Goal: Transaction & Acquisition: Purchase product/service

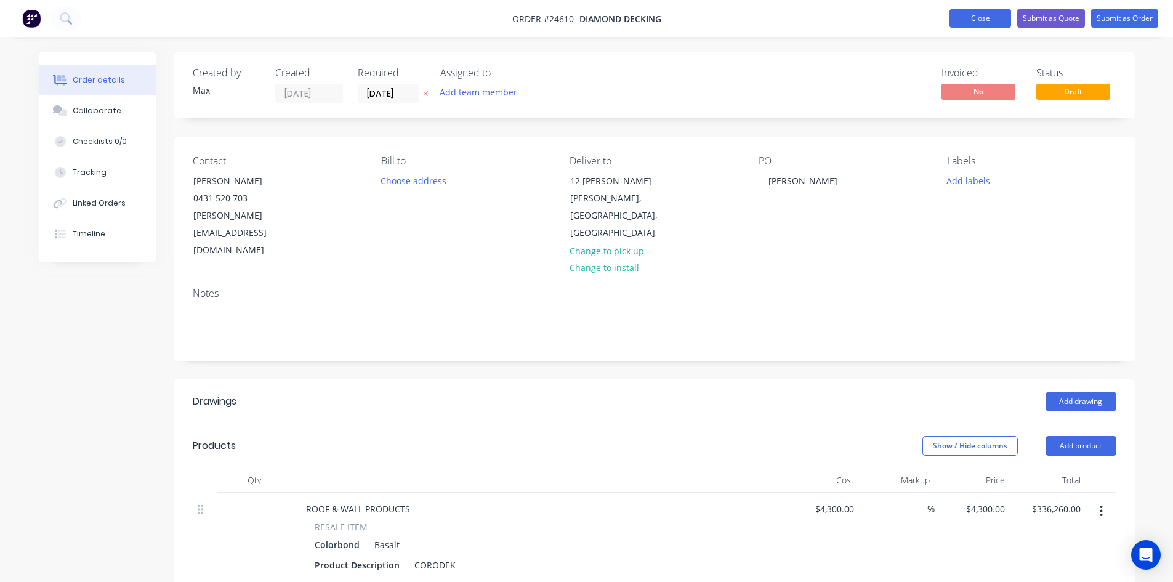
click at [965, 14] on button "Close" at bounding box center [981, 18] width 62 height 18
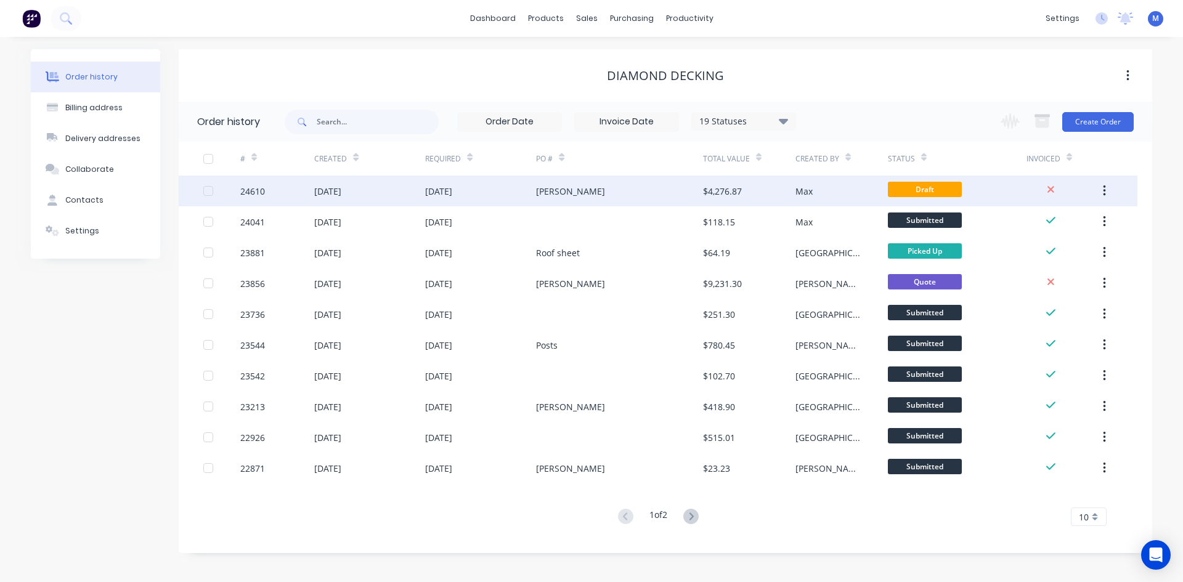
click at [528, 192] on div "[DATE]" at bounding box center [480, 191] width 111 height 31
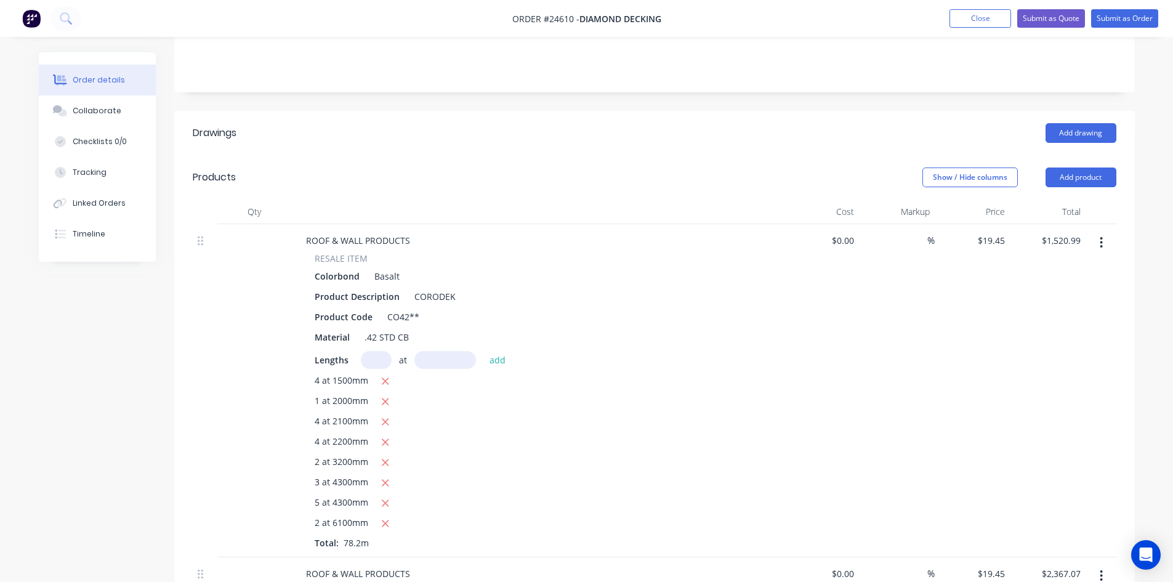
scroll to position [185, 0]
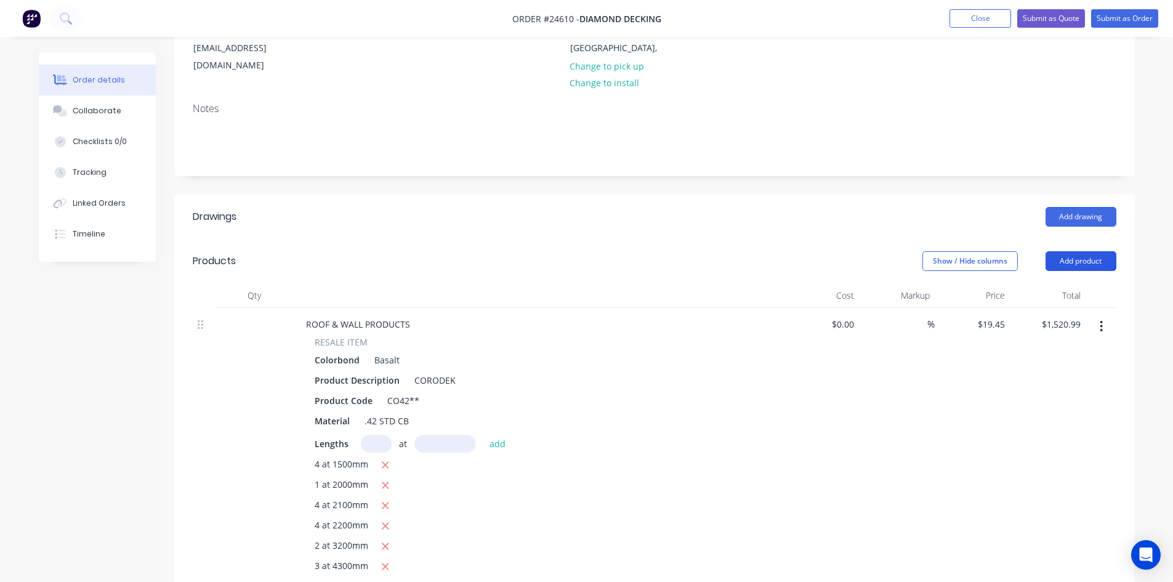
click at [1069, 251] on button "Add product" at bounding box center [1081, 261] width 71 height 20
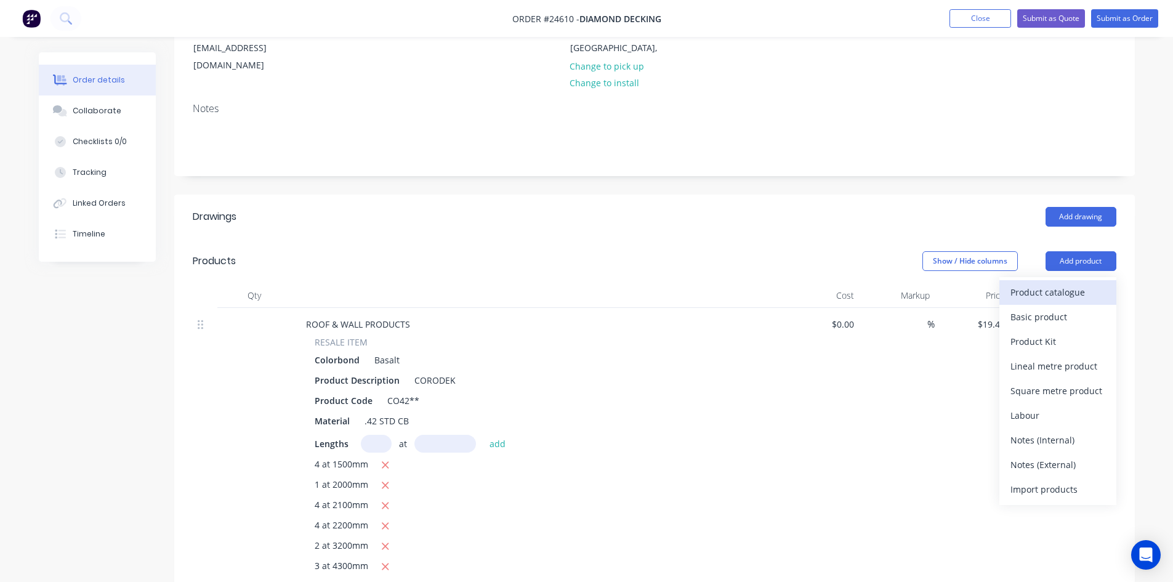
click at [1063, 283] on div "Product catalogue" at bounding box center [1058, 292] width 95 height 18
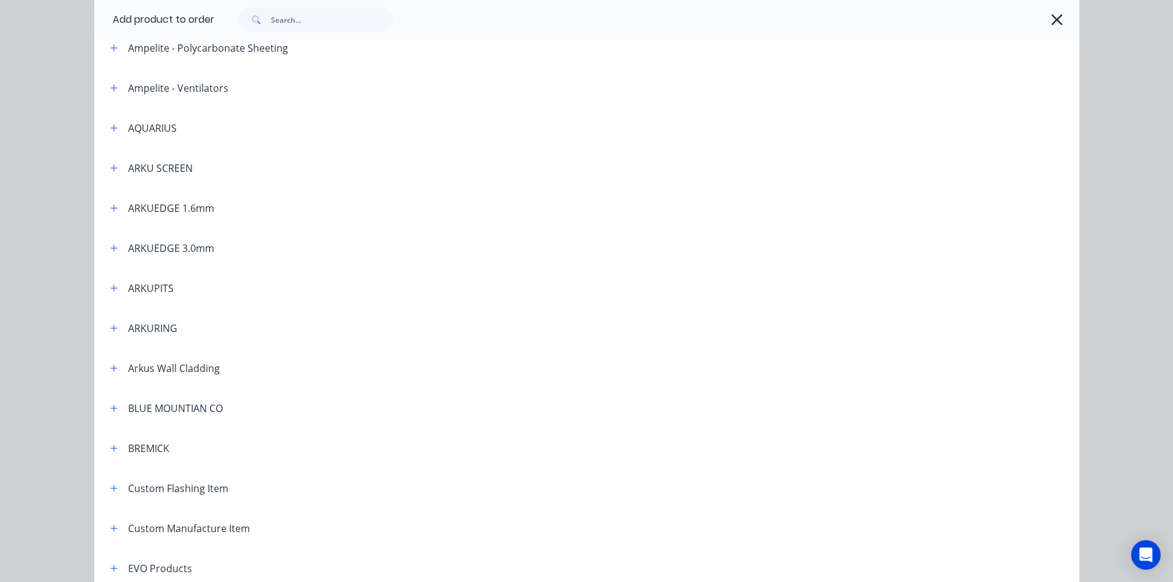
scroll to position [246, 0]
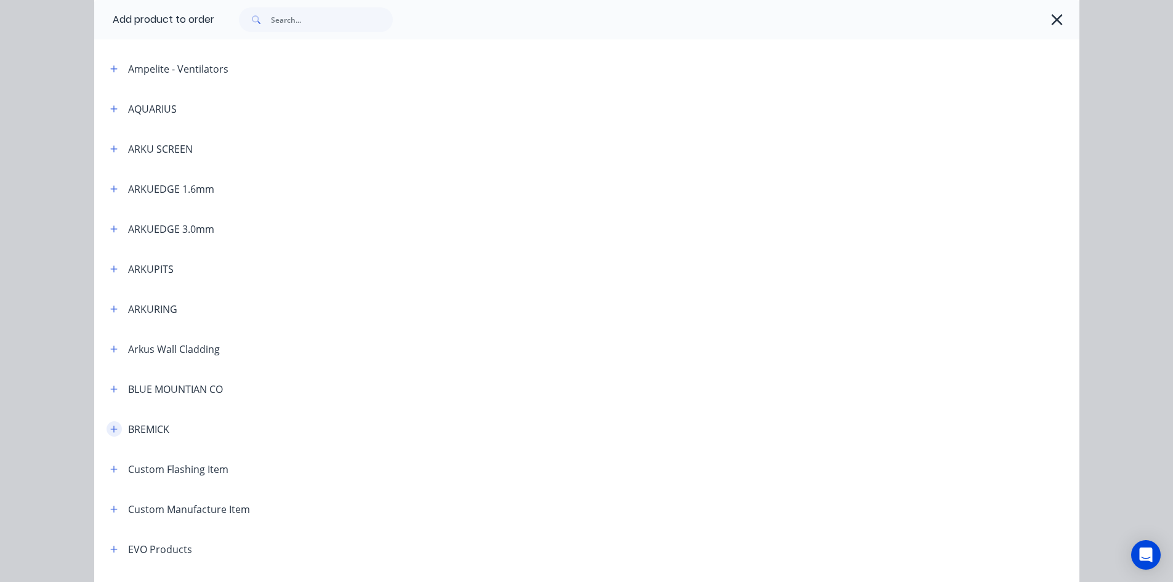
click at [110, 431] on icon "button" at bounding box center [113, 429] width 7 height 9
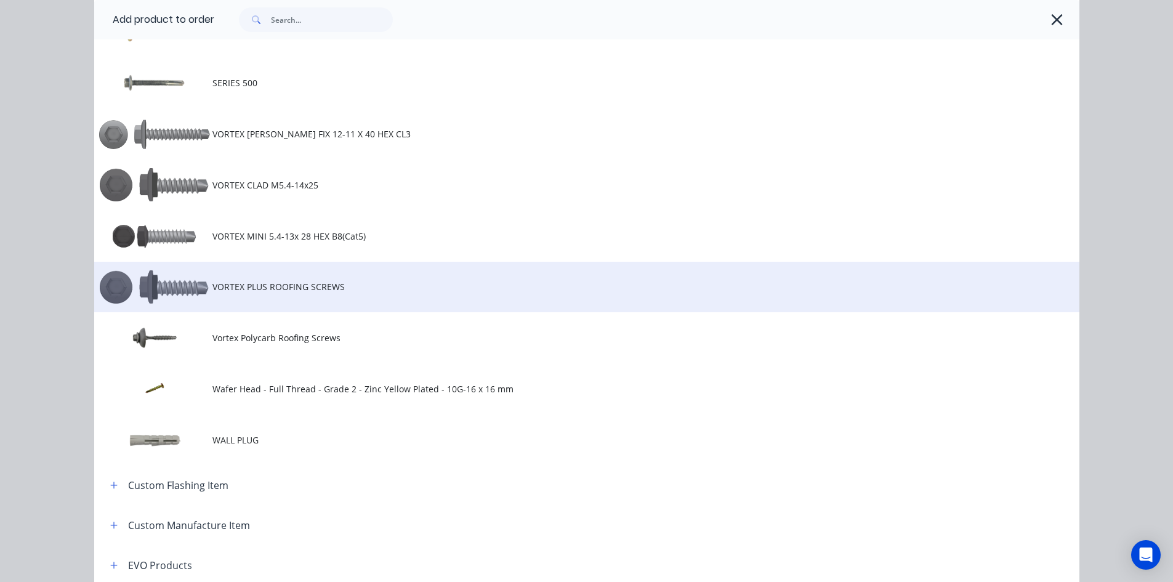
scroll to position [1232, 0]
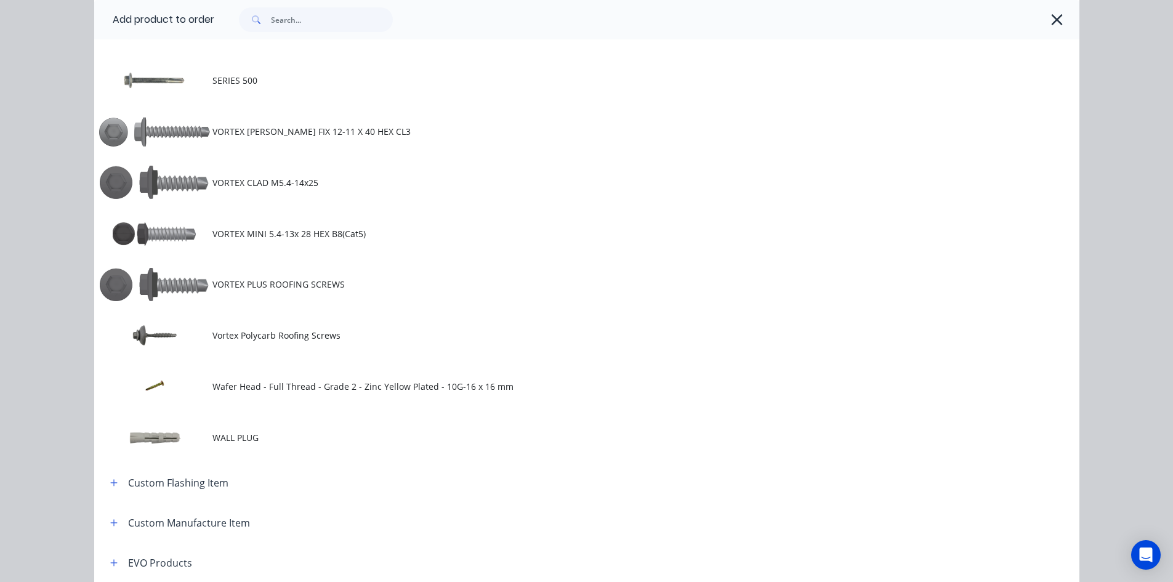
click at [372, 277] on td "VORTEX PLUS ROOFING SCREWS" at bounding box center [646, 284] width 867 height 51
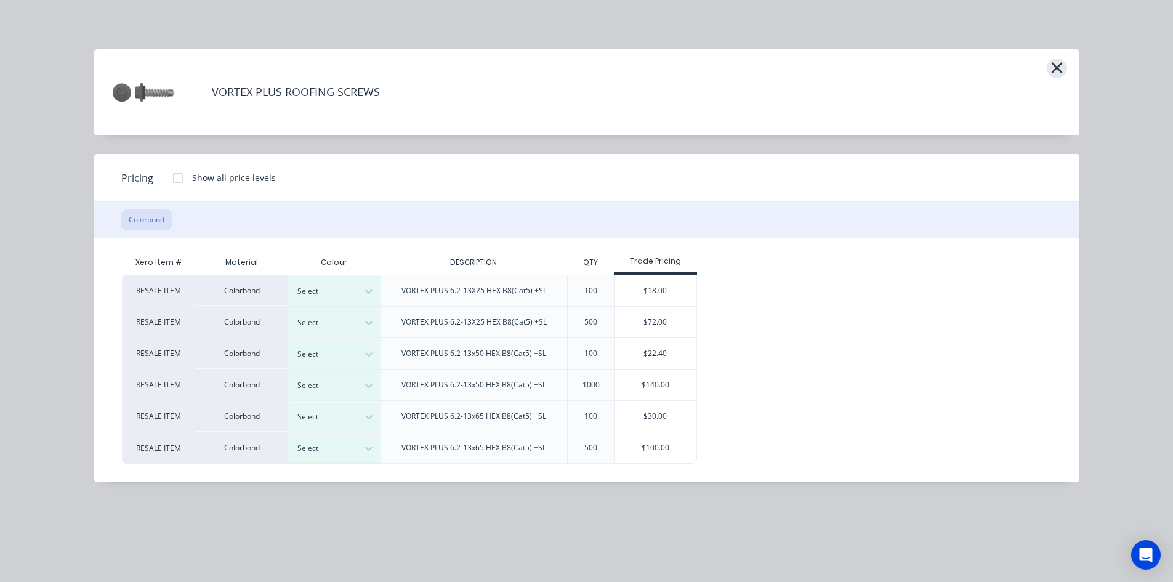
click at [1063, 71] on icon "button" at bounding box center [1057, 67] width 13 height 17
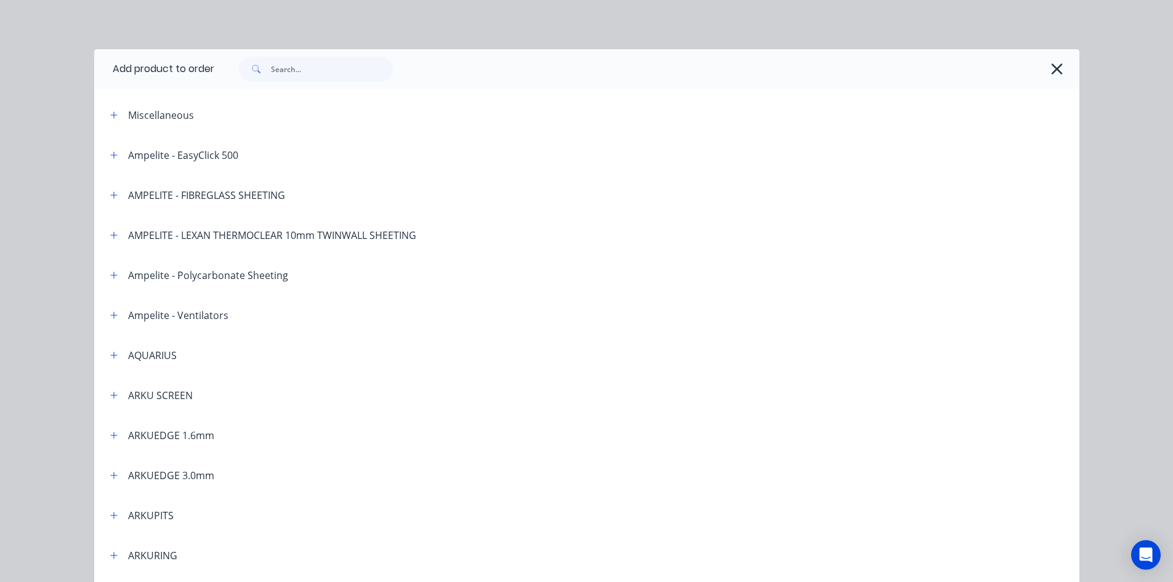
scroll to position [655, 0]
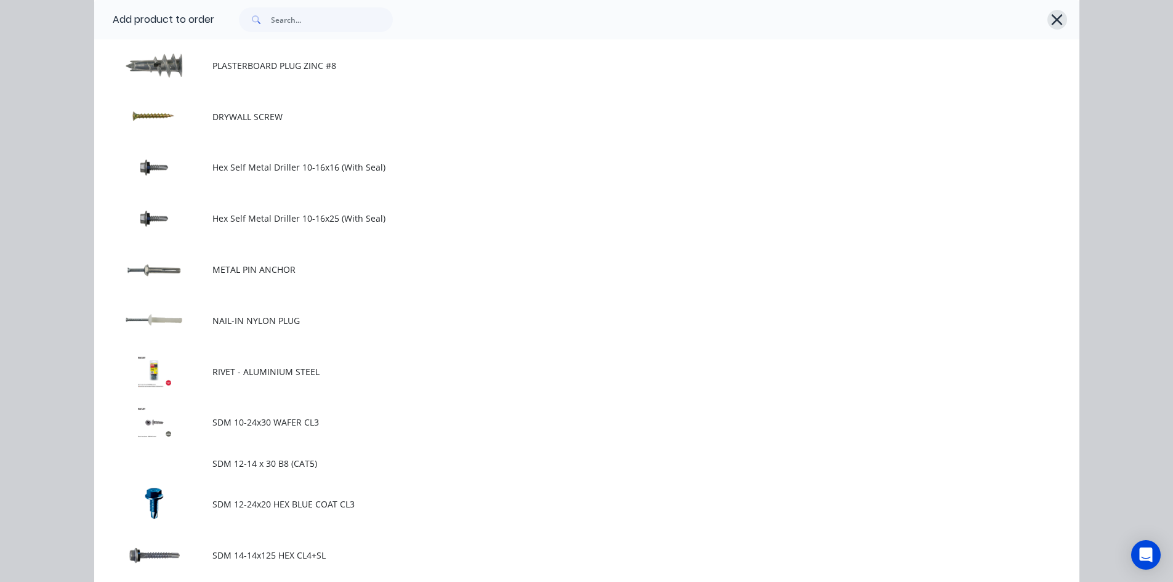
click at [1058, 22] on icon "button" at bounding box center [1057, 19] width 13 height 17
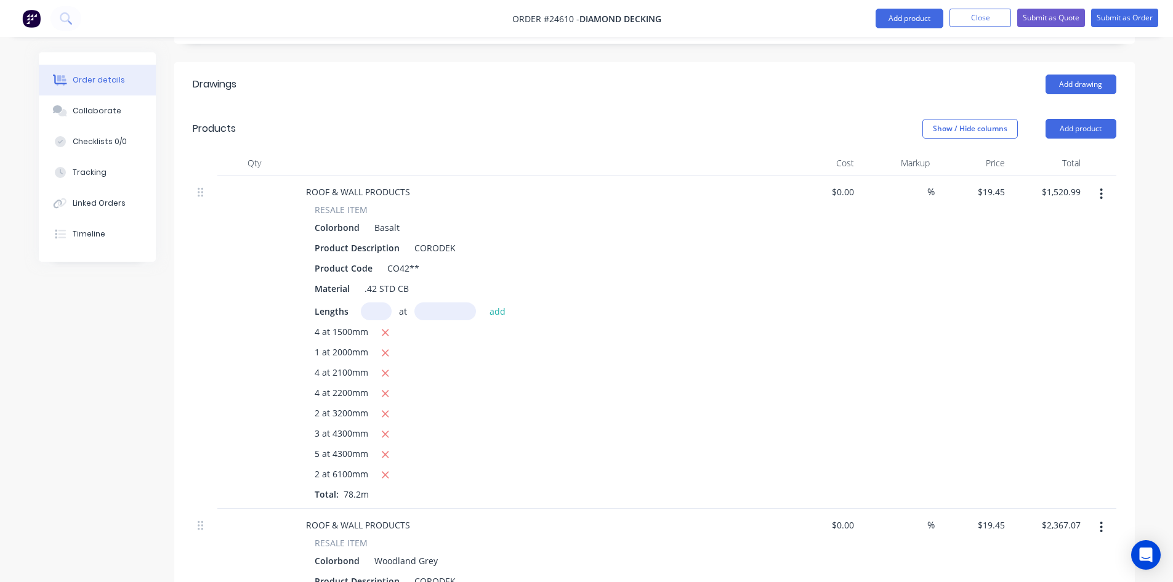
scroll to position [308, 0]
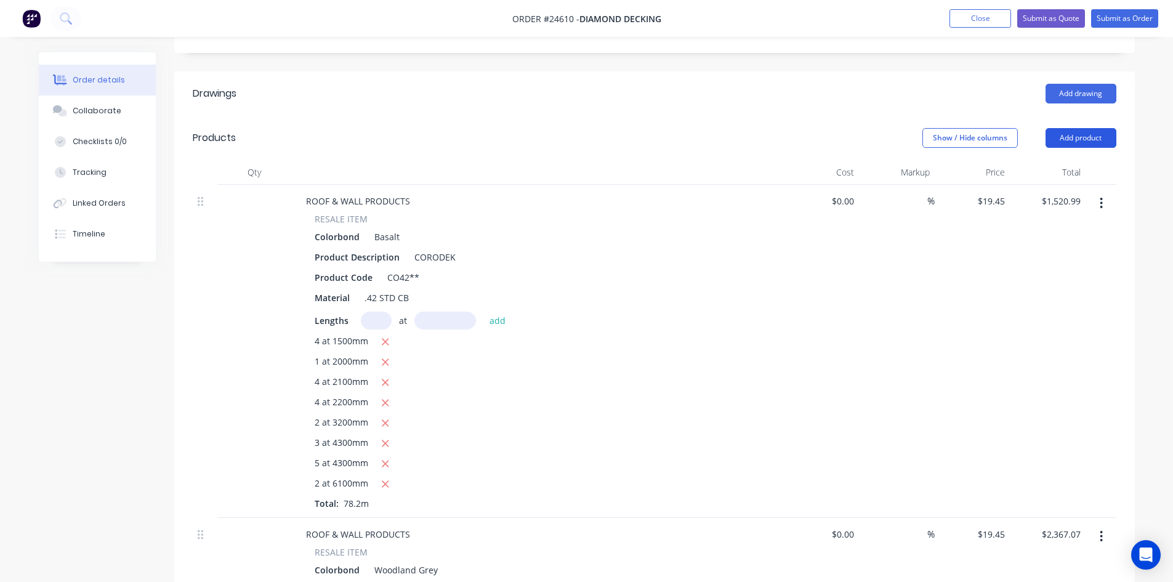
click at [1067, 128] on button "Add product" at bounding box center [1081, 138] width 71 height 20
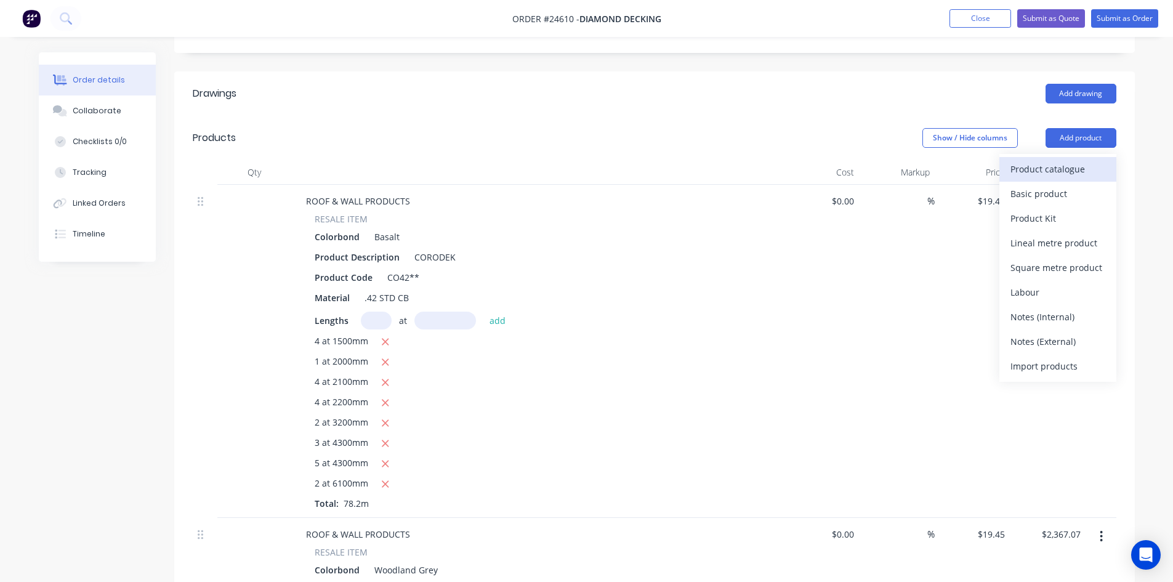
click at [1080, 160] on div "Product catalogue" at bounding box center [1058, 169] width 95 height 18
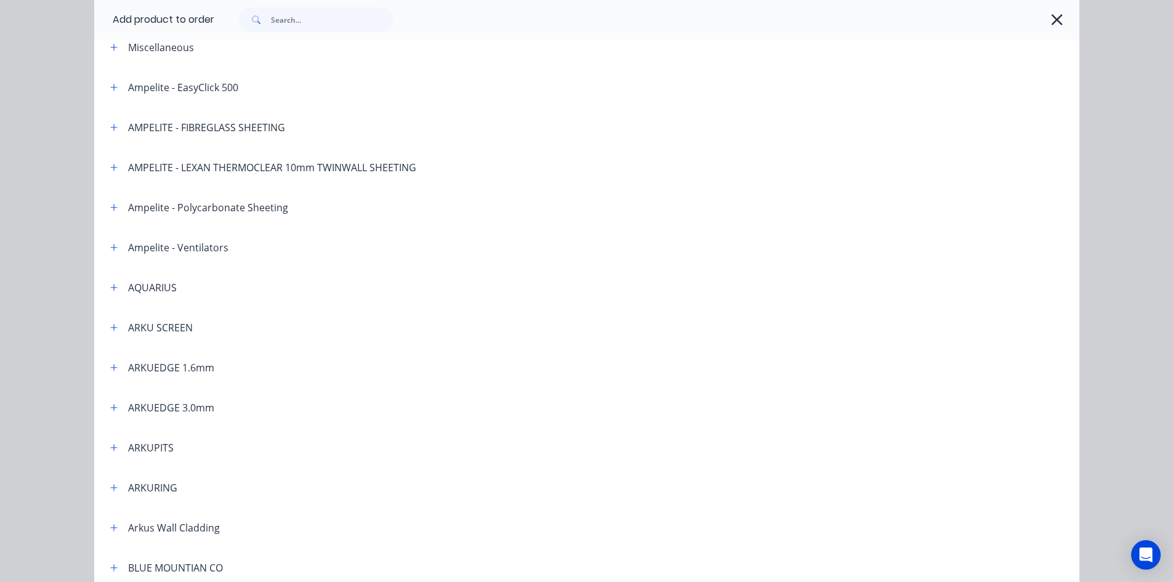
scroll to position [185, 0]
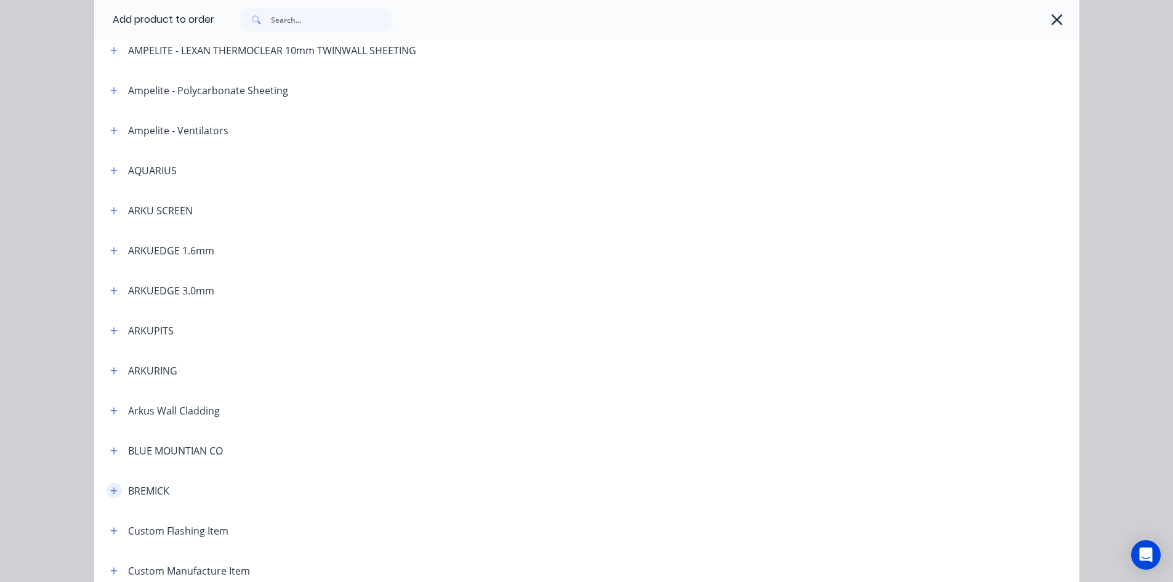
click at [107, 488] on button "button" at bounding box center [114, 490] width 15 height 15
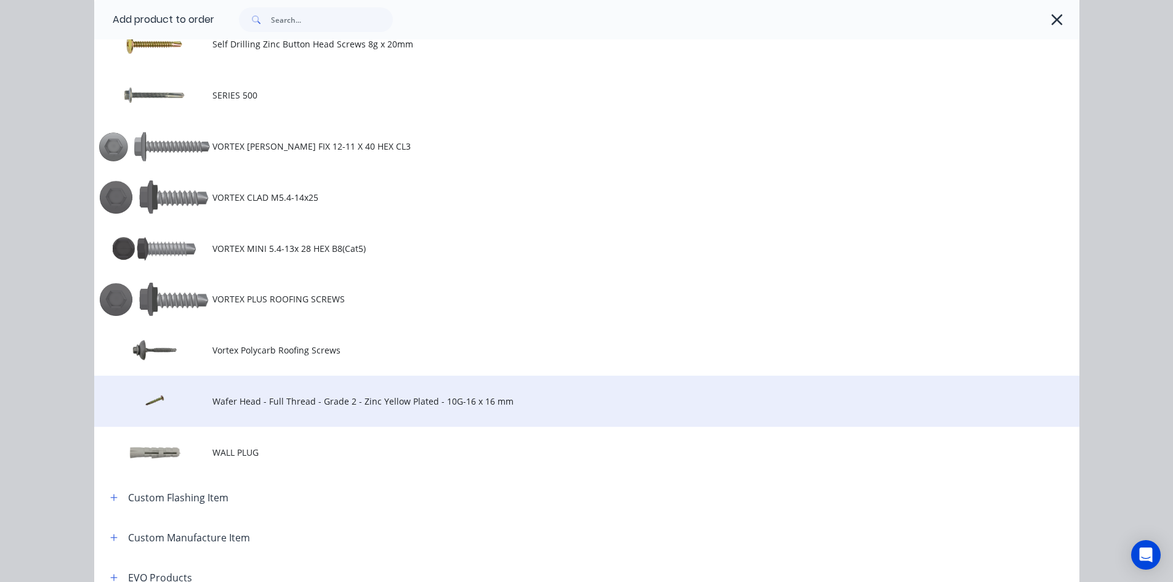
scroll to position [1232, 0]
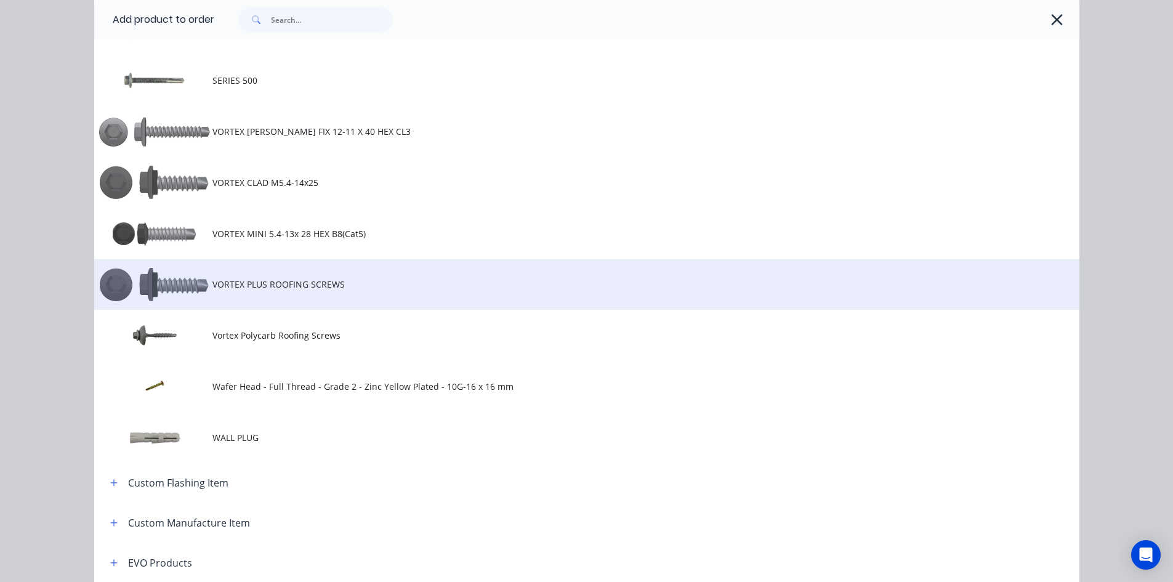
click at [356, 285] on span "VORTEX PLUS ROOFING SCREWS" at bounding box center [560, 284] width 694 height 13
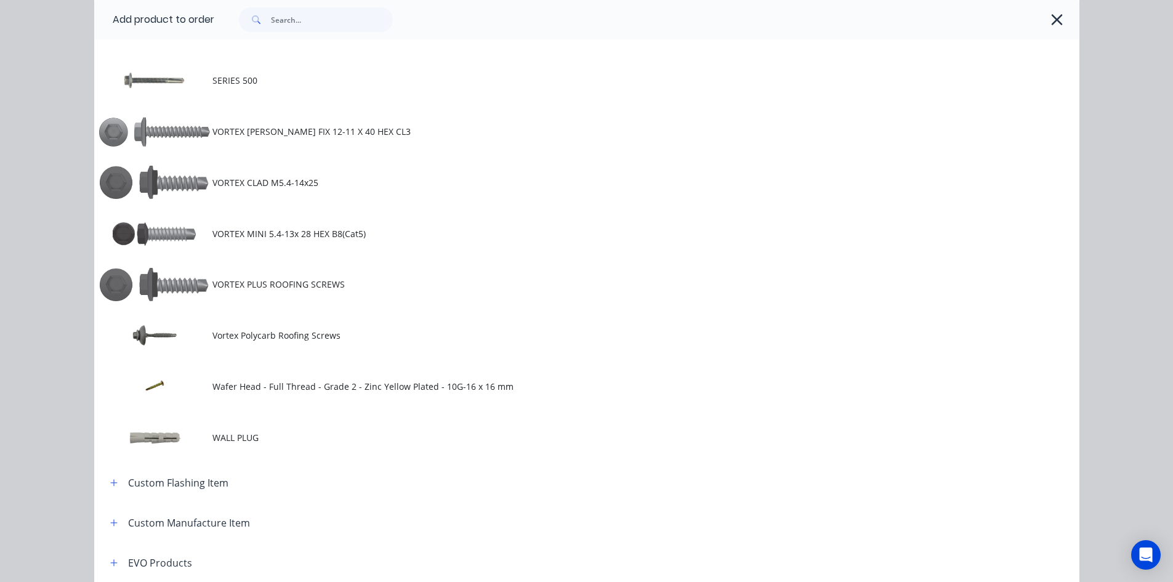
scroll to position [0, 0]
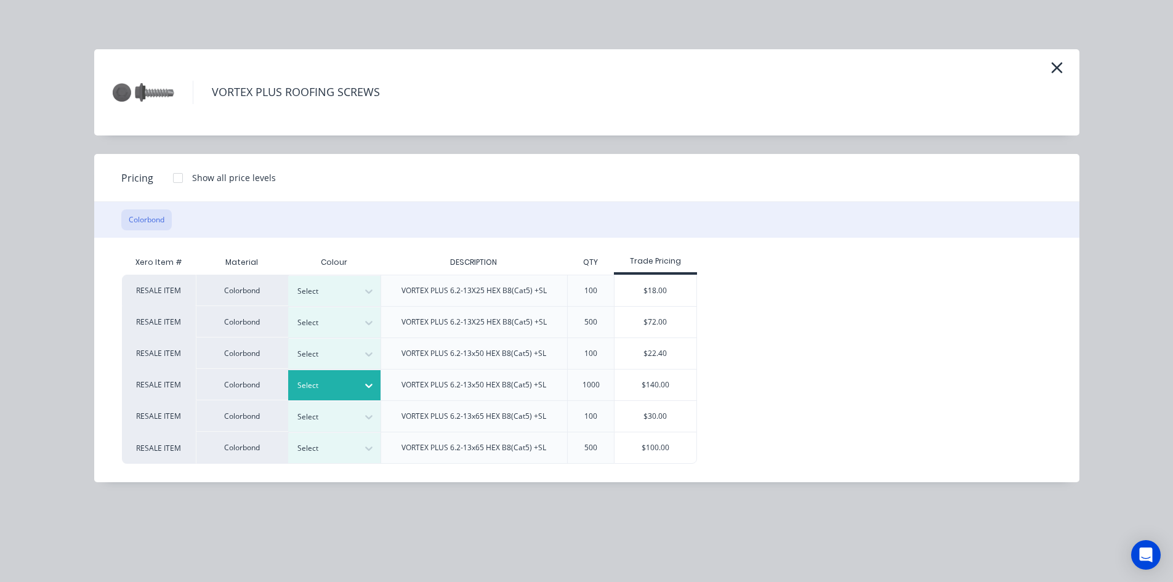
click at [309, 376] on div "Select" at bounding box center [334, 385] width 92 height 30
click at [154, 291] on div "Basalt" at bounding box center [77, 280] width 154 height 23
click at [671, 381] on div "$140.00" at bounding box center [656, 385] width 82 height 31
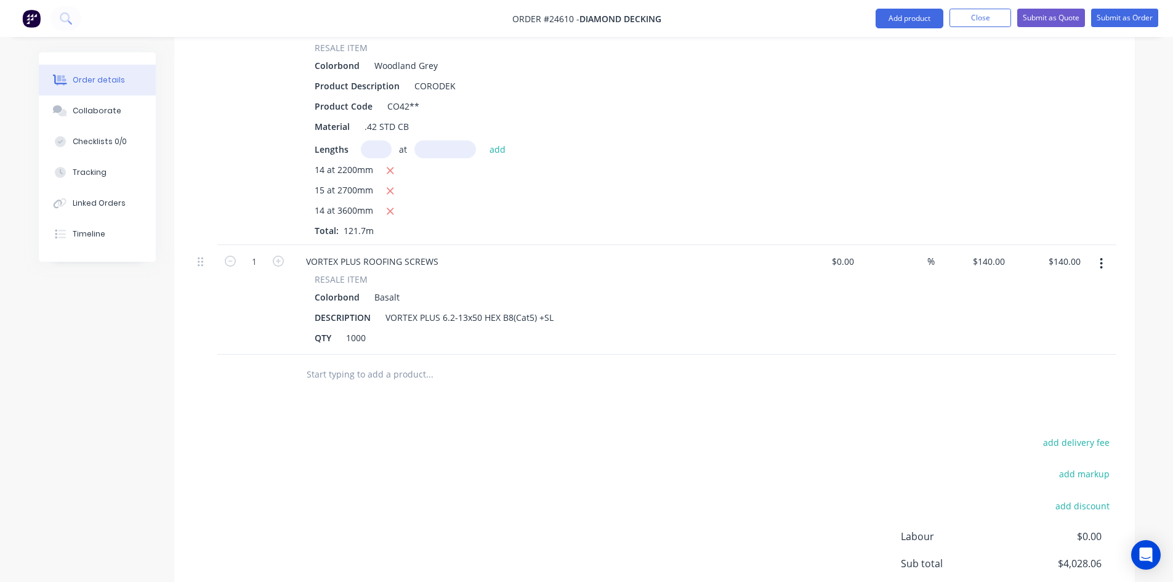
scroll to position [814, 0]
click at [888, 22] on button "Add product" at bounding box center [910, 19] width 68 height 20
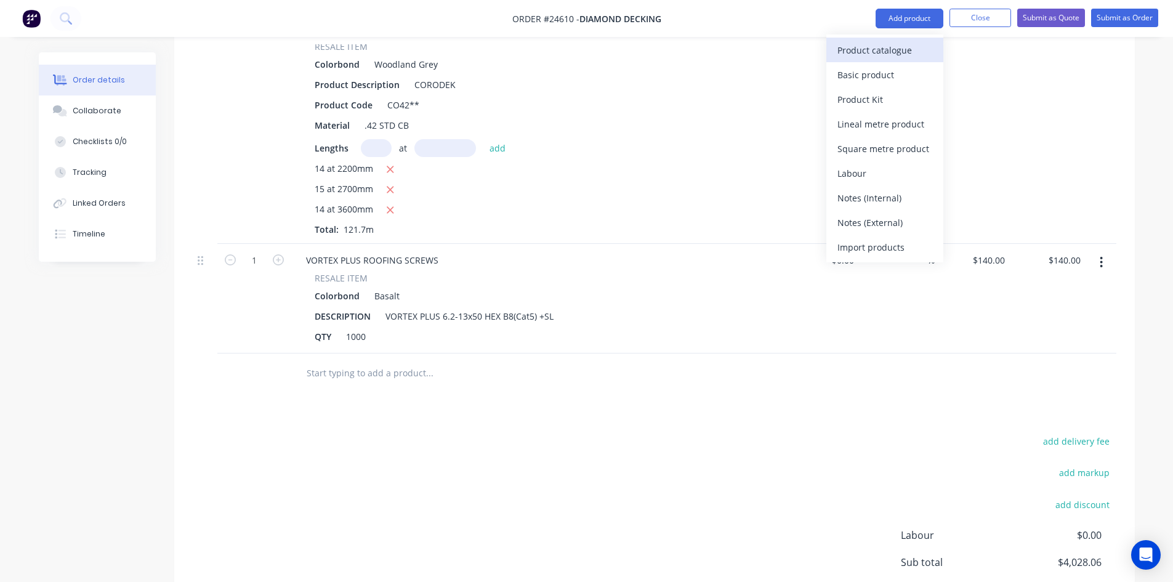
click at [899, 44] on div "Product catalogue" at bounding box center [885, 50] width 95 height 18
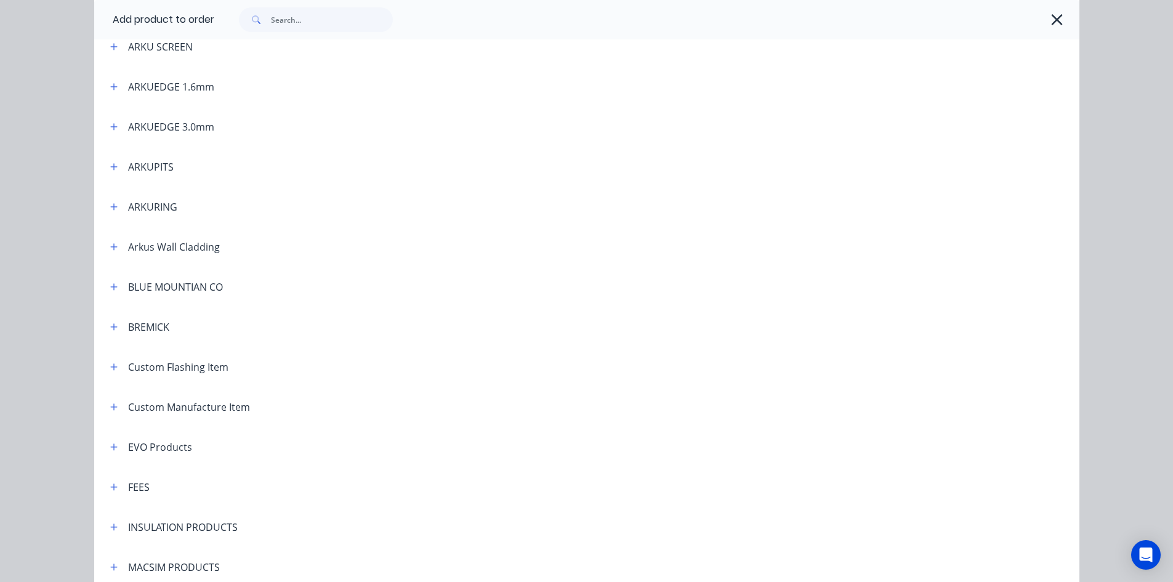
scroll to position [370, 0]
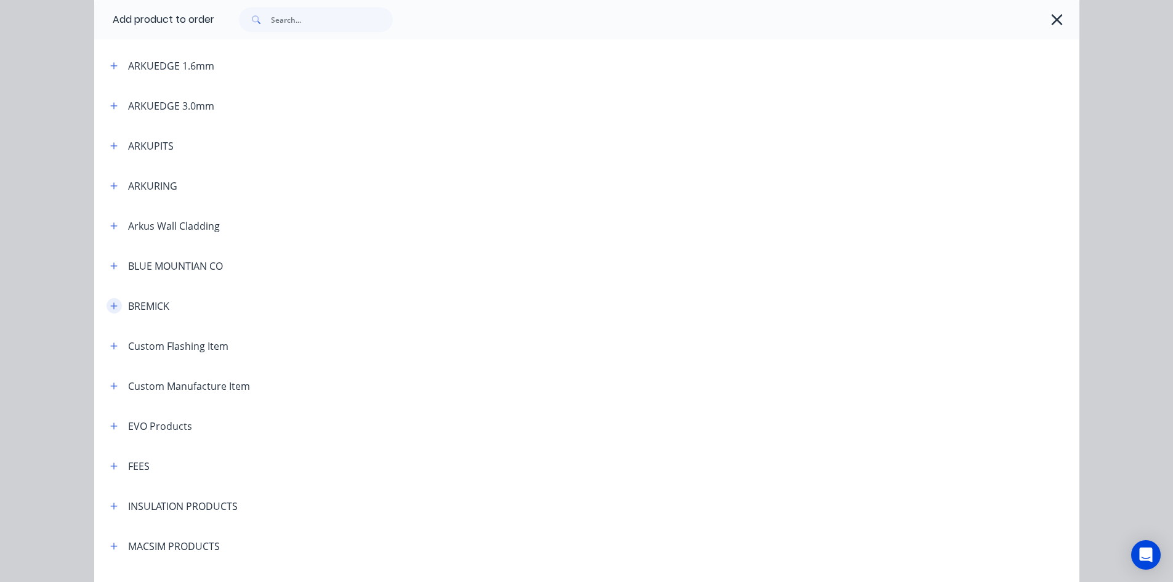
click at [110, 309] on icon "button" at bounding box center [113, 306] width 7 height 9
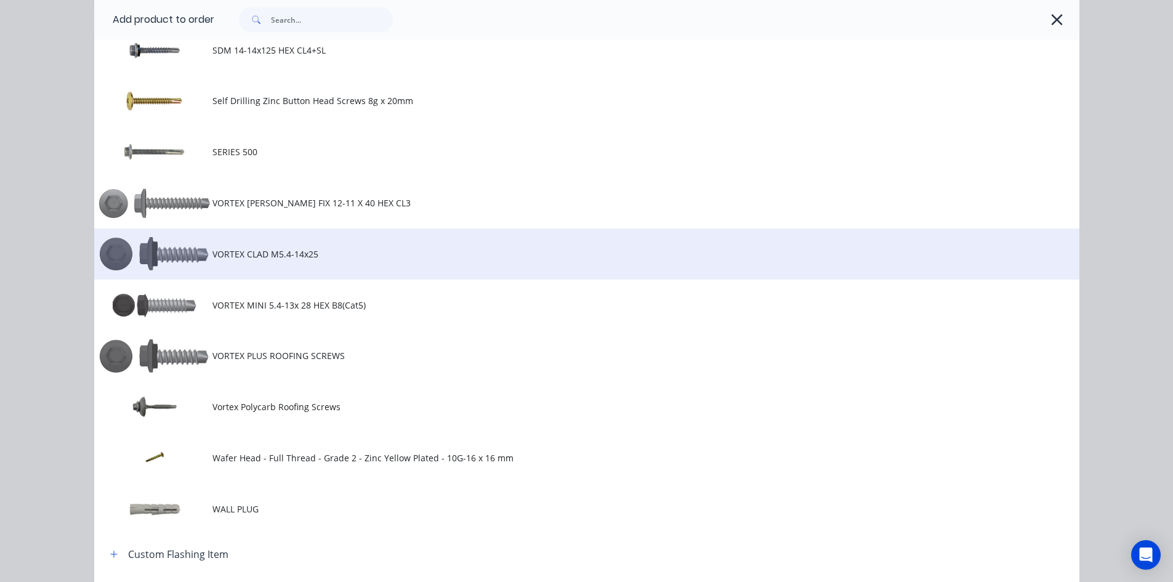
scroll to position [1170, 0]
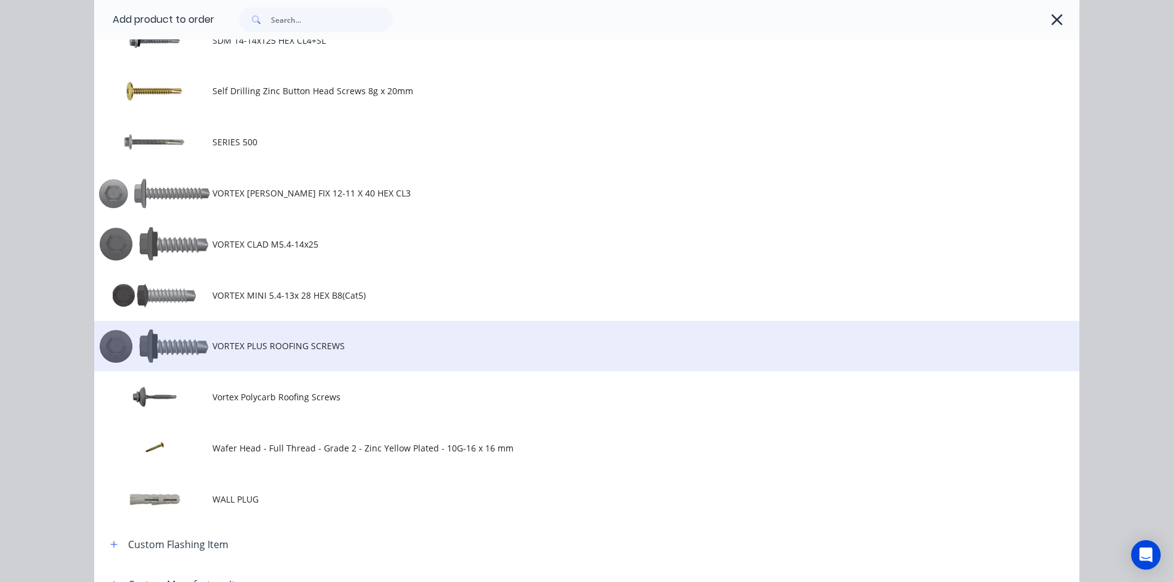
click at [307, 349] on span "VORTEX PLUS ROOFING SCREWS" at bounding box center [560, 345] width 694 height 13
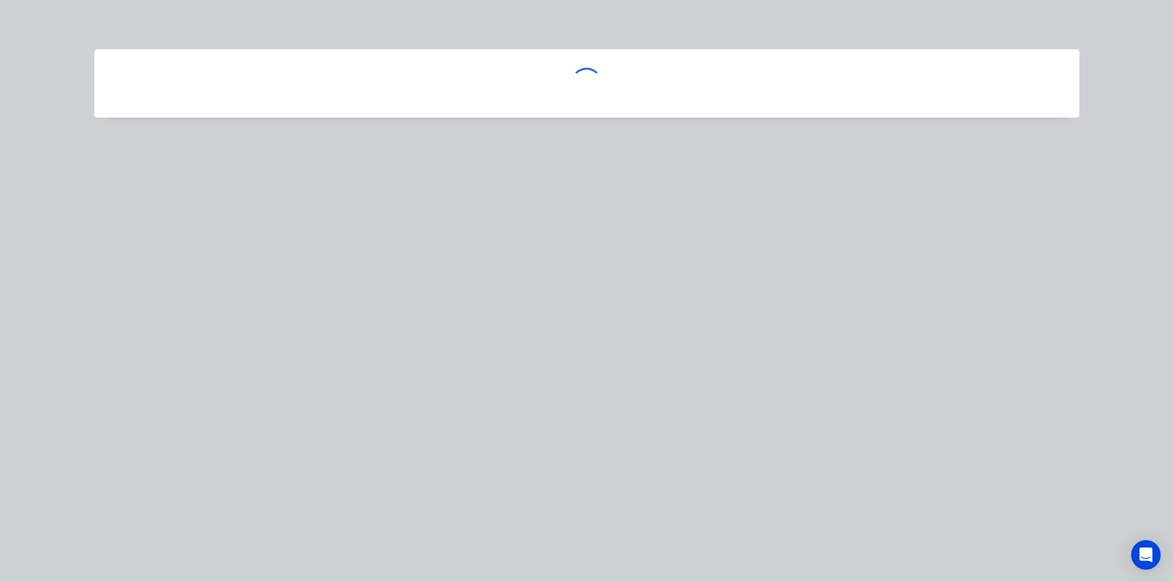
scroll to position [0, 0]
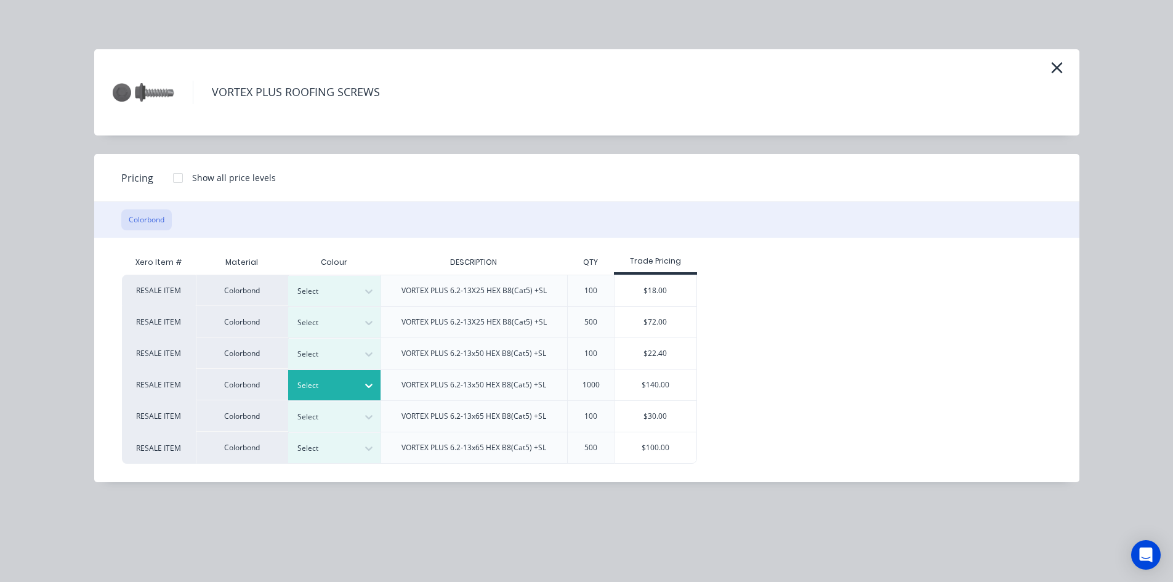
click at [347, 379] on div at bounding box center [325, 386] width 55 height 14
click at [657, 389] on div "$140.00" at bounding box center [656, 385] width 82 height 31
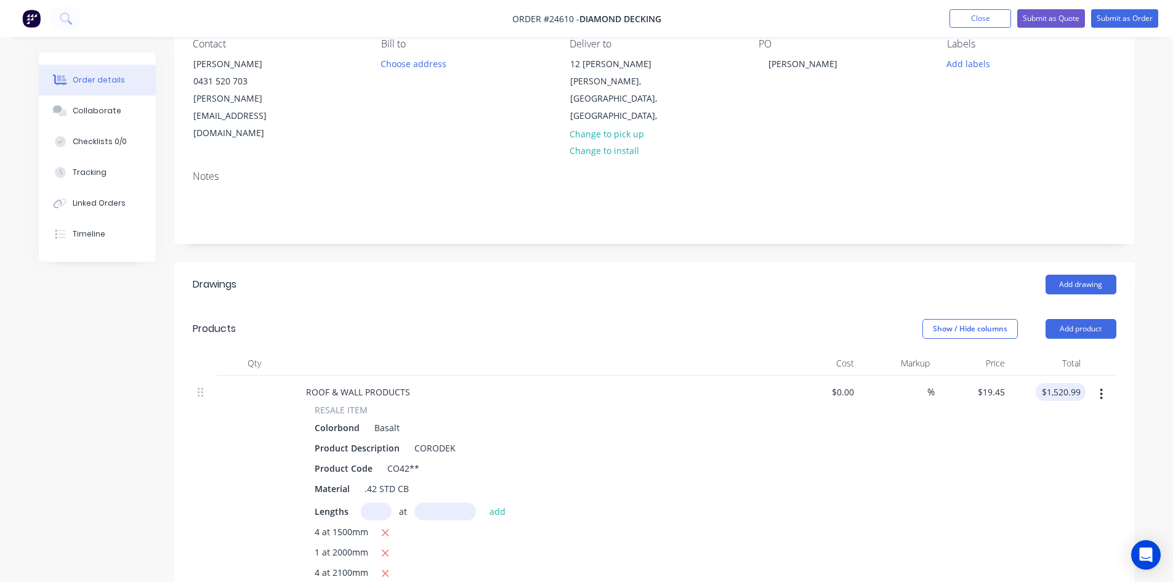
scroll to position [123, 0]
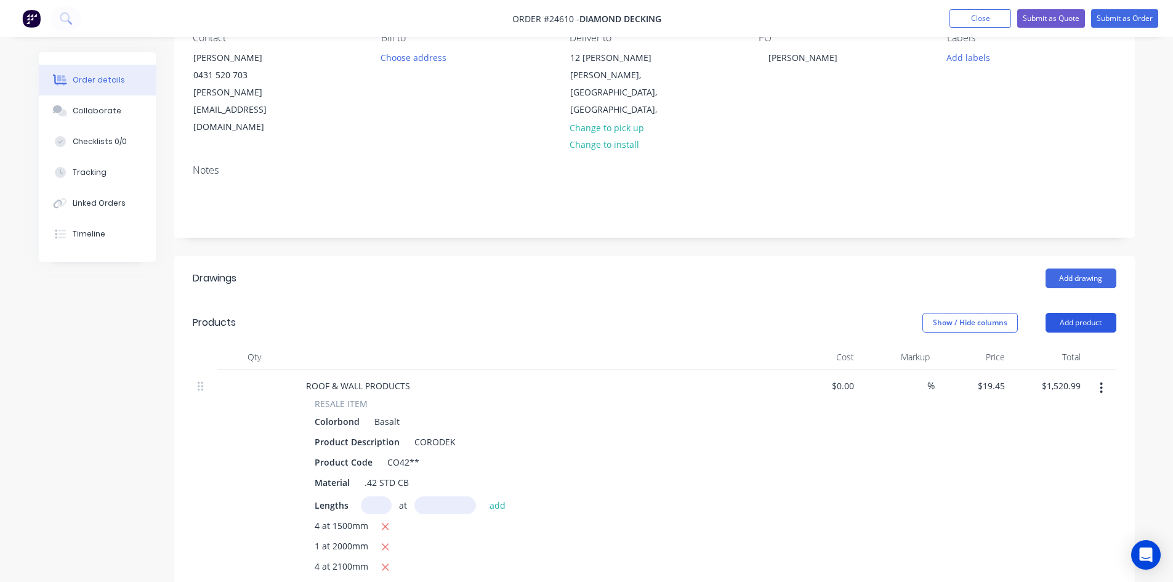
click at [1071, 313] on button "Add product" at bounding box center [1081, 323] width 71 height 20
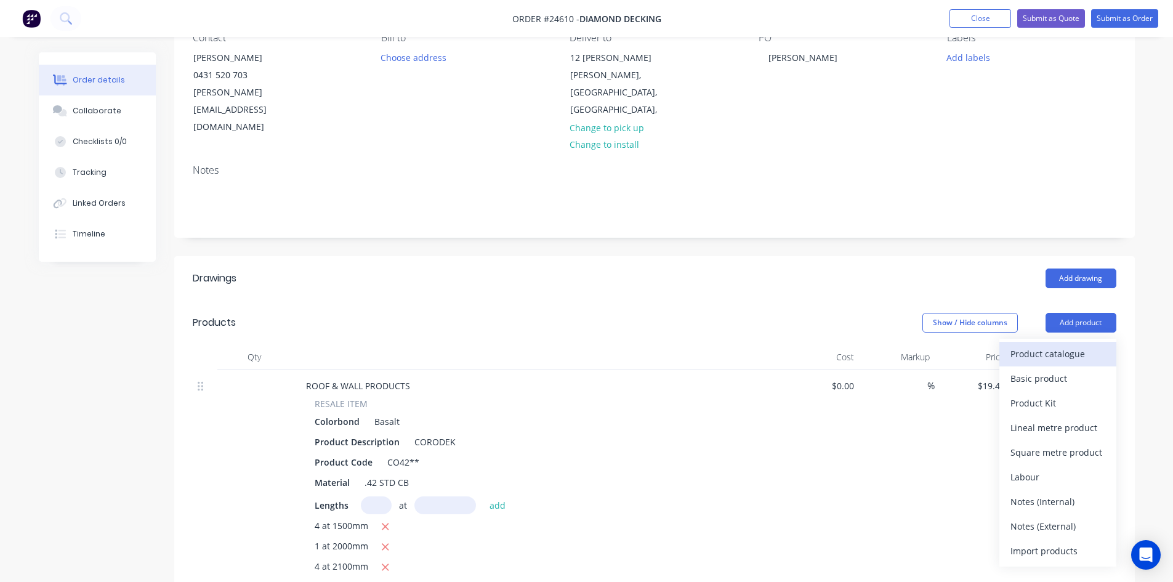
click at [1074, 345] on div "Product catalogue" at bounding box center [1058, 354] width 95 height 18
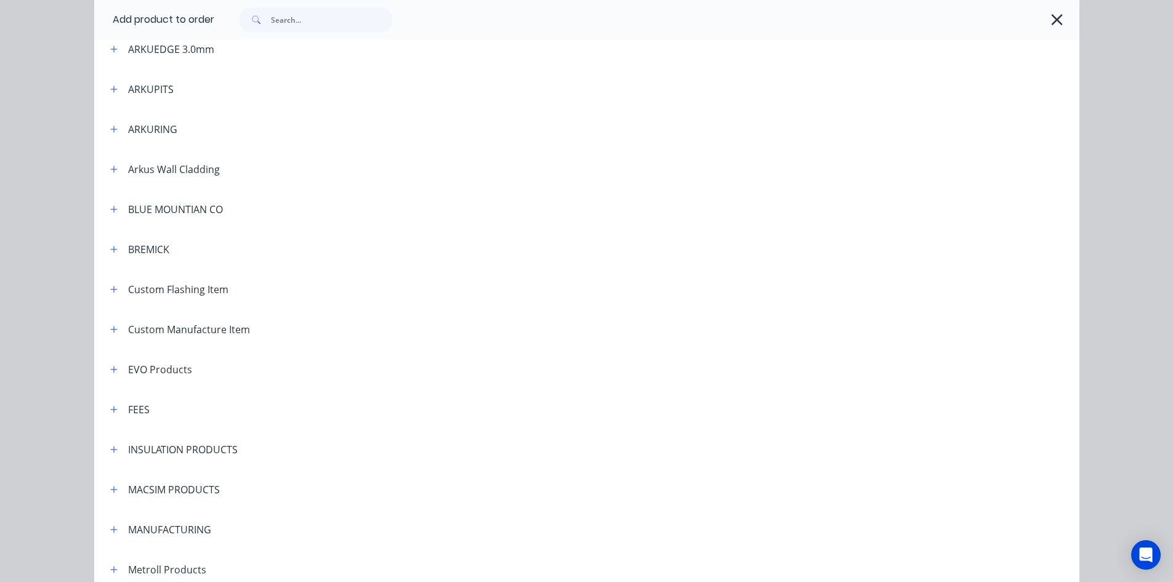
scroll to position [493, 0]
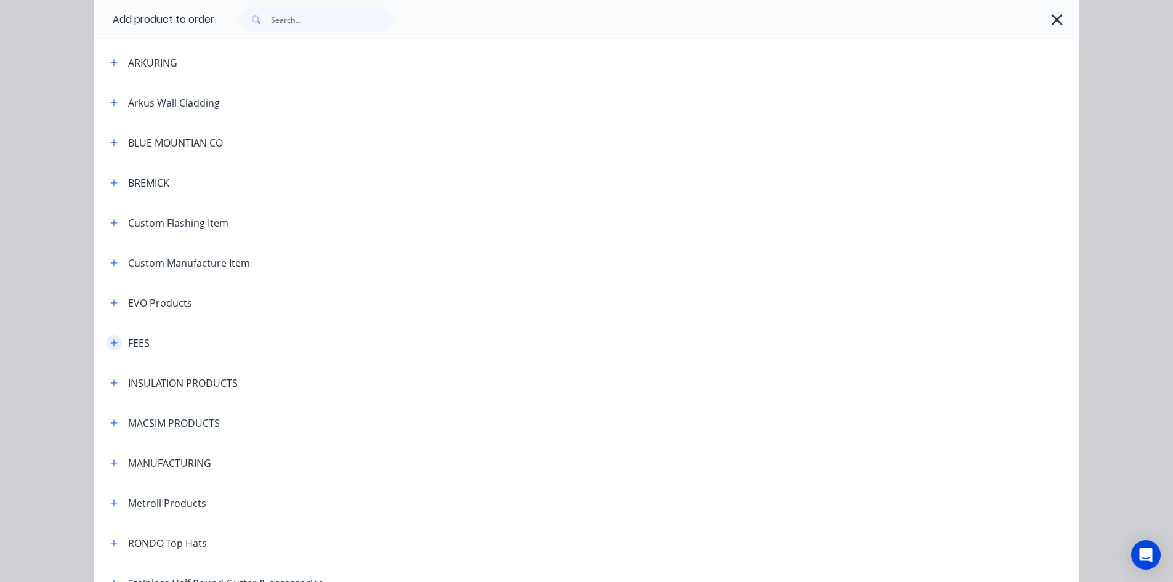
click at [107, 344] on button "button" at bounding box center [114, 342] width 15 height 15
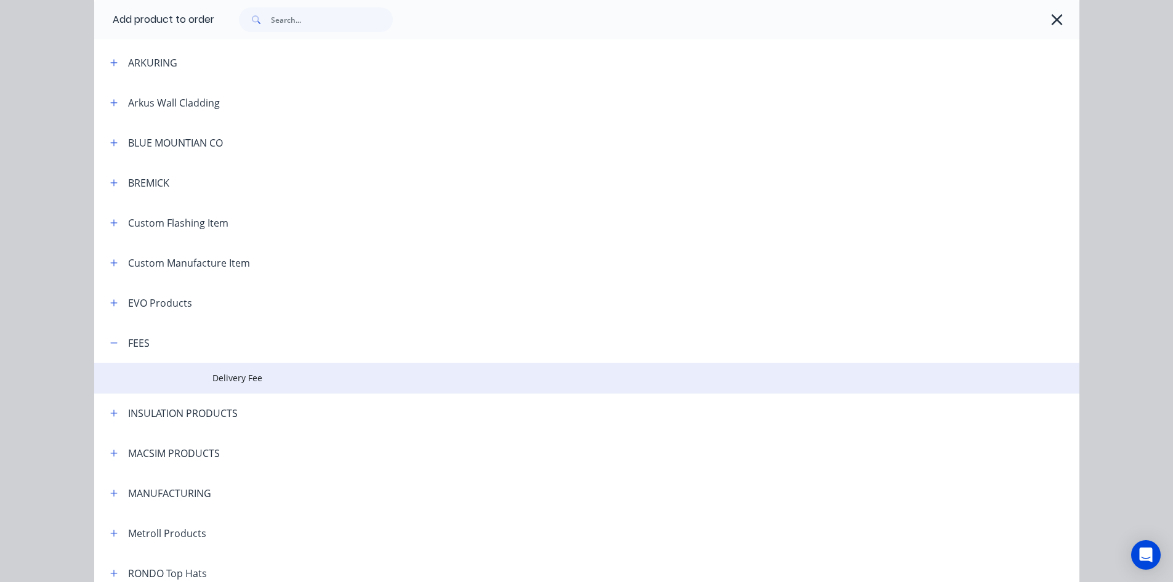
click at [245, 378] on span "Delivery Fee" at bounding box center [560, 377] width 694 height 13
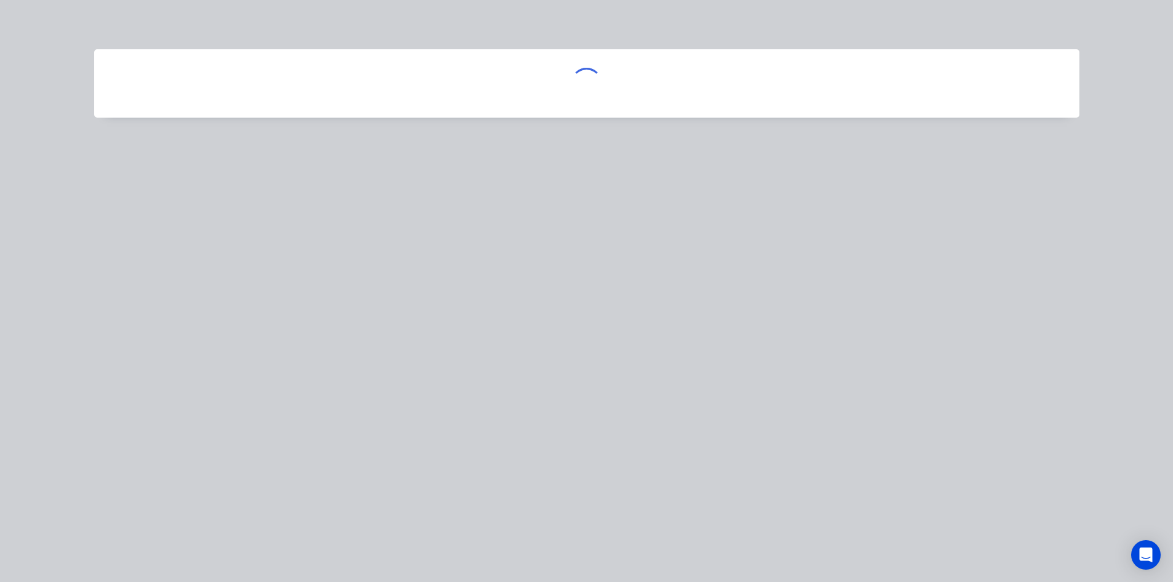
scroll to position [0, 0]
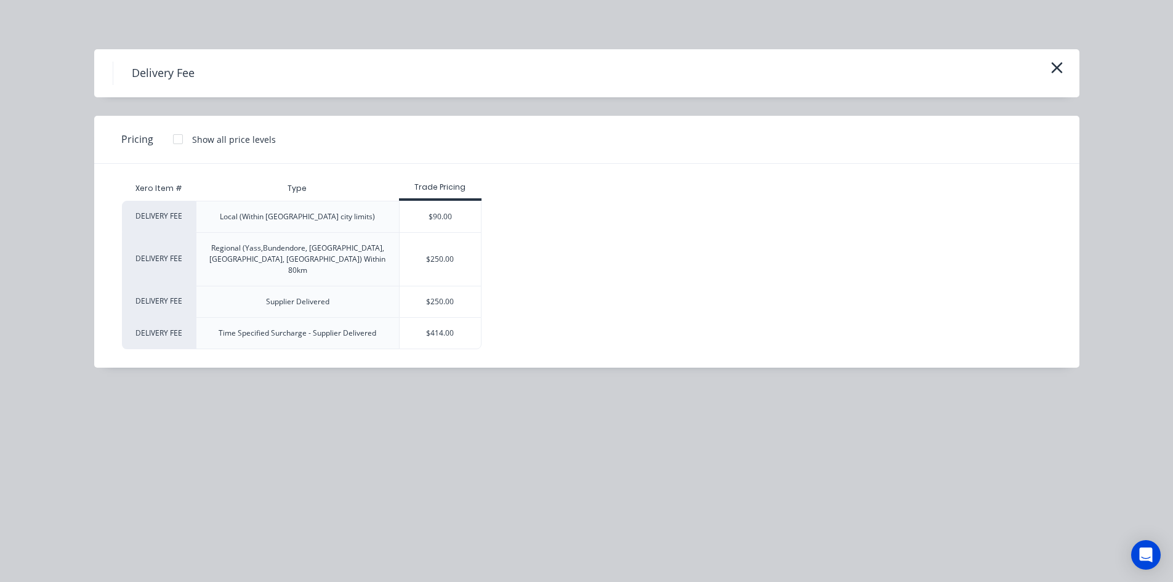
click at [180, 141] on div at bounding box center [178, 139] width 25 height 25
click at [565, 287] on div "$250.00" at bounding box center [539, 301] width 82 height 31
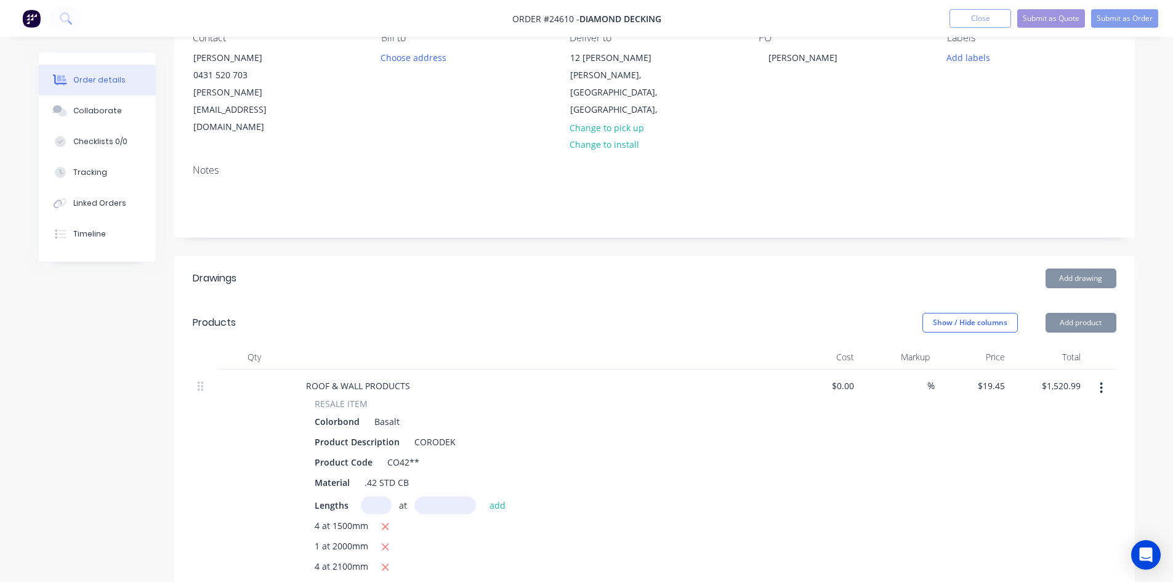
type input "$250.00"
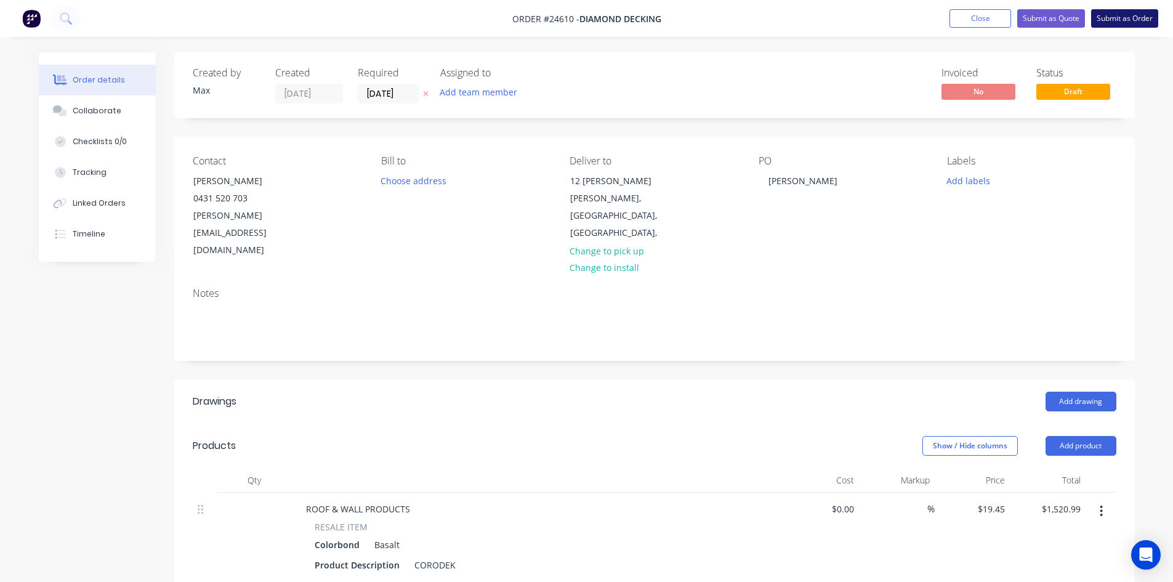
click at [1114, 18] on button "Submit as Order" at bounding box center [1125, 18] width 67 height 18
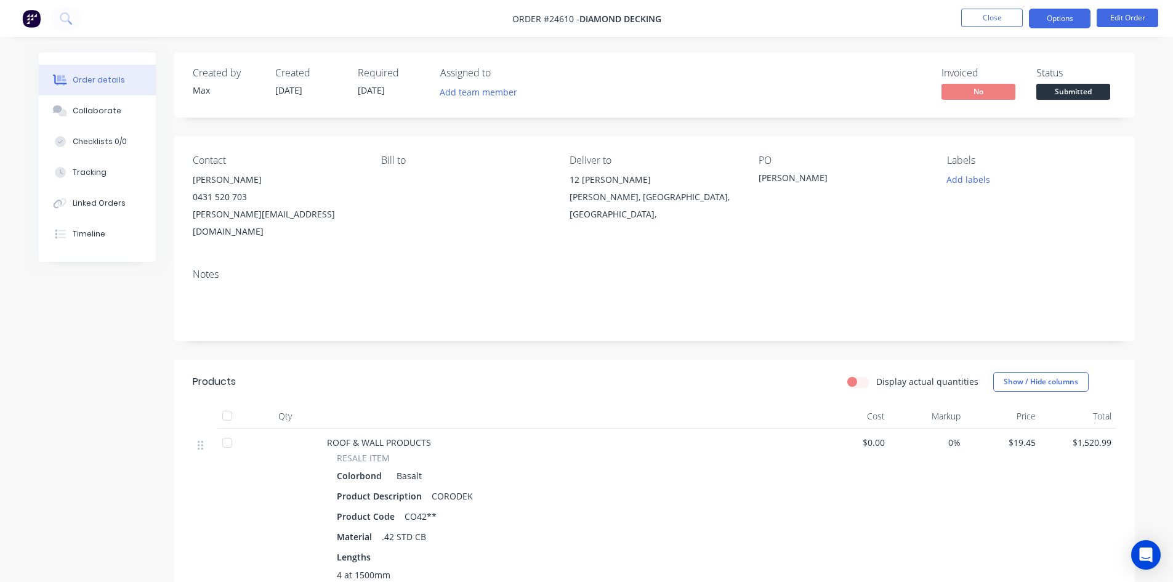
click at [1056, 11] on button "Options" at bounding box center [1060, 19] width 62 height 20
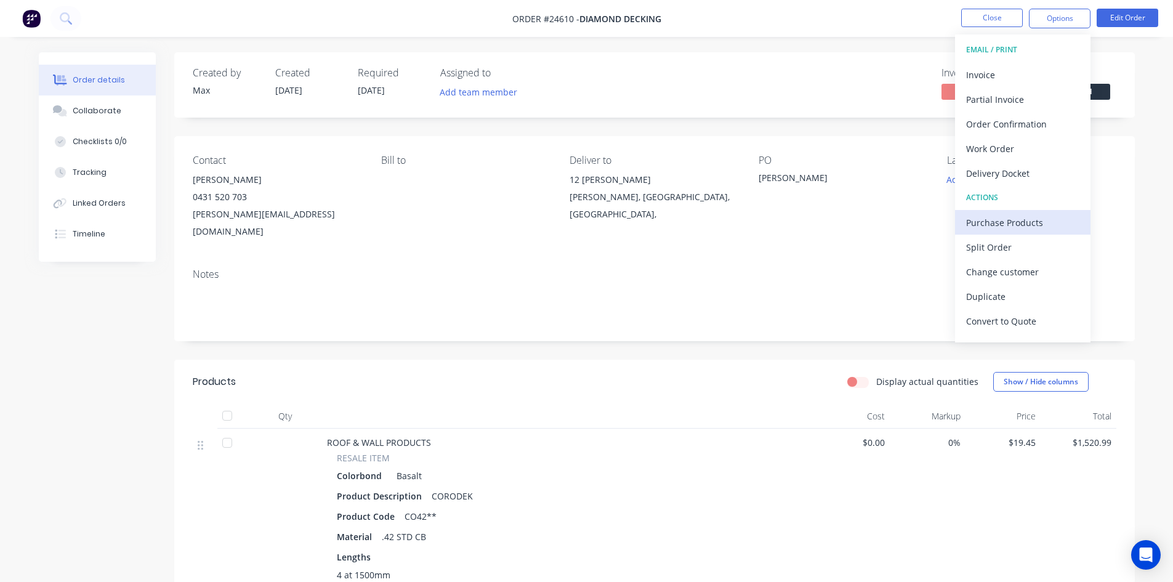
click at [1033, 225] on div "Purchase Products" at bounding box center [1022, 223] width 113 height 18
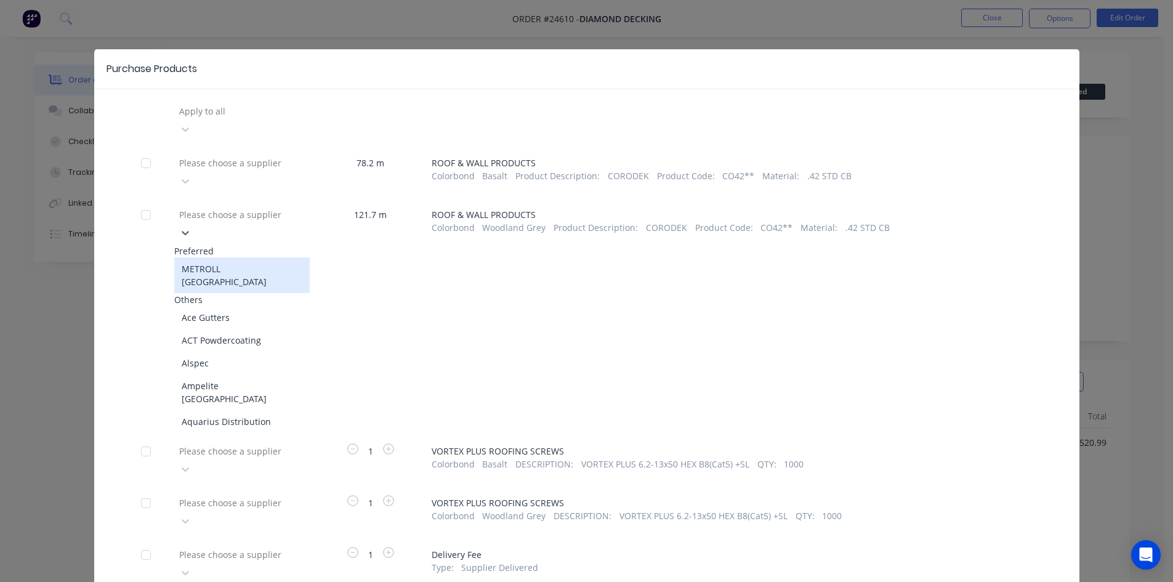
click at [272, 207] on div at bounding box center [266, 214] width 177 height 15
click at [264, 257] on div "METROLL CANBERRA" at bounding box center [242, 275] width 136 height 36
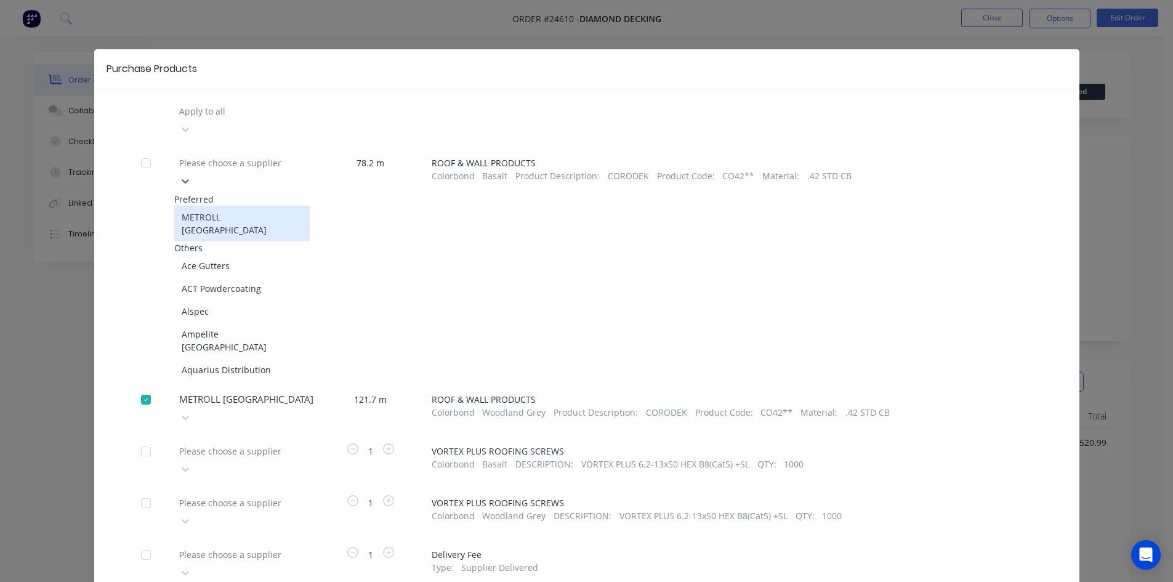
click at [257, 155] on div at bounding box center [266, 162] width 177 height 15
click at [265, 206] on div "METROLL CANBERRA" at bounding box center [242, 224] width 136 height 36
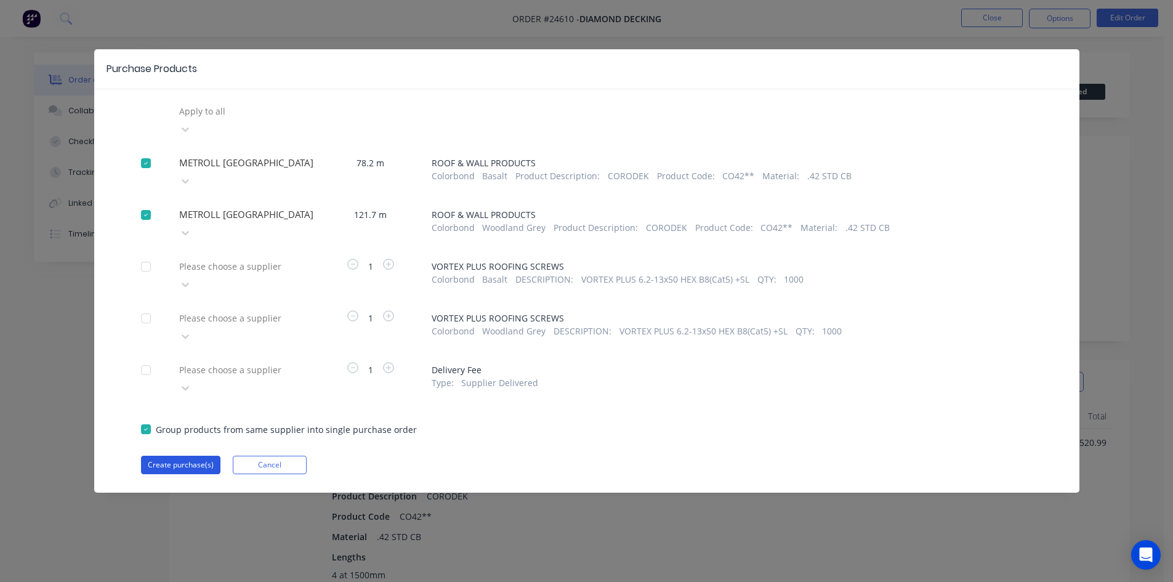
click at [190, 456] on button "Create purchase(s)" at bounding box center [180, 465] width 79 height 18
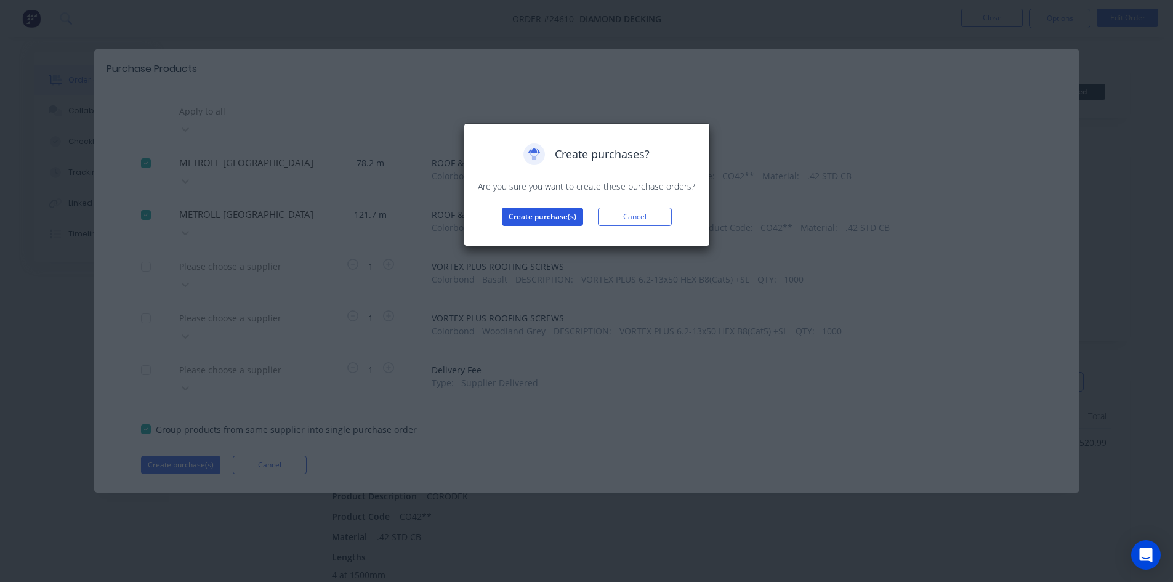
click at [558, 219] on button "Create purchase(s)" at bounding box center [542, 217] width 81 height 18
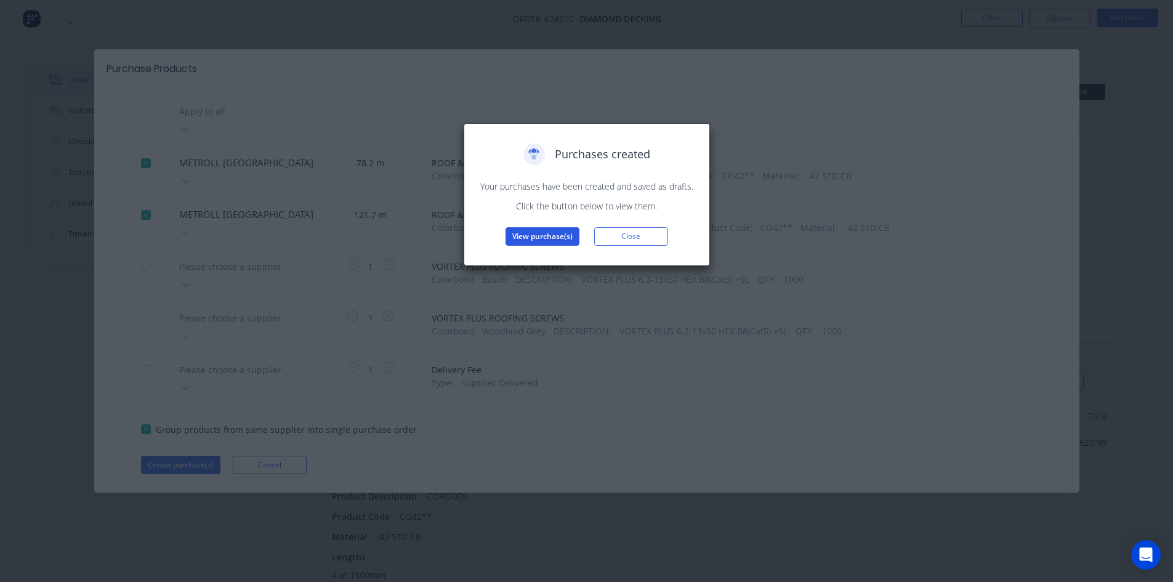
click at [541, 235] on button "View purchase(s)" at bounding box center [543, 236] width 74 height 18
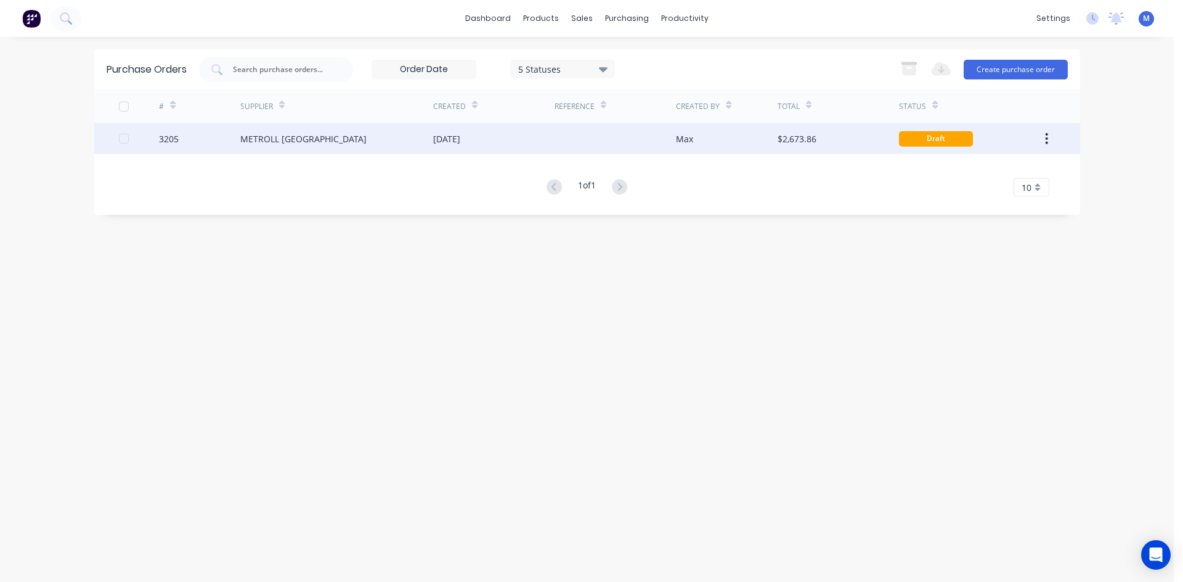
click at [360, 139] on div "METROLL CANBERRA" at bounding box center [336, 138] width 193 height 31
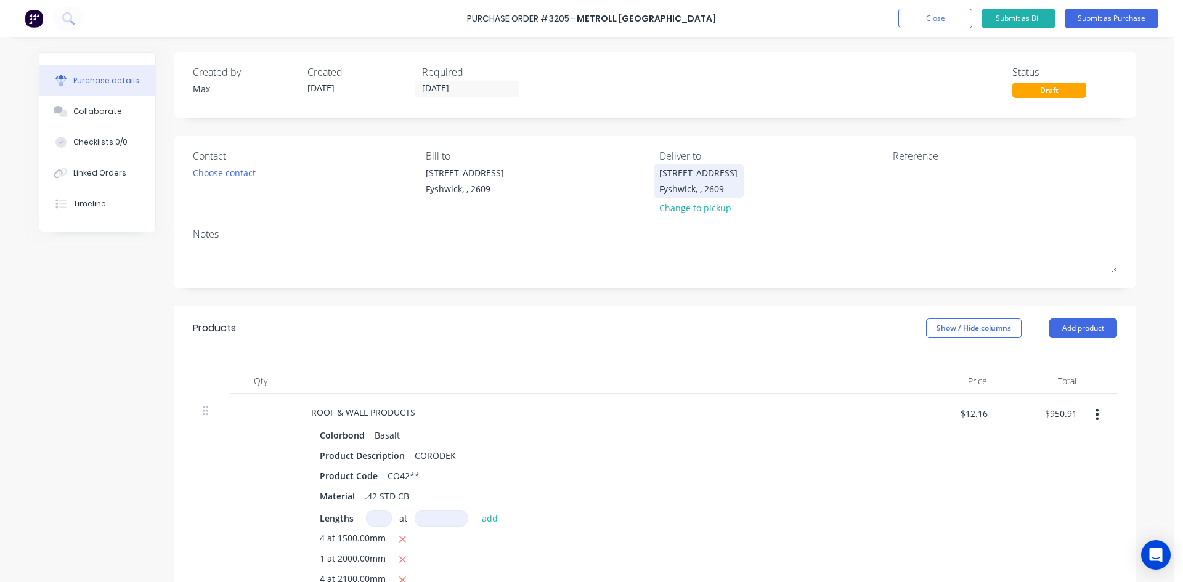
click at [715, 183] on div "Fyshwick, , 2609" at bounding box center [698, 188] width 78 height 13
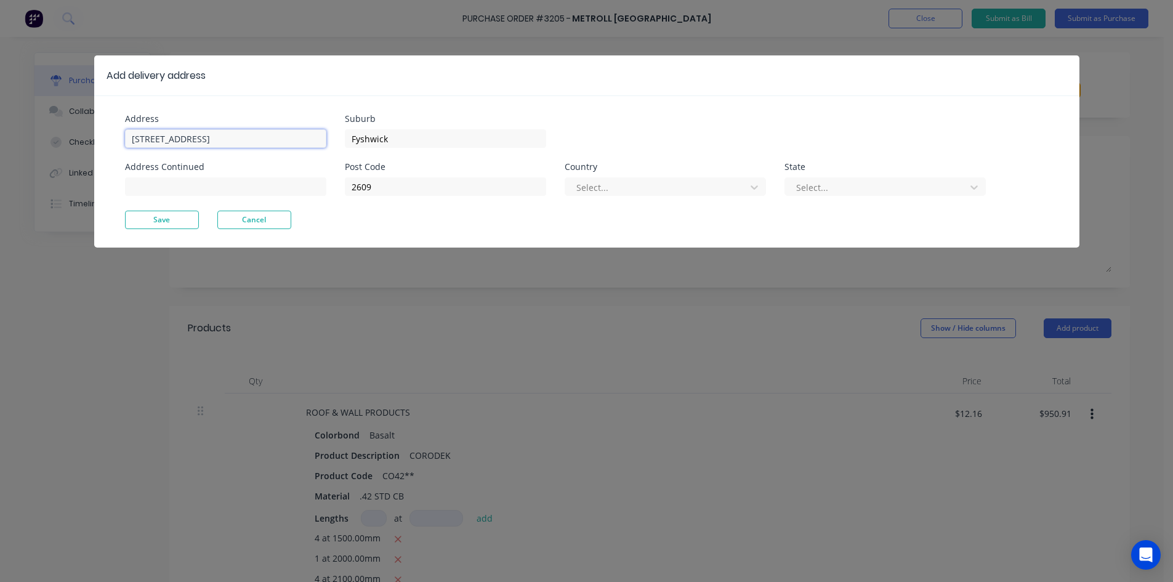
drag, startPoint x: 213, startPoint y: 137, endPoint x: 91, endPoint y: 137, distance: 122.0
click at [91, 137] on div "Add delivery address Address 15 Wiluna St Address Continued Suburb Fyshwick Pos…" at bounding box center [586, 291] width 1173 height 582
type input "12 Finlayson Pl"
drag, startPoint x: 389, startPoint y: 141, endPoint x: 342, endPoint y: 140, distance: 46.8
click at [342, 140] on div "Address 12 Finlayson Pl Address Continued Suburb Fyshwick Post Code 2609 Countr…" at bounding box center [356, 163] width 462 height 96
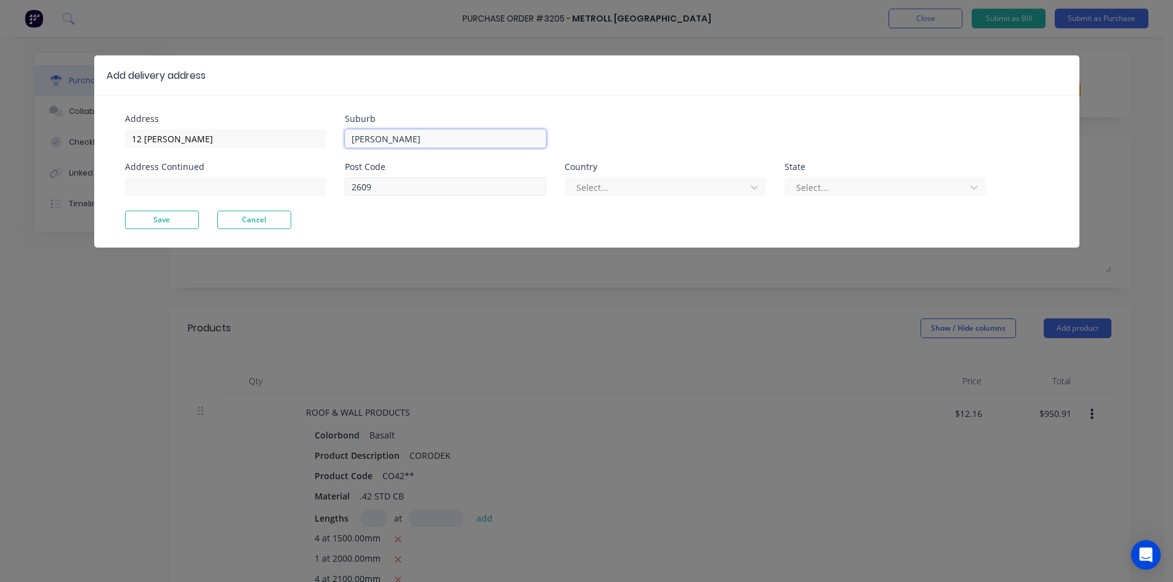
type input "GILMORE"
drag, startPoint x: 389, startPoint y: 192, endPoint x: 340, endPoint y: 195, distance: 49.4
click at [340, 195] on div "Address 12 Finlayson Pl Address Continued Suburb GILMORE Post Code 2609 Country…" at bounding box center [356, 163] width 462 height 96
click at [665, 192] on div at bounding box center [657, 187] width 164 height 15
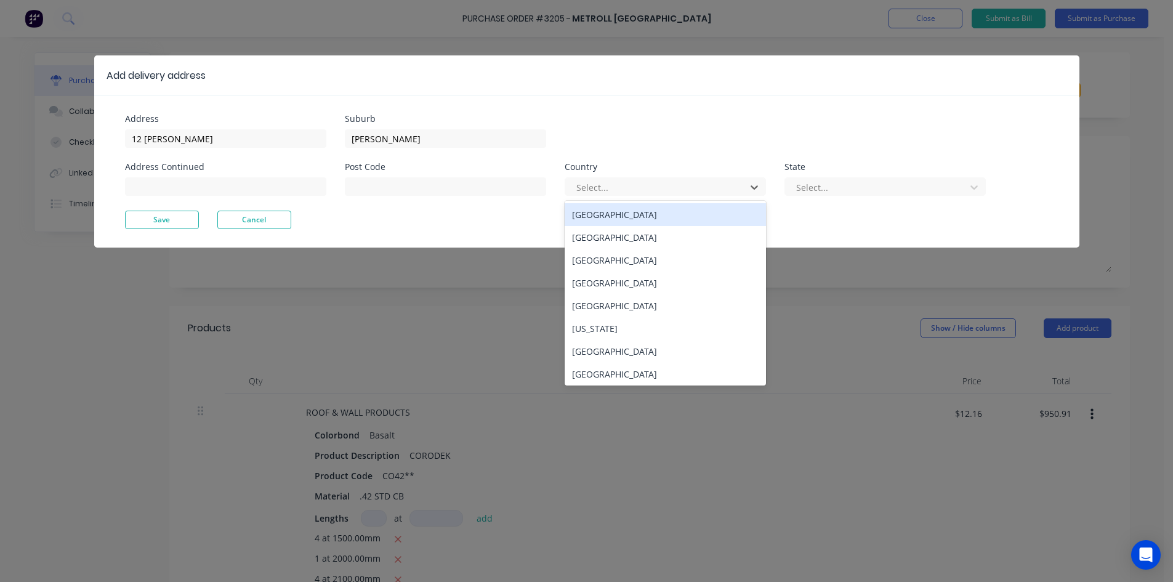
click at [662, 207] on div "[GEOGRAPHIC_DATA]" at bounding box center [665, 214] width 201 height 23
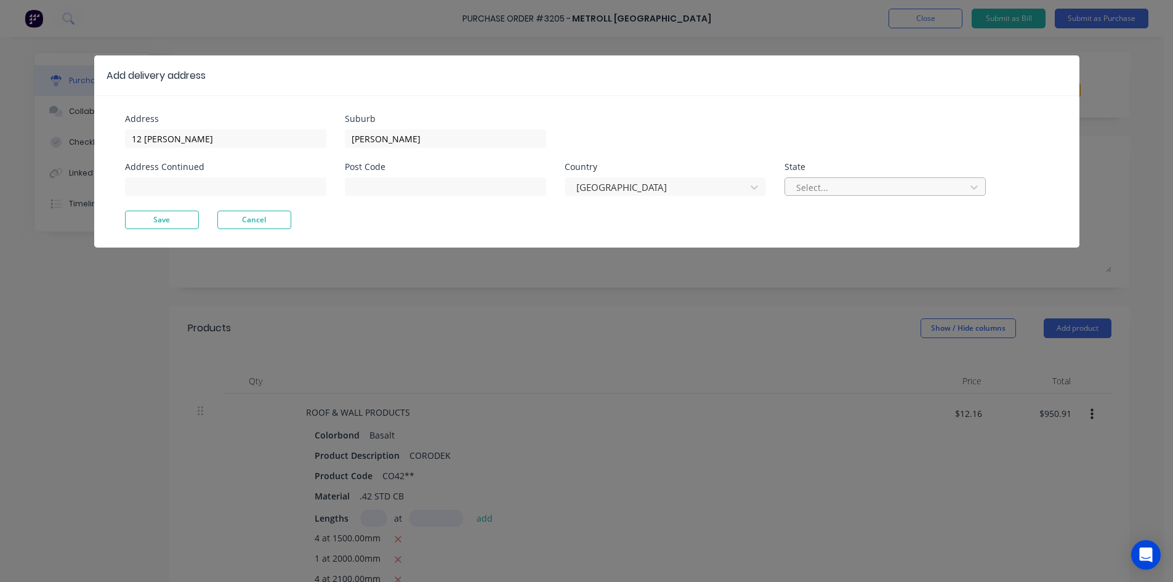
click at [846, 182] on div at bounding box center [877, 187] width 164 height 15
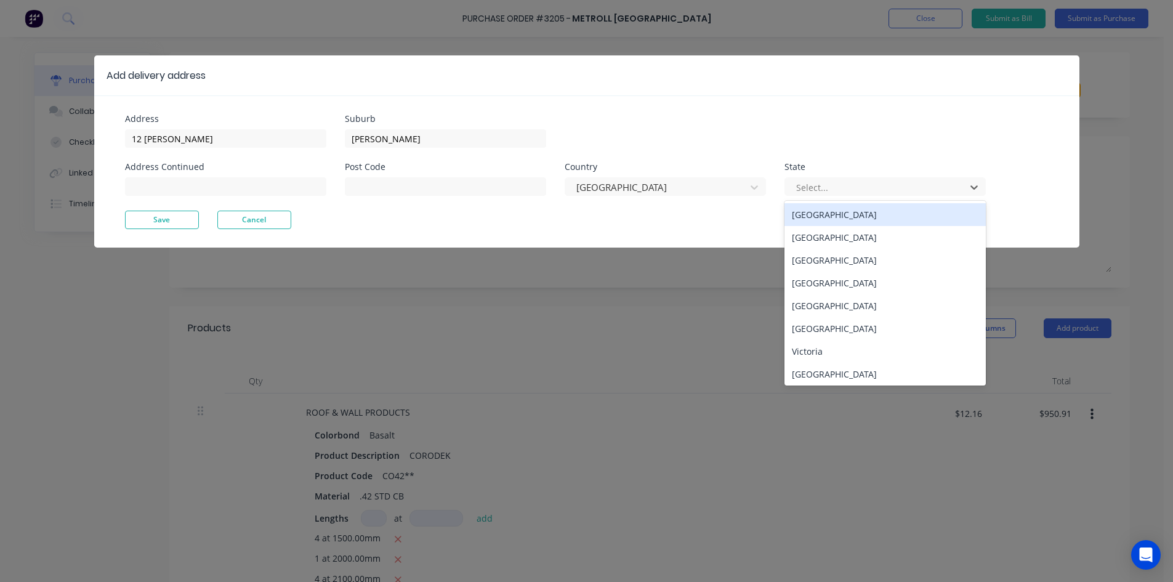
click at [853, 211] on div "[GEOGRAPHIC_DATA]" at bounding box center [885, 214] width 201 height 23
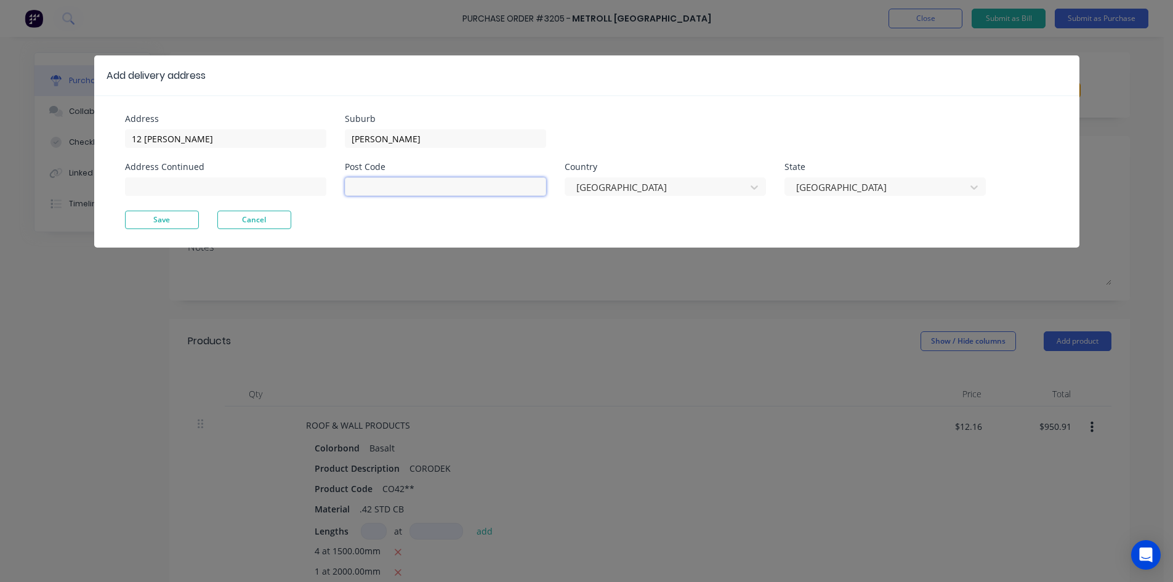
click at [410, 186] on input at bounding box center [445, 186] width 201 height 18
type input "2905"
click at [168, 222] on button "Save" at bounding box center [162, 220] width 74 height 18
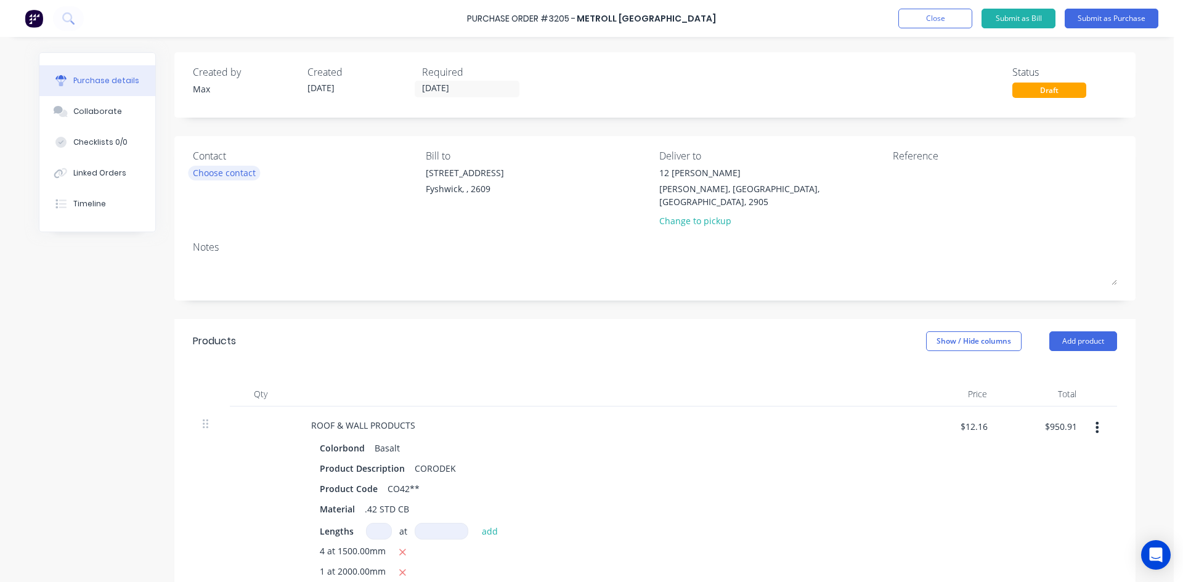
click at [211, 172] on div "Choose contact" at bounding box center [224, 172] width 63 height 13
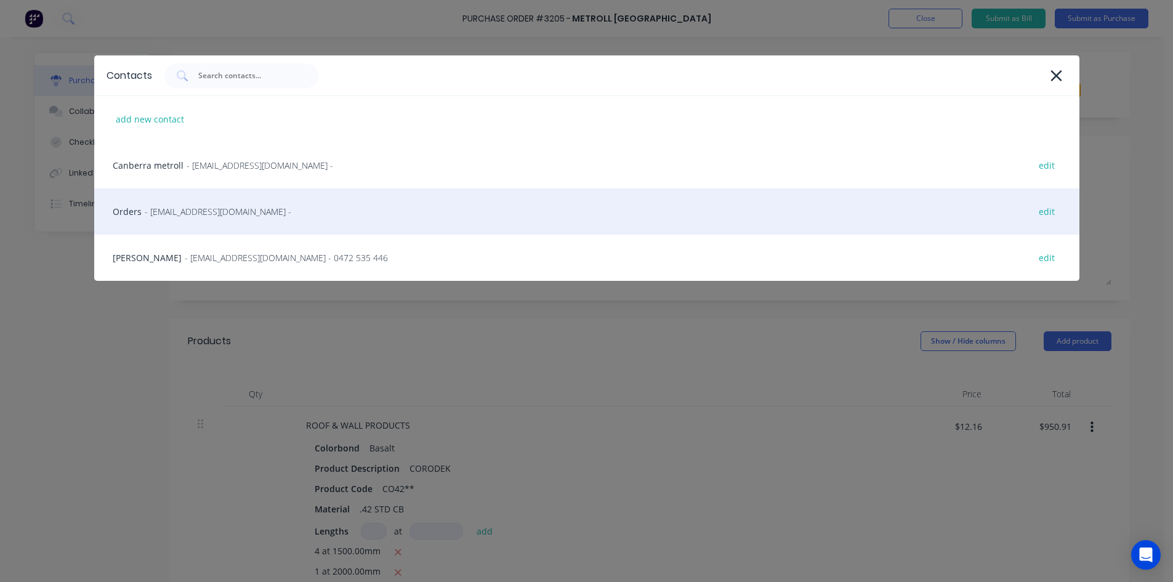
click at [286, 214] on div "Orders - sales@sydney.metroll.com.au - edit" at bounding box center [587, 211] width 986 height 46
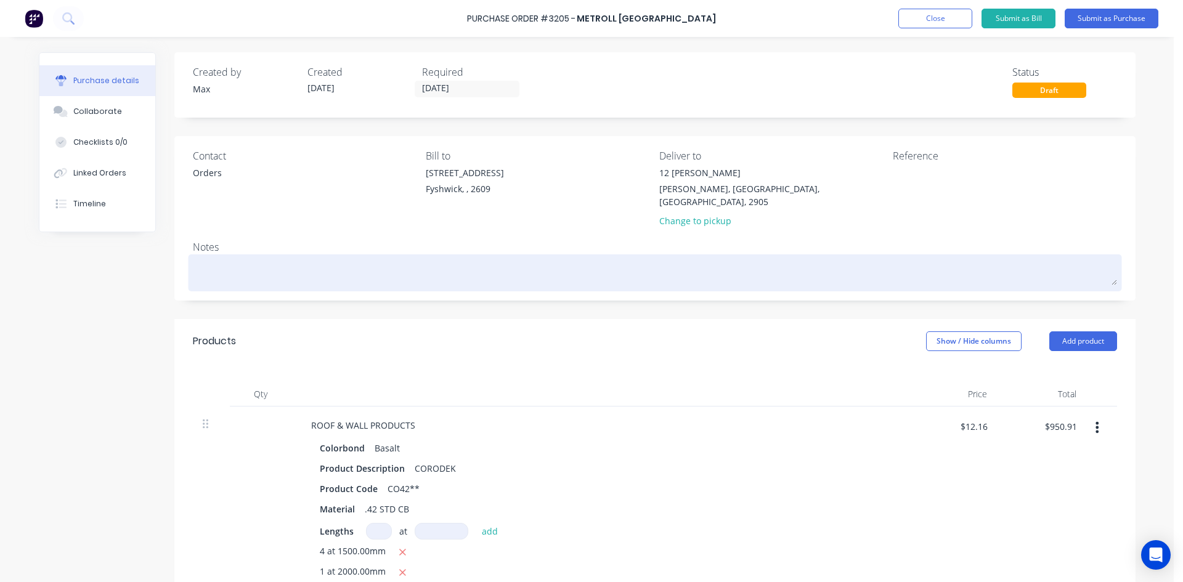
click at [210, 257] on textarea at bounding box center [655, 271] width 924 height 28
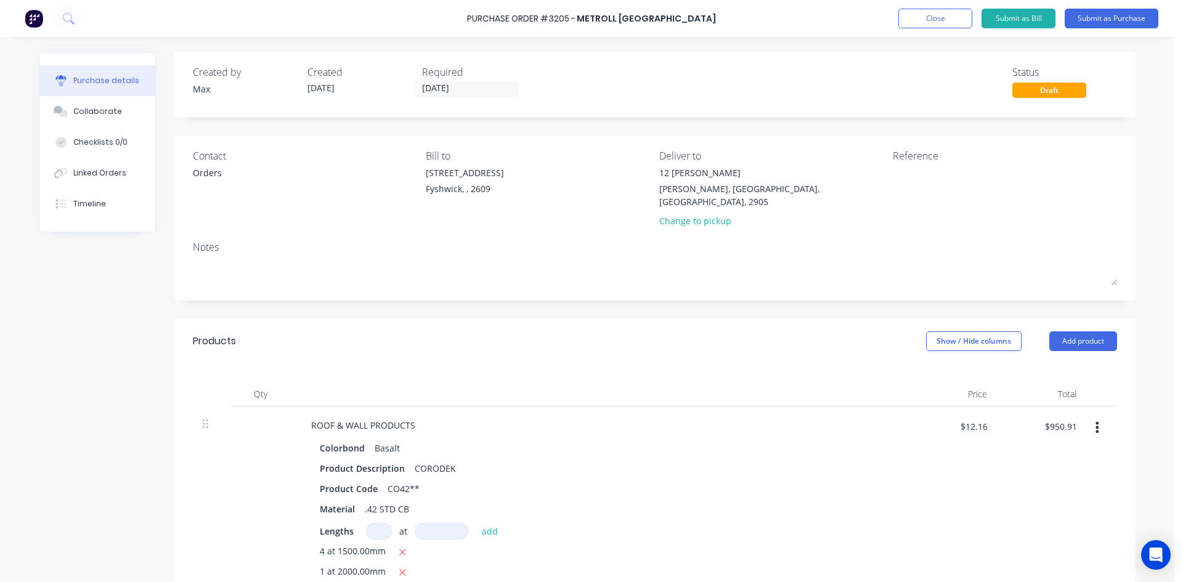
type textarea "x"
type textarea "S"
type textarea "x"
type textarea "SI"
type textarea "x"
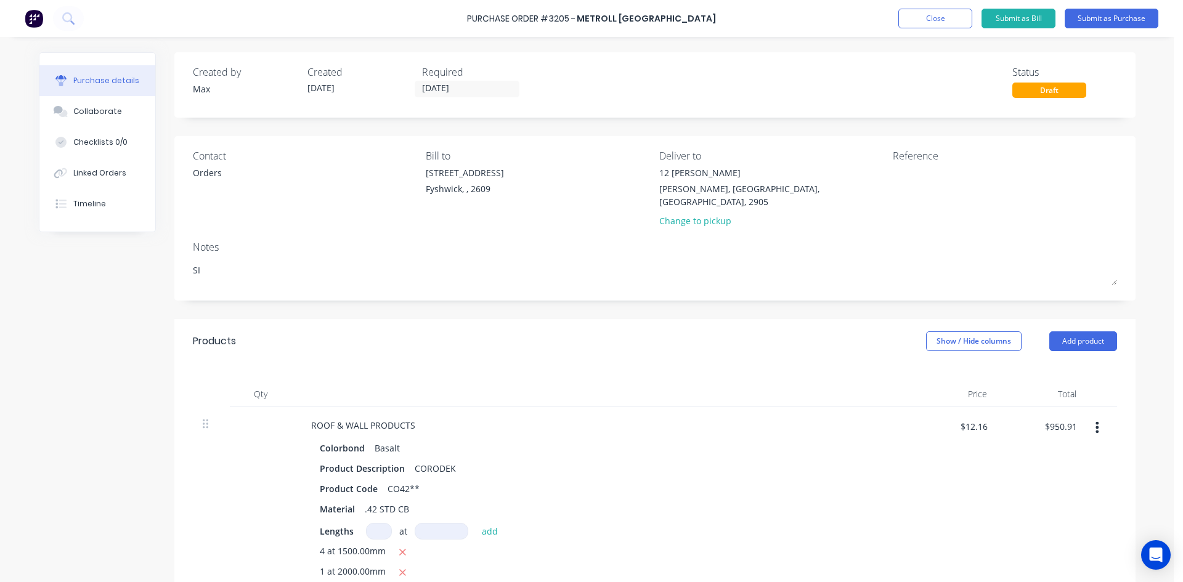
type textarea "SIT"
type textarea "x"
type textarea "SITE"
type textarea "x"
type textarea "SITE"
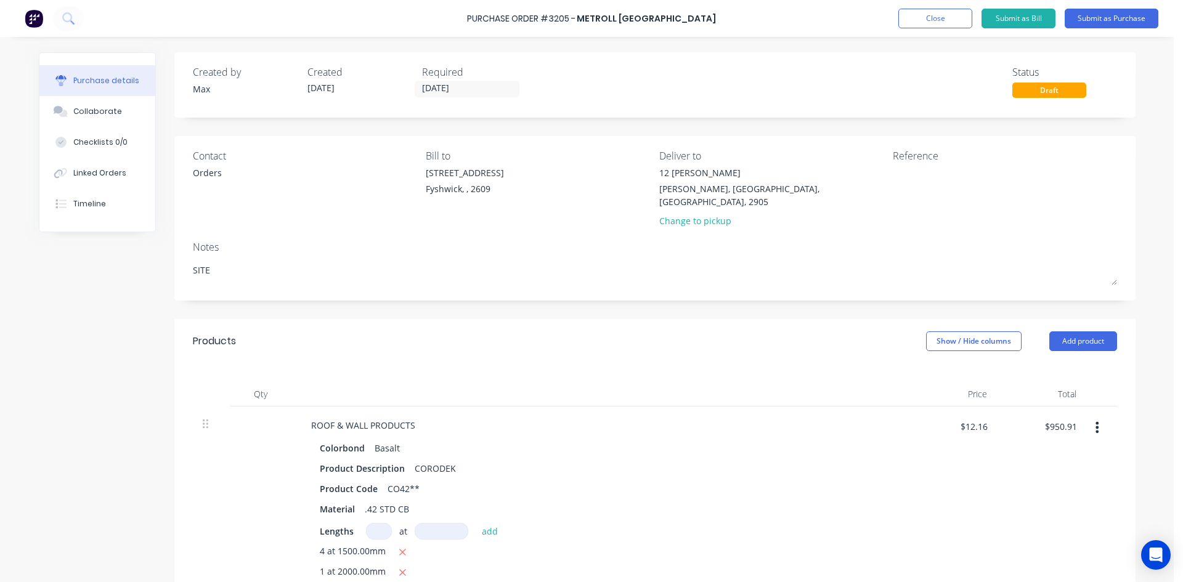
type textarea "x"
type textarea "SITE C"
type textarea "x"
type textarea "SITE CO"
type textarea "x"
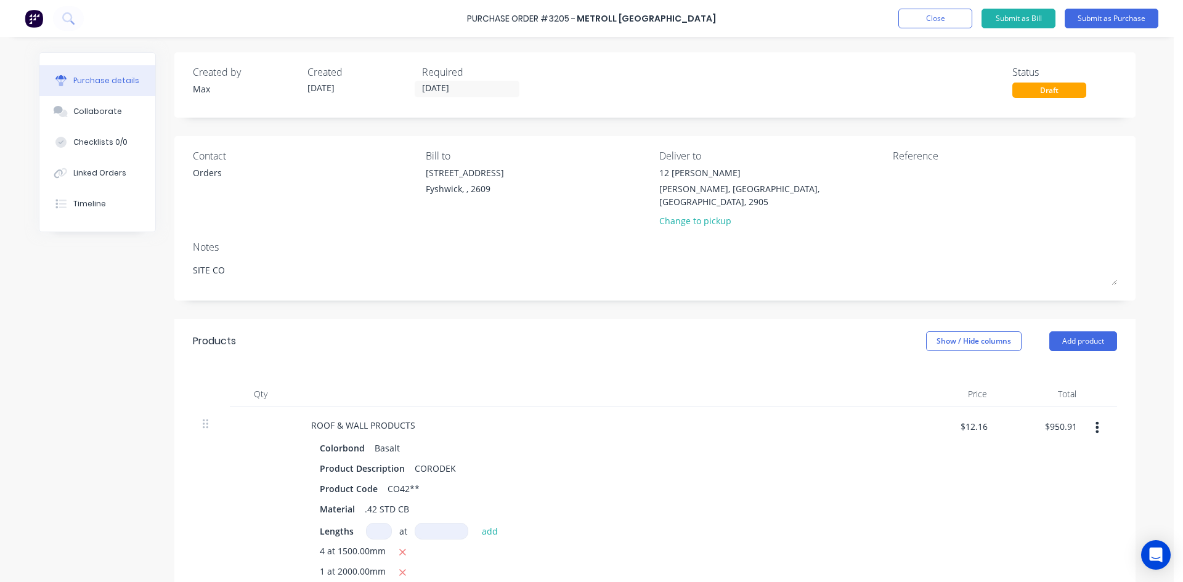
type textarea "SITE CON"
type textarea "x"
type textarea "SITE CONT"
type textarea "x"
type textarea "SITE CONTA"
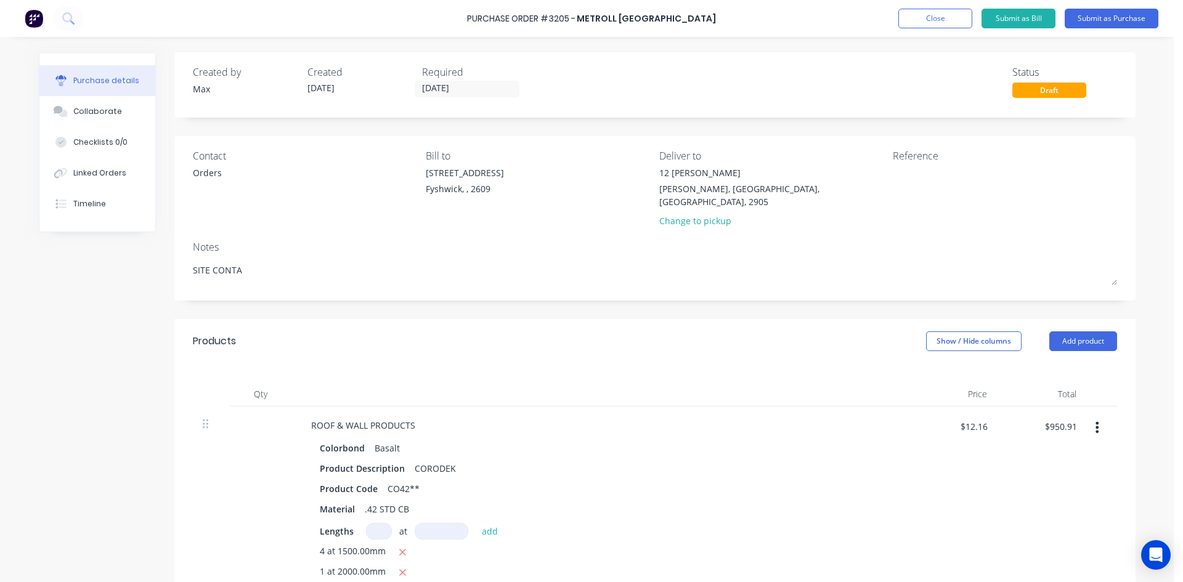
type textarea "x"
type textarea "SITE CONTAC"
type textarea "x"
type textarea "SITE CONTACT"
type textarea "x"
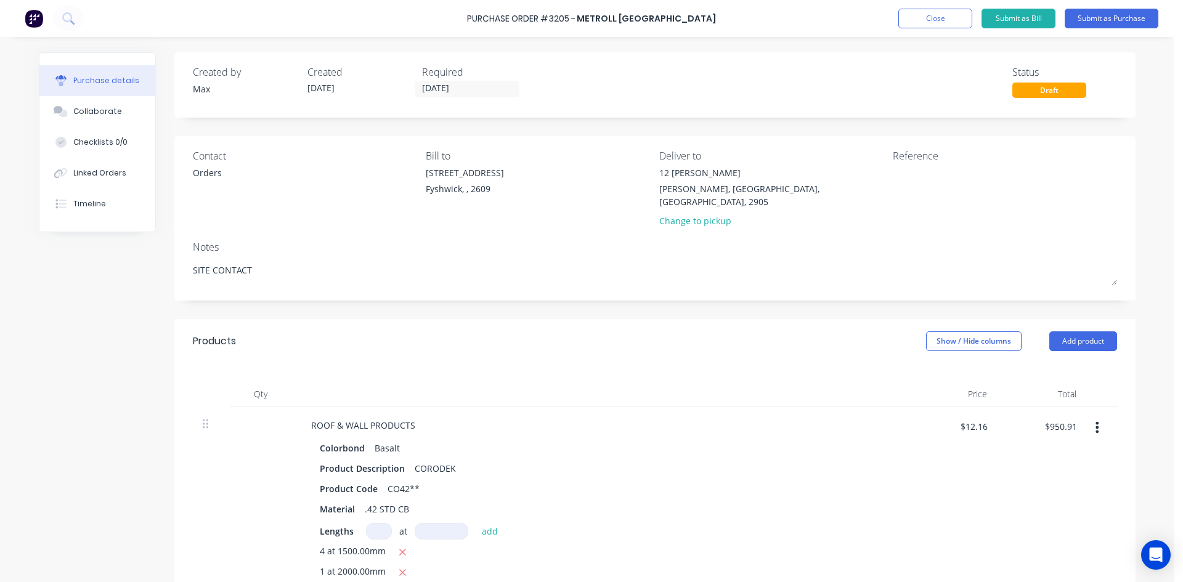
type textarea "SITE CONTACT-"
type textarea "x"
type textarea "SITE CONTACT-"
type textarea "x"
type textarea "SITE CONTACT- N"
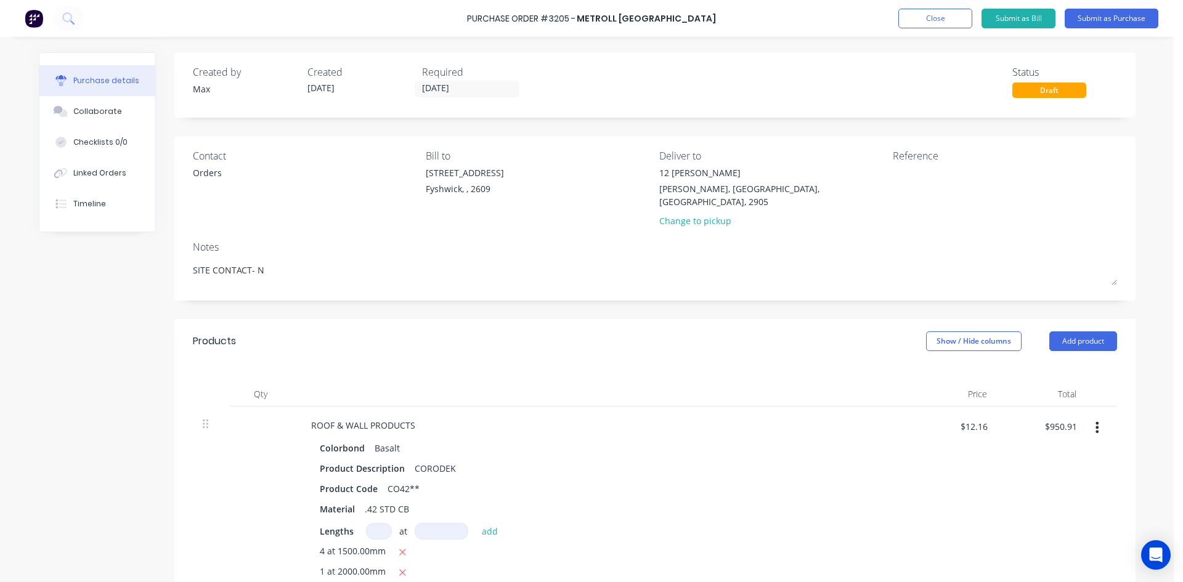
type textarea "x"
type textarea "SITE CONTACT- Na"
type textarea "x"
type textarea "SITE CONTACT- Nat"
type textarea "x"
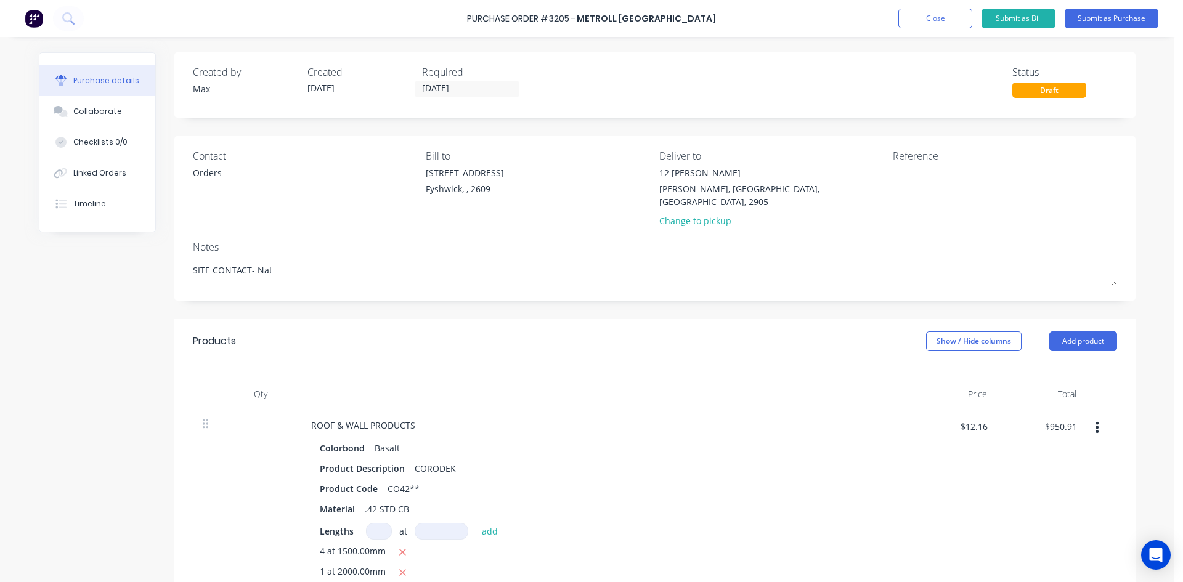
type textarea "SITE CONTACT- Nath"
type textarea "x"
type textarea "SITE CONTACT- Natha"
type textarea "x"
type textarea "SITE CONTACT- Nathan"
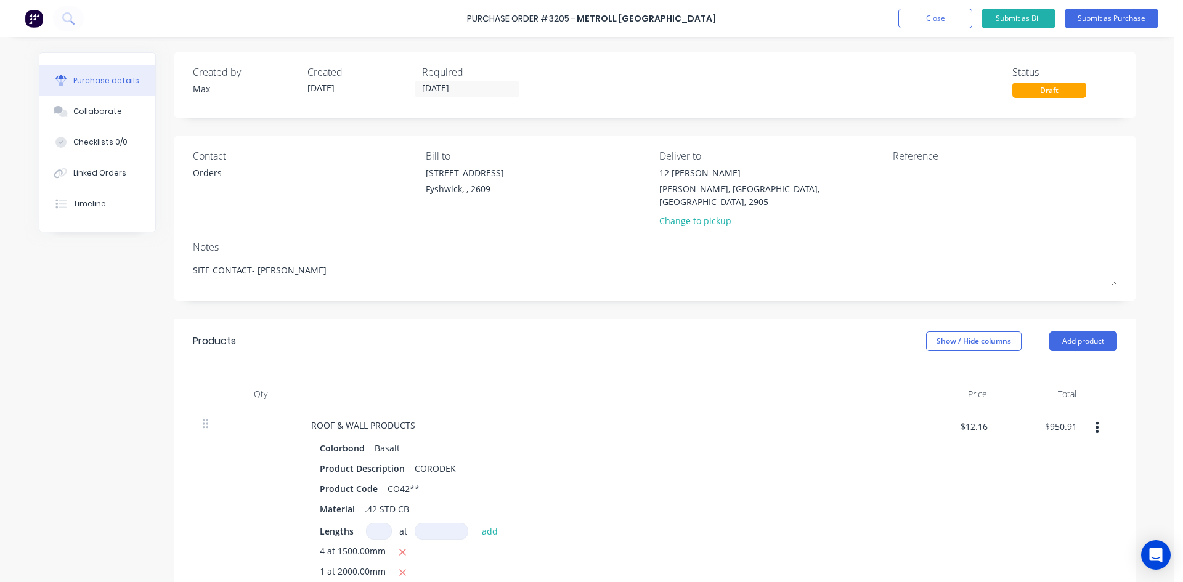
type textarea "x"
type textarea "SITE CONTACT- Nathan-"
type textarea "x"
type textarea "SITE CONTACT- Nathan-"
type textarea "x"
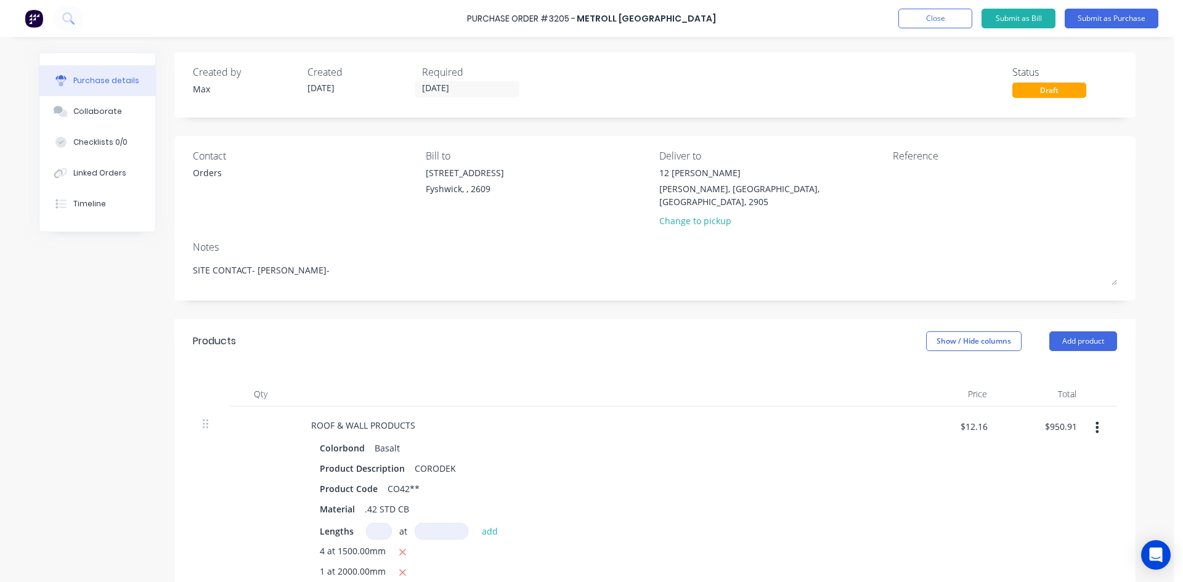
type textarea "SITE CONTACT- Nathan-"
type textarea "x"
type textarea "SITE CONTACT- Nathan-0"
type textarea "x"
type textarea "SITE CONTACT- Nathan-04"
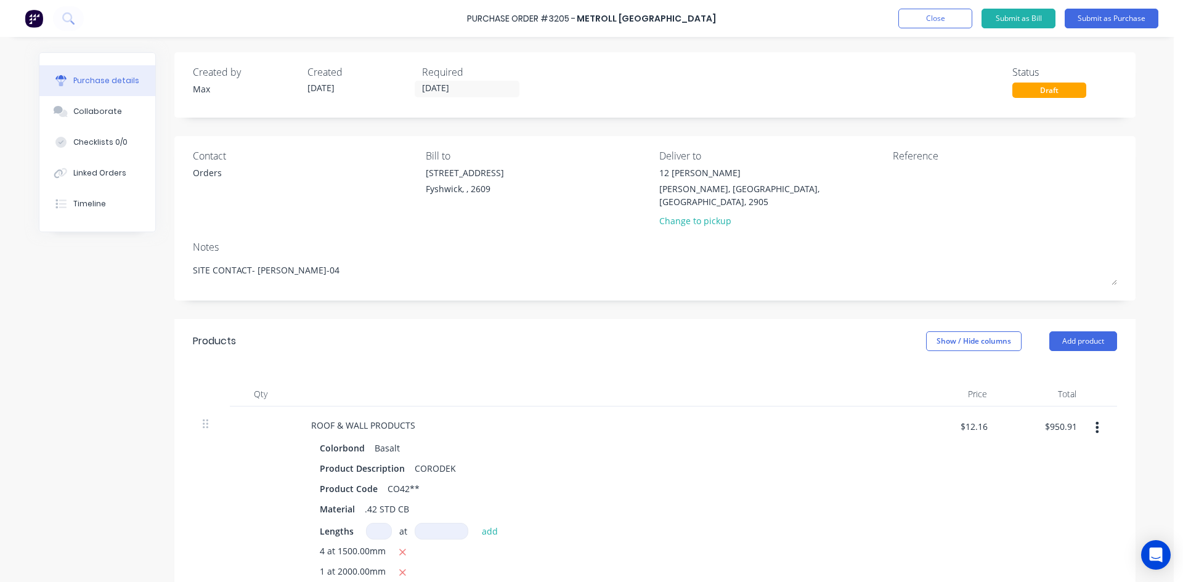
type textarea "x"
type textarea "SITE CONTACT- Nathan-043"
type textarea "x"
type textarea "SITE CONTACT- Nathan-0431"
type textarea "x"
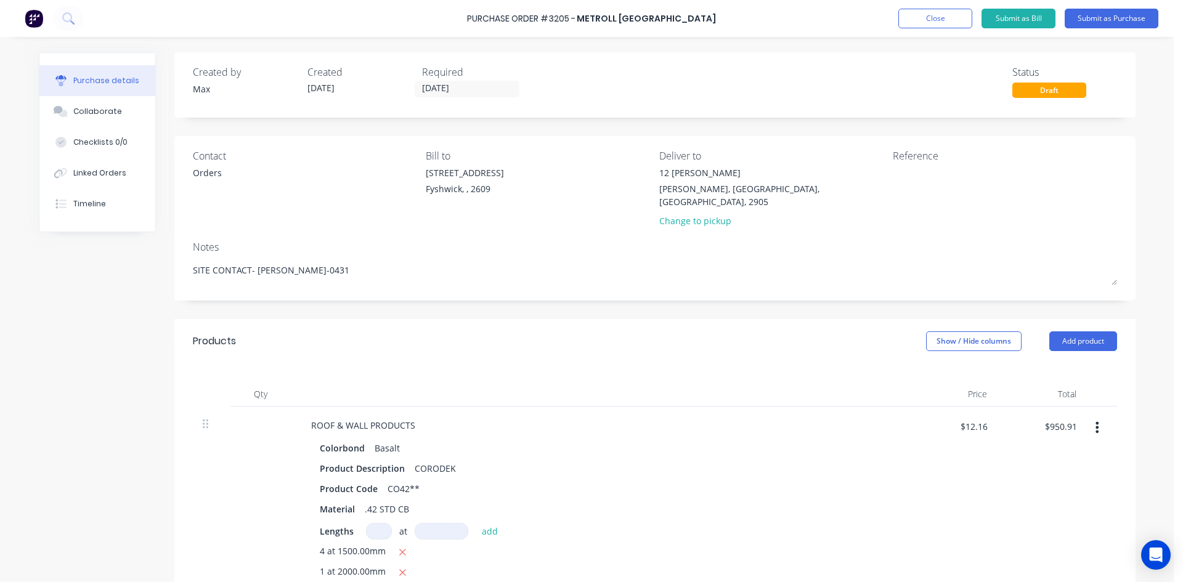
type textarea "SITE CONTACT- Nathan-0431"
type textarea "x"
type textarea "SITE CONTACT- Nathan-0431 5"
type textarea "x"
type textarea "SITE CONTACT- Nathan-0431 52"
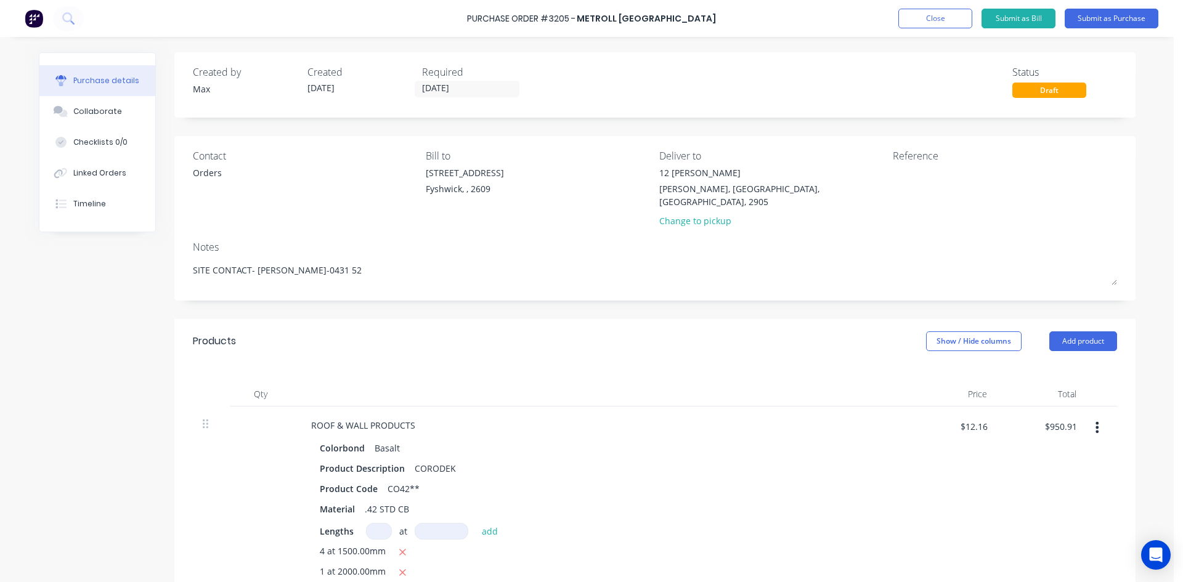
type textarea "x"
type textarea "SITE CONTACT- Nathan-0431 520"
type textarea "x"
type textarea "SITE CONTACT- Nathan-0431 520"
type textarea "x"
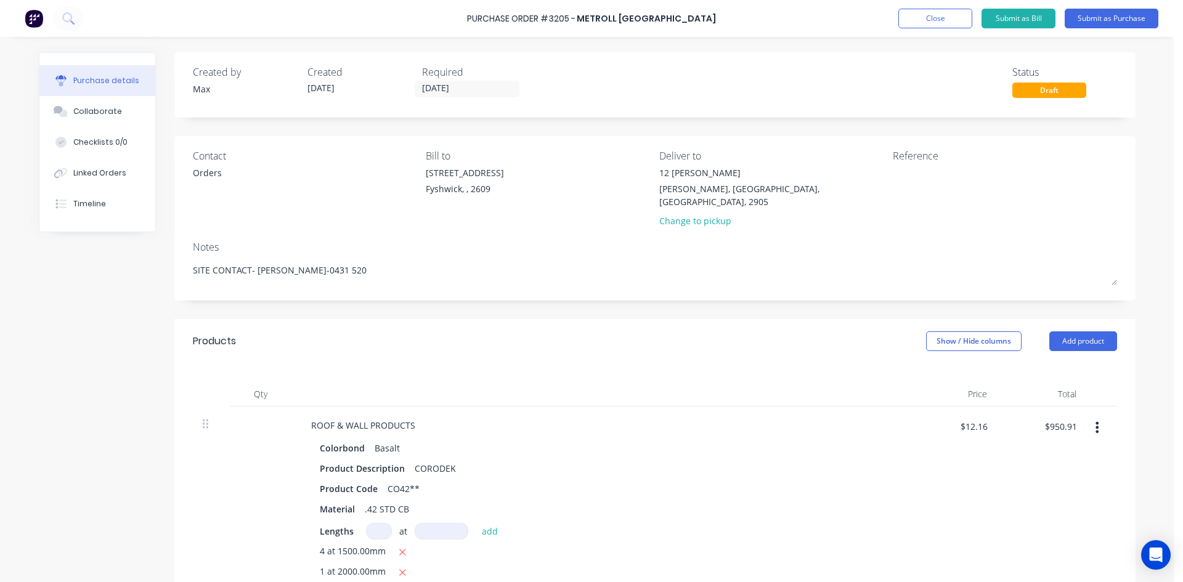
type textarea "SITE CONTACT- Nathan-0431 520 7"
type textarea "x"
type textarea "SITE CONTACT- Nathan-0431 520 70"
type textarea "x"
type textarea "SITE CONTACT- Nathan-0431 520 703"
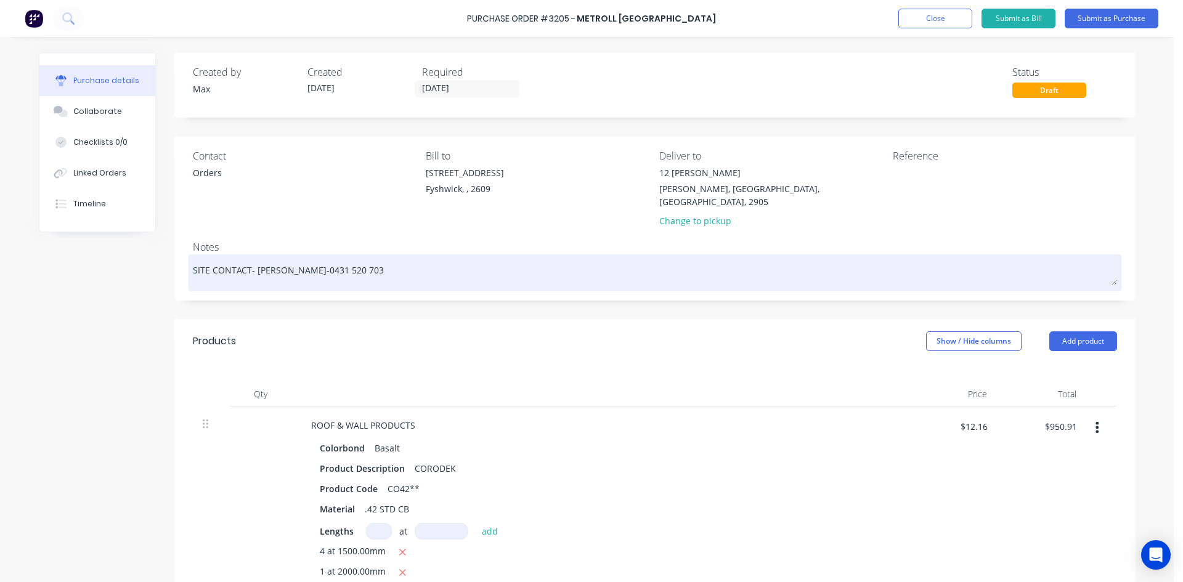
click at [281, 257] on textarea "SITE CONTACT- Nathan-0431 520 703" at bounding box center [655, 271] width 924 height 28
click at [282, 257] on textarea "SITE CONTACT- Nathan-0431 520 703" at bounding box center [655, 271] width 924 height 28
type textarea "x"
type textarea "SITE CONTACT- Nathan- 0431 520 703"
type textarea "x"
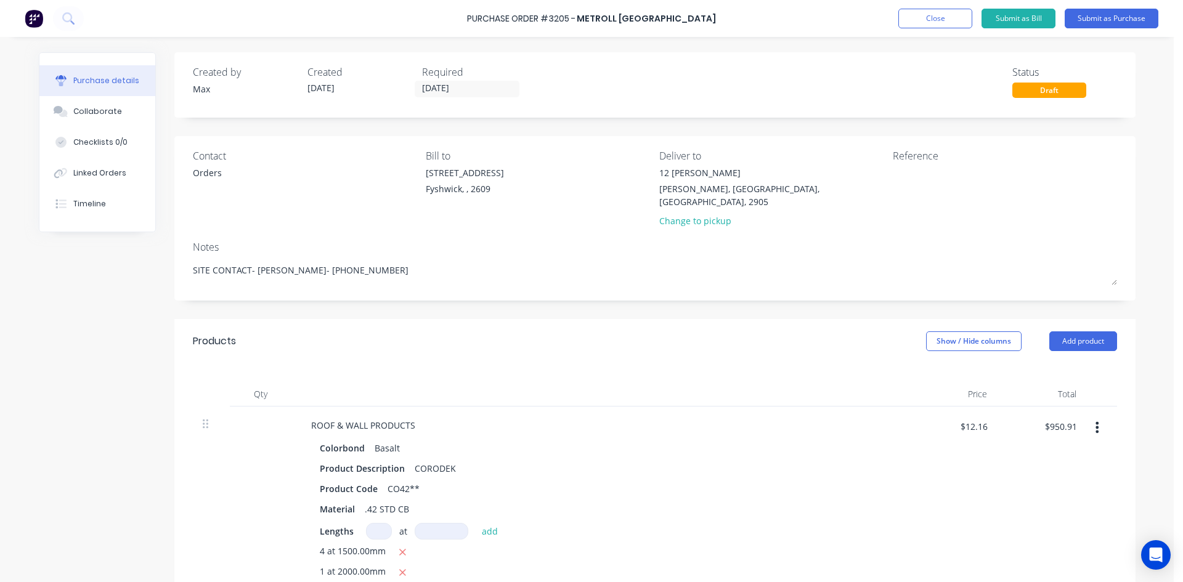
type textarea "SITE CONTACT- Nathan- 0431 520 703"
type textarea "x"
type textarea "SITE CONTACT- Nathan- 0431 520 703"
click at [308, 202] on div "Contact Orders" at bounding box center [305, 190] width 224 height 85
click at [1100, 19] on button "Submit as Purchase" at bounding box center [1111, 19] width 94 height 20
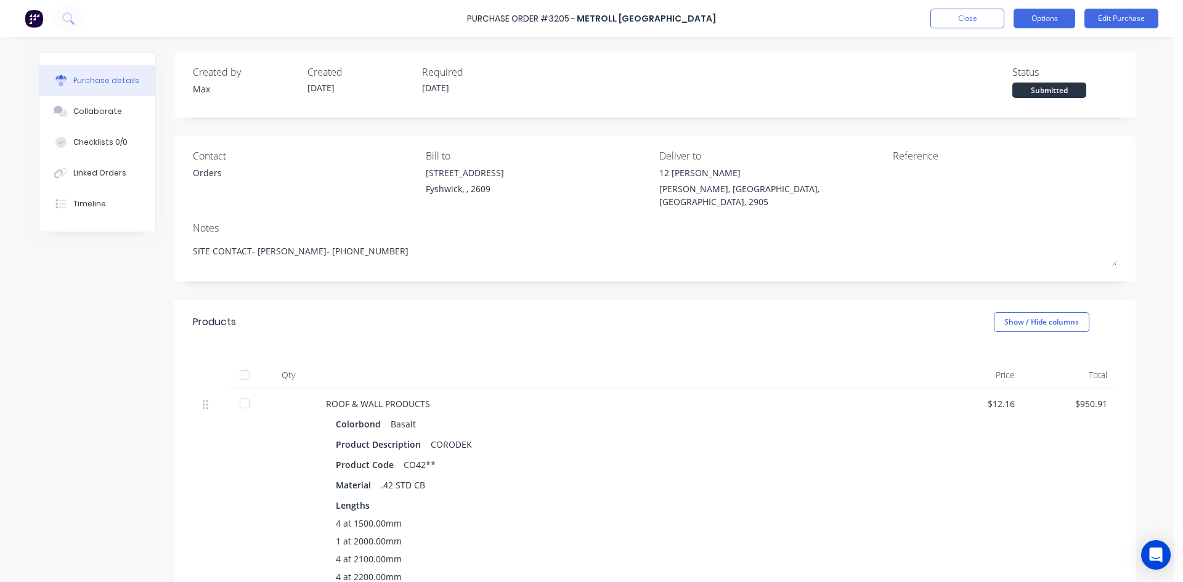
click at [1040, 23] on button "Options" at bounding box center [1044, 19] width 62 height 20
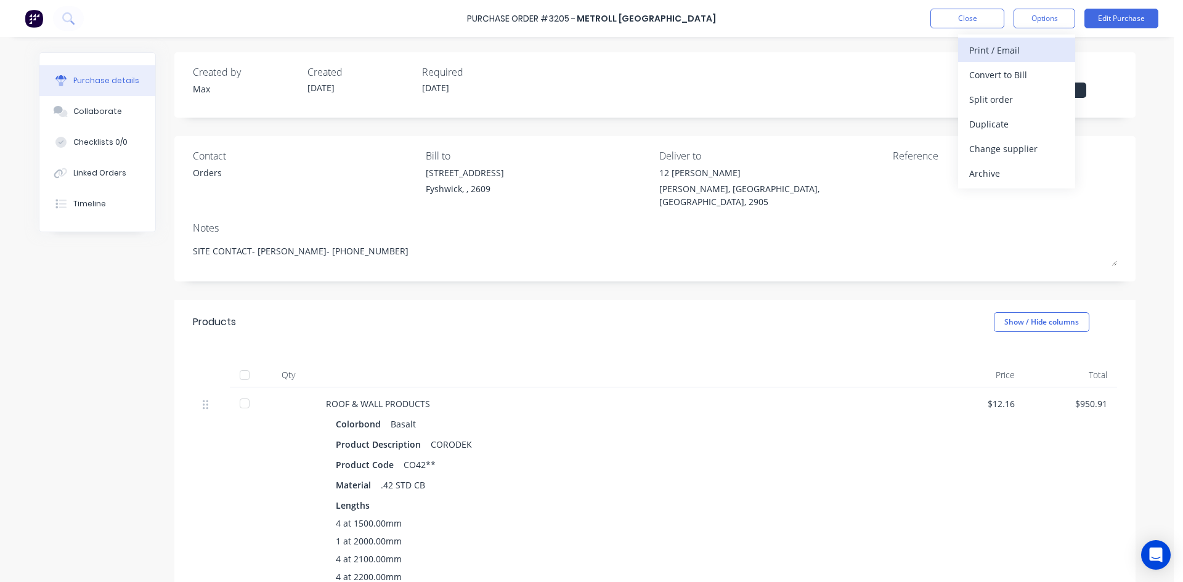
click at [1034, 51] on div "Print / Email" at bounding box center [1016, 50] width 95 height 18
click at [1032, 99] on div "Without pricing" at bounding box center [1016, 100] width 95 height 18
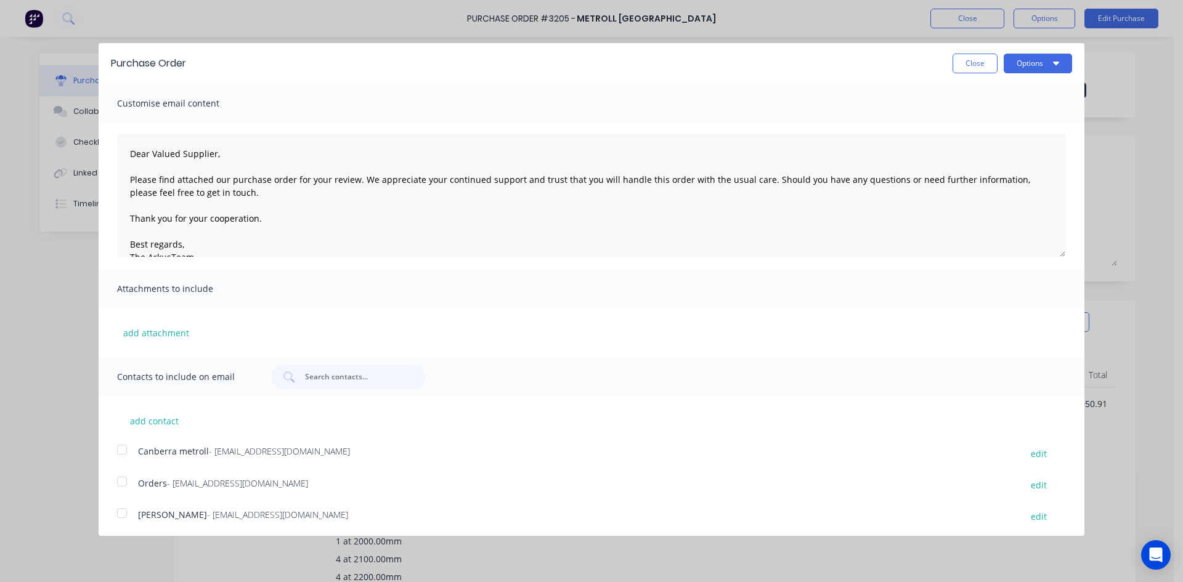
click at [123, 482] on div at bounding box center [122, 481] width 25 height 25
click at [1011, 66] on button "Options" at bounding box center [1037, 64] width 68 height 20
click at [987, 116] on div "Email" at bounding box center [1013, 119] width 95 height 18
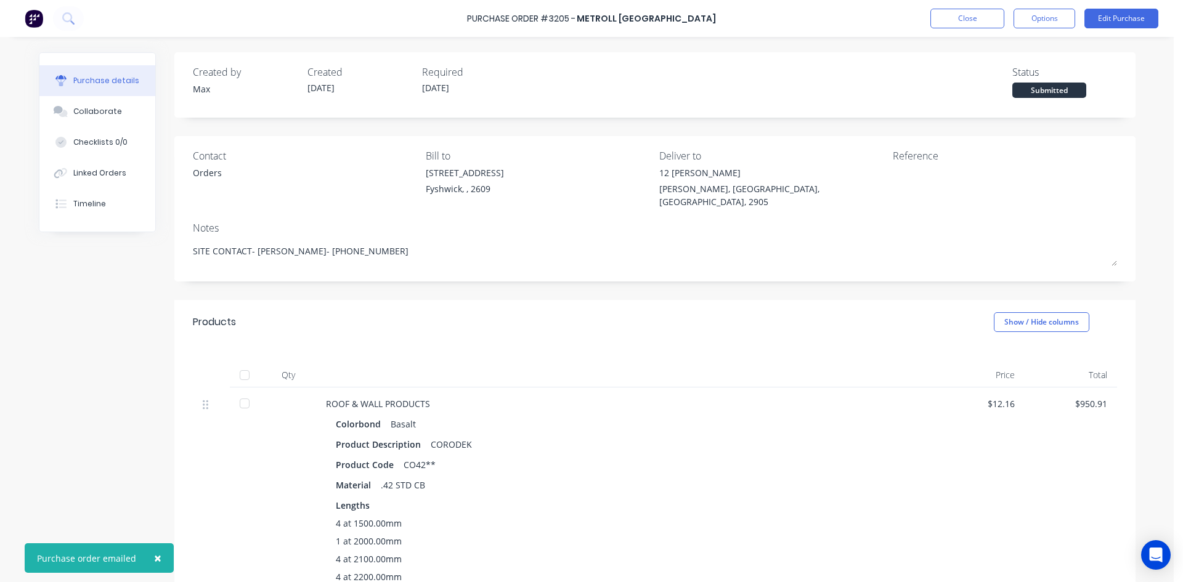
type textarea "x"
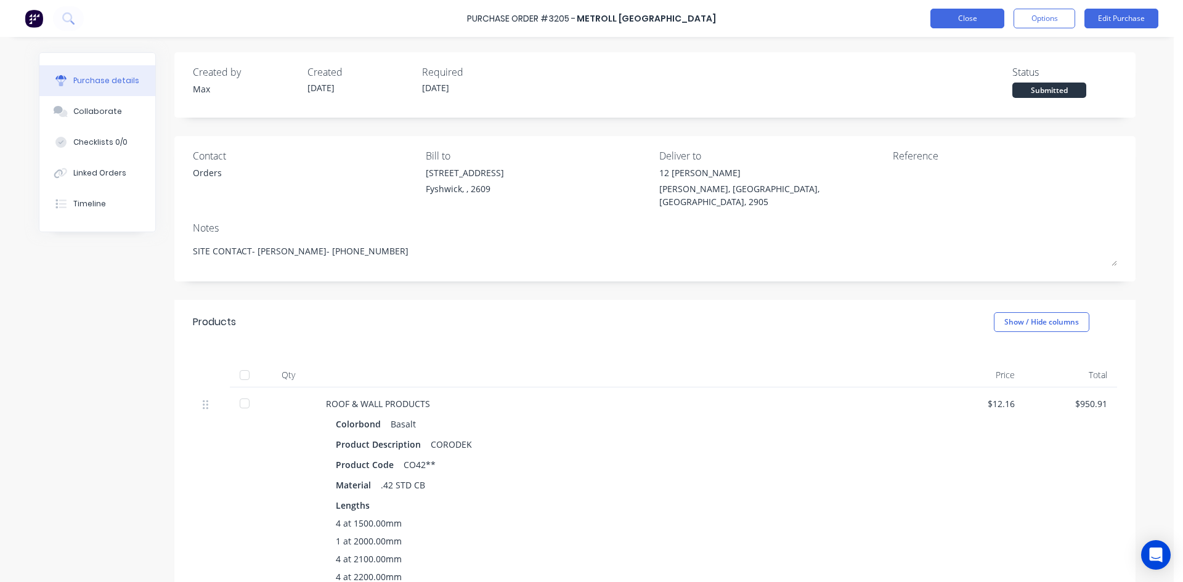
click at [963, 15] on button "Close" at bounding box center [967, 19] width 74 height 20
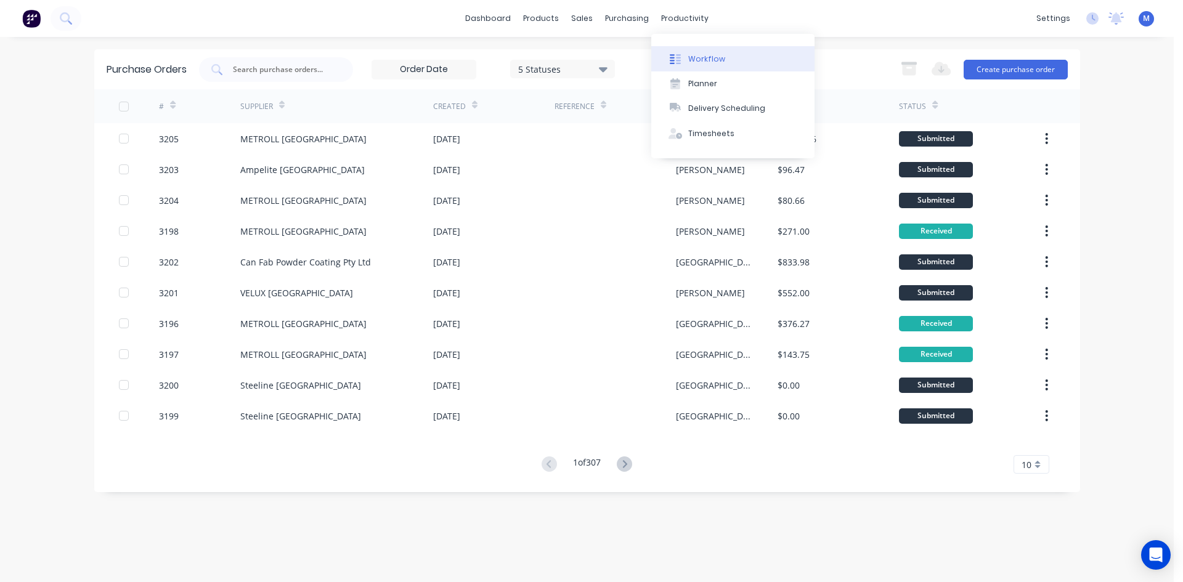
click at [721, 61] on div "Workflow" at bounding box center [706, 59] width 37 height 11
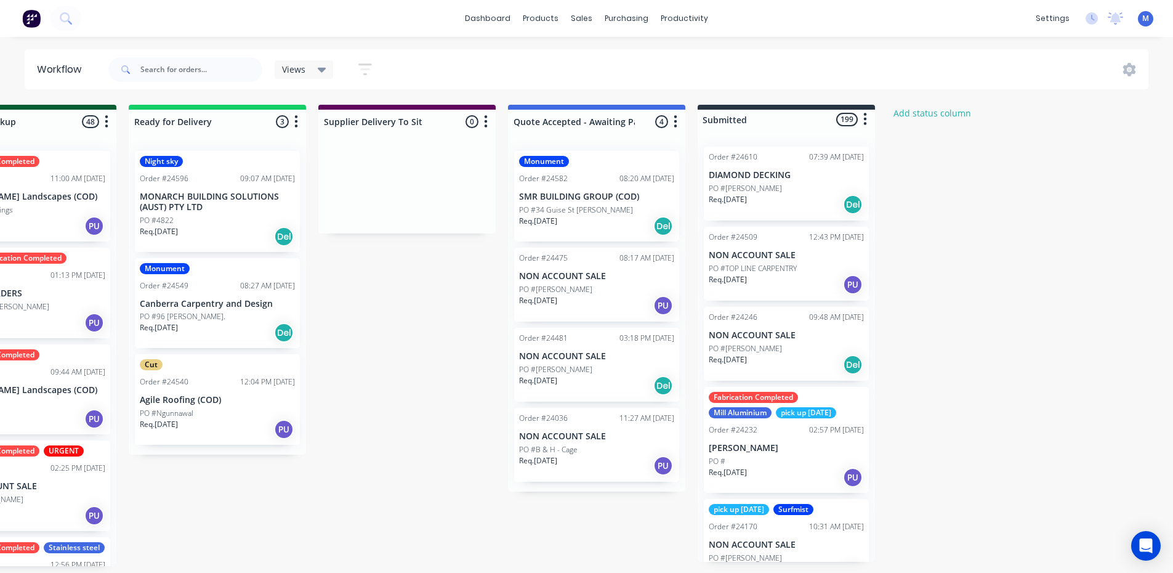
scroll to position [0, 1417]
click at [791, 190] on div "PO #Gilmore" at bounding box center [785, 188] width 155 height 11
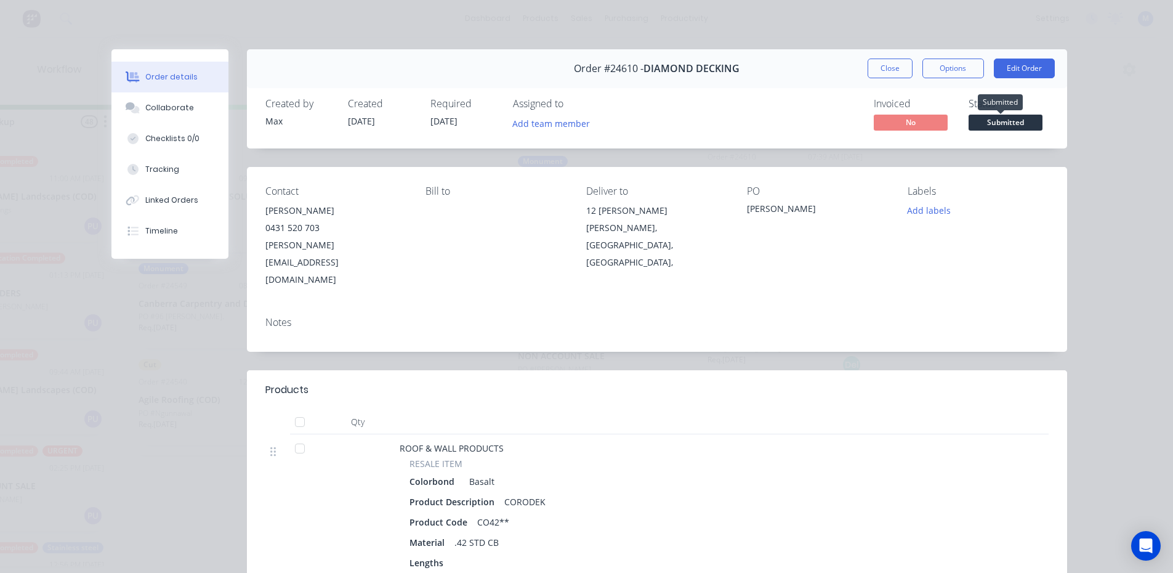
click at [995, 119] on span "Submitted" at bounding box center [1006, 122] width 74 height 15
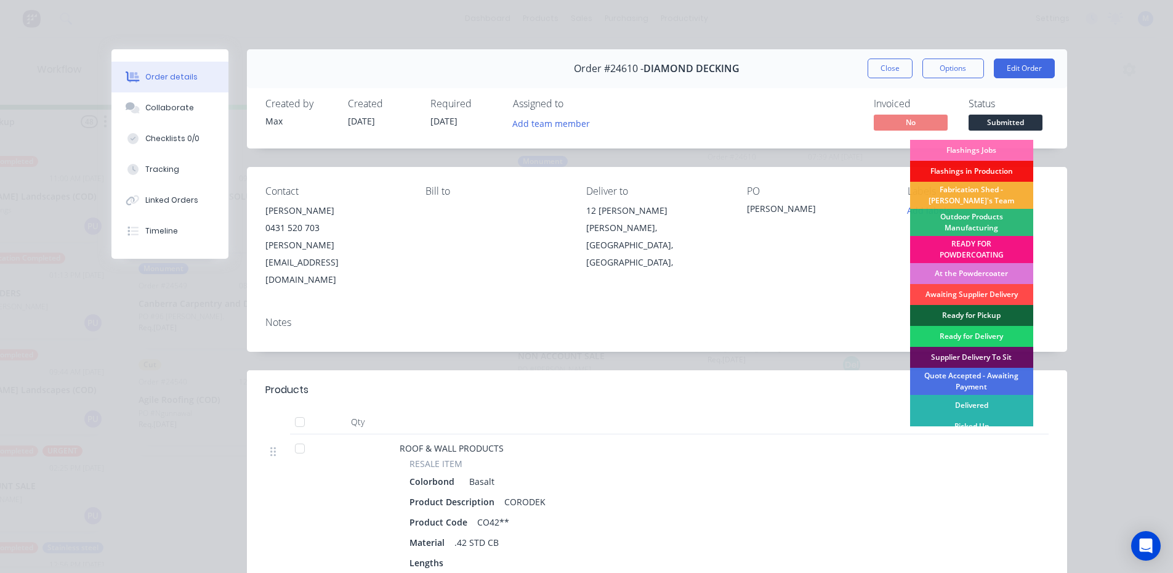
click at [979, 289] on div "Awaiting Supplier Delivery" at bounding box center [971, 294] width 123 height 21
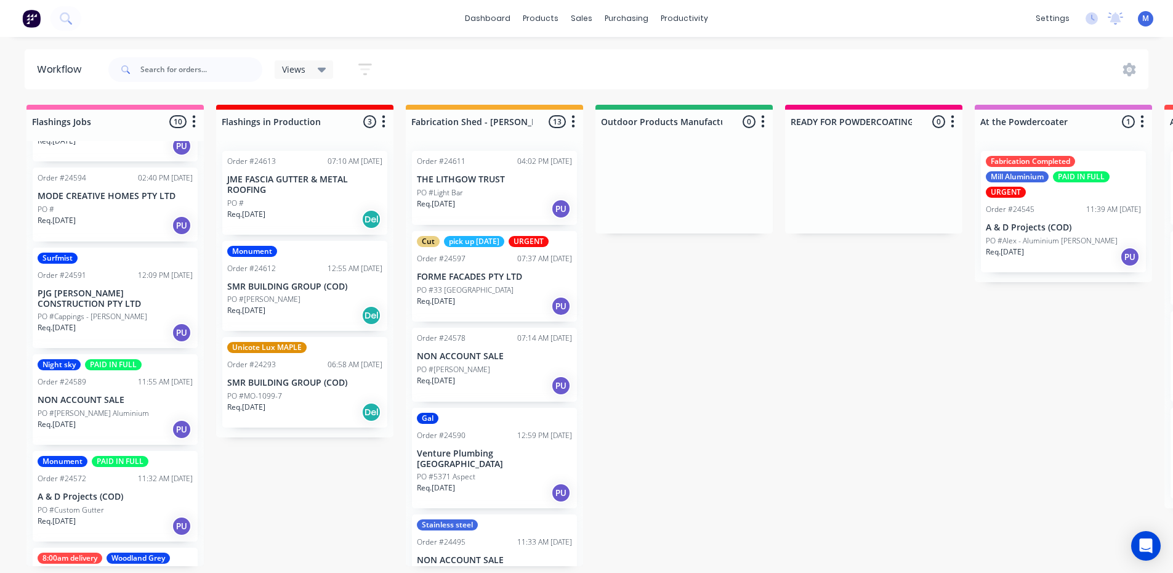
scroll to position [493, 0]
click at [120, 298] on p "PJG [PERSON_NAME] CONSTRUCTION PTY LTD" at bounding box center [115, 298] width 155 height 21
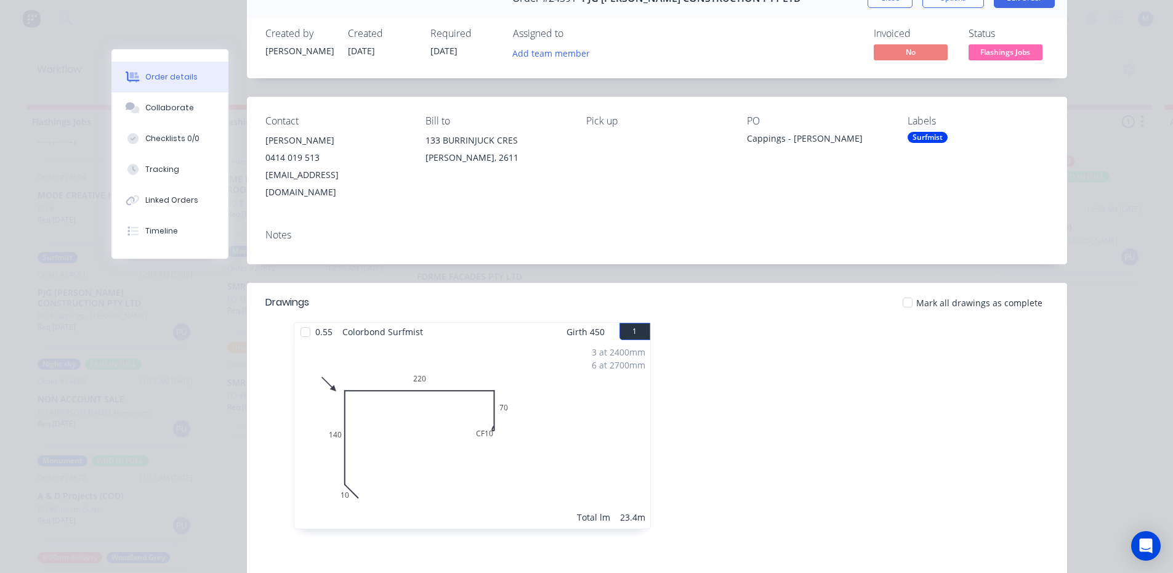
scroll to position [0, 0]
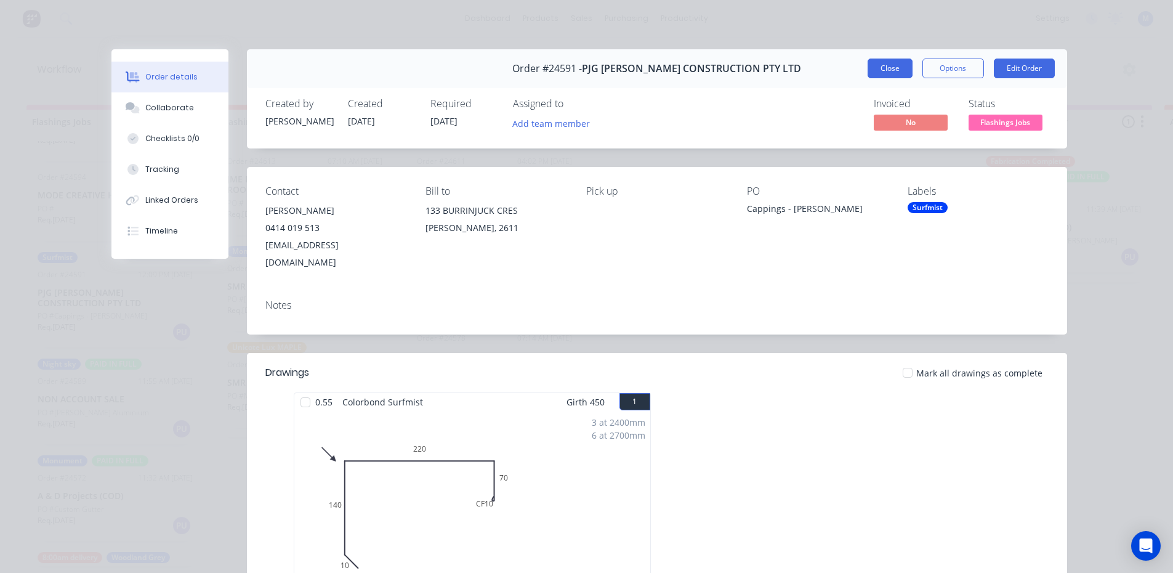
click at [880, 69] on button "Close" at bounding box center [890, 69] width 45 height 20
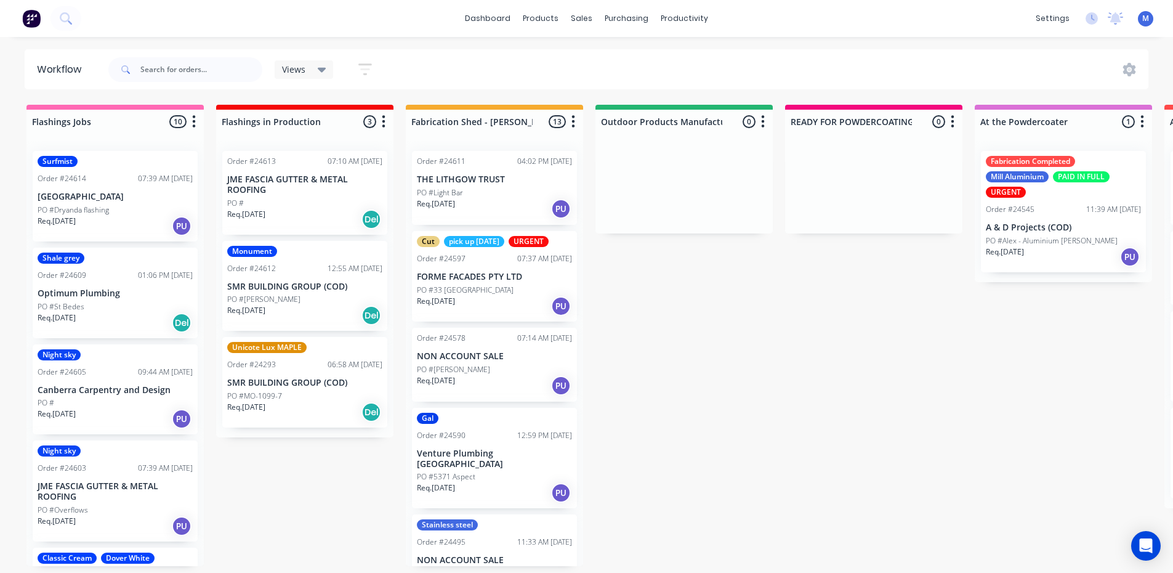
click at [305, 211] on div "Req. 12/08/25 Del" at bounding box center [304, 219] width 155 height 21
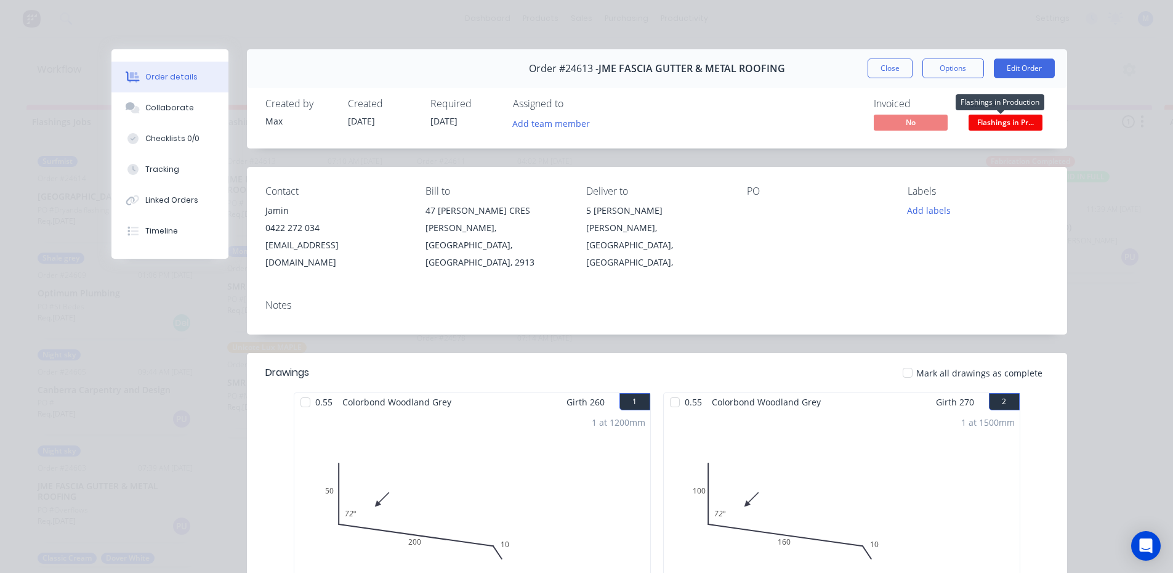
click at [990, 121] on span "Flashings in Pr..." at bounding box center [1006, 122] width 74 height 15
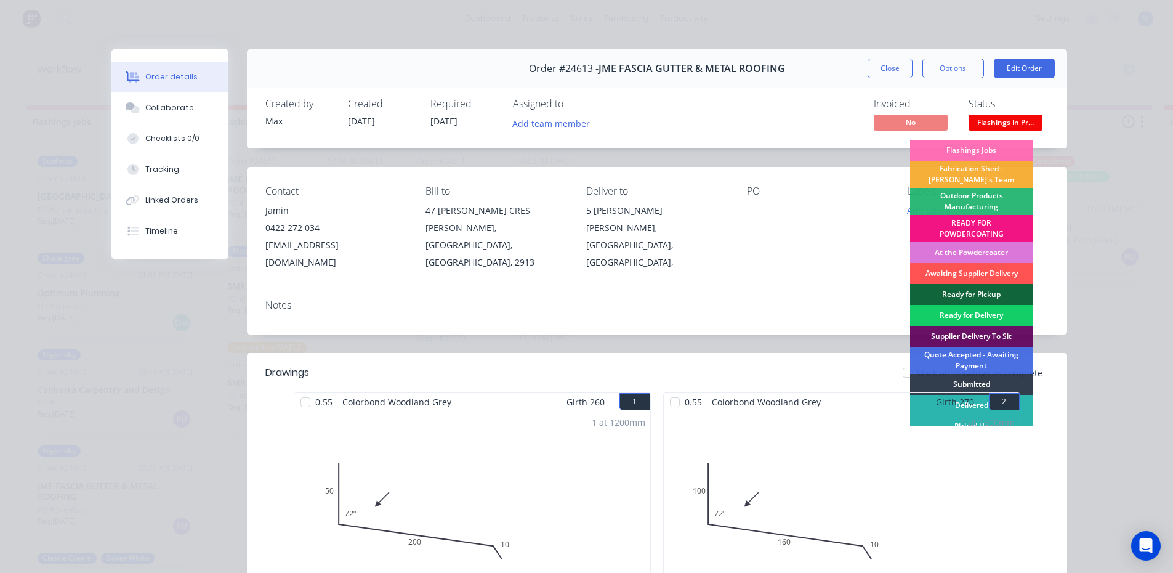
click at [969, 310] on div "Ready for Delivery" at bounding box center [971, 315] width 123 height 21
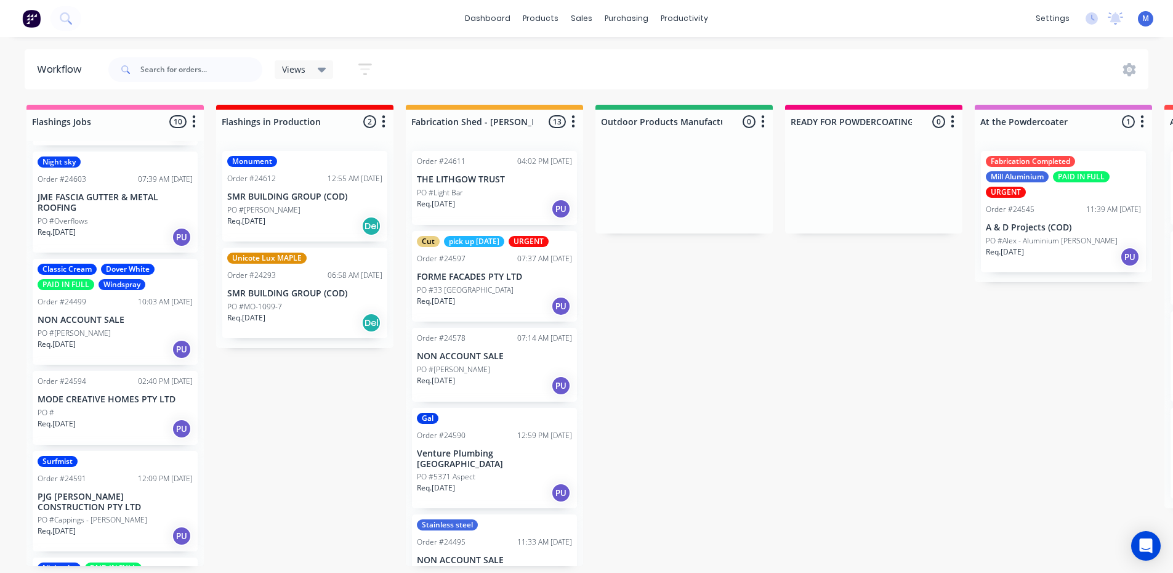
scroll to position [308, 0]
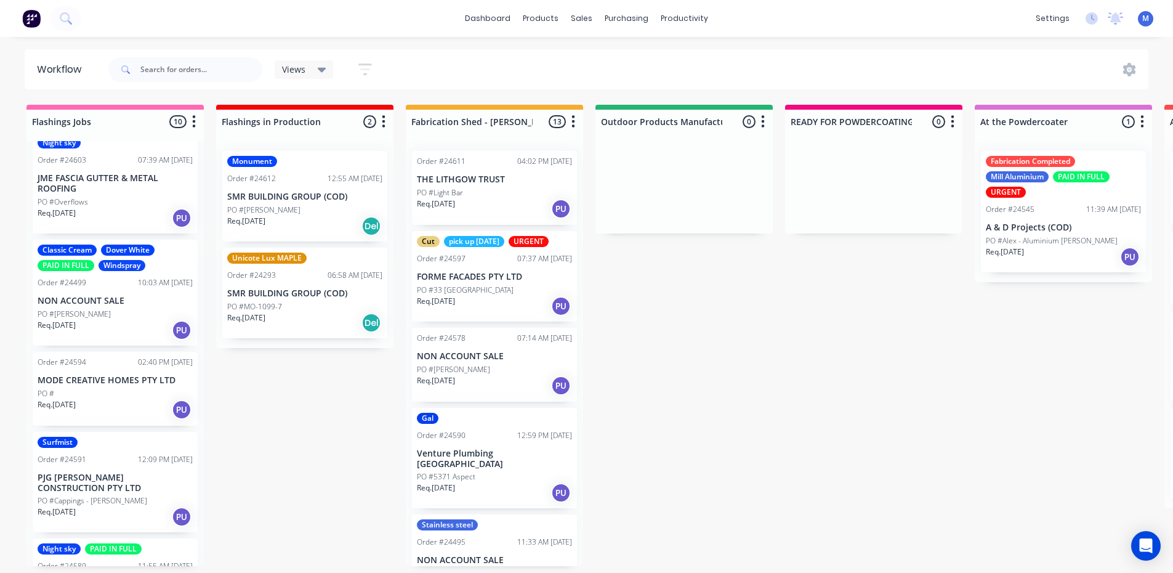
click at [113, 397] on div "PO #" at bounding box center [115, 393] width 155 height 11
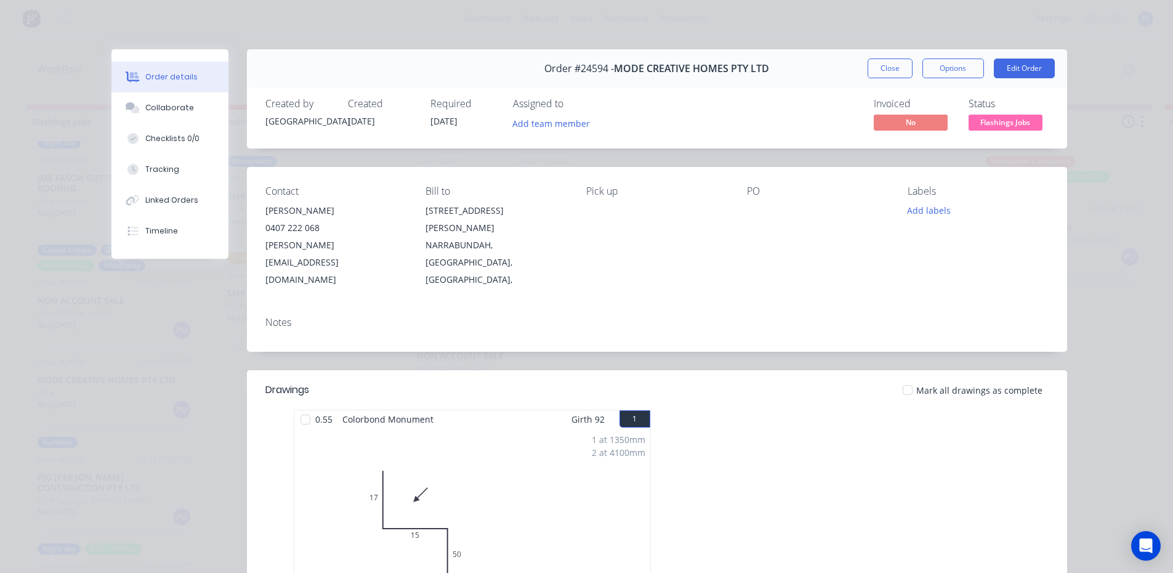
scroll to position [62, 0]
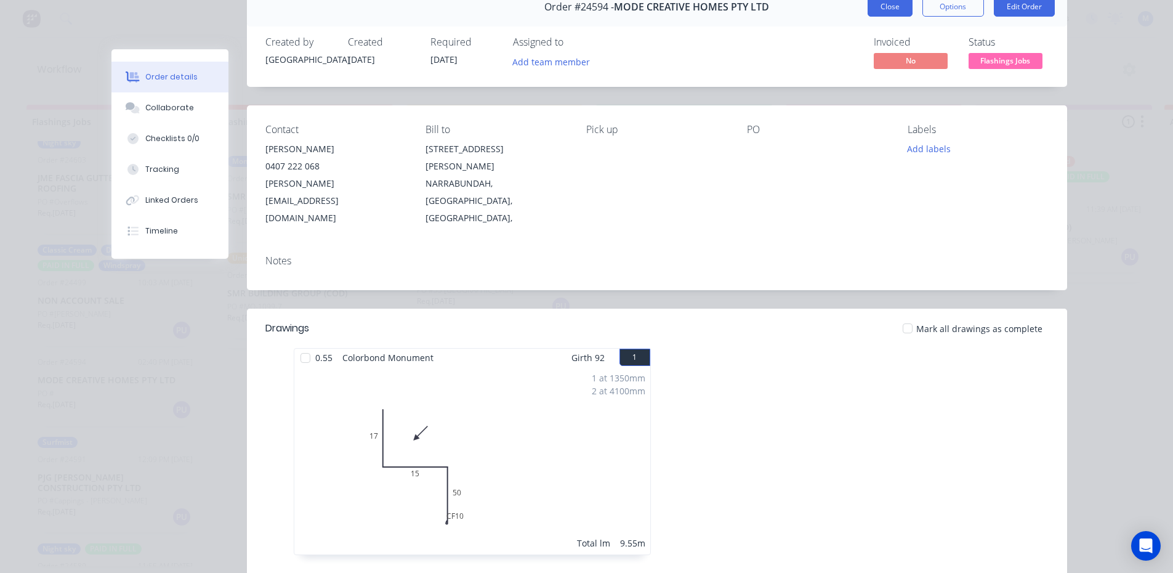
click at [891, 9] on button "Close" at bounding box center [890, 7] width 45 height 20
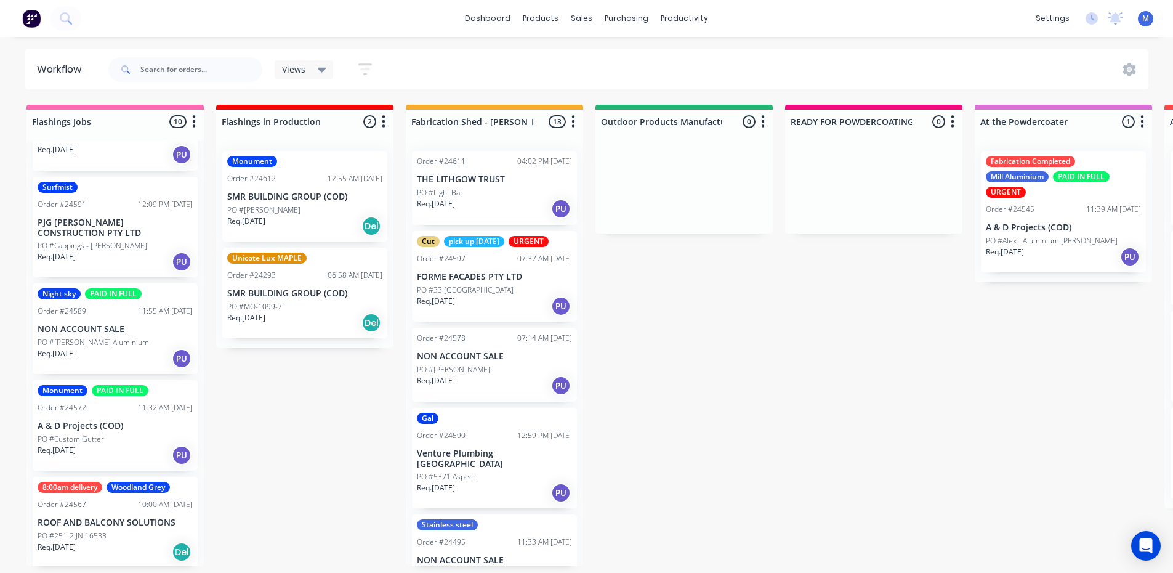
scroll to position [565, 0]
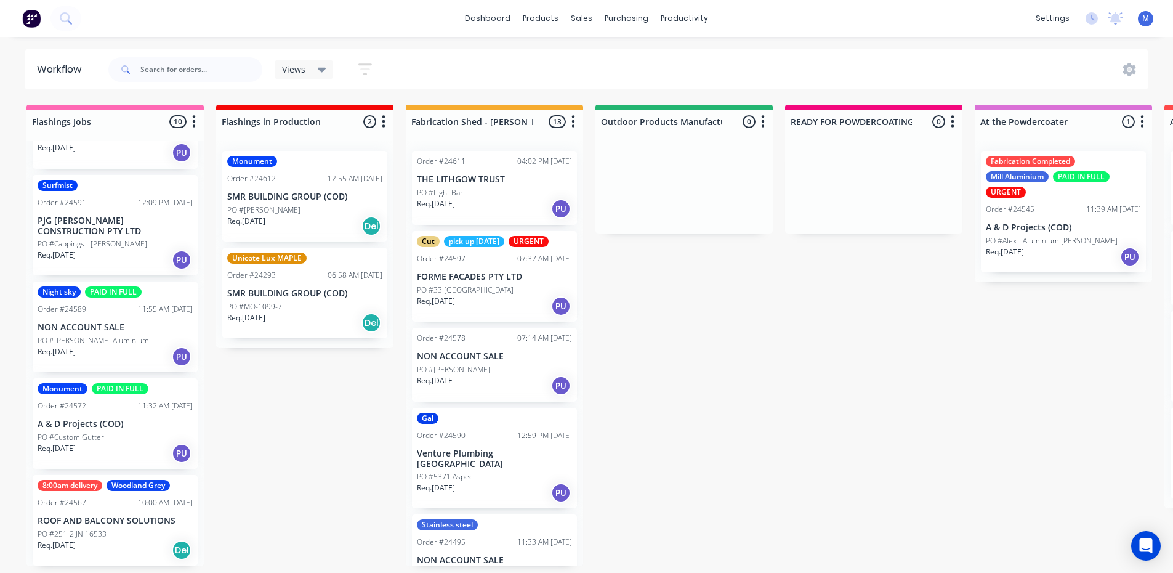
click at [144, 344] on div "PO #[PERSON_NAME] Aluminium" at bounding box center [115, 340] width 155 height 11
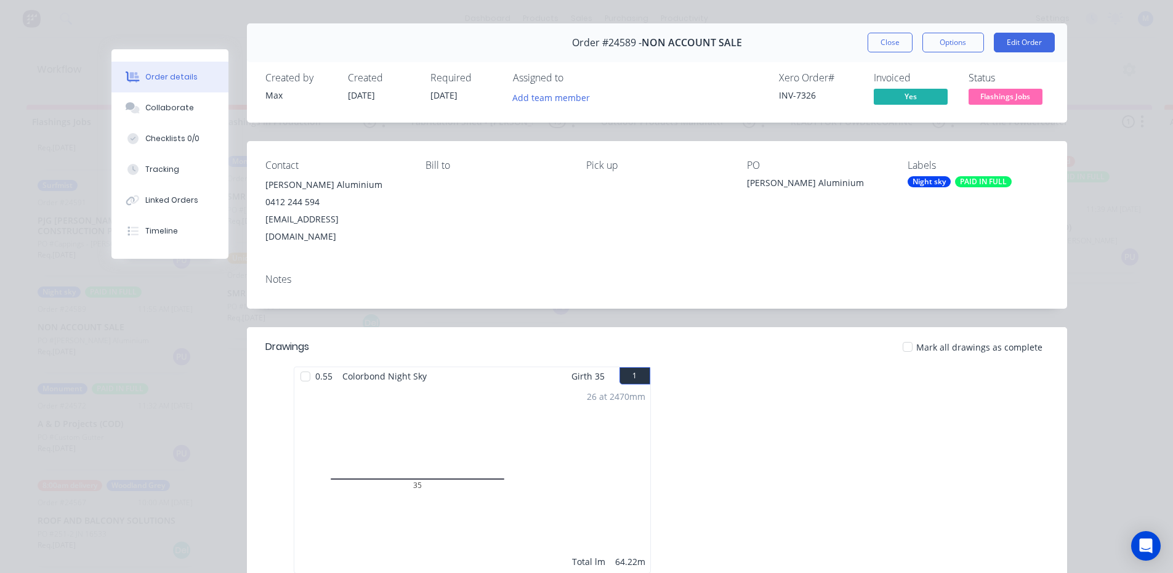
scroll to position [0, 0]
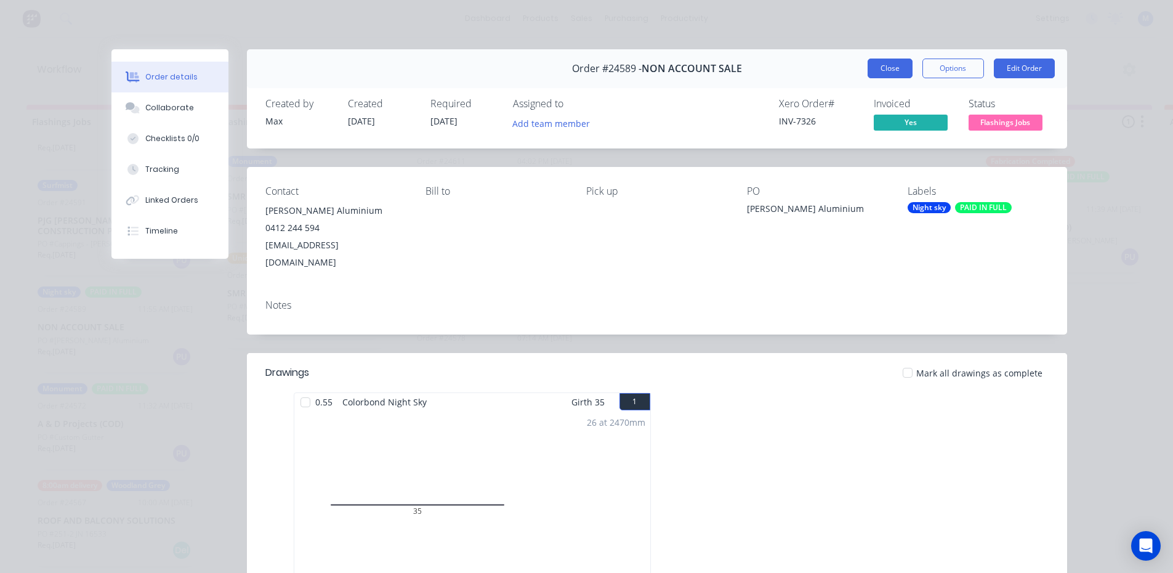
click at [891, 71] on button "Close" at bounding box center [890, 69] width 45 height 20
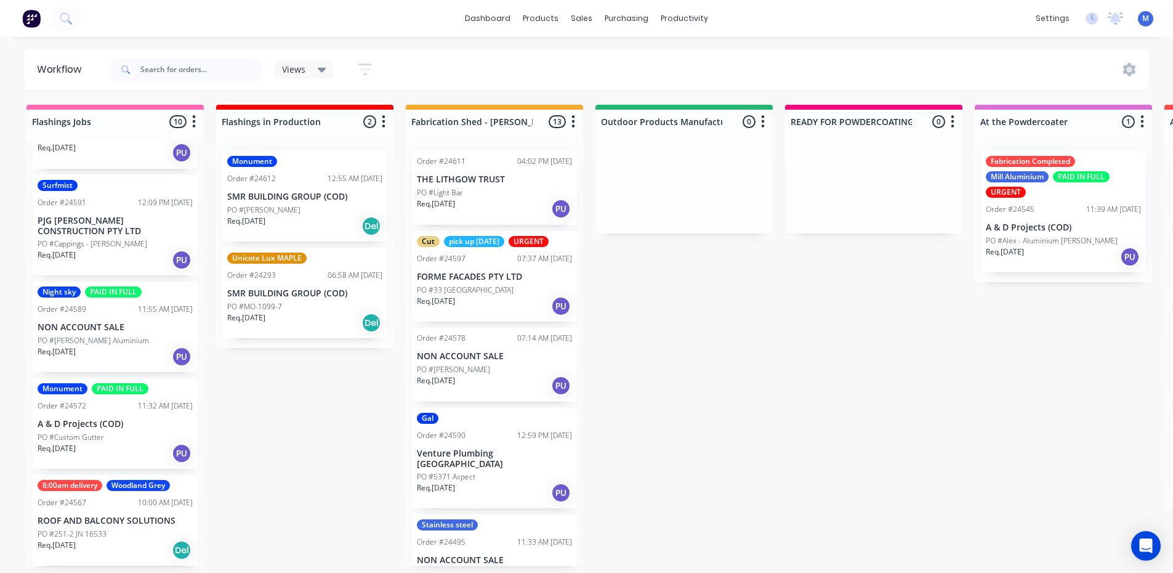
click at [142, 443] on div "Req. 06/08/25 PU" at bounding box center [115, 453] width 155 height 21
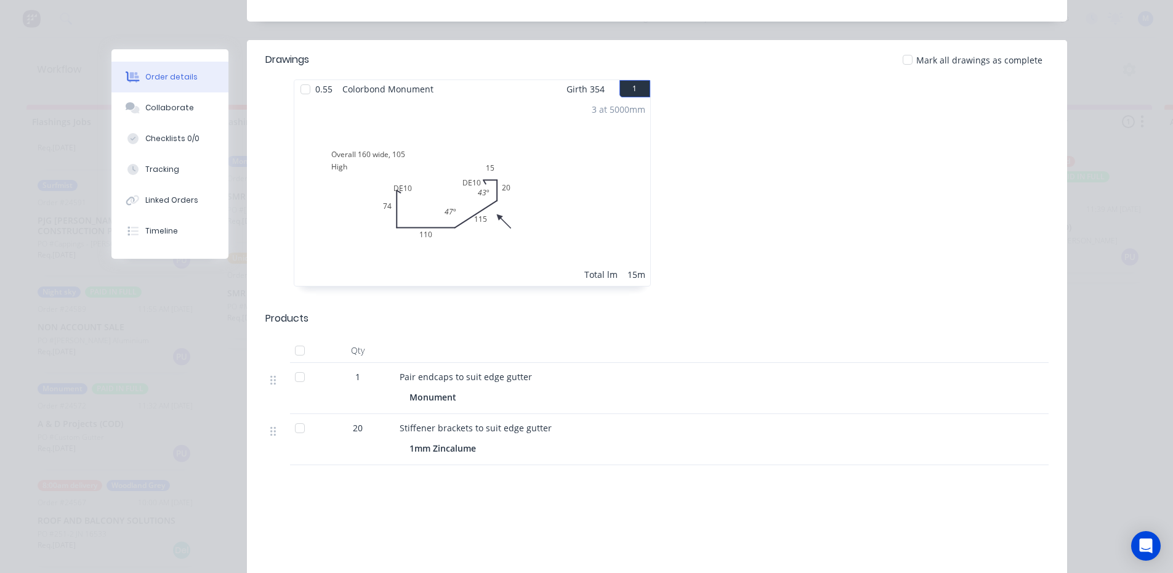
scroll to position [308, 0]
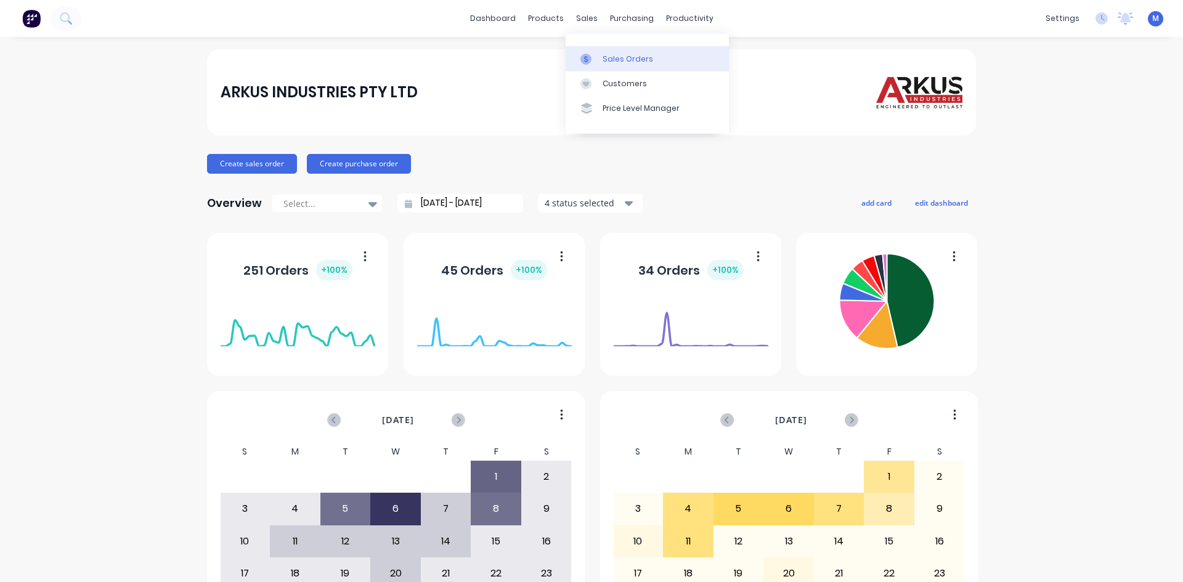
click at [623, 54] on div "Sales Orders" at bounding box center [627, 59] width 51 height 11
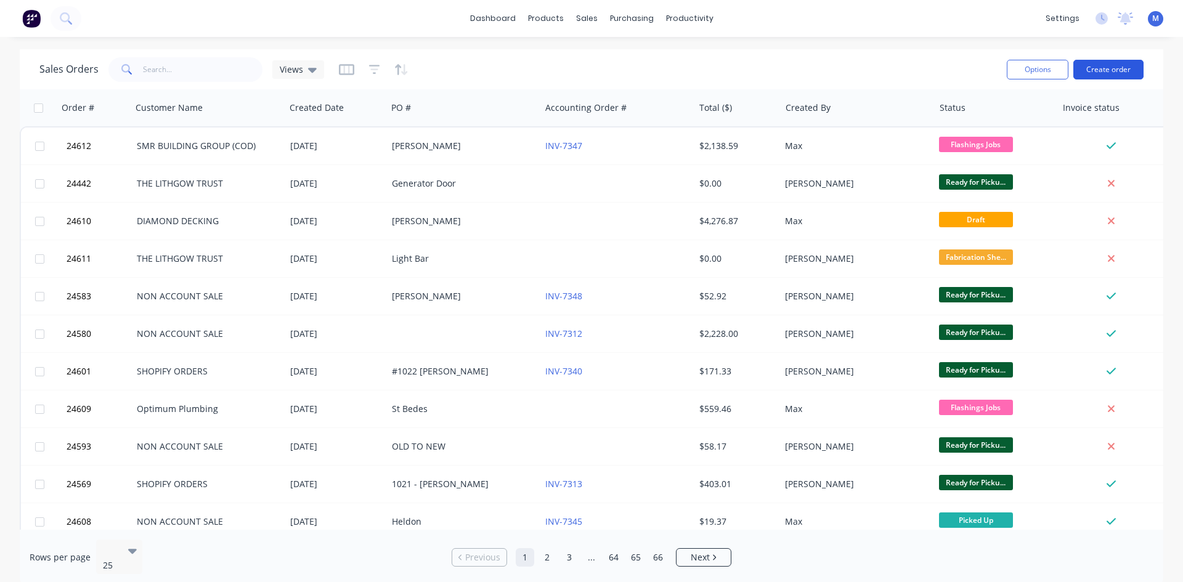
click at [1109, 68] on button "Create order" at bounding box center [1108, 70] width 70 height 20
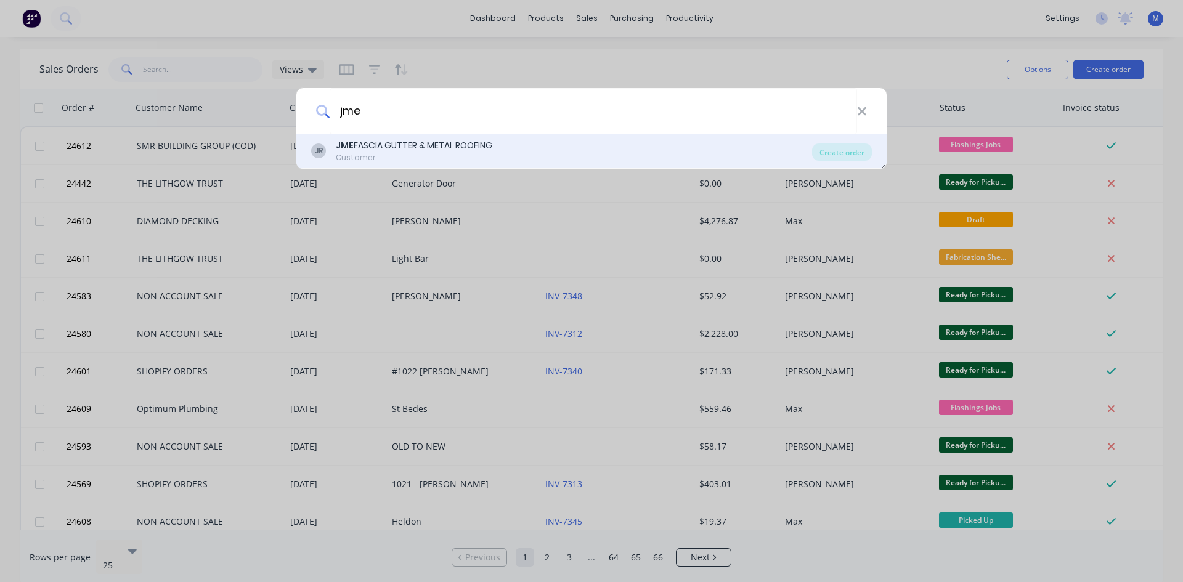
type input "jme"
click at [404, 152] on div "Customer" at bounding box center [414, 157] width 156 height 11
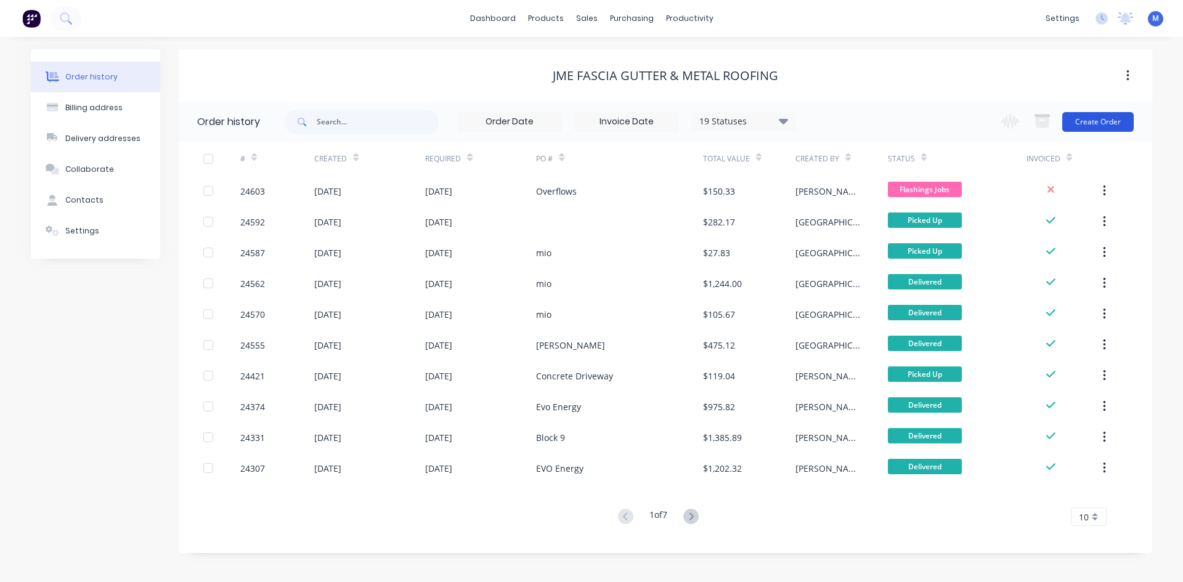
click at [1085, 116] on button "Create Order" at bounding box center [1097, 122] width 71 height 20
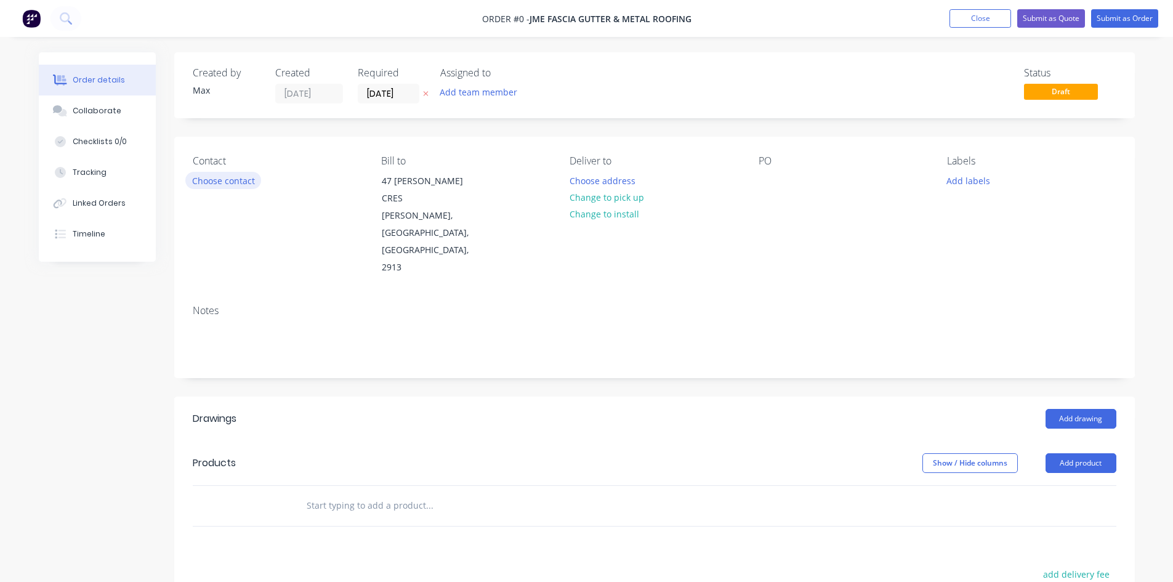
click at [215, 177] on button "Choose contact" at bounding box center [223, 180] width 76 height 17
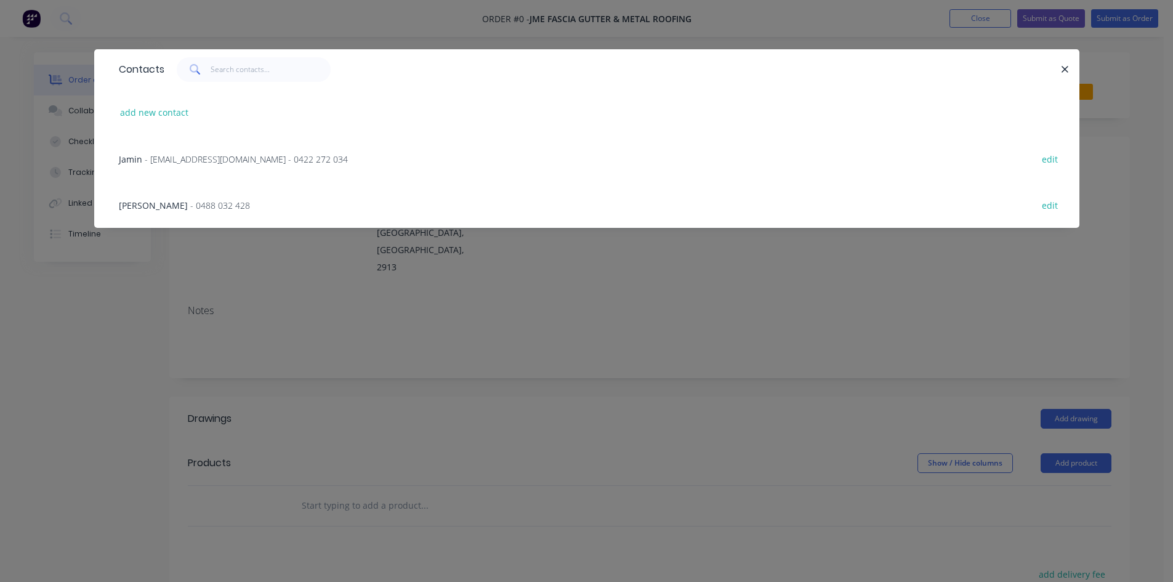
click at [150, 158] on span "- [EMAIL_ADDRESS][DOMAIN_NAME] - 0422 272 034" at bounding box center [246, 159] width 203 height 12
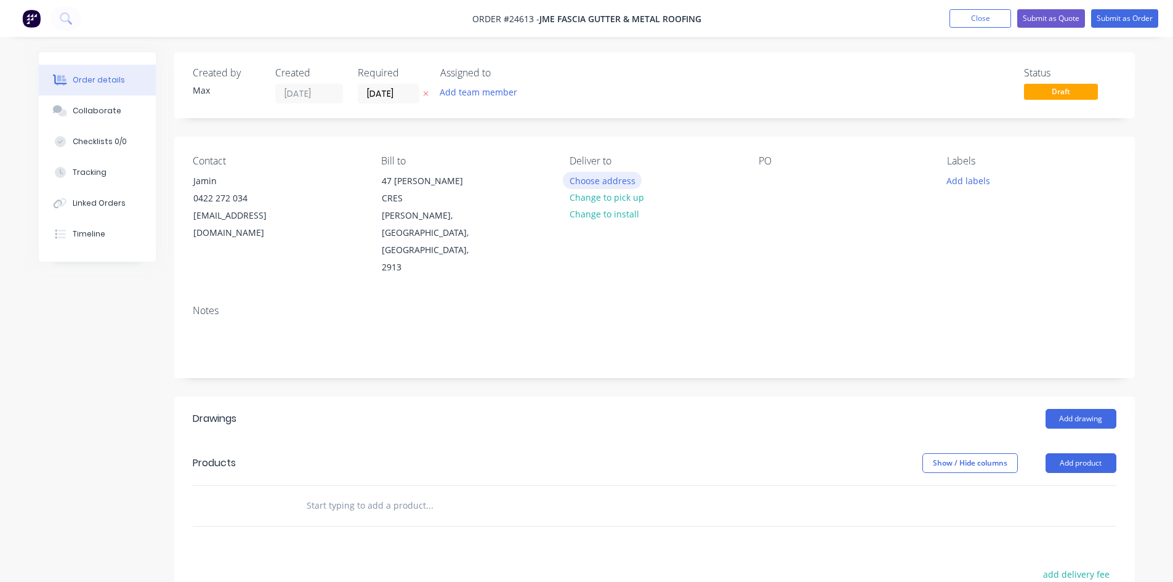
click at [628, 180] on button "Choose address" at bounding box center [602, 180] width 79 height 17
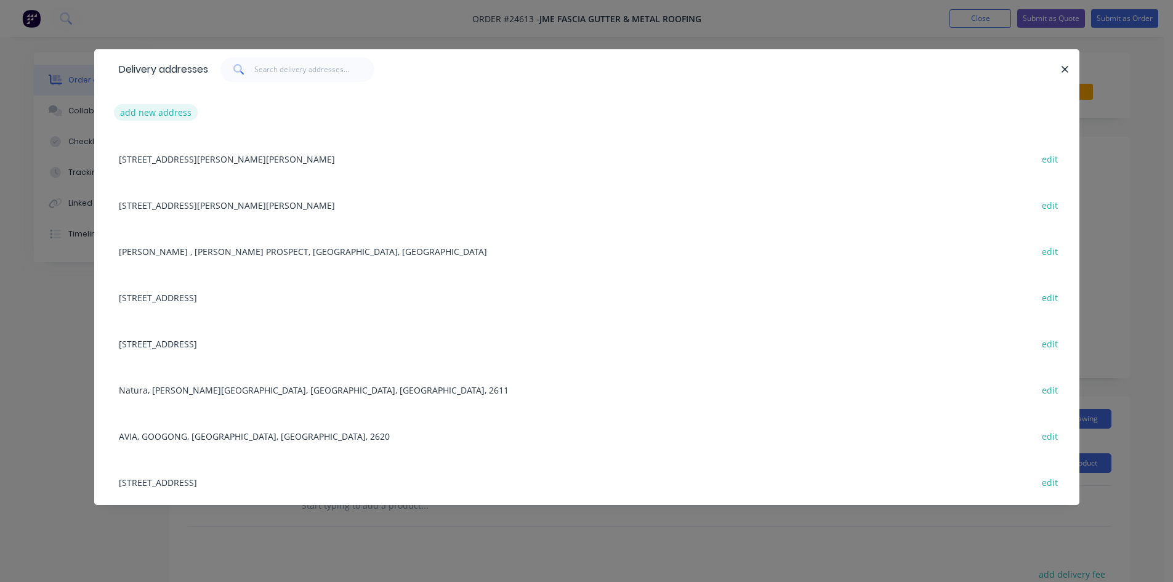
click at [166, 112] on button "add new address" at bounding box center [156, 112] width 84 height 17
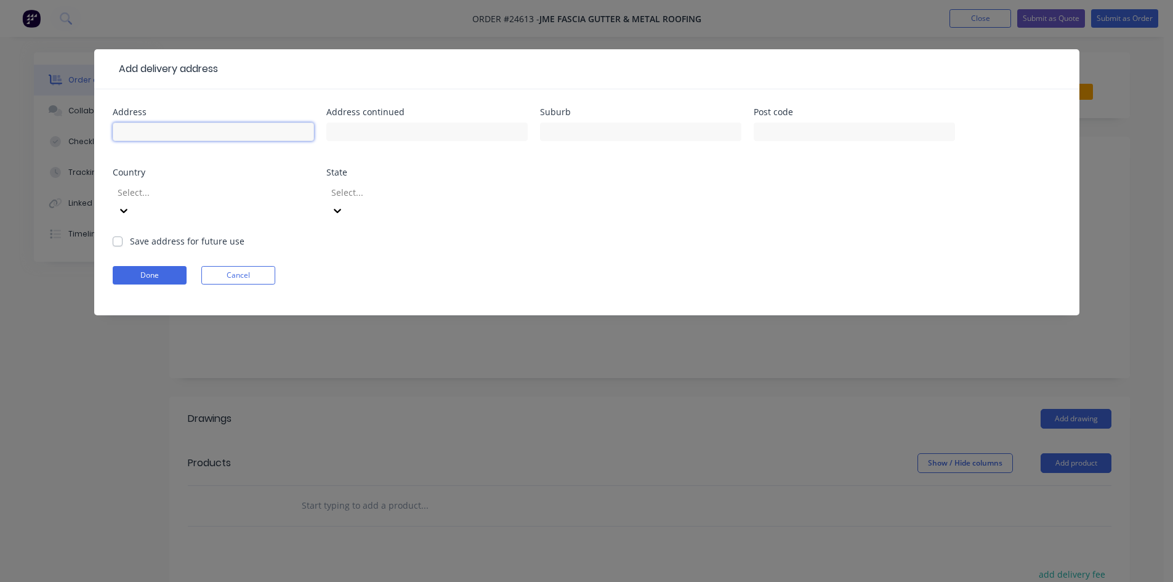
click at [185, 129] on input "text" at bounding box center [213, 132] width 201 height 18
click at [126, 133] on input "5 [PERSON_NAME]" at bounding box center [213, 132] width 201 height 18
click at [152, 131] on input "5 [PERSON_NAME]" at bounding box center [213, 132] width 201 height 18
type input "5 [PERSON_NAME]"
drag, startPoint x: 608, startPoint y: 139, endPoint x: 615, endPoint y: 126, distance: 15.4
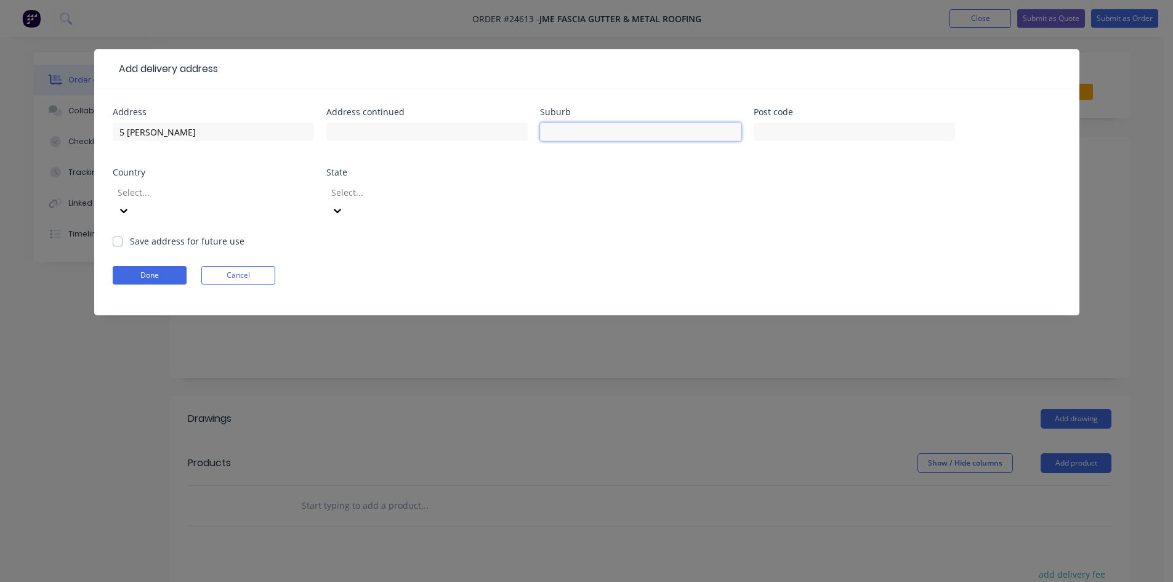
click at [608, 139] on input "text" at bounding box center [640, 132] width 201 height 18
type input "[PERSON_NAME]"
click at [179, 190] on div at bounding box center [204, 192] width 177 height 15
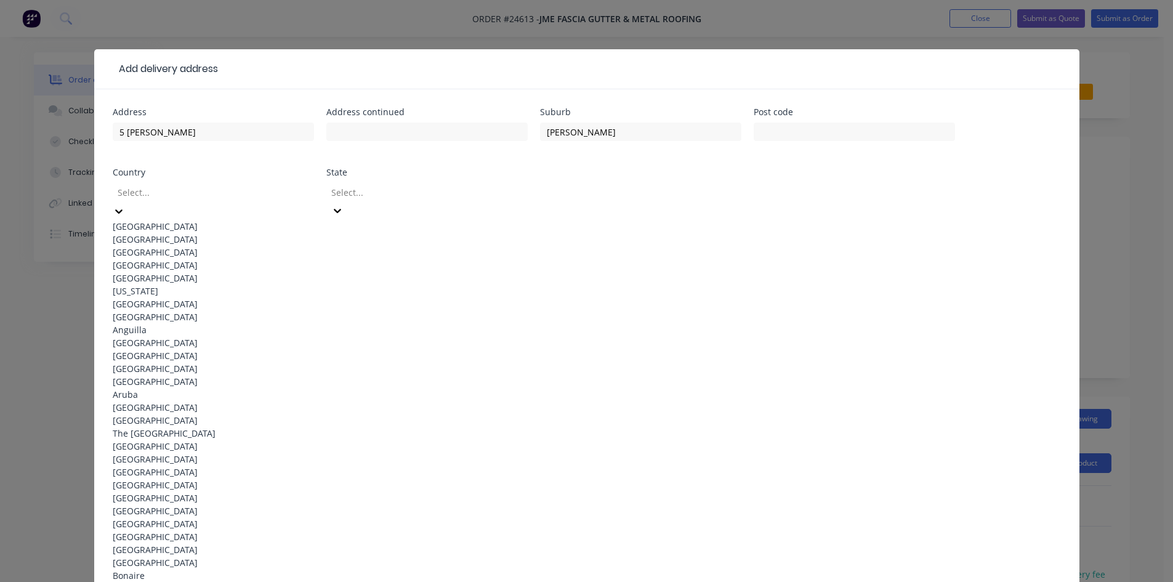
click at [207, 220] on div "[GEOGRAPHIC_DATA]" at bounding box center [213, 226] width 201 height 13
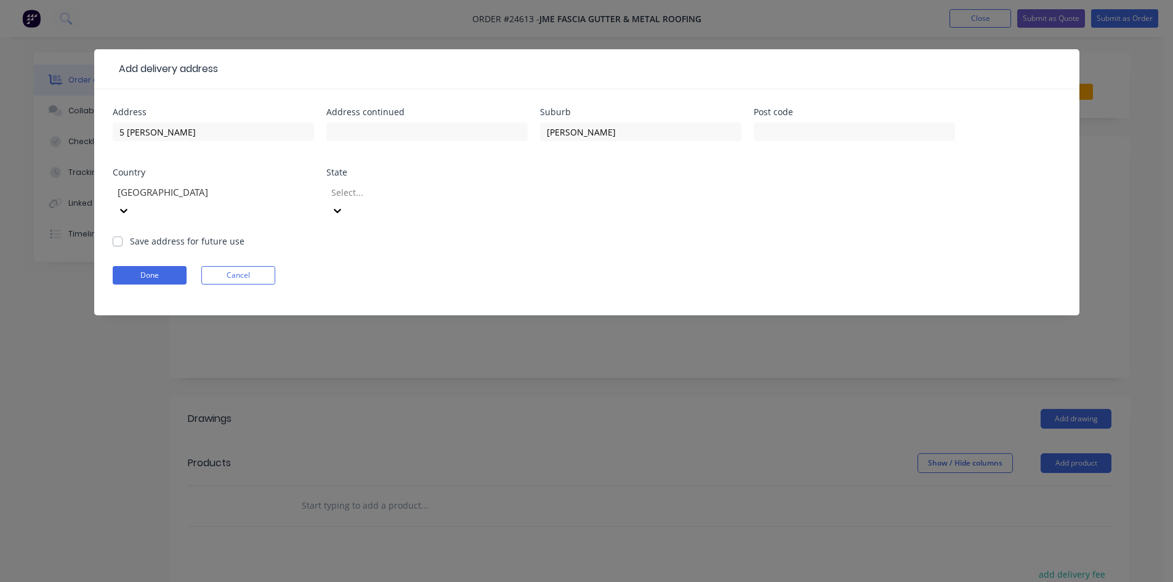
click at [447, 186] on div at bounding box center [418, 192] width 177 height 15
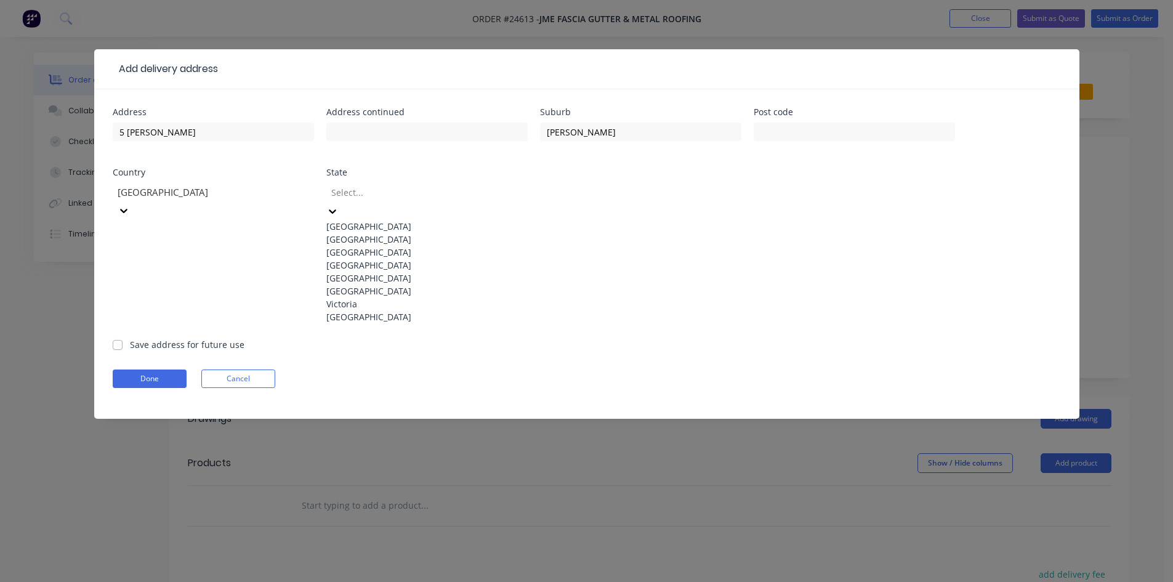
click at [452, 224] on div "[GEOGRAPHIC_DATA]" at bounding box center [426, 226] width 201 height 13
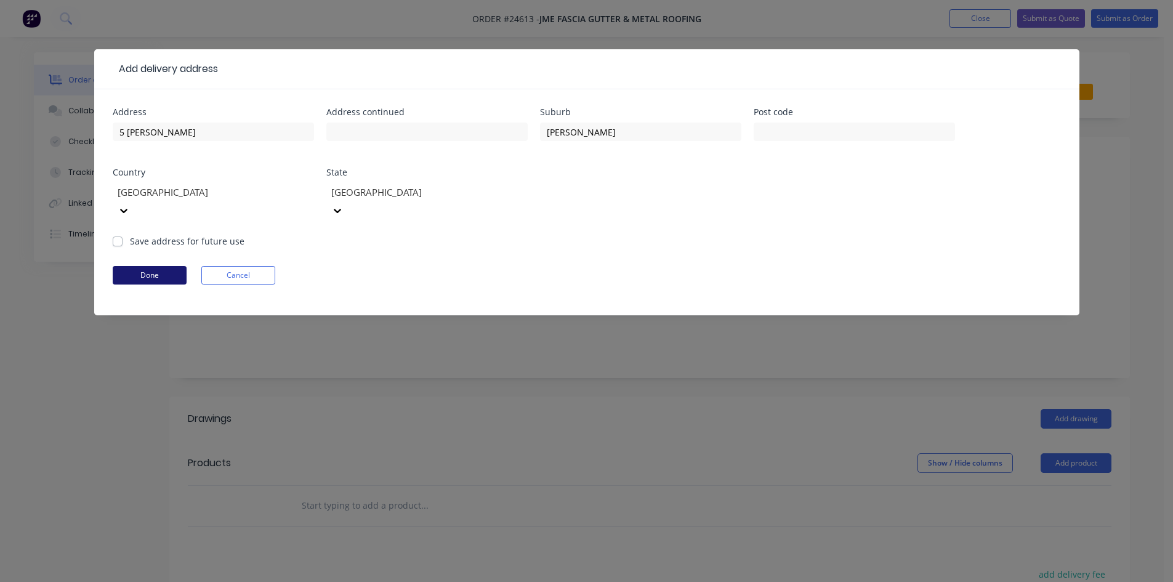
click at [157, 266] on button "Done" at bounding box center [150, 275] width 74 height 18
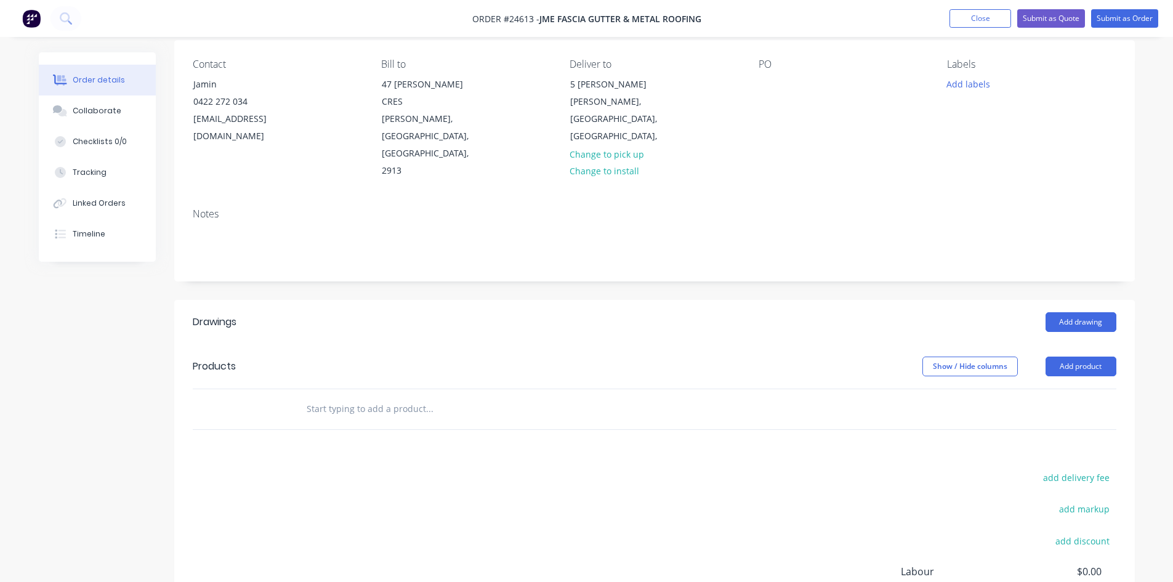
scroll to position [224, 0]
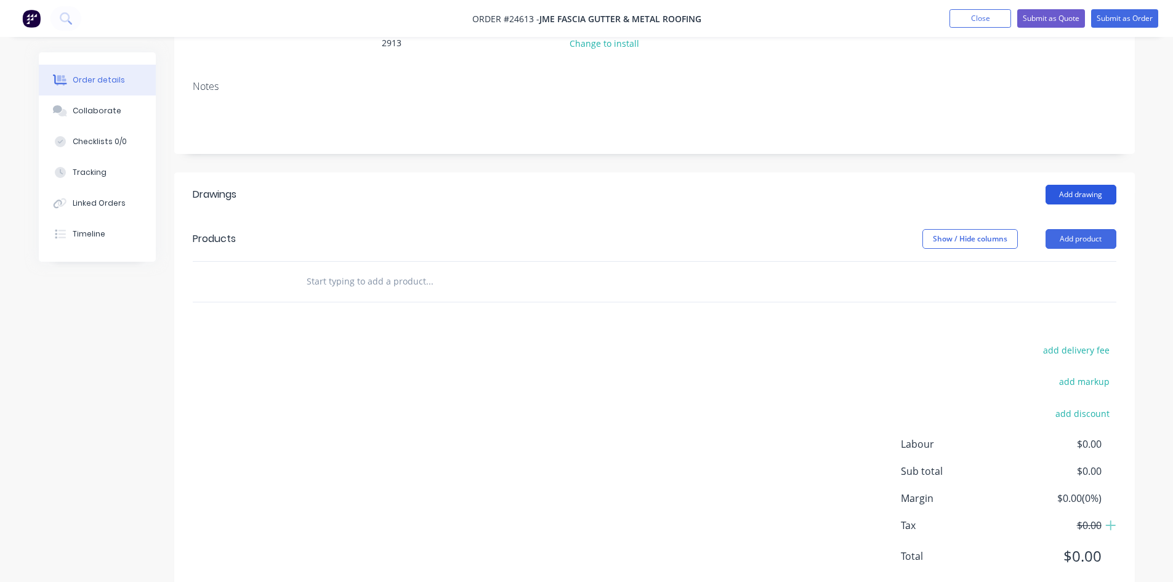
click at [1083, 185] on button "Add drawing" at bounding box center [1081, 195] width 71 height 20
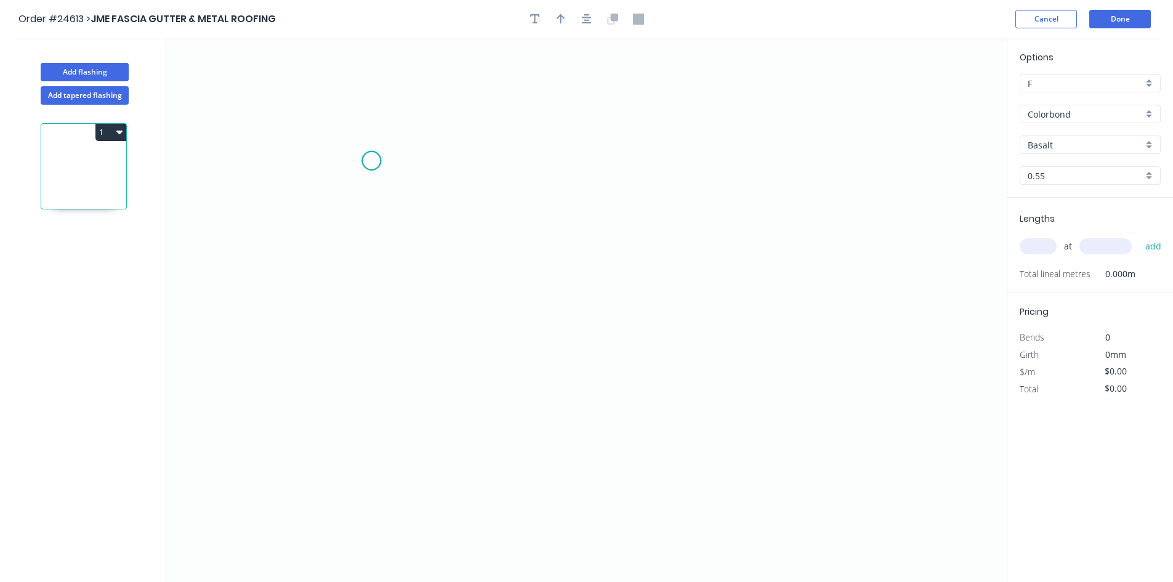
click at [371, 161] on icon "0" at bounding box center [586, 310] width 841 height 544
click at [375, 311] on icon "0" at bounding box center [586, 310] width 841 height 544
click at [752, 365] on icon "0 ?" at bounding box center [586, 310] width 841 height 544
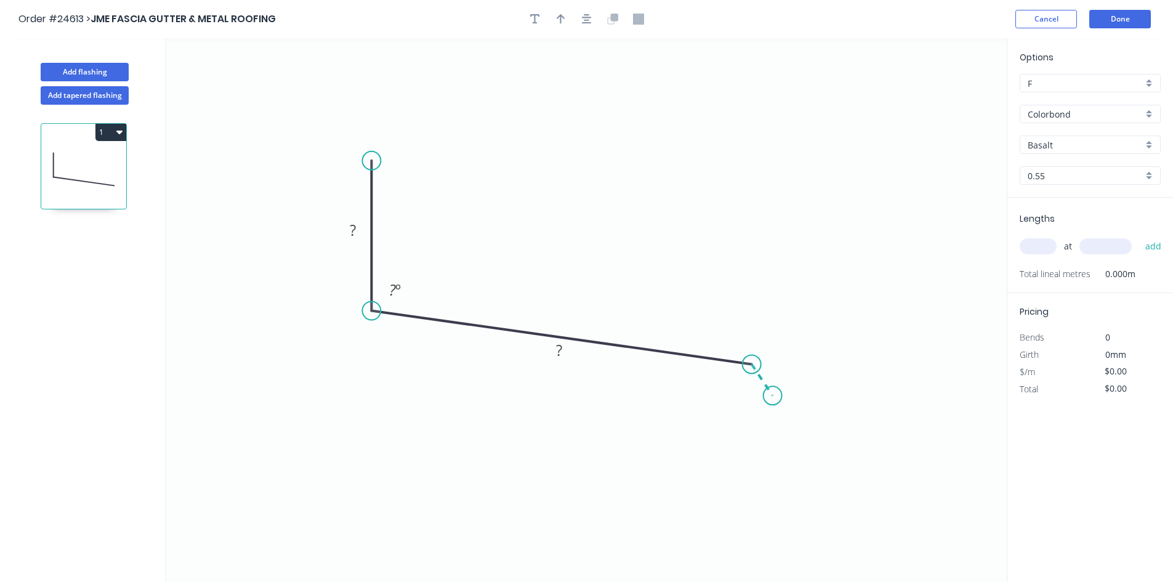
click at [773, 396] on icon "0 ? ? ? º" at bounding box center [586, 310] width 841 height 544
drag, startPoint x: 355, startPoint y: 229, endPoint x: 344, endPoint y: 230, distance: 11.2
click at [354, 229] on tspan "?" at bounding box center [353, 230] width 6 height 20
click at [402, 296] on rect at bounding box center [395, 290] width 25 height 17
click at [778, 433] on div "Hide angle" at bounding box center [796, 432] width 124 height 25
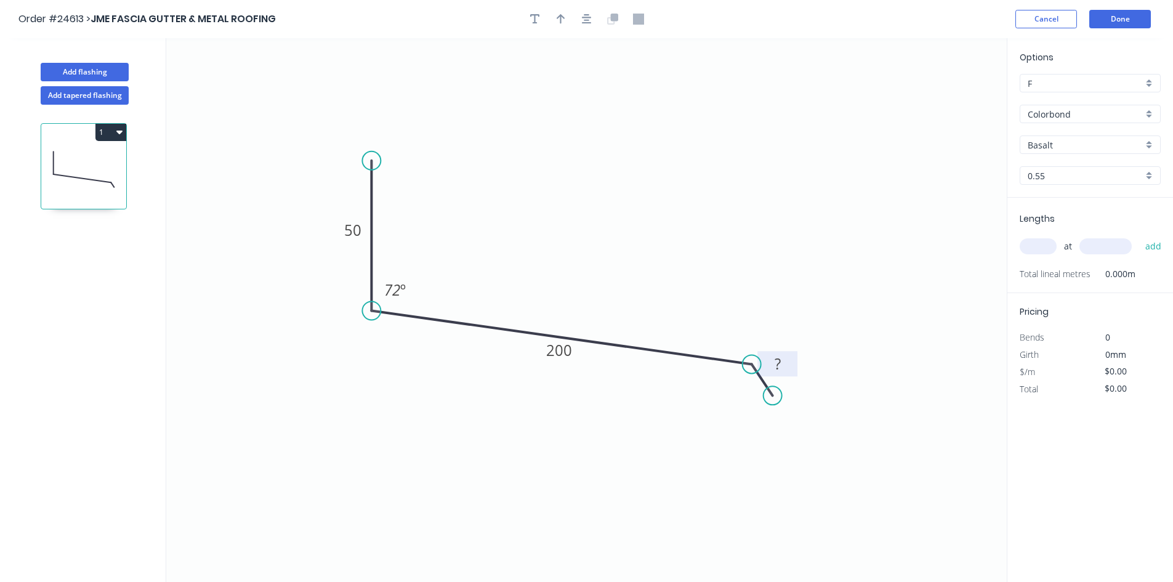
click at [779, 371] on tspan "?" at bounding box center [778, 364] width 6 height 20
click at [1149, 143] on div "Basalt" at bounding box center [1090, 145] width 141 height 18
type input "$10.74"
click at [1093, 271] on div "Woodland Grey" at bounding box center [1091, 274] width 140 height 22
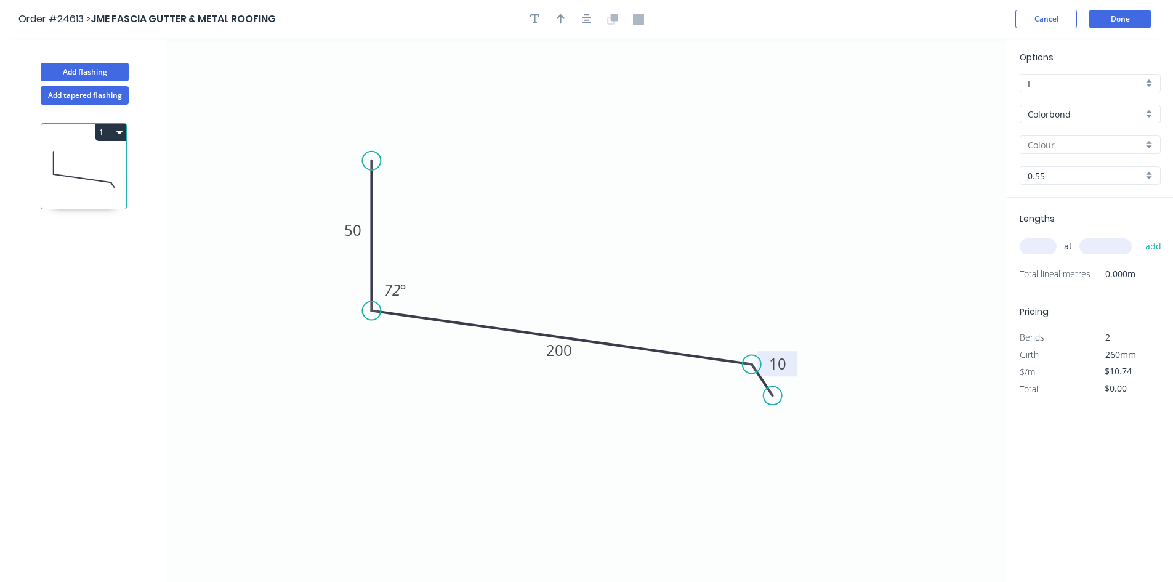
type input "Woodland Grey"
click at [562, 18] on icon "button" at bounding box center [561, 19] width 9 height 11
drag, startPoint x: 947, startPoint y: 95, endPoint x: 466, endPoint y: 262, distance: 509.4
click at [466, 262] on icon at bounding box center [465, 248] width 11 height 39
click at [465, 262] on icon at bounding box center [465, 248] width 11 height 39
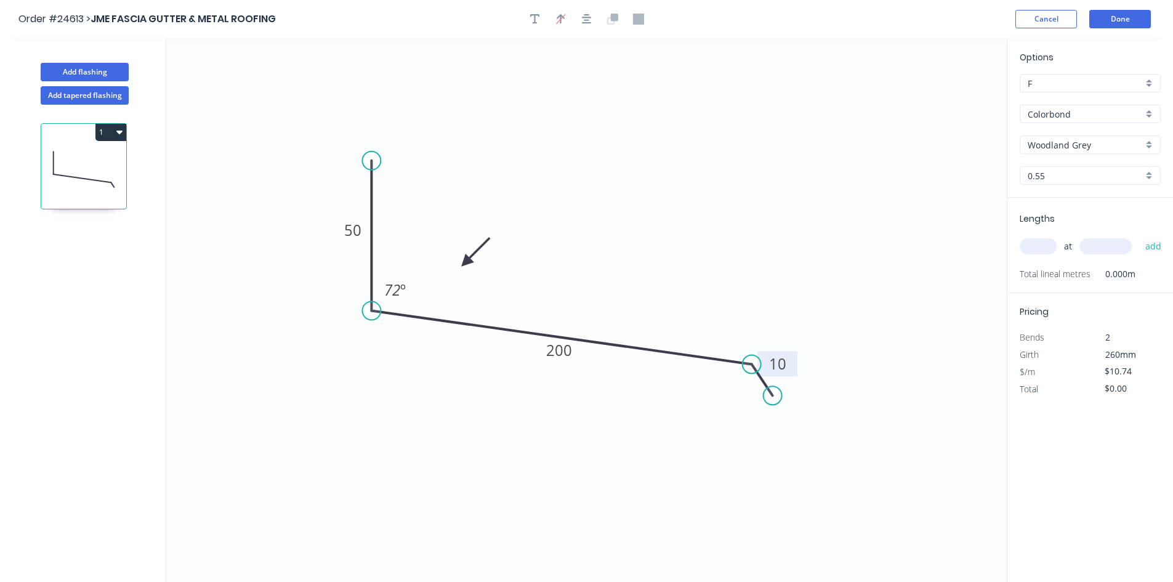
click at [1046, 257] on div "at add" at bounding box center [1092, 246] width 144 height 33
click at [1047, 248] on input "text" at bounding box center [1038, 246] width 37 height 16
type input "1"
type input "1200"
click at [1140, 236] on button "add" at bounding box center [1154, 246] width 29 height 21
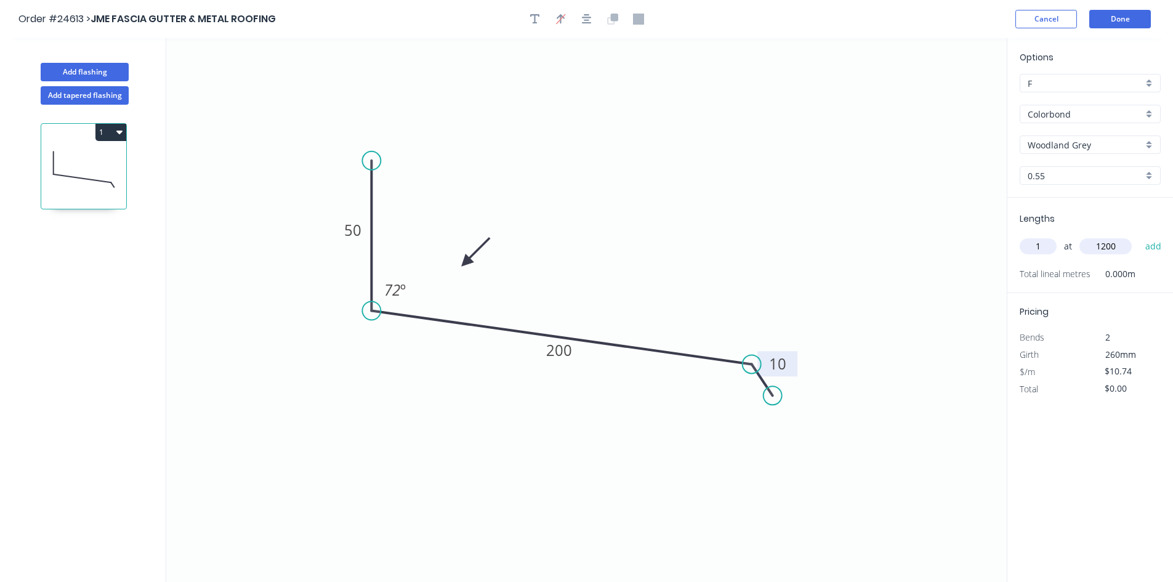
type input "$12.89"
click at [1109, 17] on button "Done" at bounding box center [1121, 19] width 62 height 18
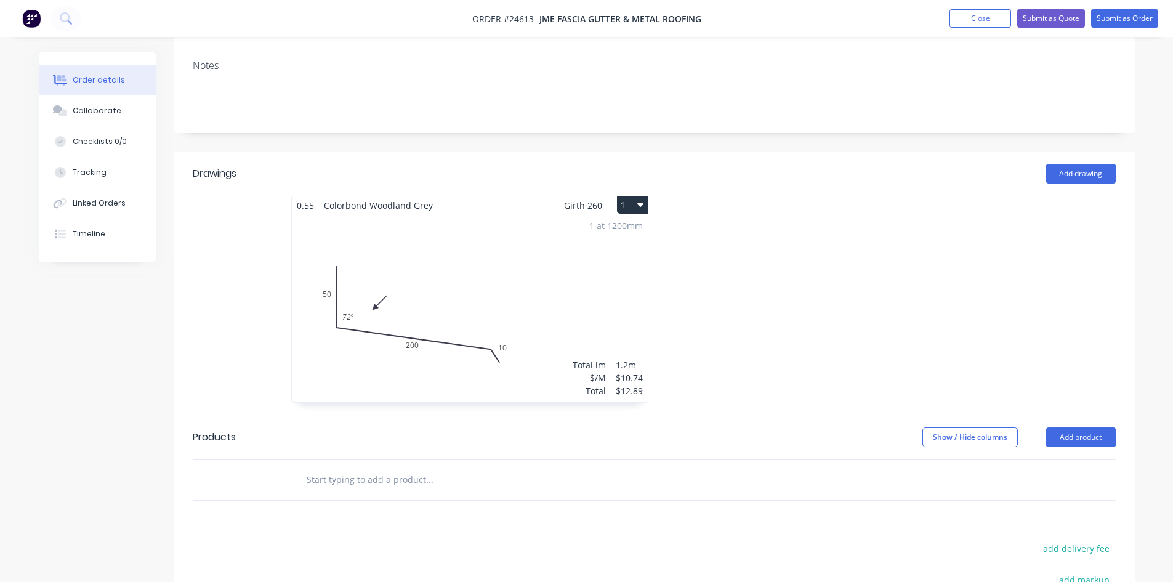
scroll to position [308, 0]
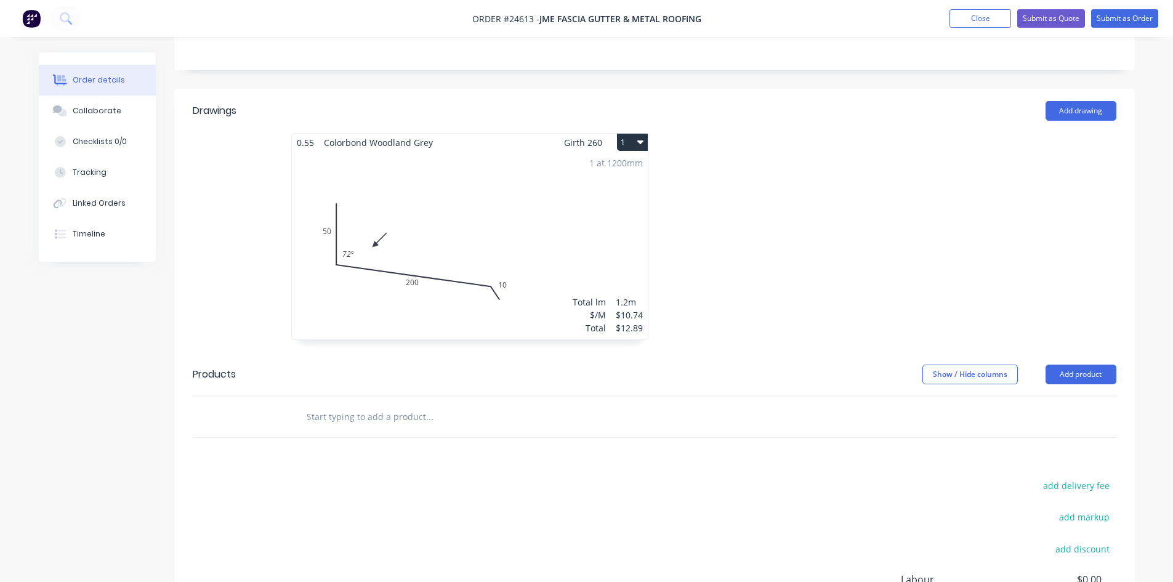
click at [621, 134] on button "1" at bounding box center [632, 142] width 31 height 17
click at [596, 188] on div "Duplicate" at bounding box center [589, 197] width 95 height 18
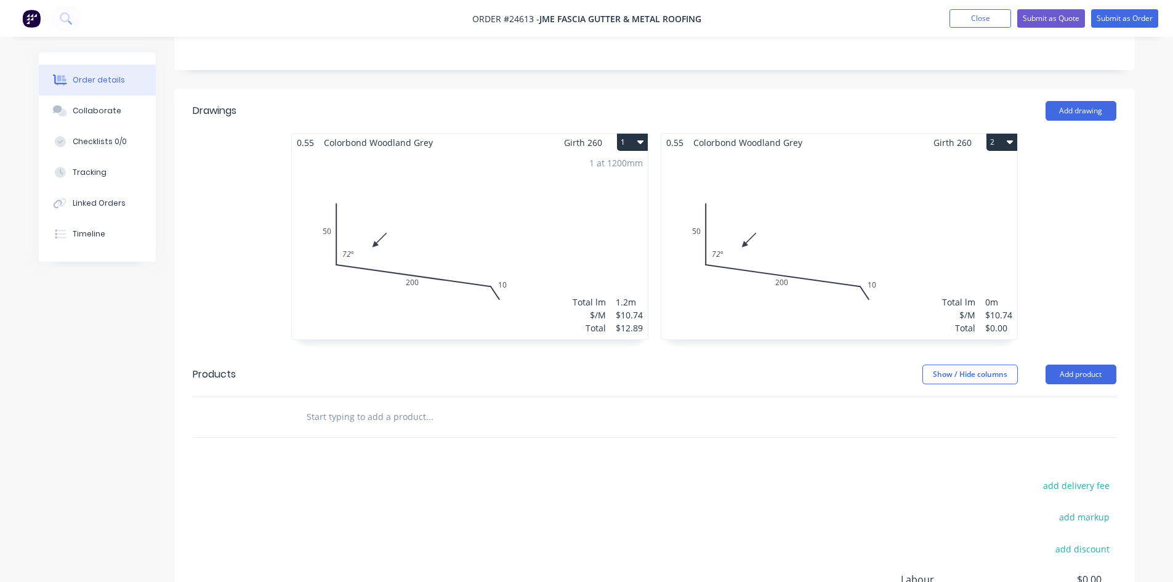
click at [820, 197] on div "Total lm $/M Total 0m $10.74 $0.00" at bounding box center [840, 246] width 356 height 188
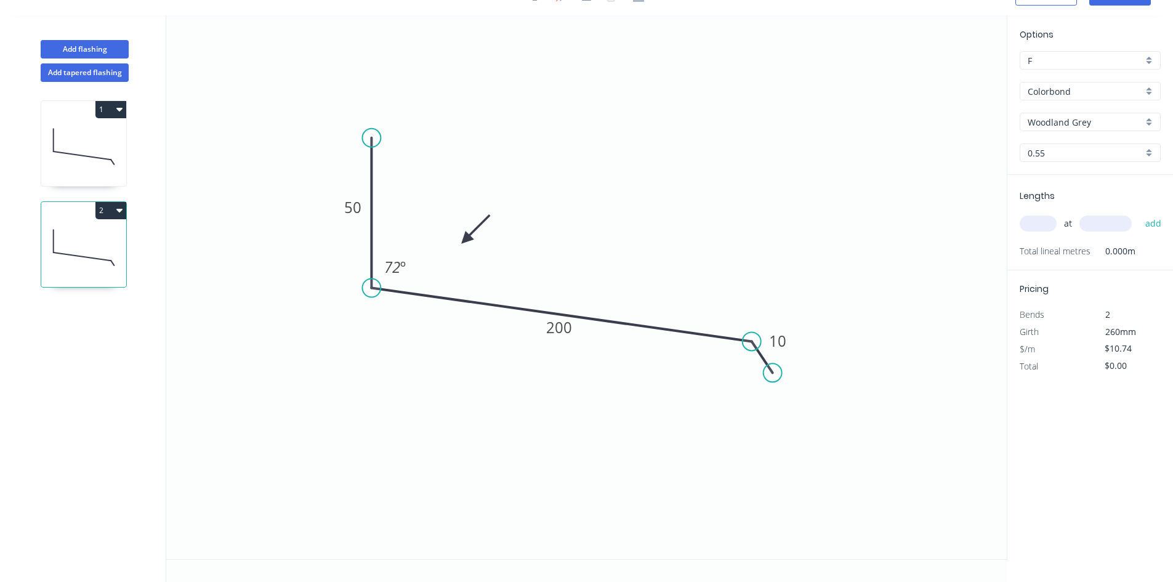
scroll to position [23, 0]
click at [561, 328] on tspan "200" at bounding box center [559, 327] width 26 height 20
click at [356, 212] on tspan "50" at bounding box center [352, 207] width 17 height 20
click at [1031, 220] on input "text" at bounding box center [1038, 224] width 37 height 16
type input "1"
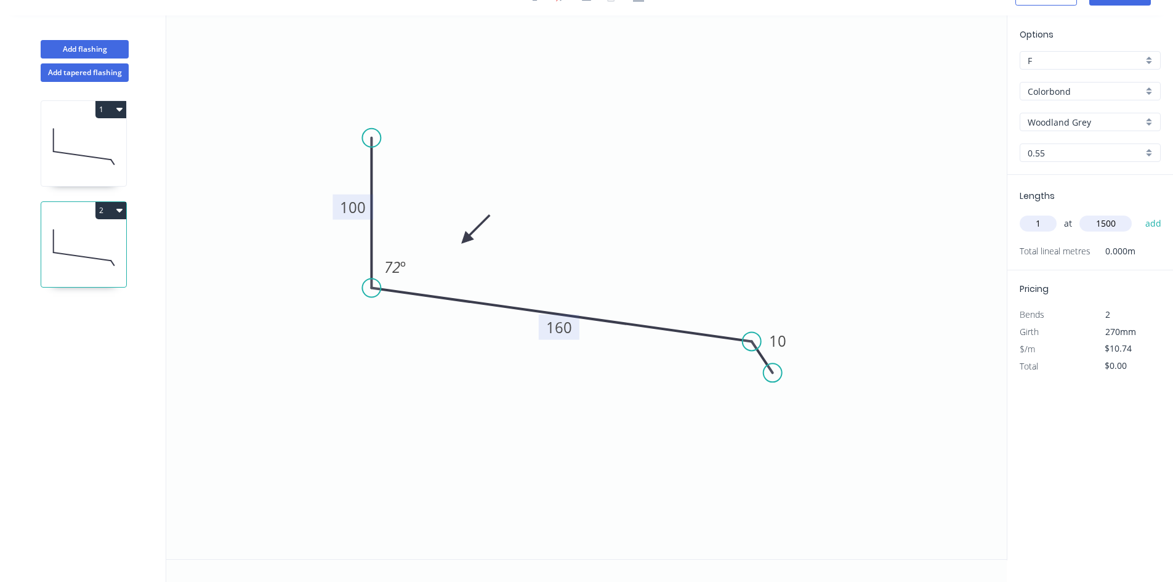
type input "1500"
click at [1140, 213] on button "add" at bounding box center [1154, 223] width 29 height 21
type input "$16.11"
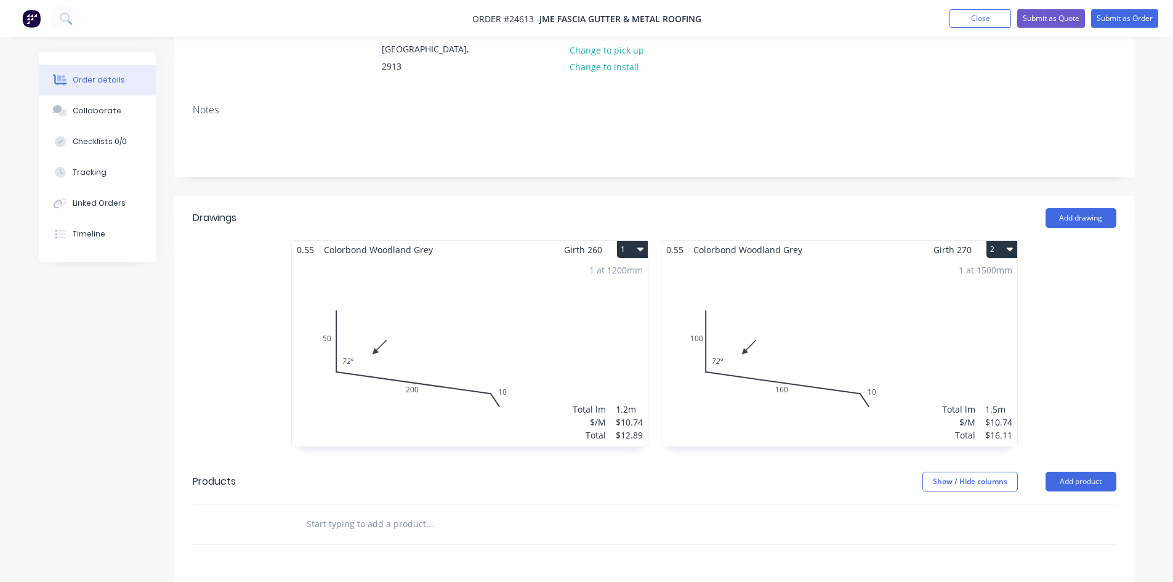
scroll to position [370, 0]
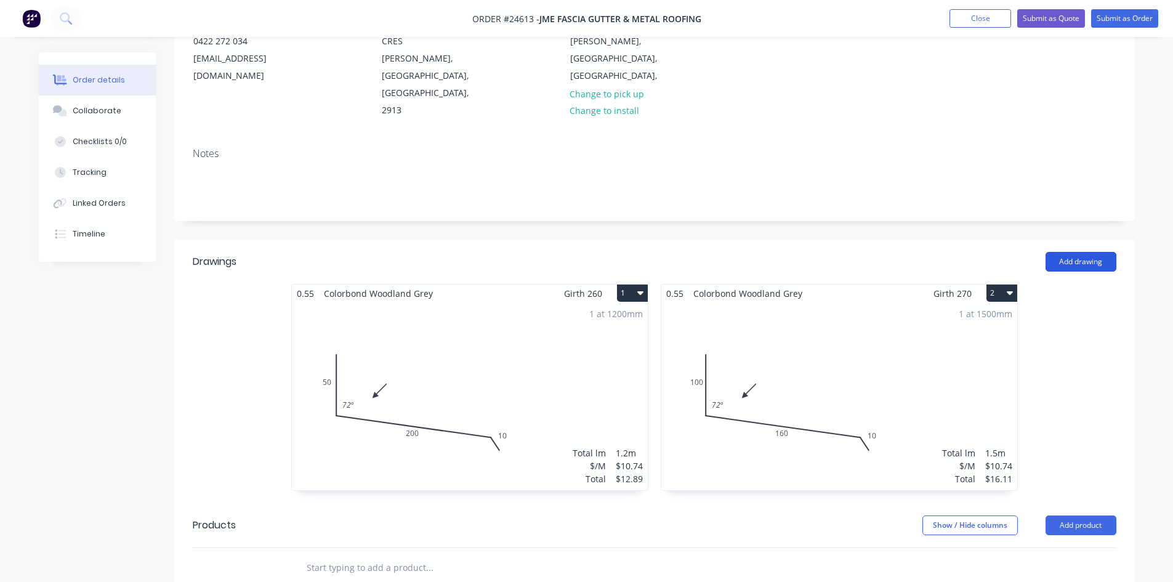
click at [1078, 240] on header "Drawings Add drawing" at bounding box center [654, 262] width 961 height 44
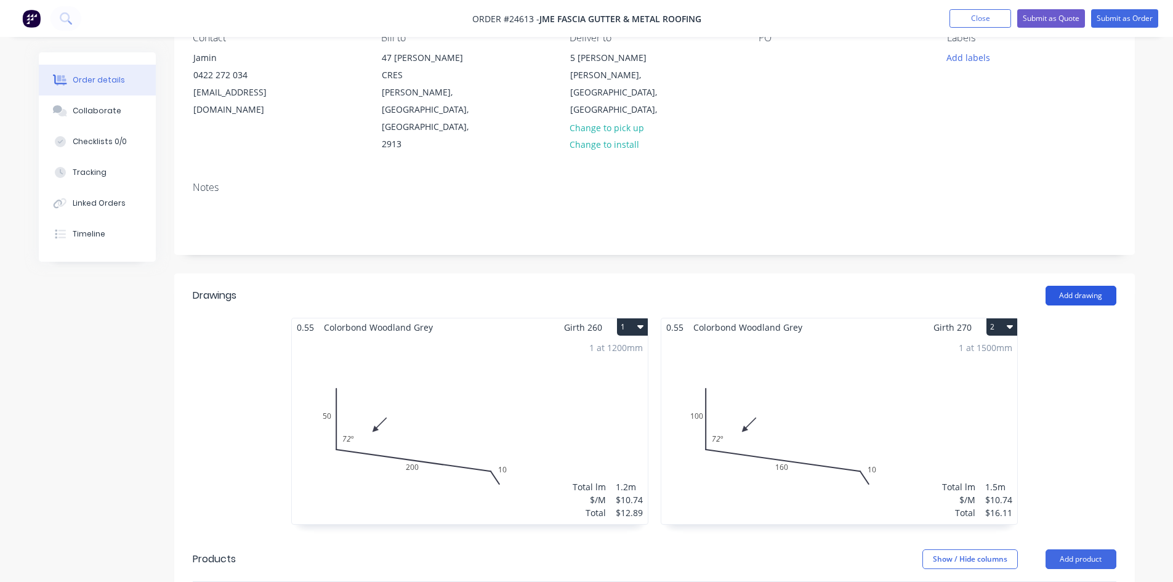
click at [1095, 286] on button "Add drawing" at bounding box center [1081, 296] width 71 height 20
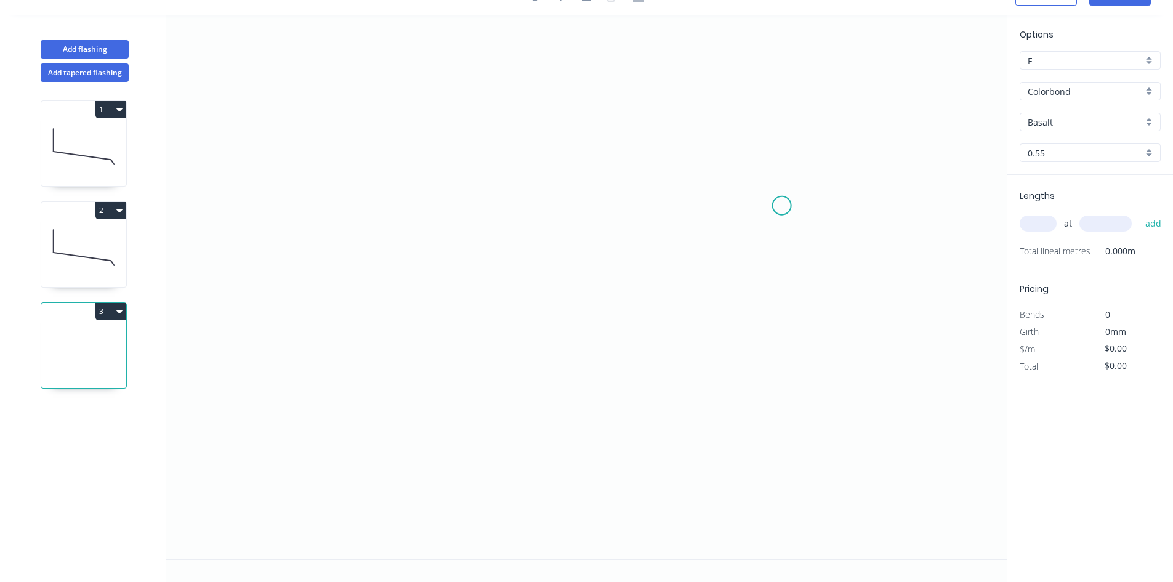
click at [804, 187] on icon "0" at bounding box center [586, 287] width 841 height 544
click at [549, 193] on icon "0" at bounding box center [586, 287] width 841 height 544
click at [548, 187] on circle at bounding box center [549, 186] width 18 height 18
click at [554, 188] on circle at bounding box center [554, 186] width 18 height 18
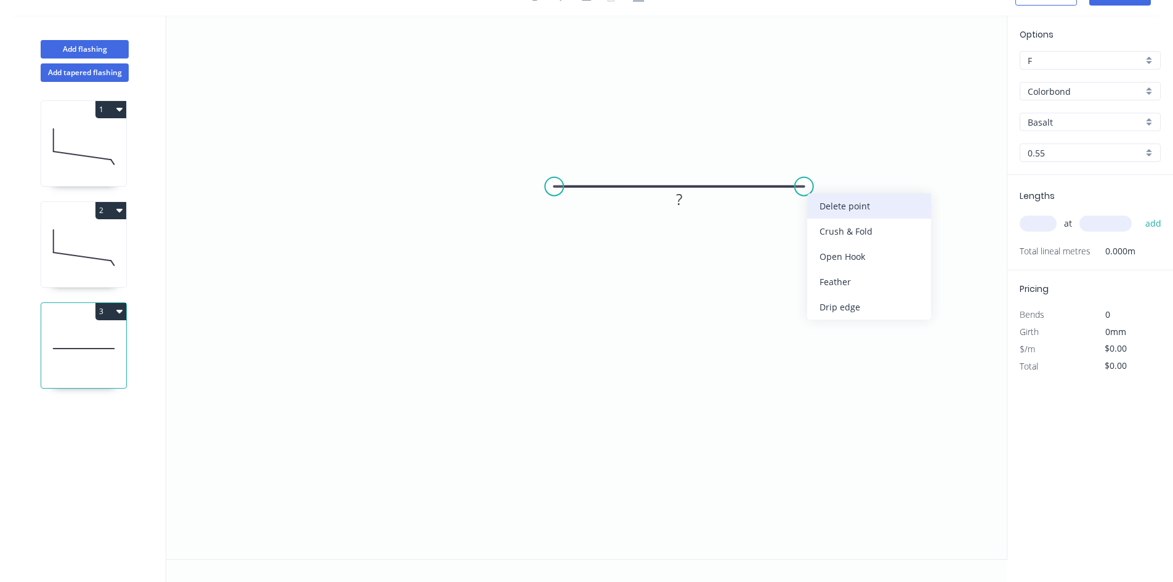
click at [840, 205] on div "Delete point" at bounding box center [870, 205] width 124 height 25
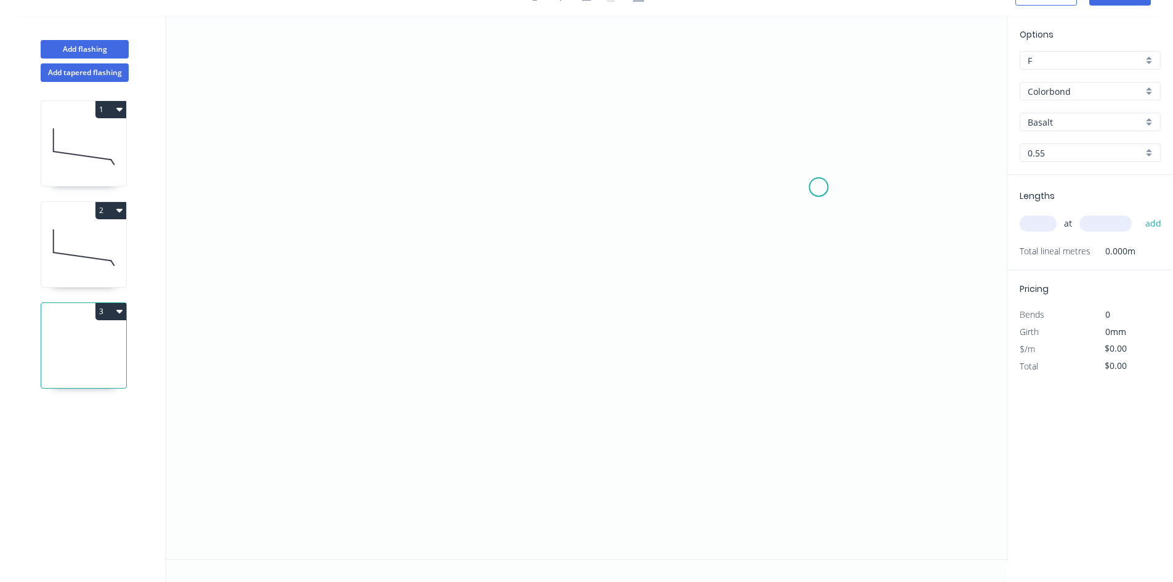
click at [822, 187] on icon "0" at bounding box center [586, 287] width 841 height 544
click at [547, 184] on icon "0" at bounding box center [586, 287] width 841 height 544
click at [247, 267] on icon "0 ?" at bounding box center [586, 287] width 841 height 544
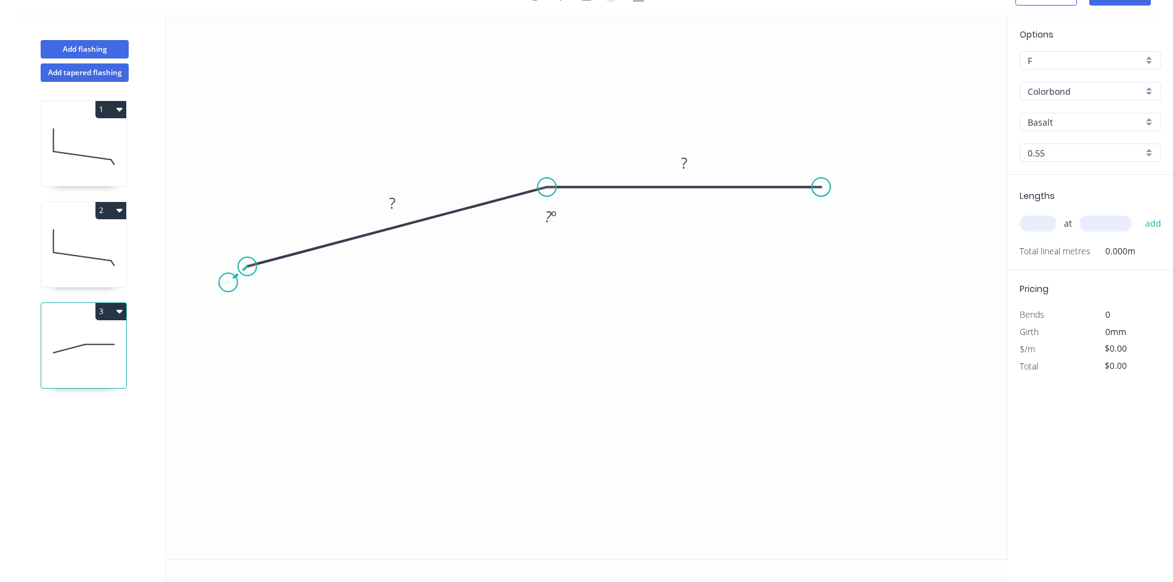
click at [228, 283] on icon "0 ? ? ? º" at bounding box center [586, 287] width 841 height 544
drag, startPoint x: 228, startPoint y: 285, endPoint x: 219, endPoint y: 296, distance: 13.6
click at [219, 296] on circle at bounding box center [220, 294] width 18 height 18
click at [214, 270] on rect at bounding box center [220, 262] width 25 height 17
click at [328, 335] on div "Hide angle" at bounding box center [319, 335] width 124 height 25
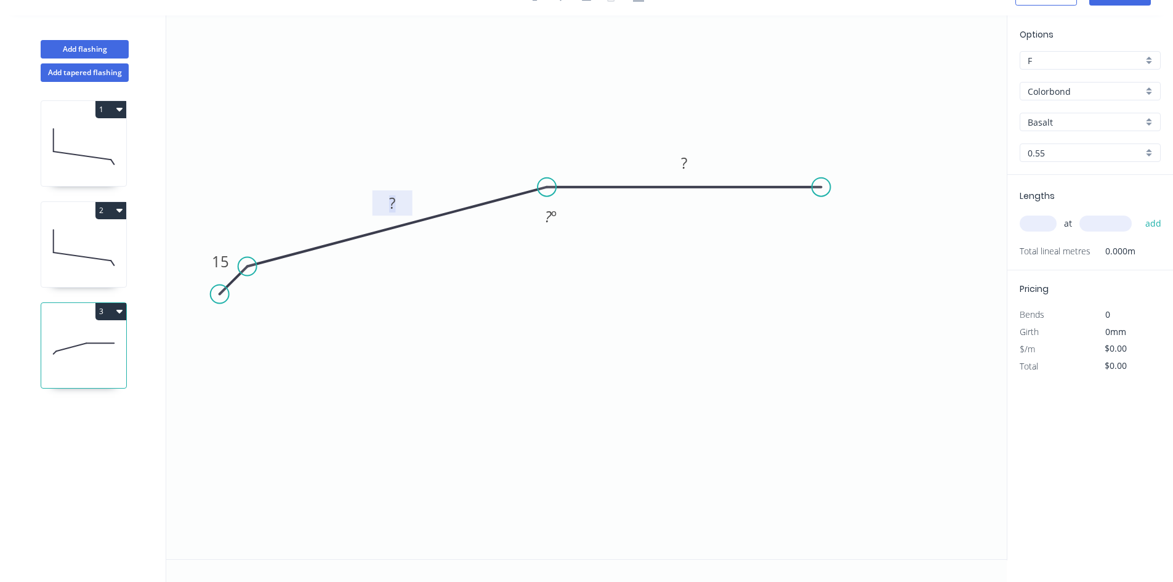
click at [391, 206] on tspan "?" at bounding box center [392, 203] width 6 height 20
type input "$21.08"
click at [547, 225] on tspan "?" at bounding box center [548, 216] width 7 height 20
click at [380, 111] on icon "0 15 300 300 15 º" at bounding box center [586, 287] width 841 height 544
click at [1079, 124] on input "Basalt" at bounding box center [1085, 122] width 115 height 13
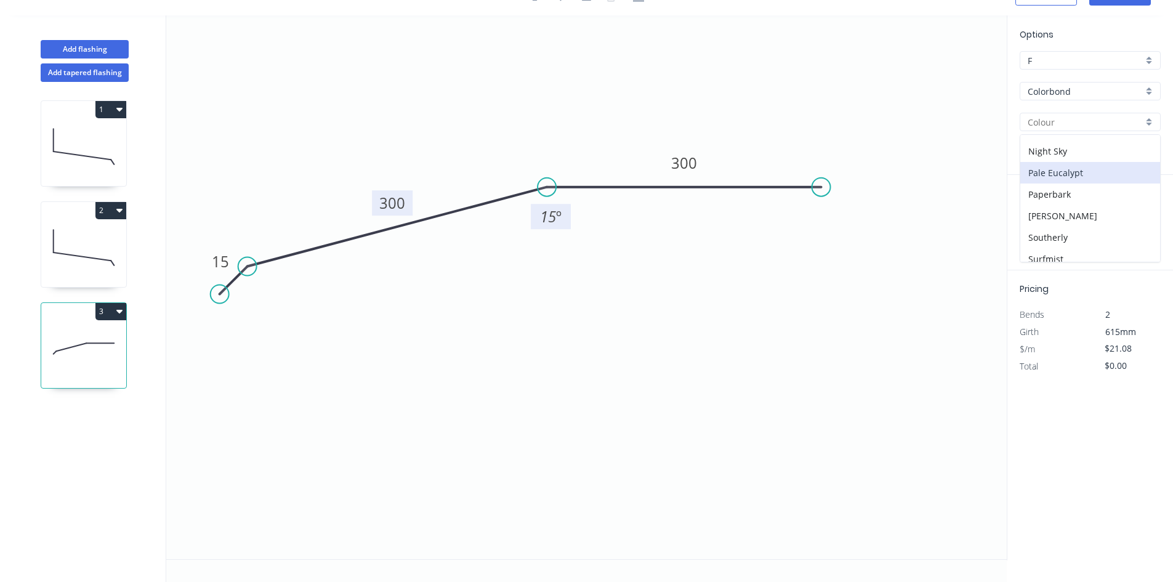
scroll to position [347, 0]
click at [1093, 244] on div "Woodland Grey" at bounding box center [1091, 251] width 140 height 22
type input "Woodland Grey"
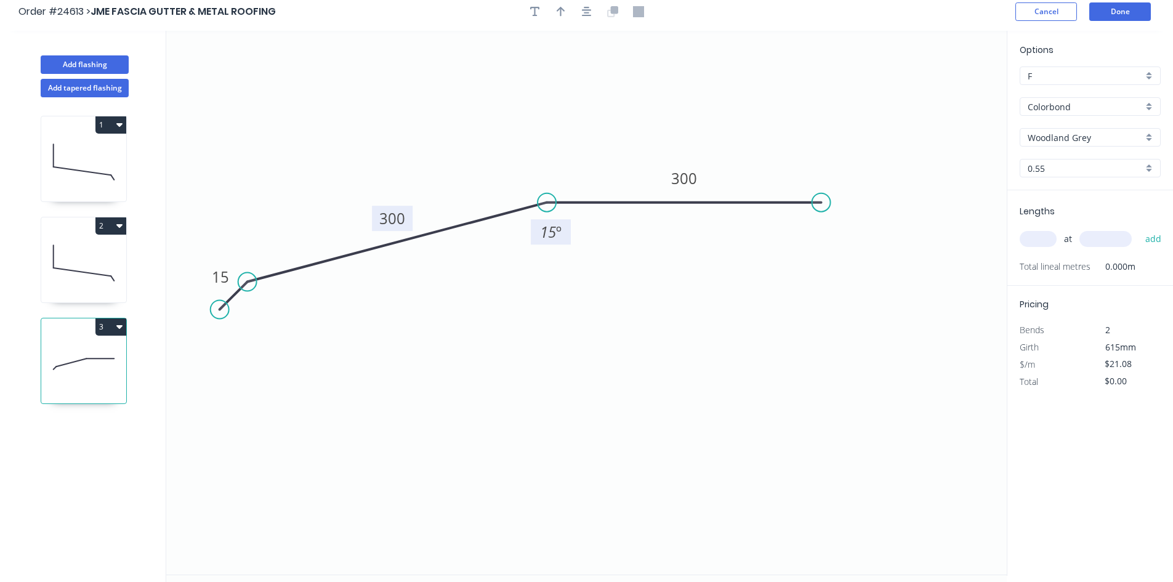
scroll to position [0, 0]
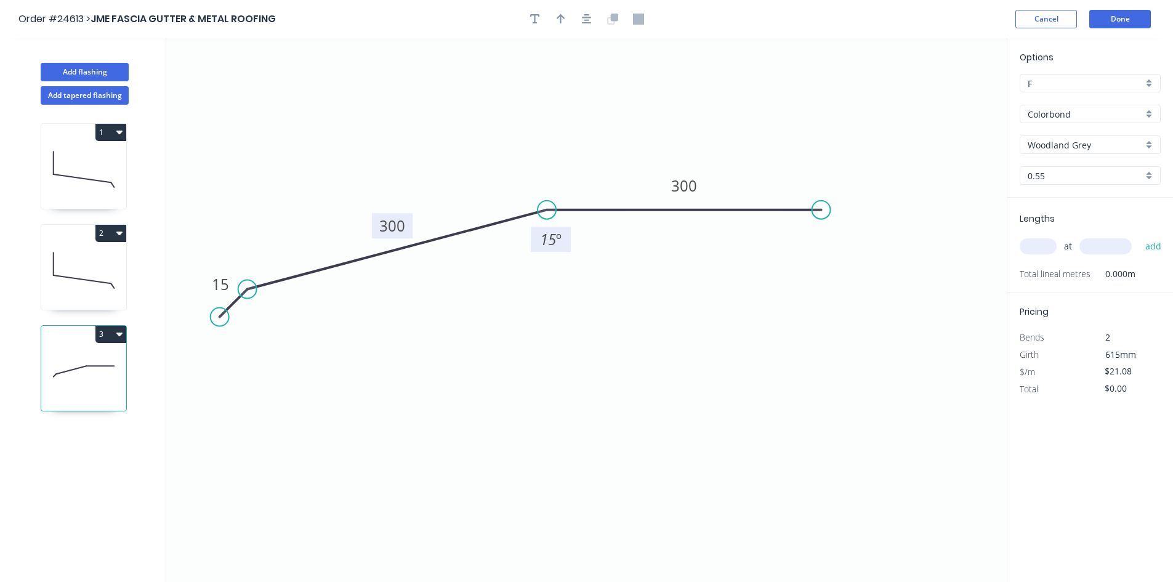
click at [1027, 249] on input "text" at bounding box center [1038, 246] width 37 height 16
type input "1"
type input "4200"
click at [1140, 236] on button "add" at bounding box center [1154, 246] width 29 height 21
type input "$88.54"
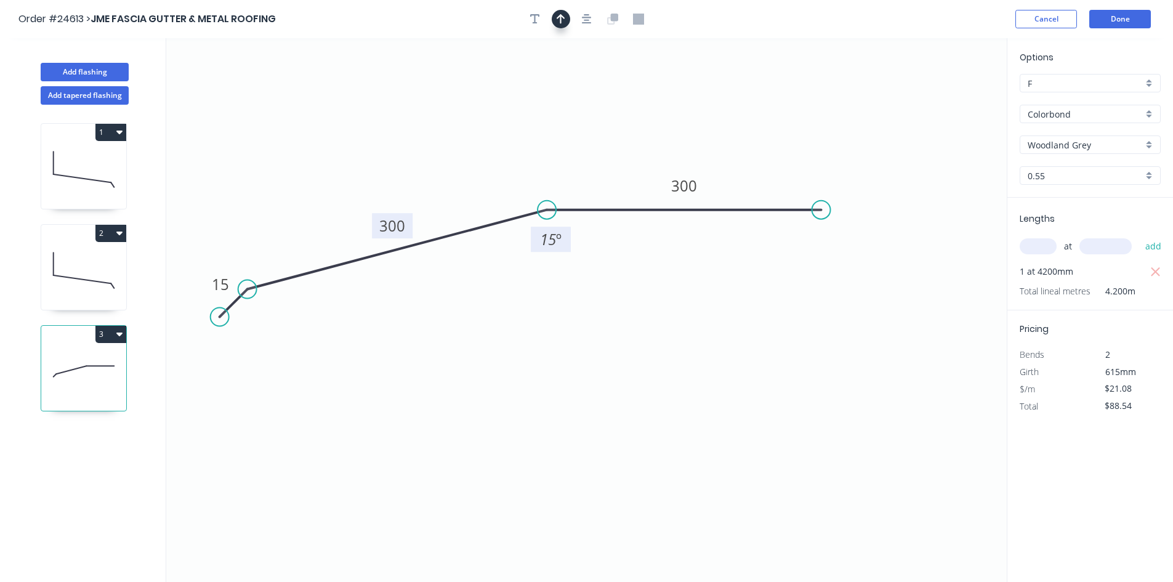
click at [560, 27] on header "Order #24613 > JME FASCIA GUTTER & METAL ROOFING Cancel Done" at bounding box center [586, 19] width 1173 height 38
click at [561, 25] on button "button" at bounding box center [561, 19] width 18 height 18
drag, startPoint x: 944, startPoint y: 95, endPoint x: 471, endPoint y: 194, distance: 484.0
click at [471, 194] on icon at bounding box center [470, 179] width 11 height 39
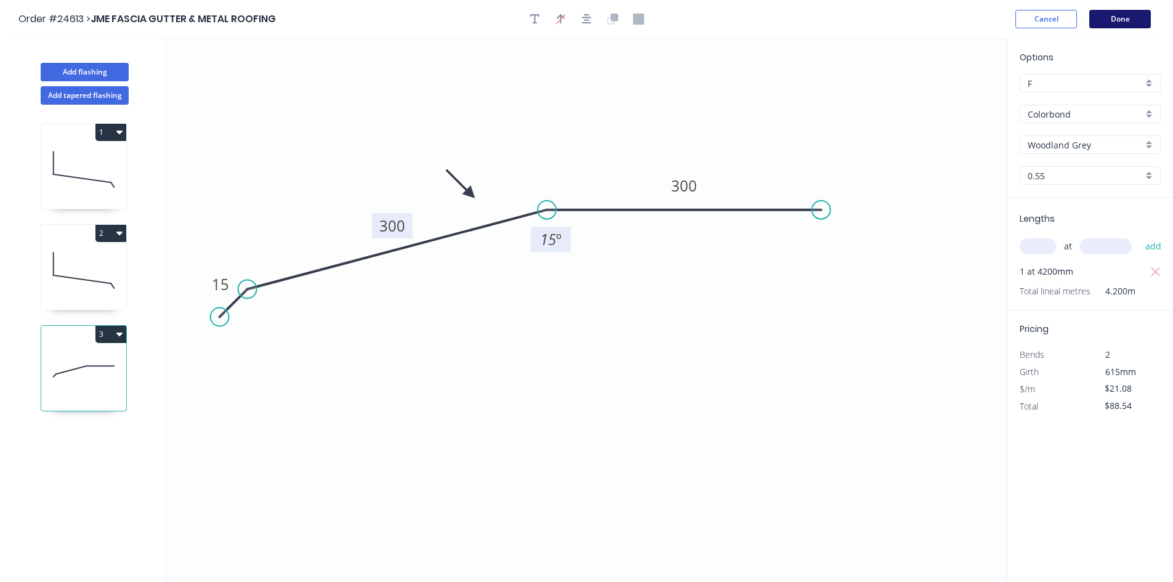
click at [1135, 19] on button "Done" at bounding box center [1121, 19] width 62 height 18
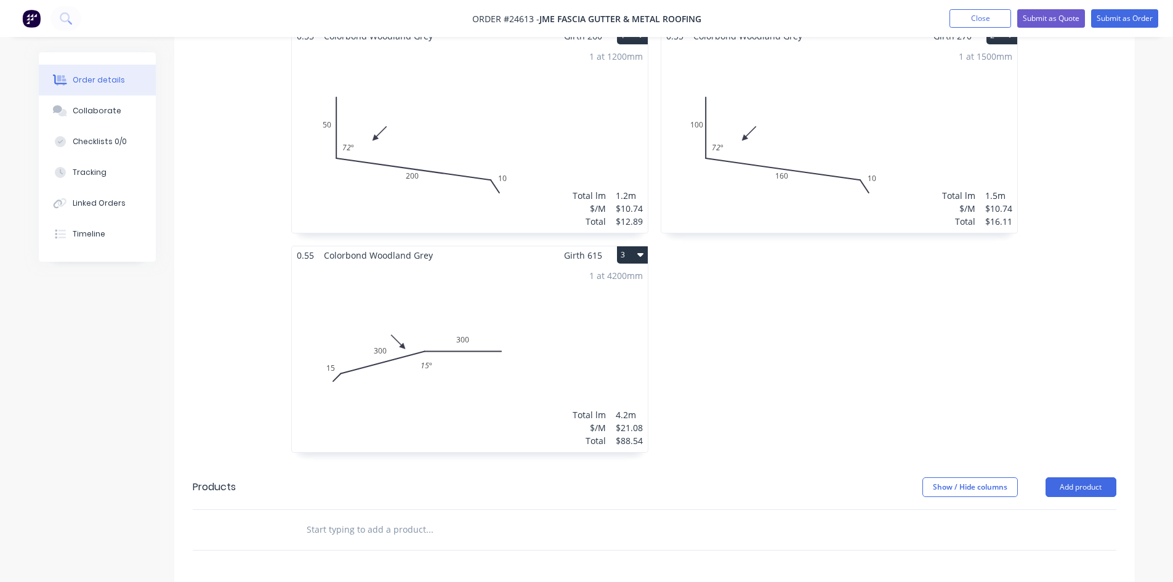
scroll to position [431, 0]
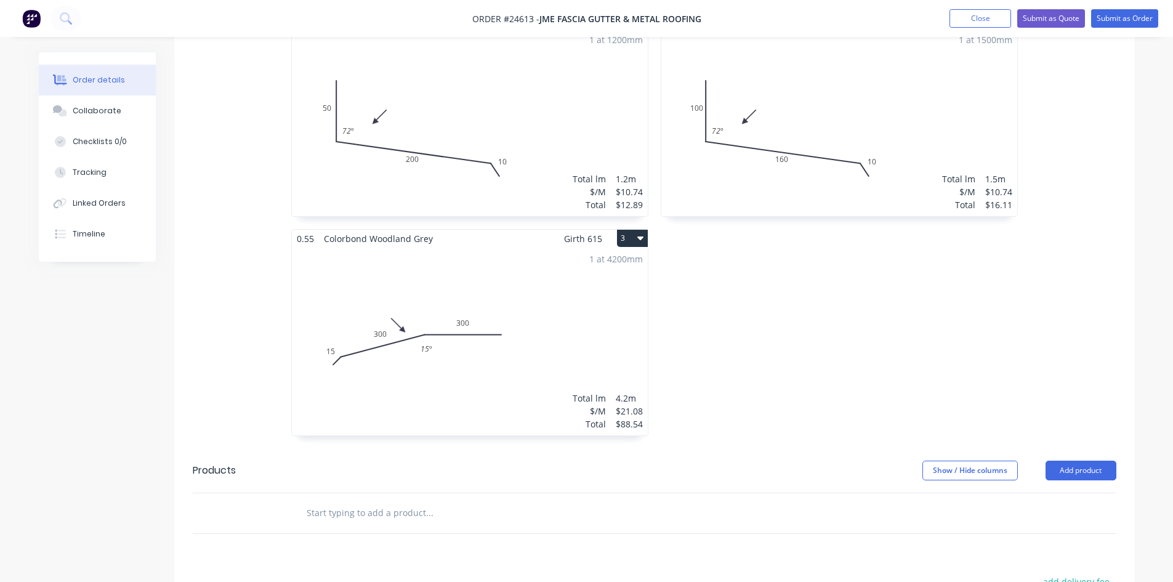
click at [638, 233] on icon "button" at bounding box center [641, 238] width 6 height 10
click at [600, 284] on div "Duplicate" at bounding box center [589, 293] width 95 height 18
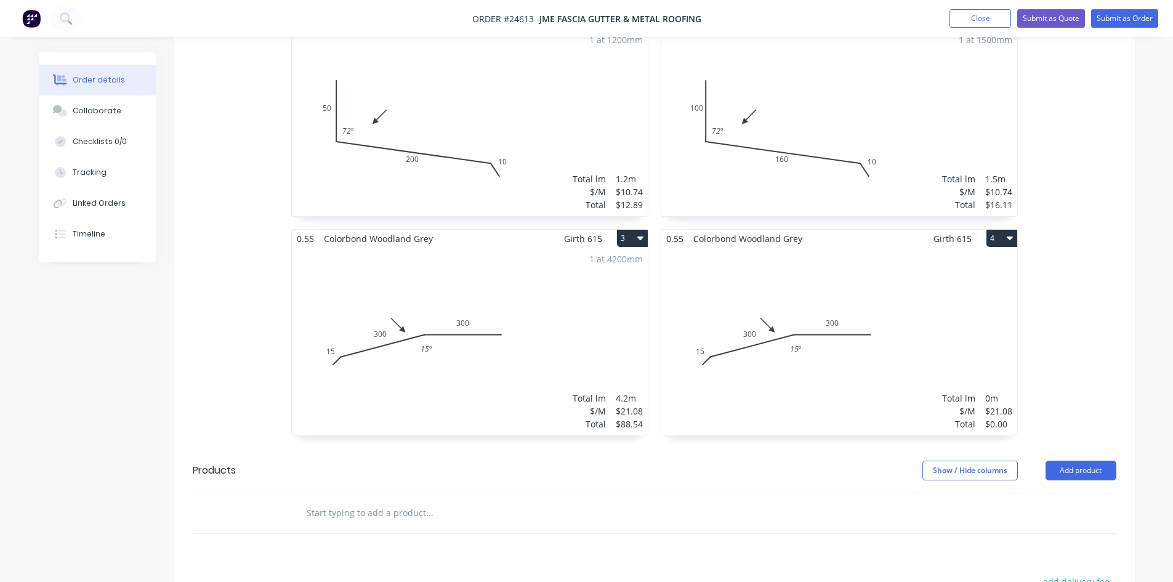
click at [801, 287] on div "Total lm $/M Total 0m $21.08 $0.00" at bounding box center [840, 342] width 356 height 188
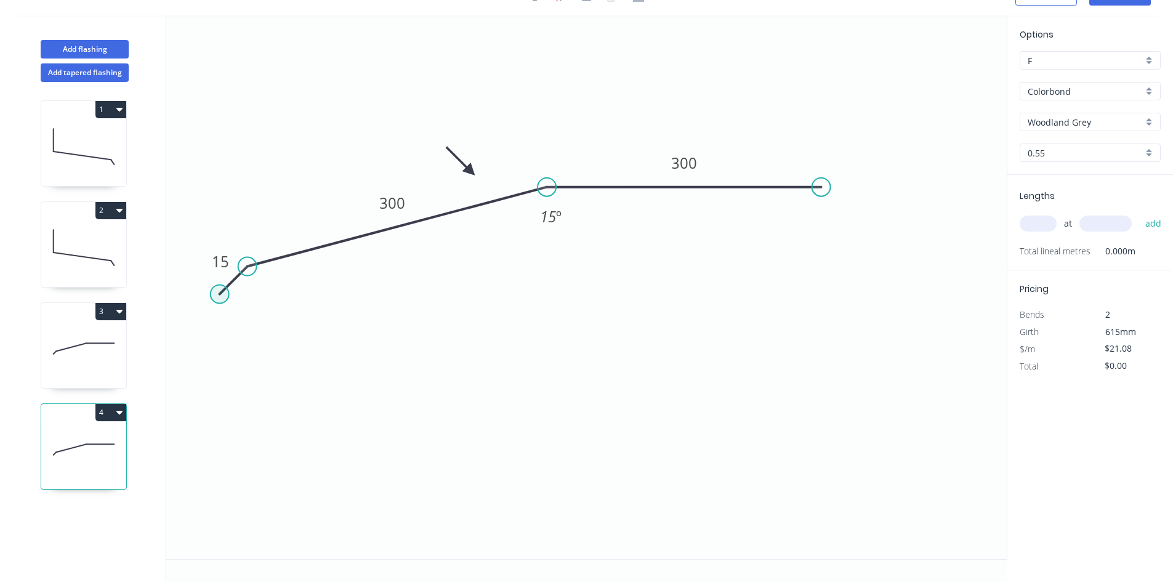
click at [216, 295] on circle at bounding box center [220, 294] width 18 height 18
click at [254, 313] on div "Delete point" at bounding box center [289, 313] width 124 height 25
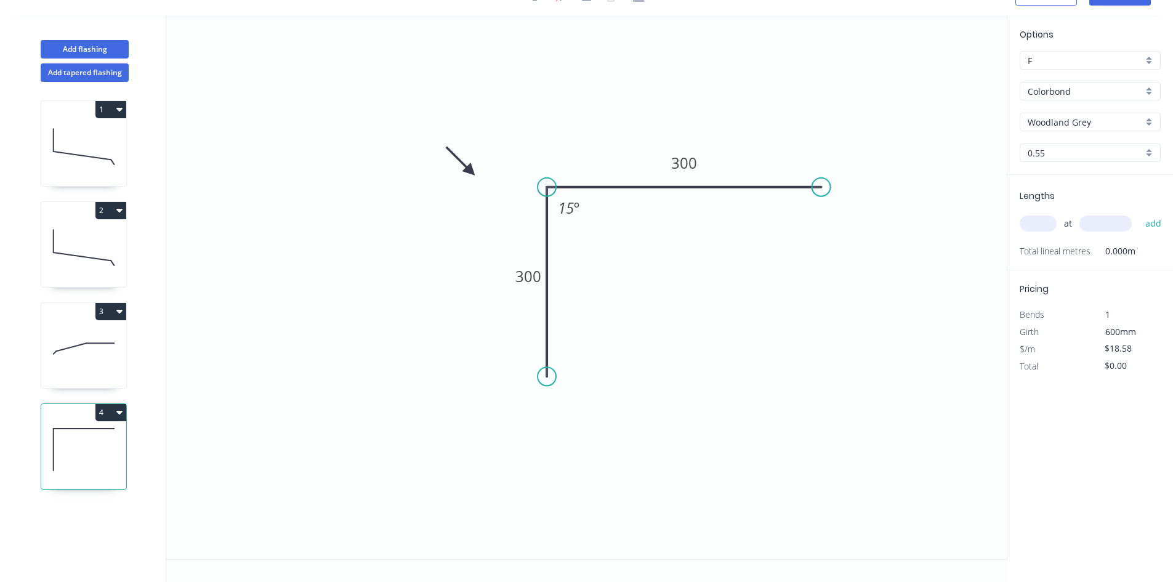
drag, startPoint x: 245, startPoint y: 267, endPoint x: 546, endPoint y: 377, distance: 321.3
click at [546, 377] on circle at bounding box center [547, 376] width 18 height 18
click at [603, 249] on div "Hide angle" at bounding box center [632, 247] width 124 height 25
click at [536, 278] on tspan "300" at bounding box center [529, 276] width 26 height 20
type input "$8.31"
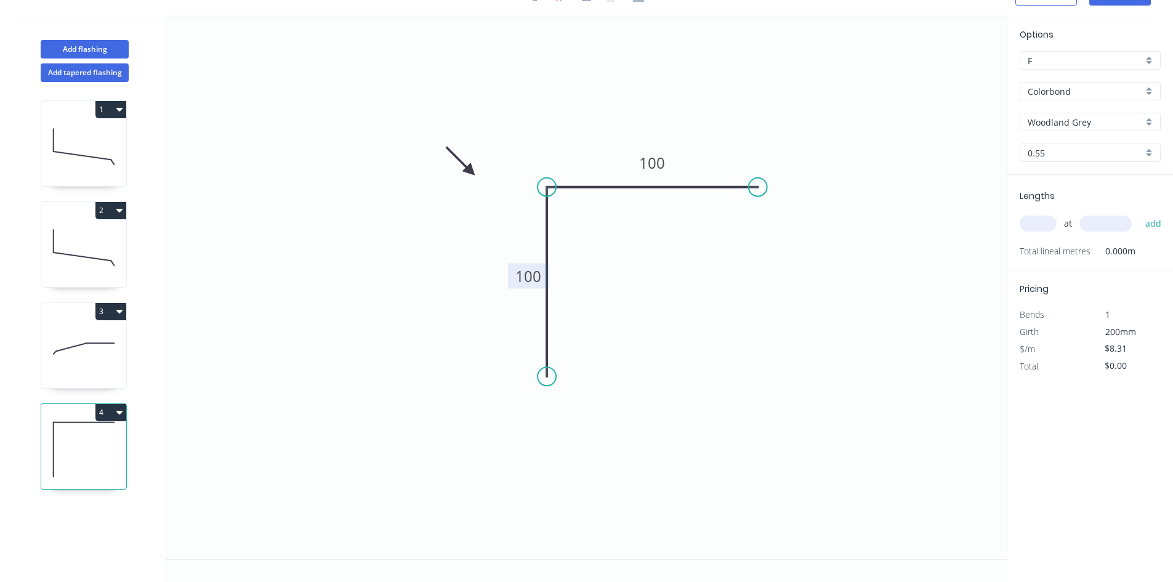
drag, startPoint x: 823, startPoint y: 185, endPoint x: 756, endPoint y: 200, distance: 68.3
click at [756, 200] on icon "0 100 100" at bounding box center [586, 287] width 841 height 544
drag, startPoint x: 652, startPoint y: 174, endPoint x: 641, endPoint y: 178, distance: 11.7
click at [641, 178] on rect at bounding box center [640, 166] width 41 height 25
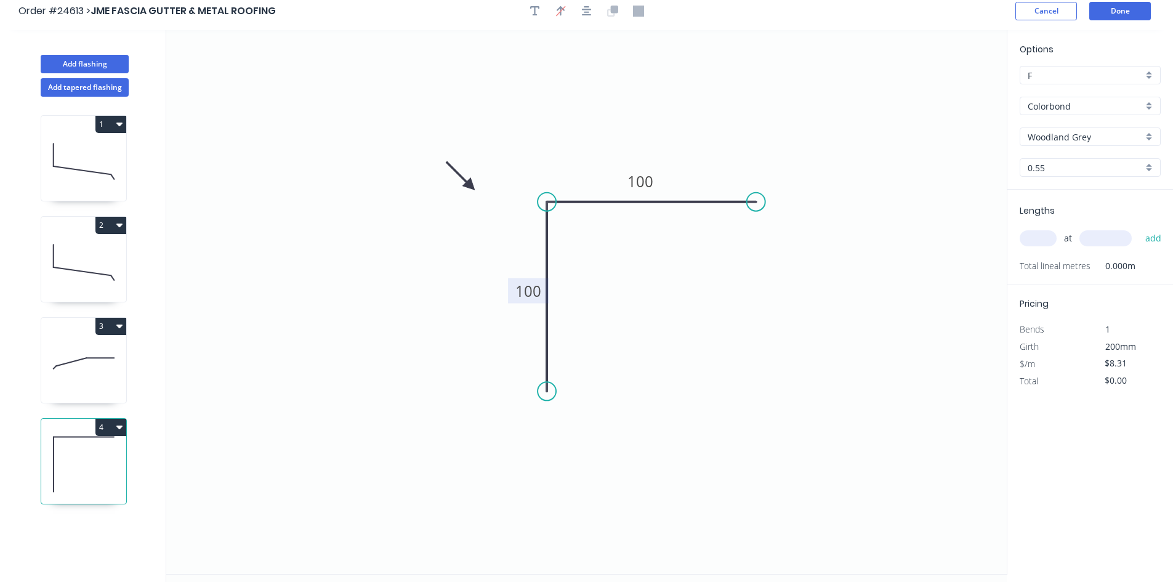
scroll to position [0, 0]
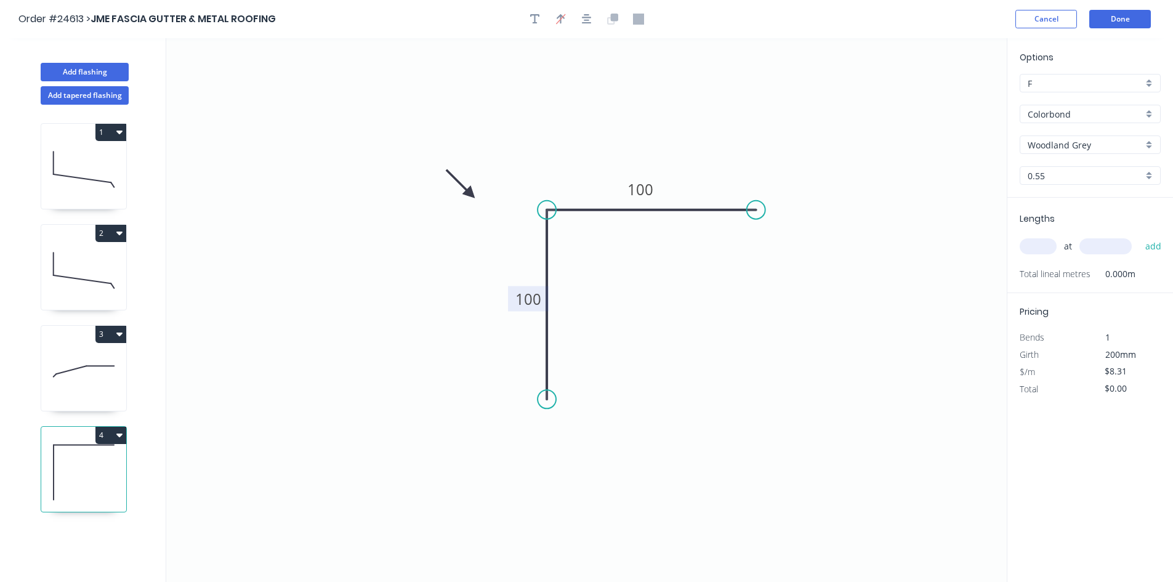
click at [1048, 241] on input "text" at bounding box center [1038, 246] width 37 height 16
type input "2"
type input "1500"
click at [1140, 236] on button "add" at bounding box center [1154, 246] width 29 height 21
type input "$24.93"
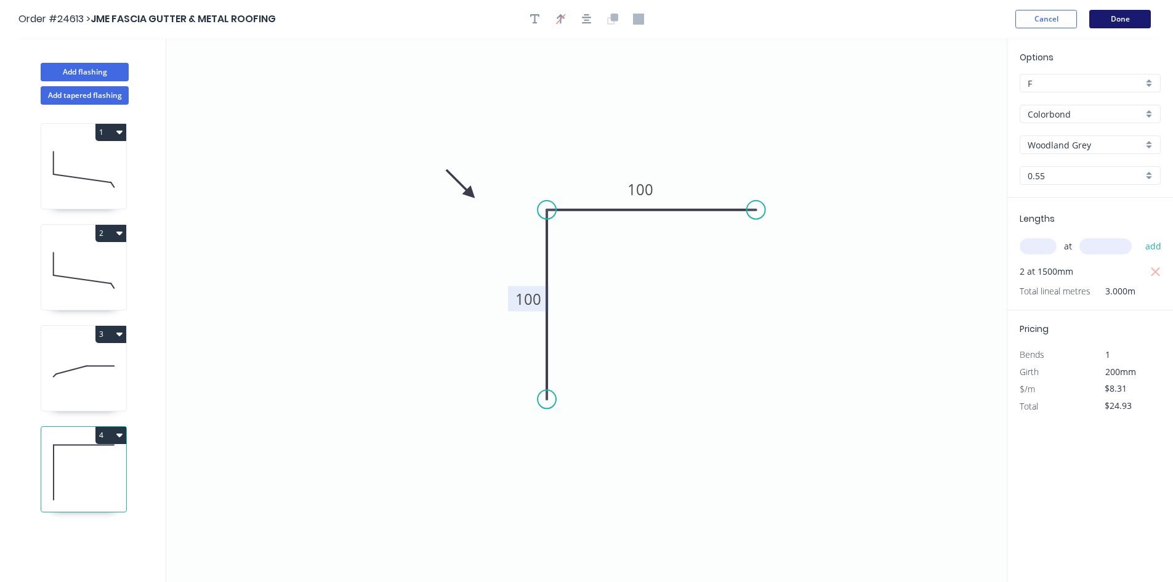
click at [1114, 12] on button "Done" at bounding box center [1121, 19] width 62 height 18
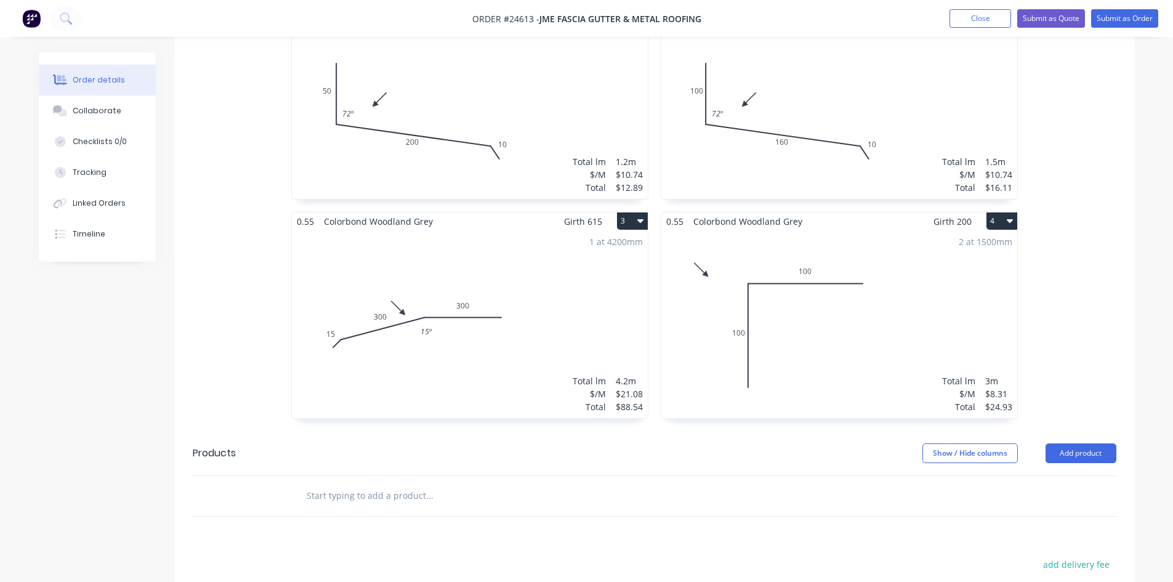
scroll to position [616, 0]
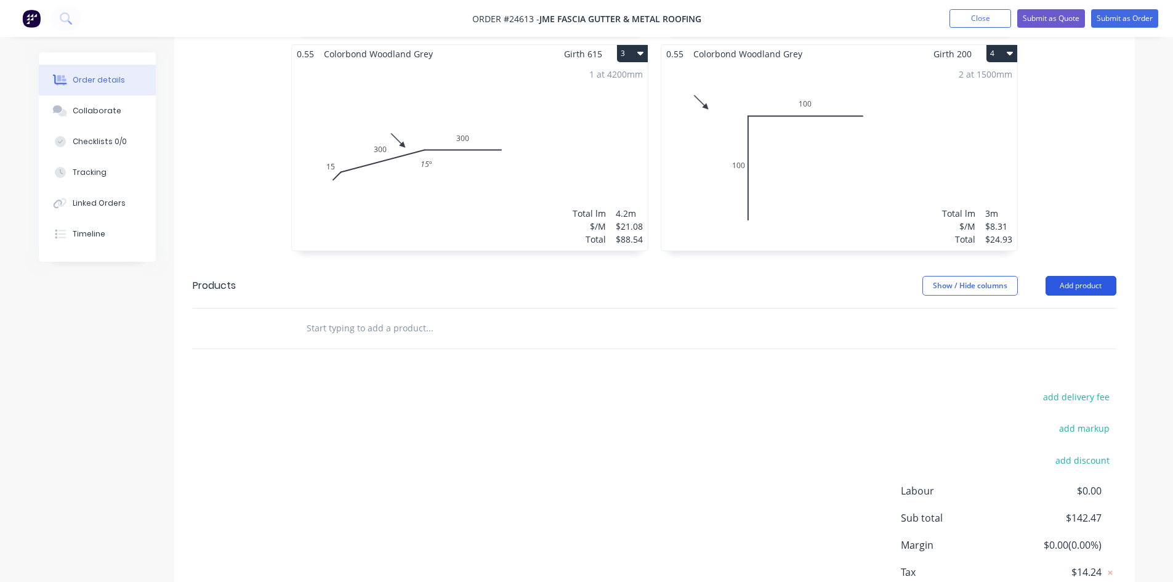
click at [1100, 276] on button "Add product" at bounding box center [1081, 286] width 71 height 20
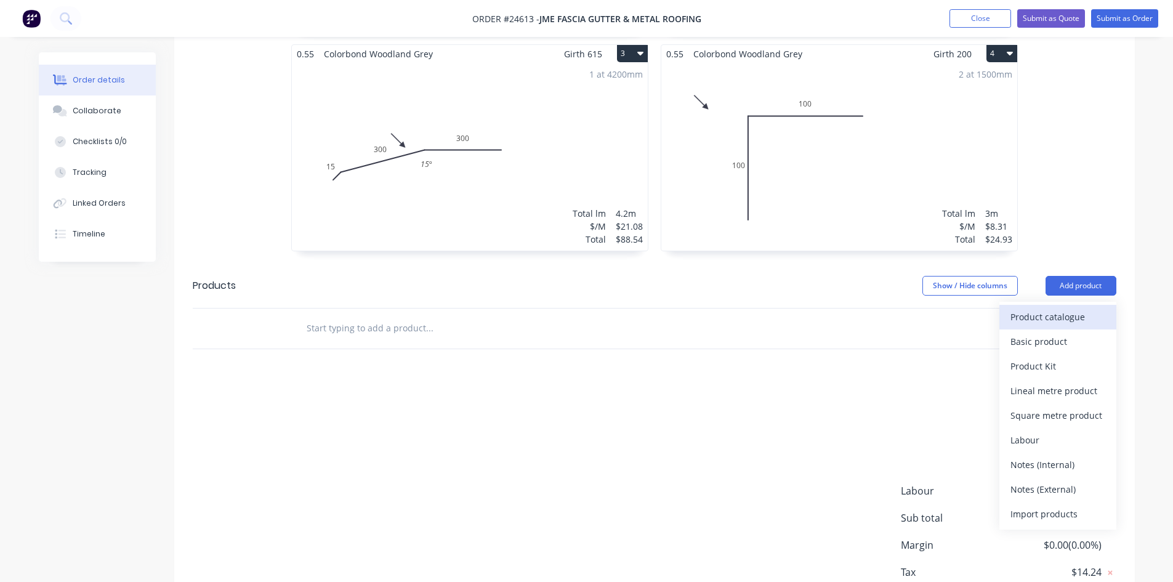
click at [1039, 308] on div "Product catalogue" at bounding box center [1058, 317] width 95 height 18
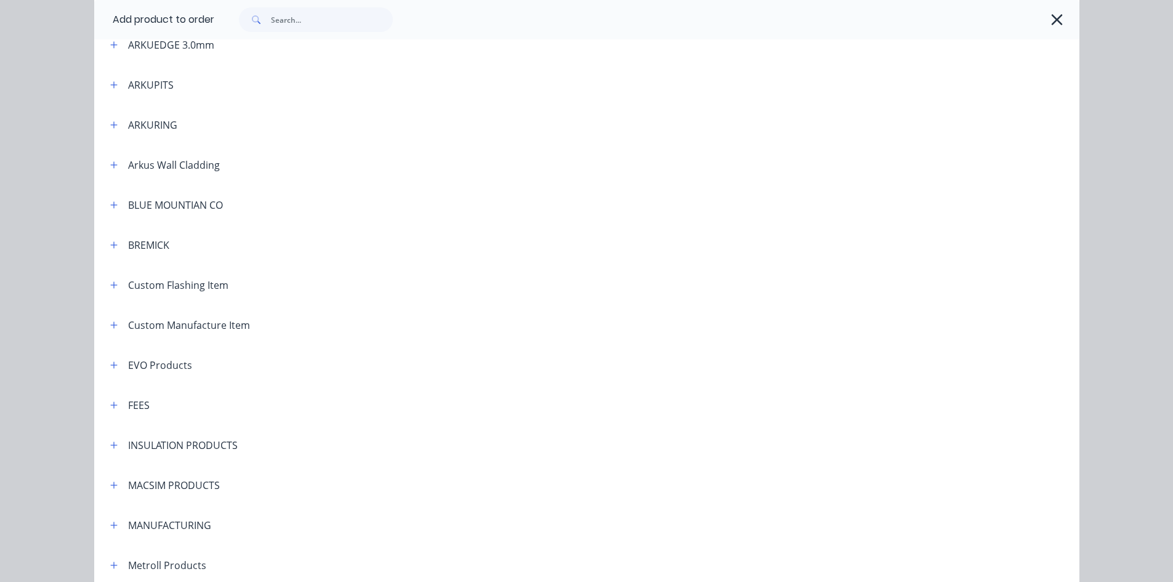
scroll to position [431, 0]
click at [110, 405] on icon "button" at bounding box center [113, 404] width 7 height 7
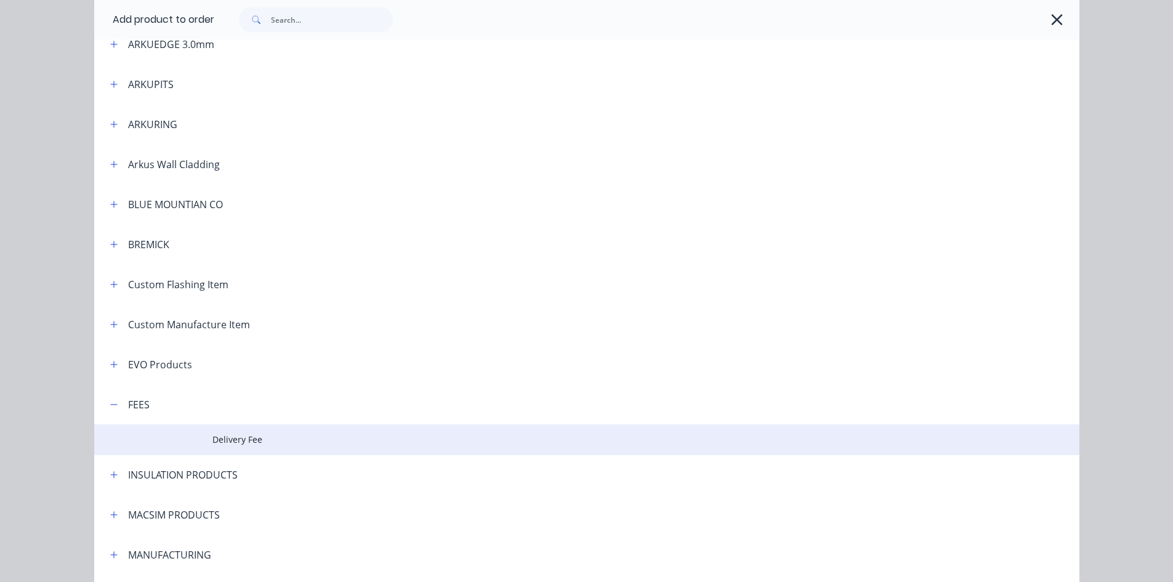
click at [246, 440] on span "Delivery Fee" at bounding box center [560, 439] width 694 height 13
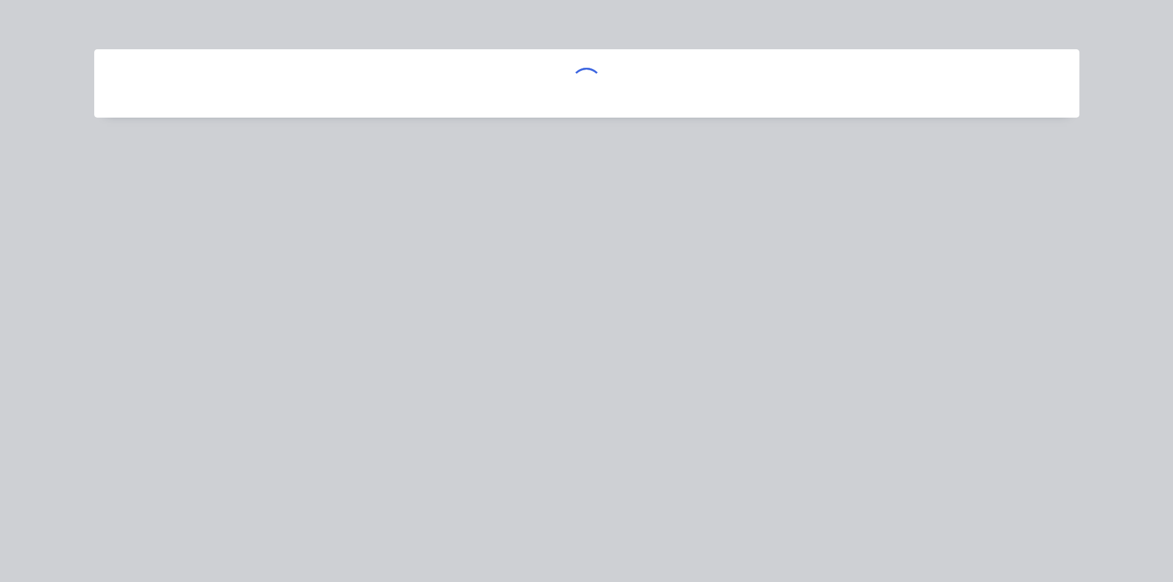
scroll to position [0, 0]
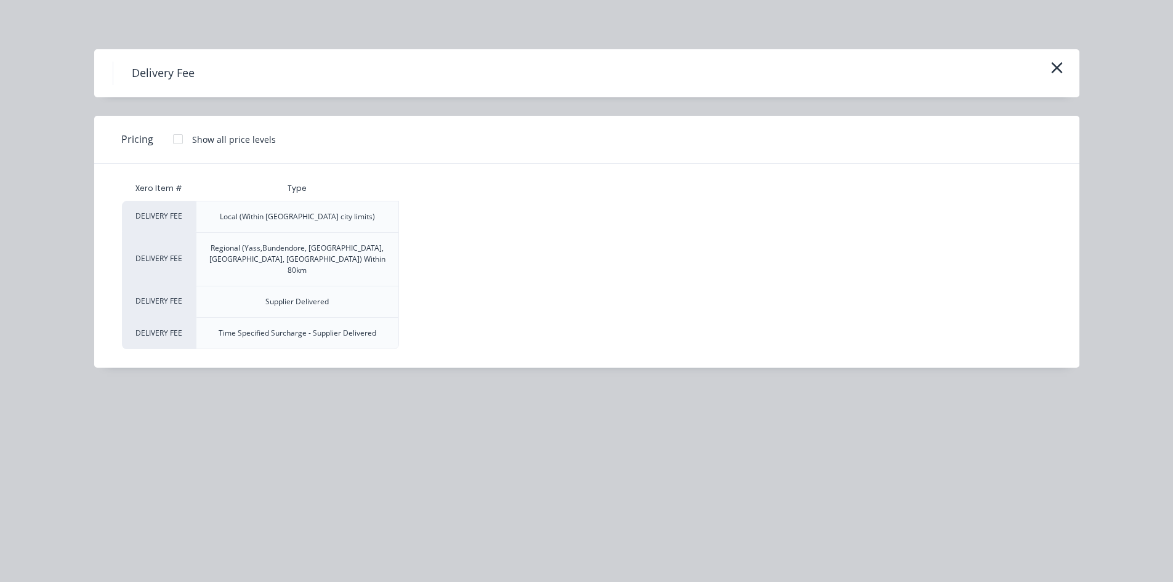
click at [174, 139] on div at bounding box center [178, 139] width 25 height 25
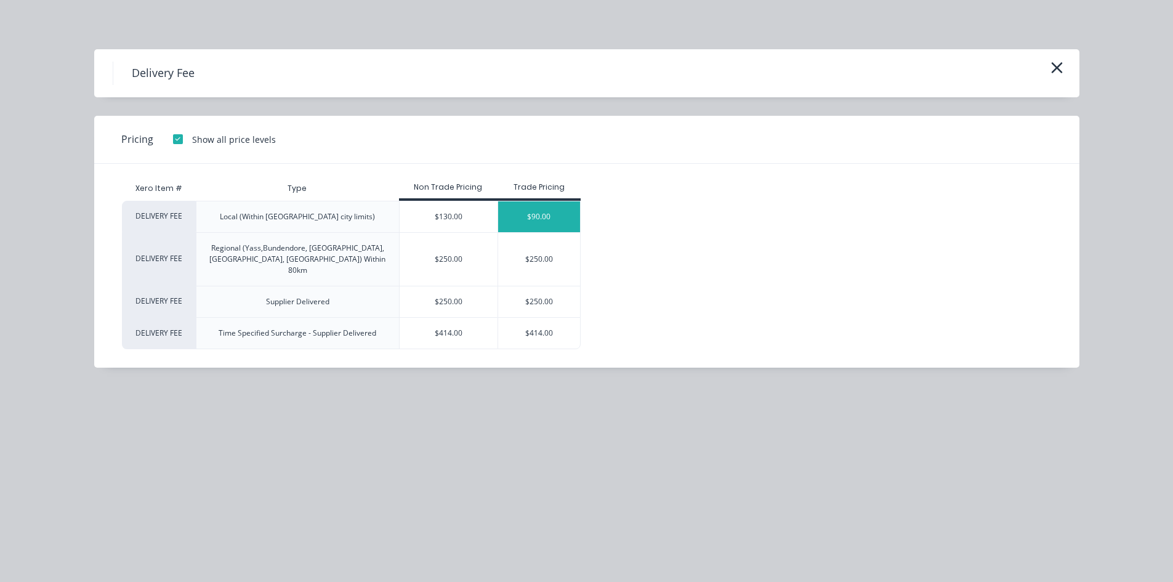
click at [537, 209] on div "$90.00" at bounding box center [539, 216] width 82 height 31
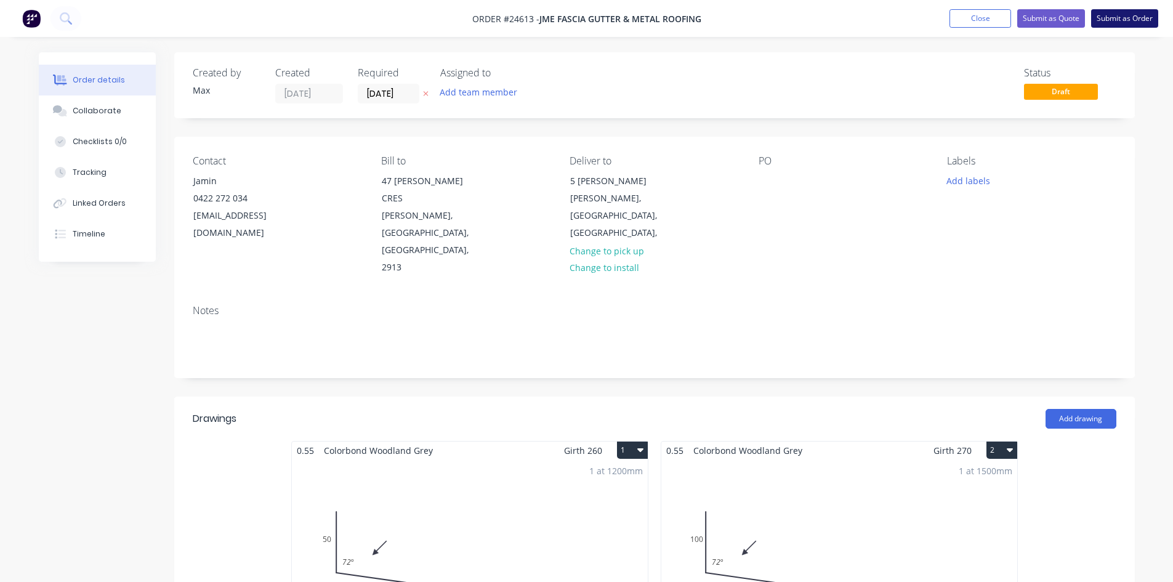
click at [1120, 16] on button "Submit as Order" at bounding box center [1125, 18] width 67 height 18
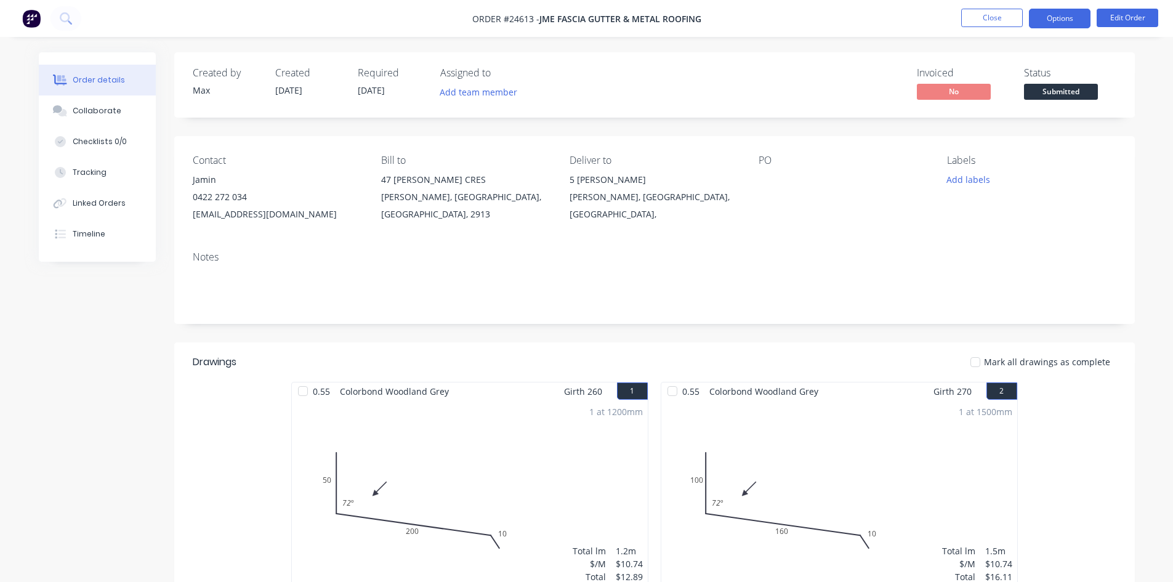
click at [1071, 20] on button "Options" at bounding box center [1060, 19] width 62 height 20
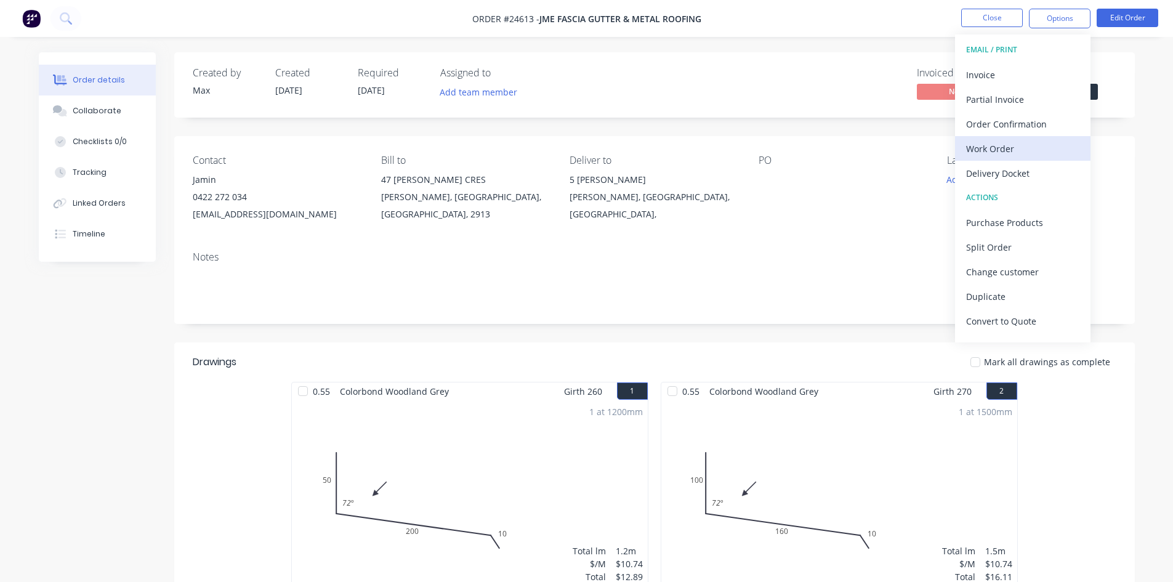
click at [1022, 150] on div "Work Order" at bounding box center [1022, 149] width 113 height 18
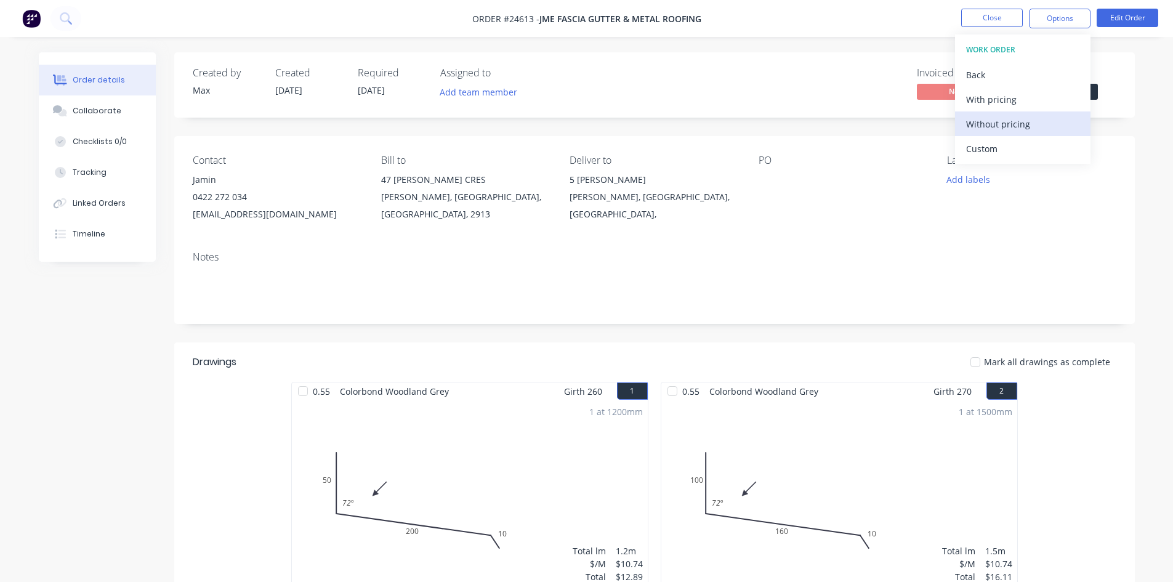
click at [1018, 122] on div "Without pricing" at bounding box center [1022, 124] width 113 height 18
click at [1130, 89] on div "Created by [PERSON_NAME] Created [DATE] Required [DATE] Assigned to Add team me…" at bounding box center [654, 84] width 961 height 65
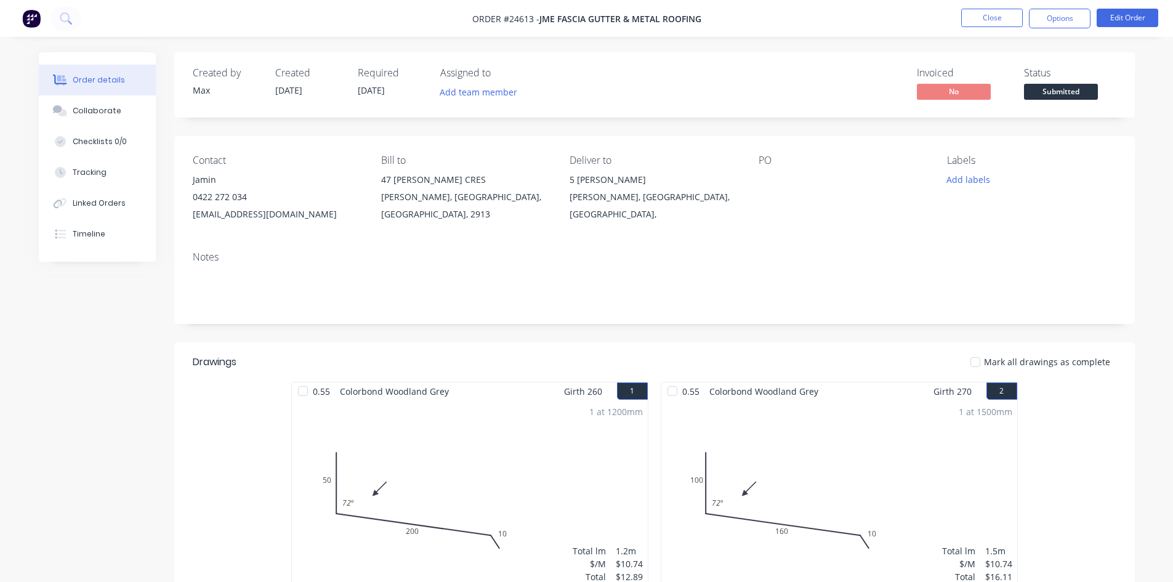
click at [1073, 93] on span "Submitted" at bounding box center [1061, 91] width 74 height 15
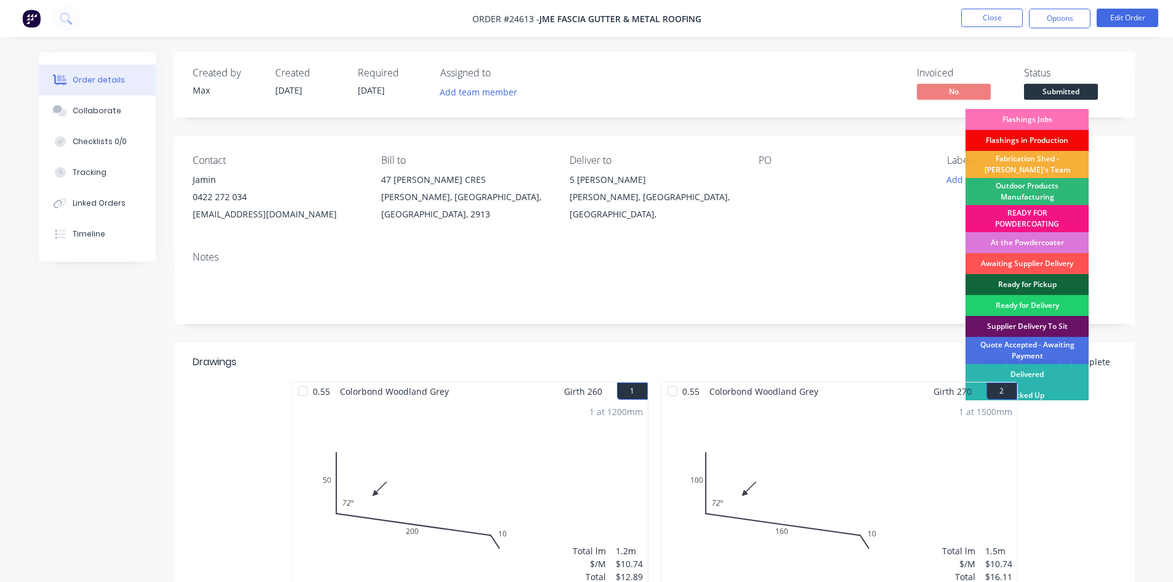
click at [1047, 132] on div "Flashings in Production" at bounding box center [1027, 140] width 123 height 21
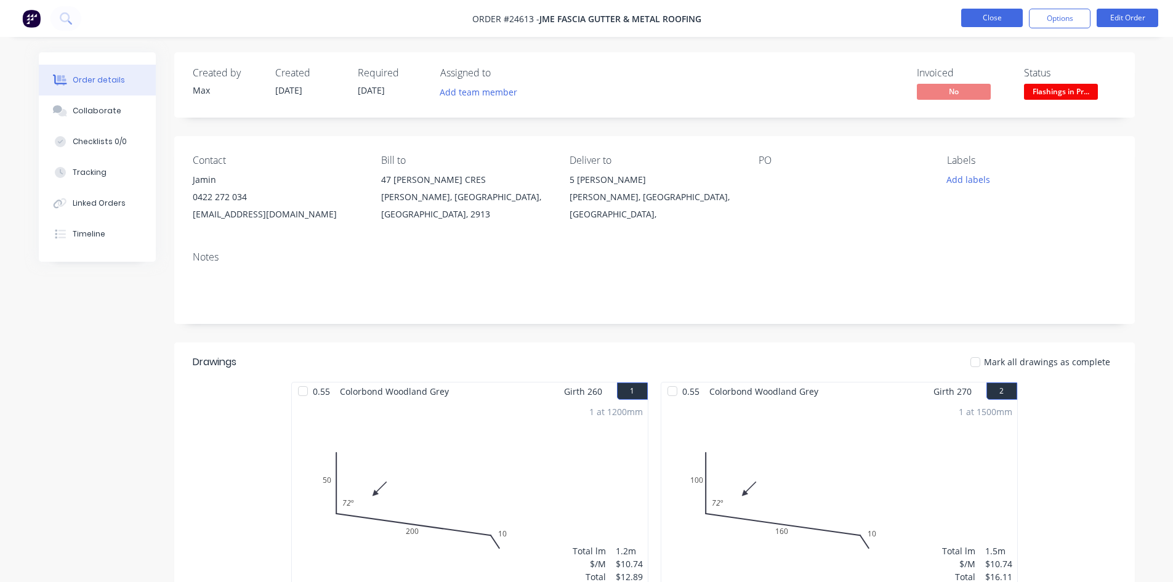
click at [1000, 19] on button "Close" at bounding box center [993, 18] width 62 height 18
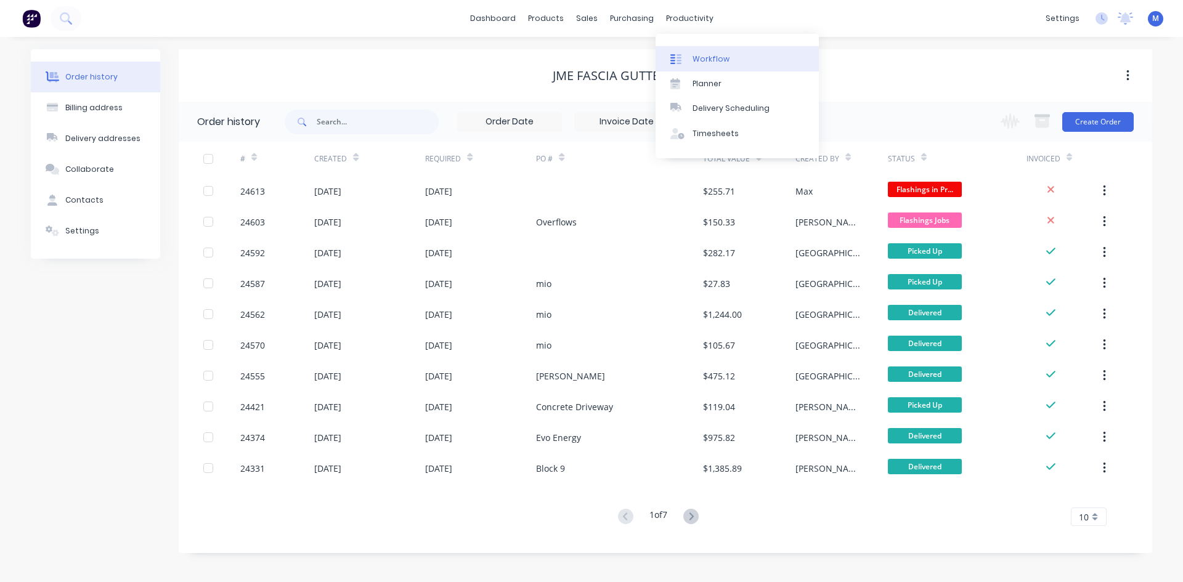
click at [726, 55] on div "Workflow" at bounding box center [710, 59] width 37 height 11
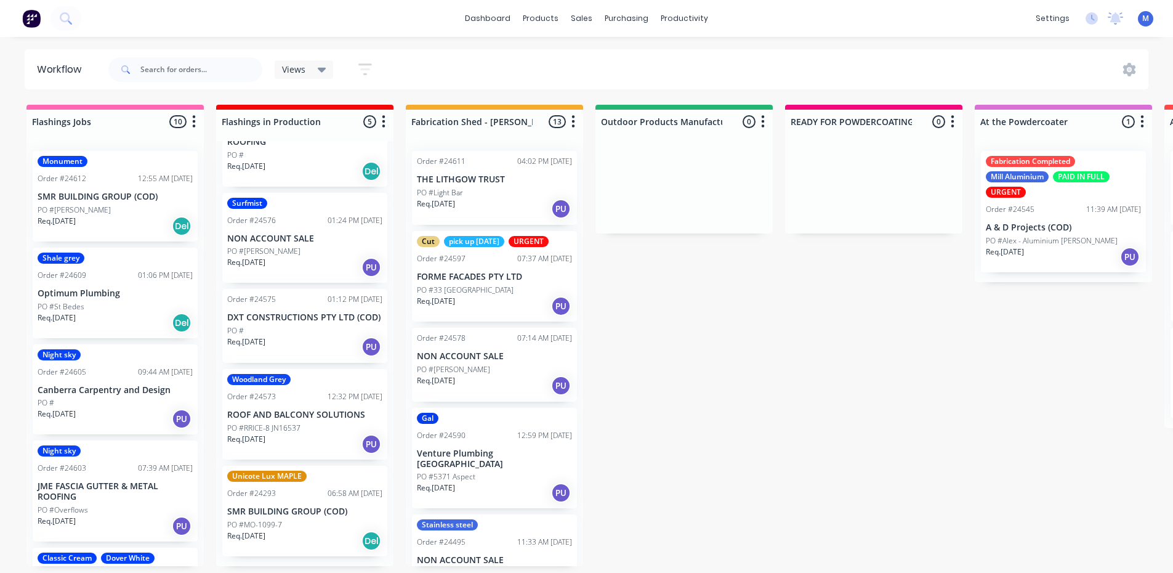
scroll to position [2, 0]
click at [290, 420] on p "ROOF AND BALCONY SOLUTIONS" at bounding box center [304, 415] width 155 height 10
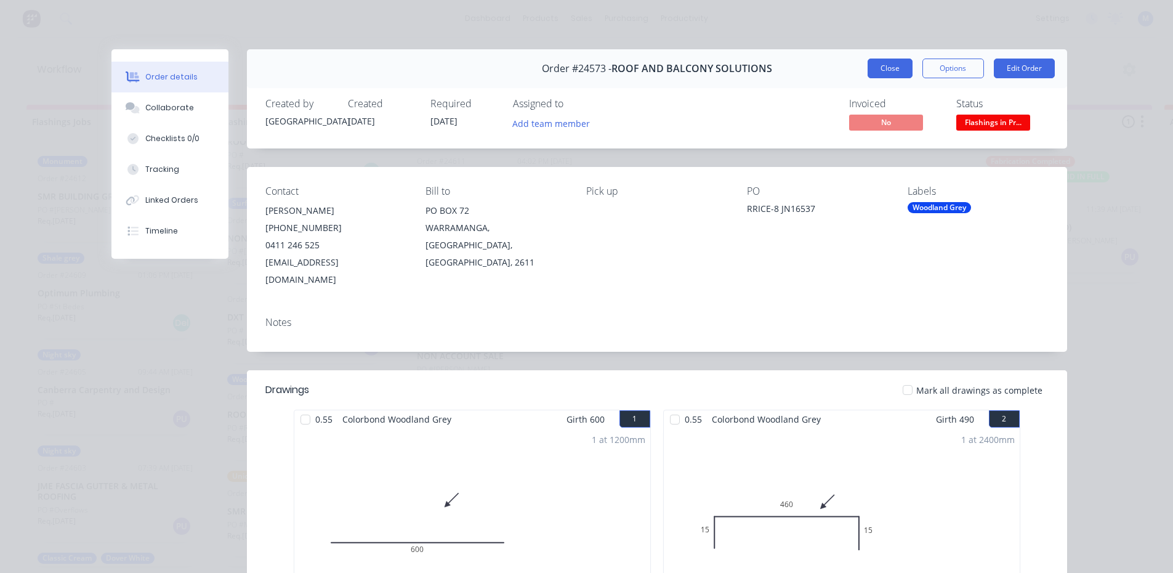
click at [902, 67] on button "Close" at bounding box center [890, 69] width 45 height 20
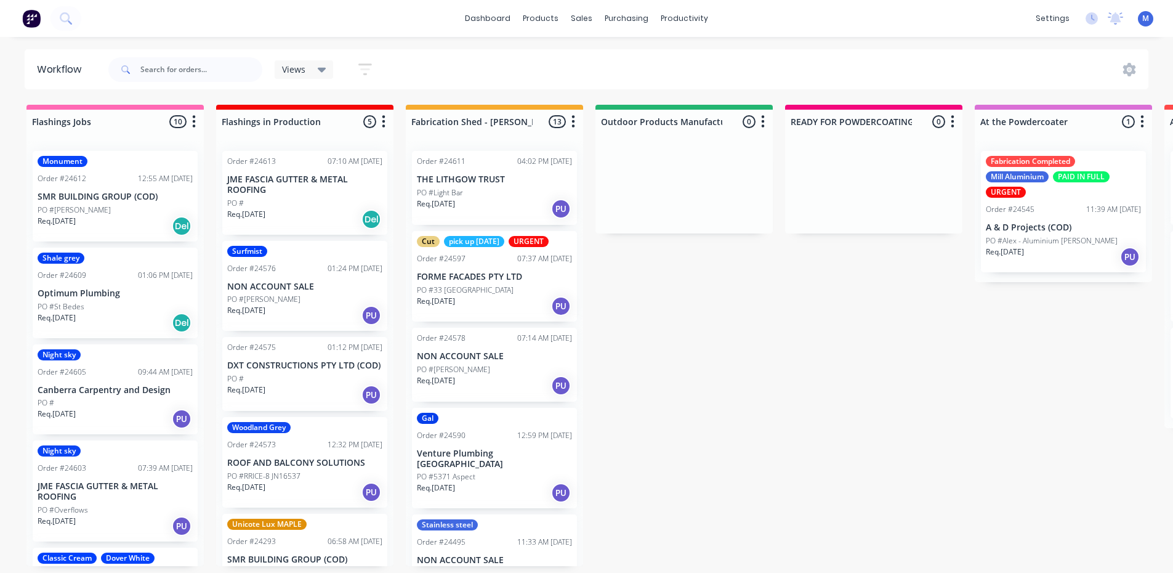
scroll to position [49, 0]
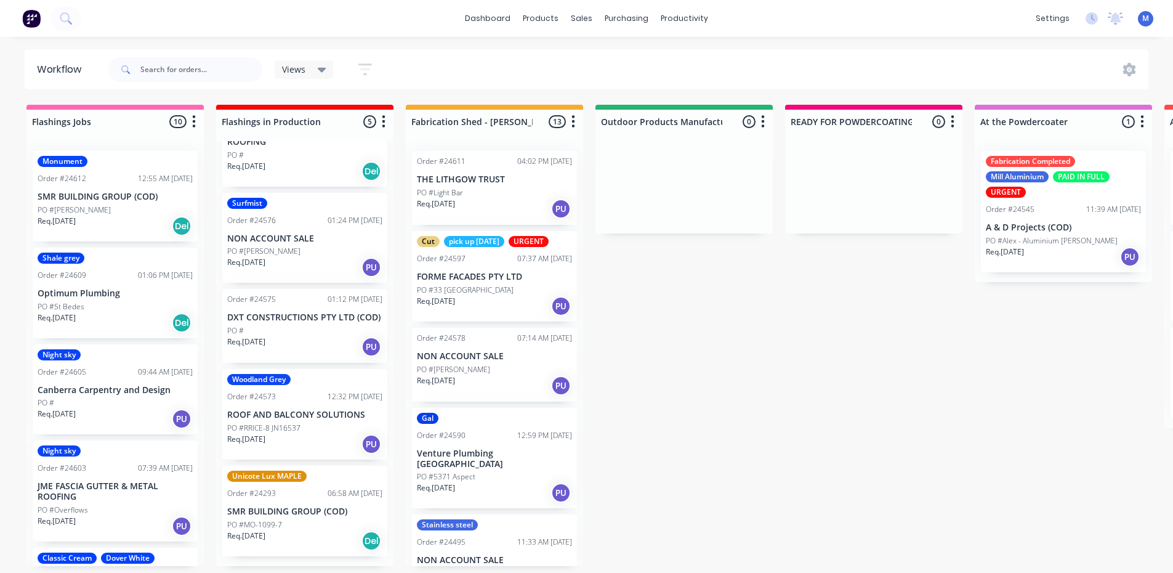
click at [298, 240] on p "NON ACCOUNT SALE" at bounding box center [304, 238] width 155 height 10
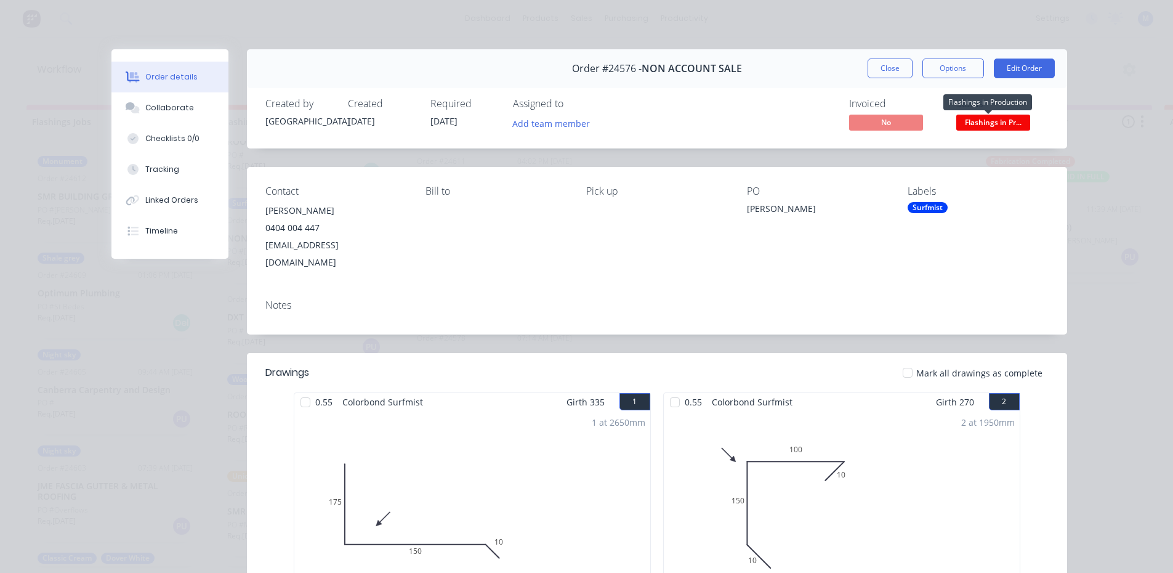
click at [982, 124] on span "Flashings in Pr..." at bounding box center [994, 122] width 74 height 15
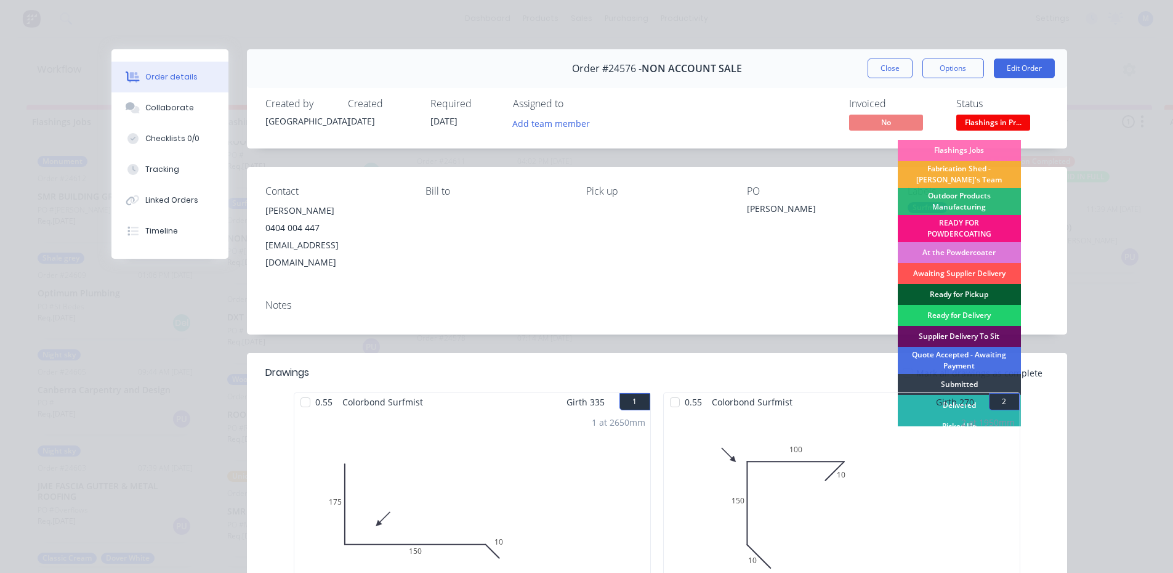
click at [976, 290] on div "Ready for Pickup" at bounding box center [959, 294] width 123 height 21
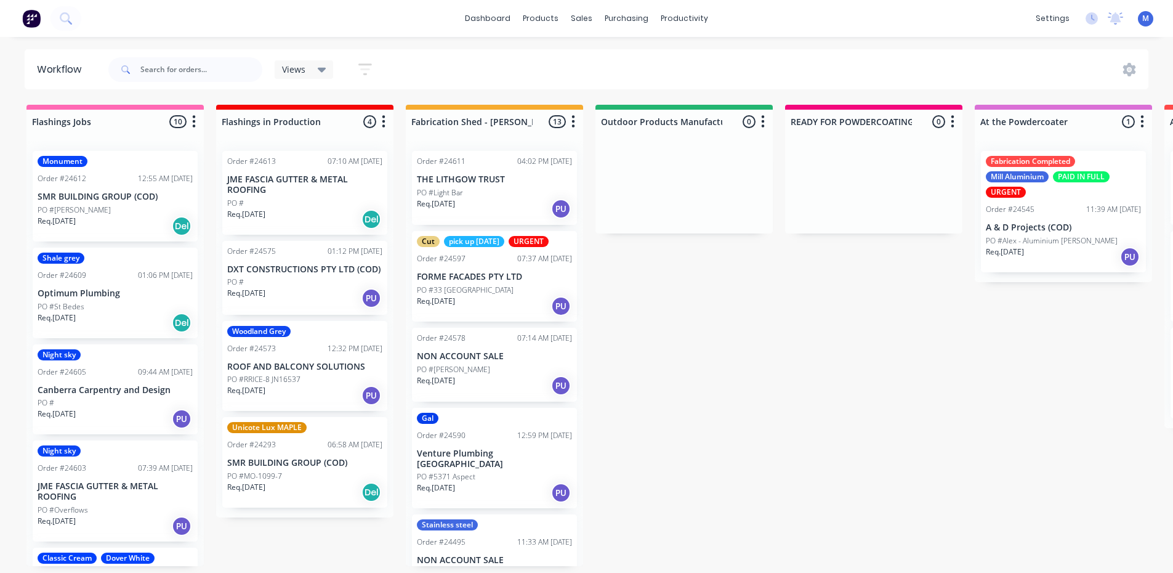
scroll to position [0, 0]
click at [297, 283] on div "PO #" at bounding box center [304, 282] width 155 height 11
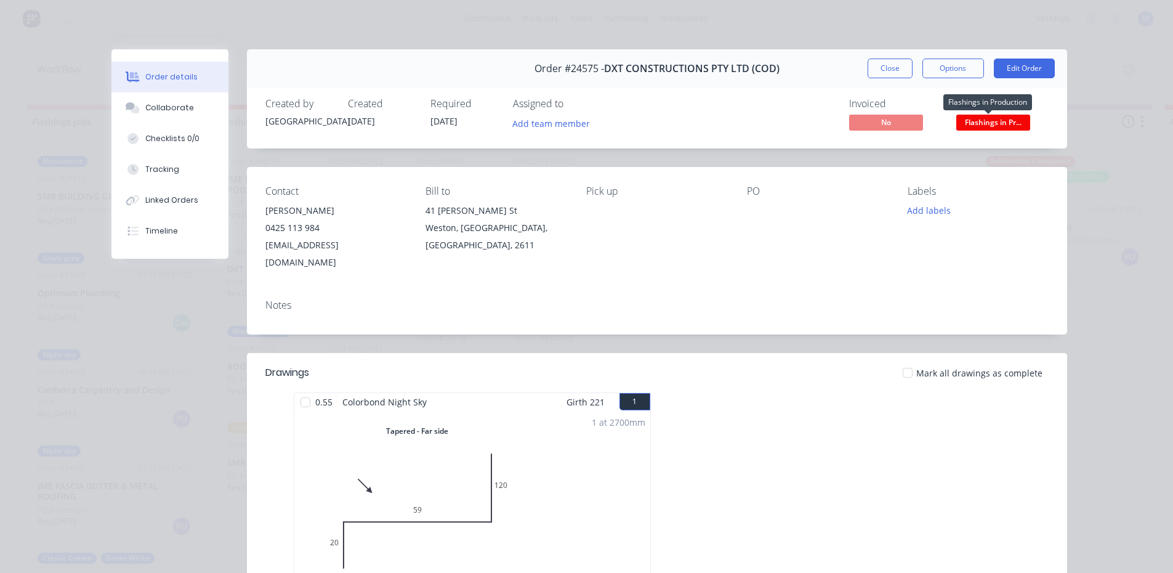
click at [978, 119] on span "Flashings in Pr..." at bounding box center [994, 122] width 74 height 15
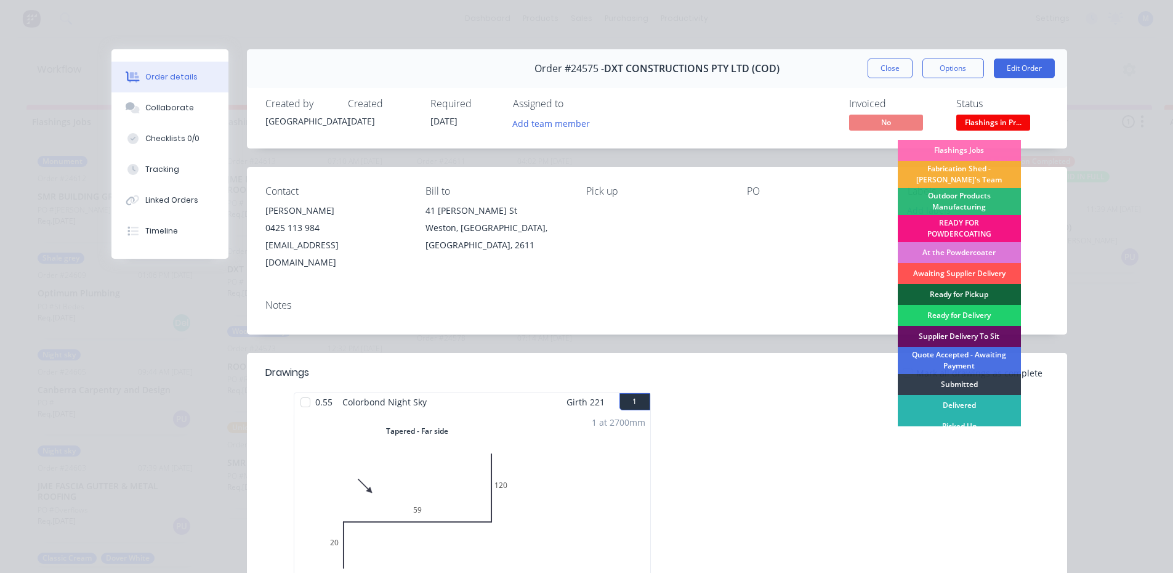
click at [954, 291] on div "Ready for Pickup" at bounding box center [959, 294] width 123 height 21
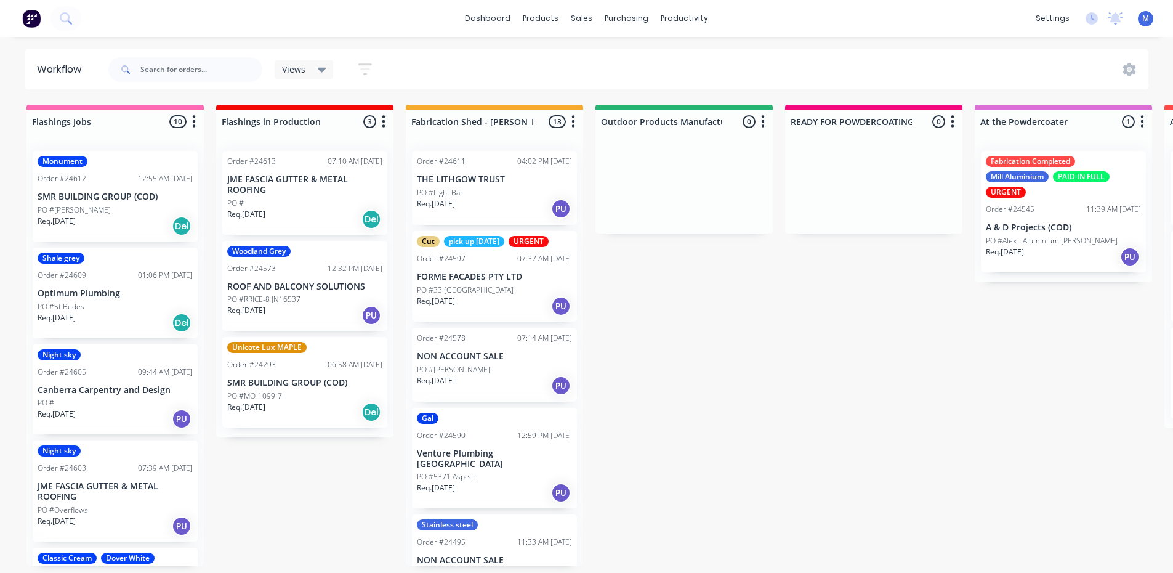
click at [317, 284] on p "ROOF AND BALCONY SOLUTIONS" at bounding box center [304, 287] width 155 height 10
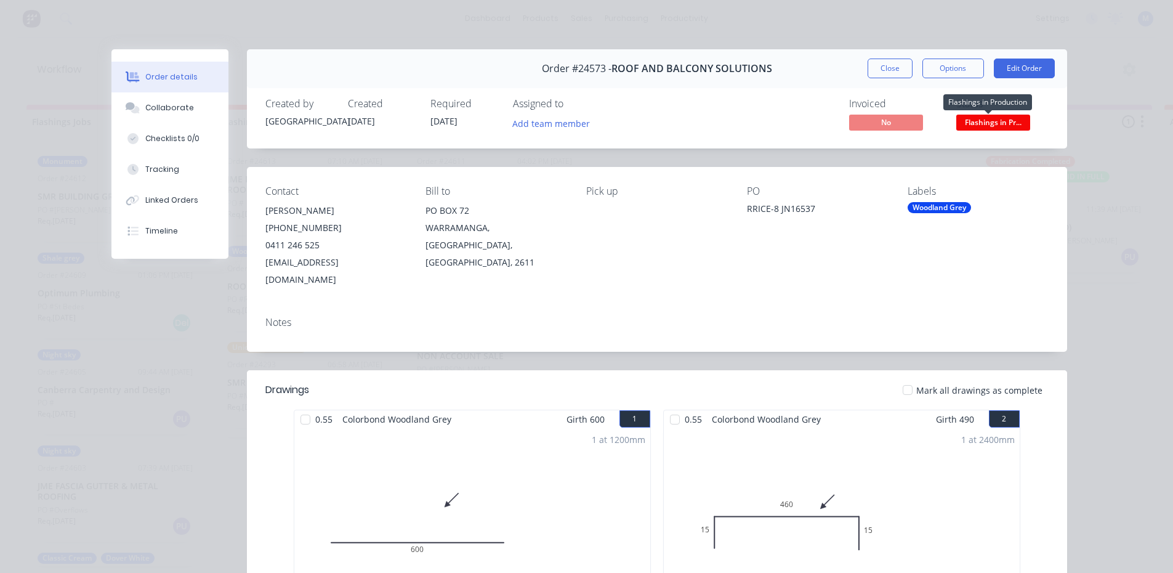
click at [977, 122] on span "Flashings in Pr..." at bounding box center [994, 122] width 74 height 15
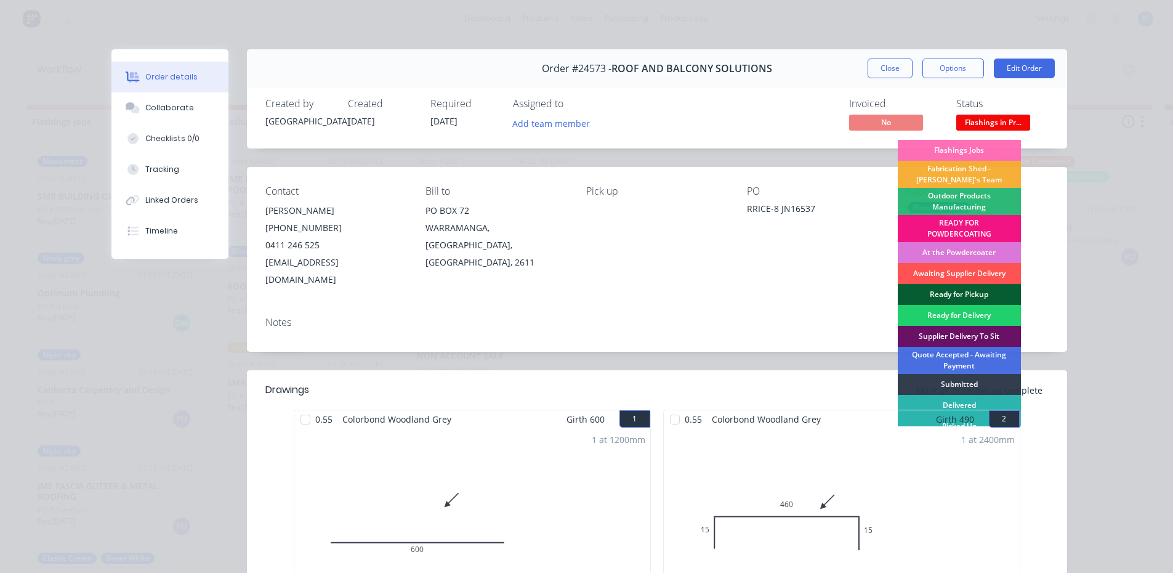
click at [966, 290] on div "Ready for Pickup" at bounding box center [959, 294] width 123 height 21
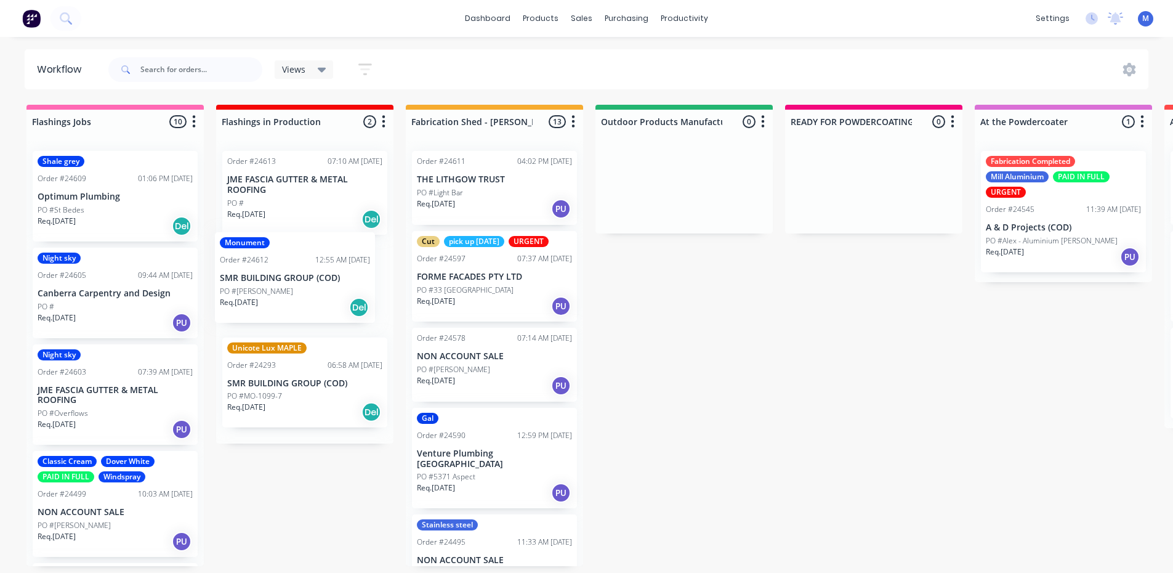
drag, startPoint x: 92, startPoint y: 209, endPoint x: 285, endPoint y: 296, distance: 211.2
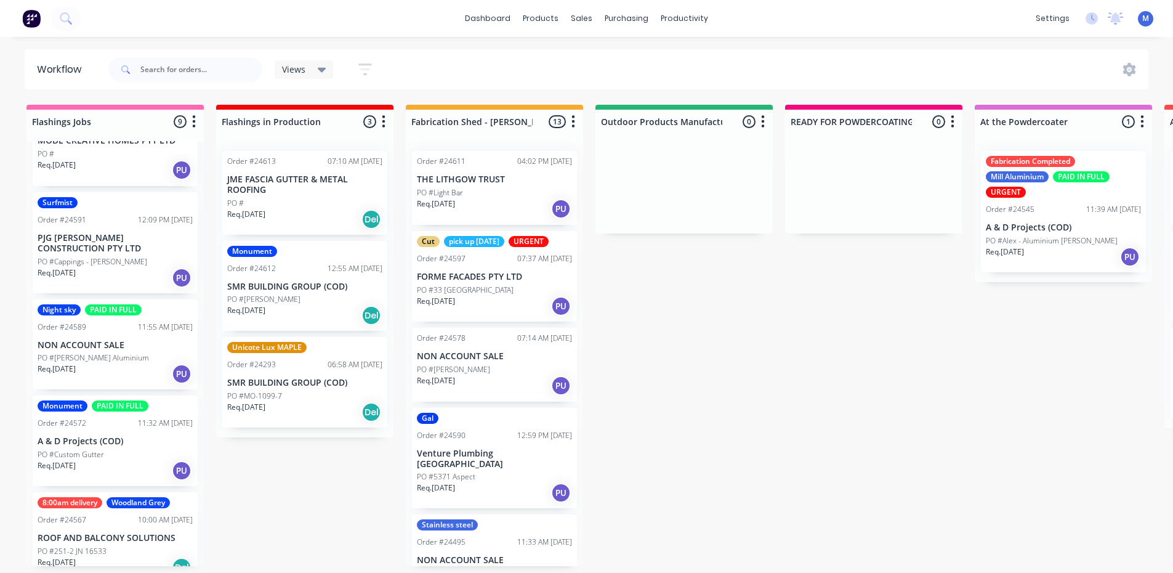
scroll to position [468, 0]
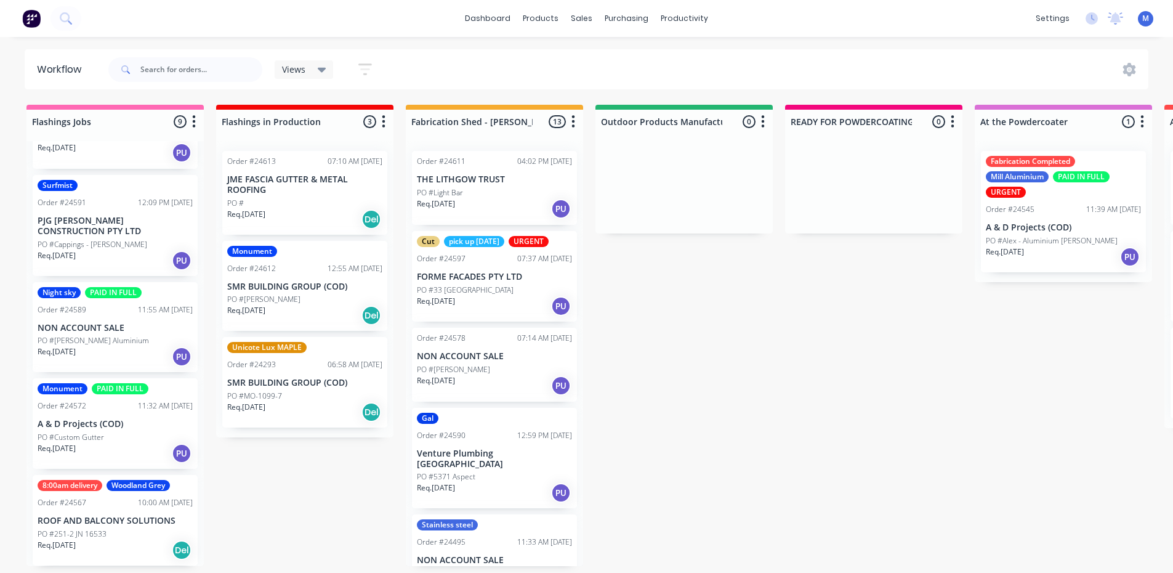
click at [102, 507] on div "Order #24567 10:00 AM [DATE]" at bounding box center [115, 502] width 155 height 11
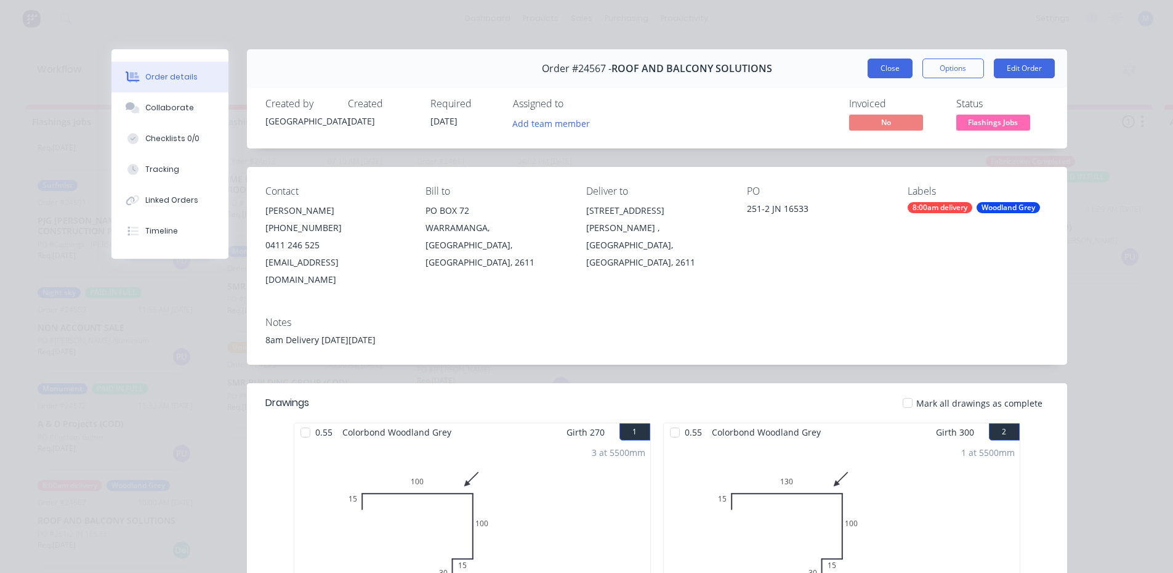
click at [899, 71] on button "Close" at bounding box center [890, 69] width 45 height 20
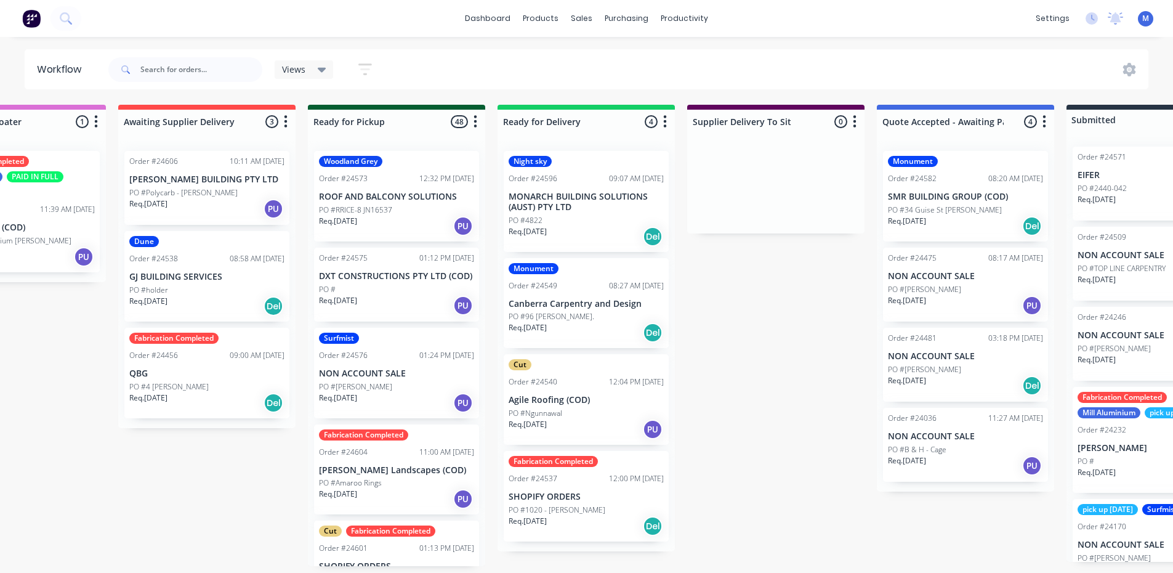
scroll to position [2, 1047]
click at [577, 201] on p "MONARCH BUILDING SOLUTIONS (AUST) PTY LTD" at bounding box center [586, 202] width 155 height 21
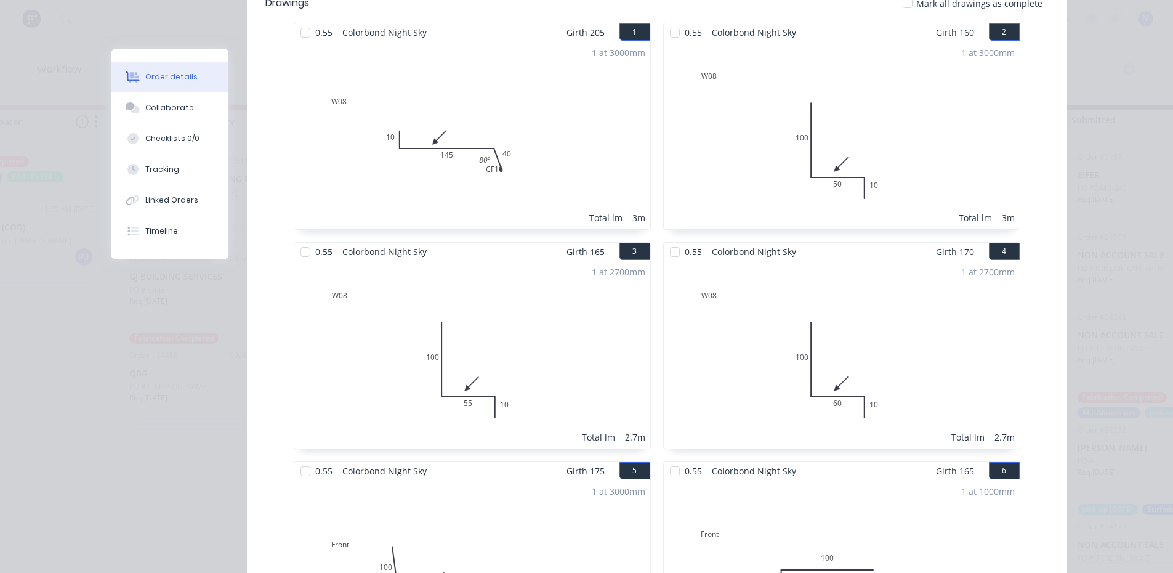
scroll to position [0, 0]
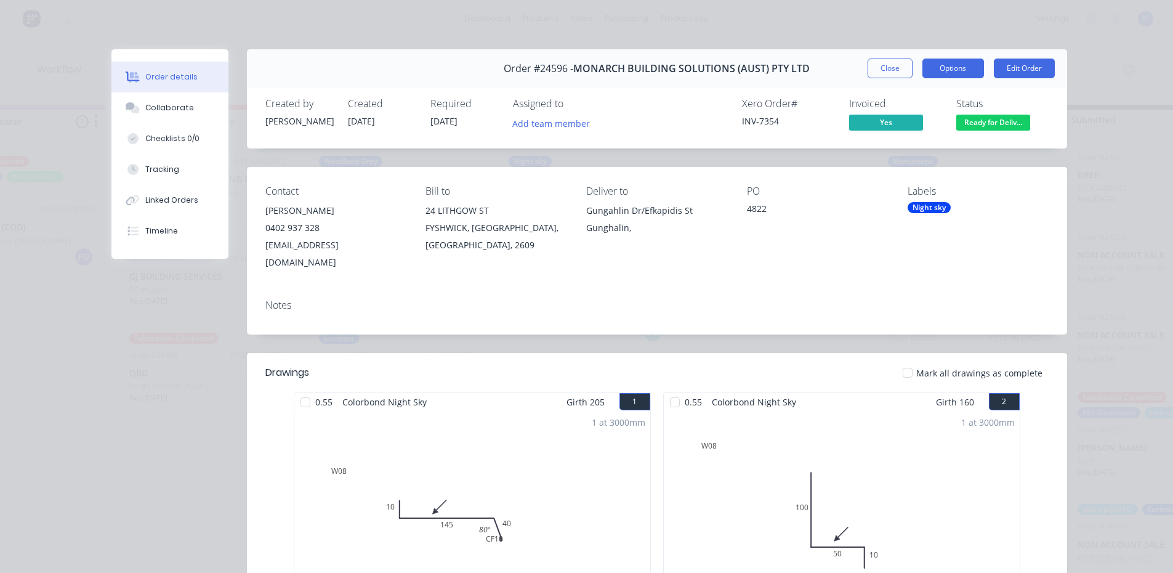
click at [934, 67] on button "Options" at bounding box center [954, 69] width 62 height 20
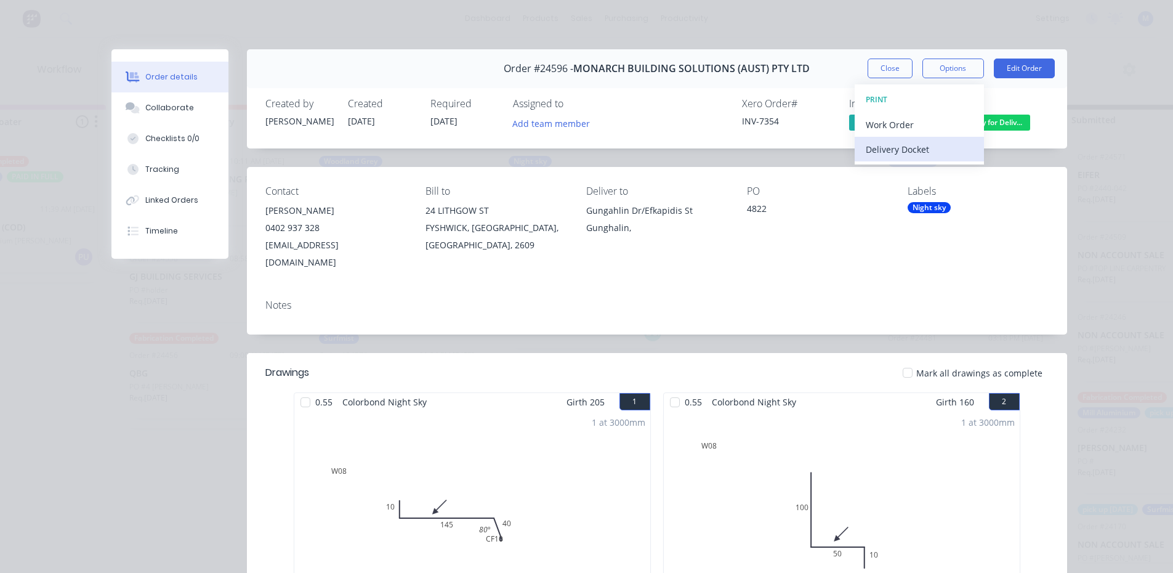
click at [897, 152] on div "Delivery Docket" at bounding box center [919, 149] width 107 height 18
click at [889, 147] on div "Standard" at bounding box center [919, 149] width 107 height 18
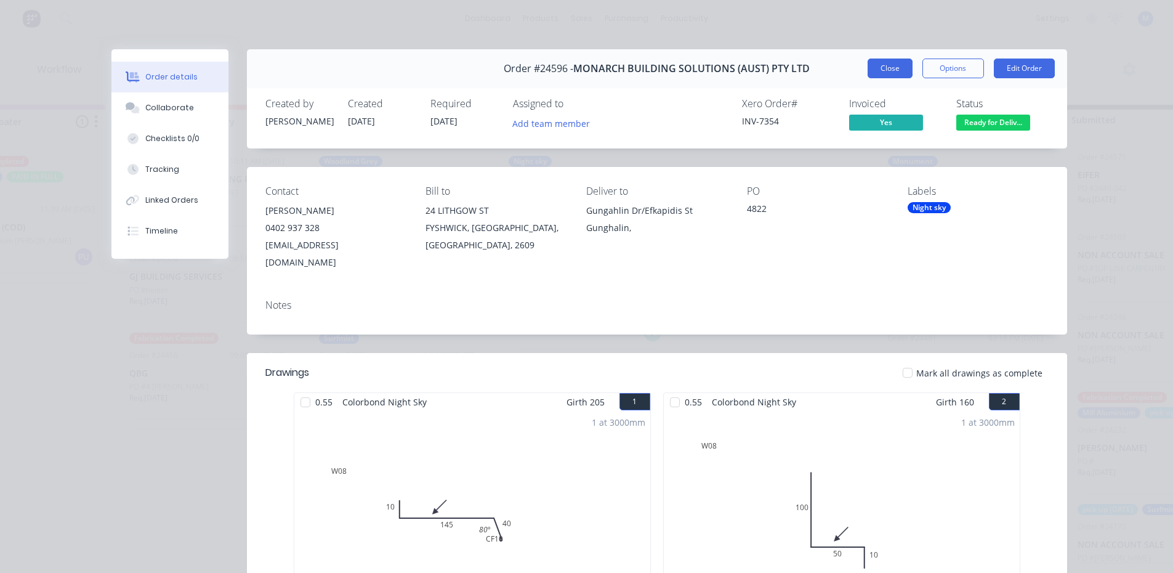
click at [874, 68] on button "Close" at bounding box center [890, 69] width 45 height 20
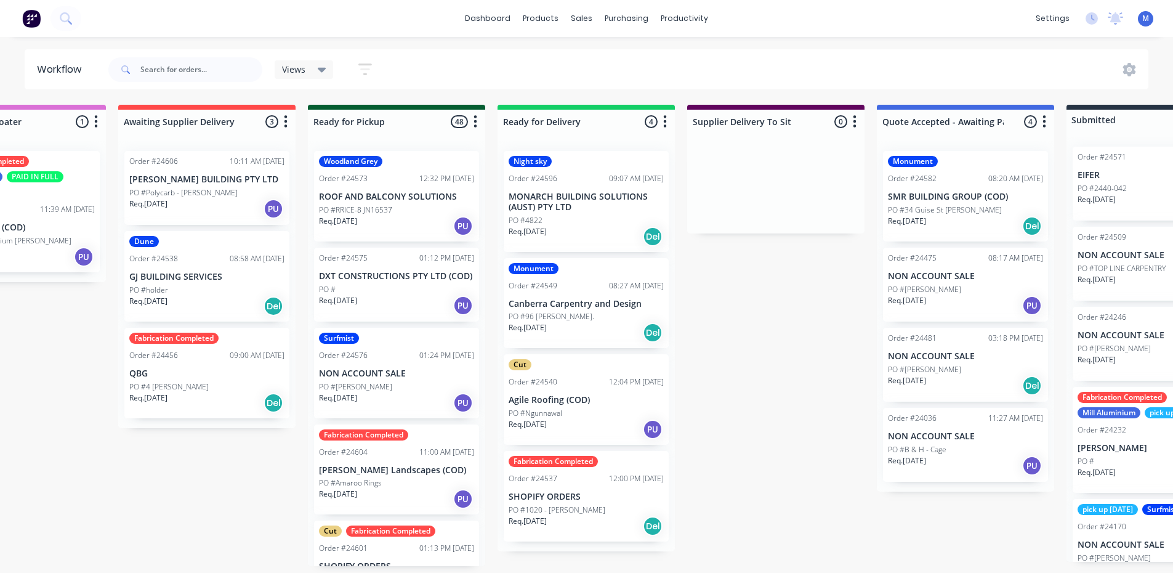
click at [581, 480] on div "Order #24537 12:00 PM [DATE]" at bounding box center [586, 478] width 155 height 11
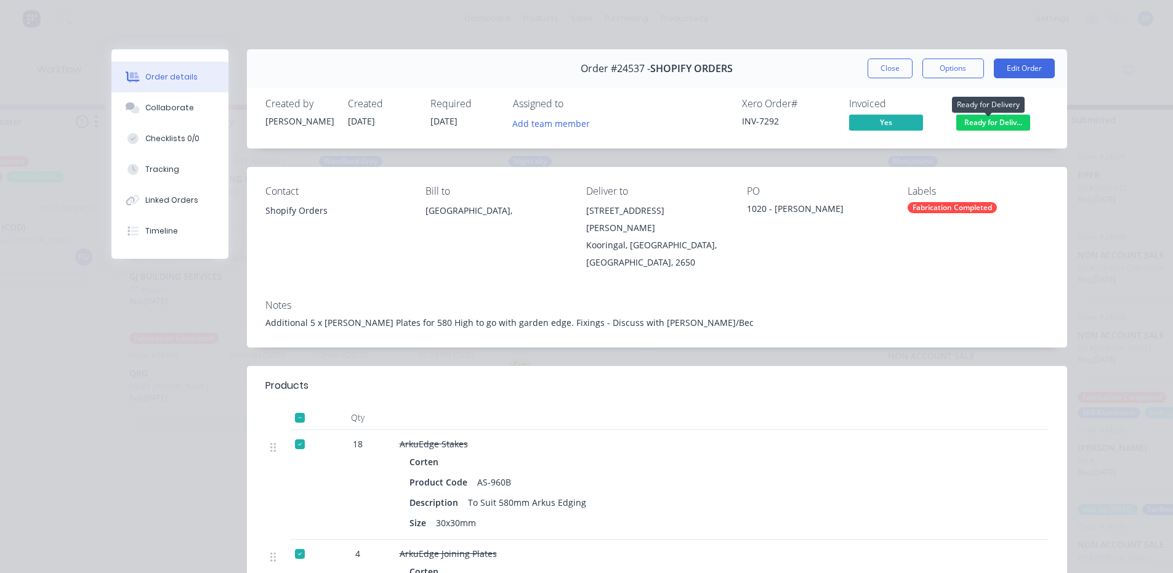
click at [1001, 118] on span "Ready for Deliv..." at bounding box center [994, 122] width 74 height 15
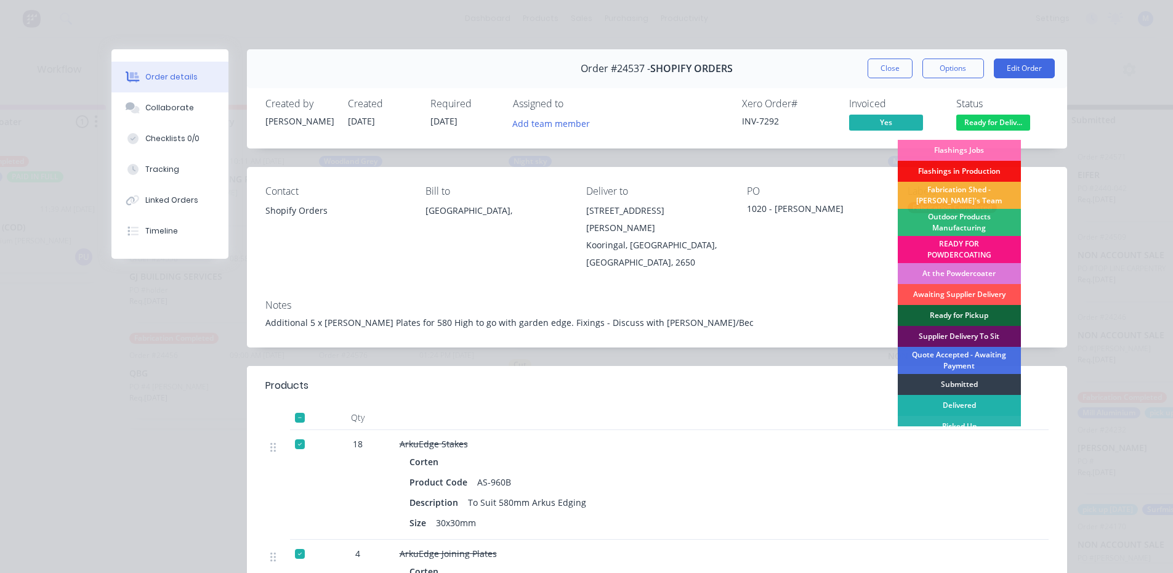
click at [946, 402] on div "Delivered" at bounding box center [959, 405] width 123 height 21
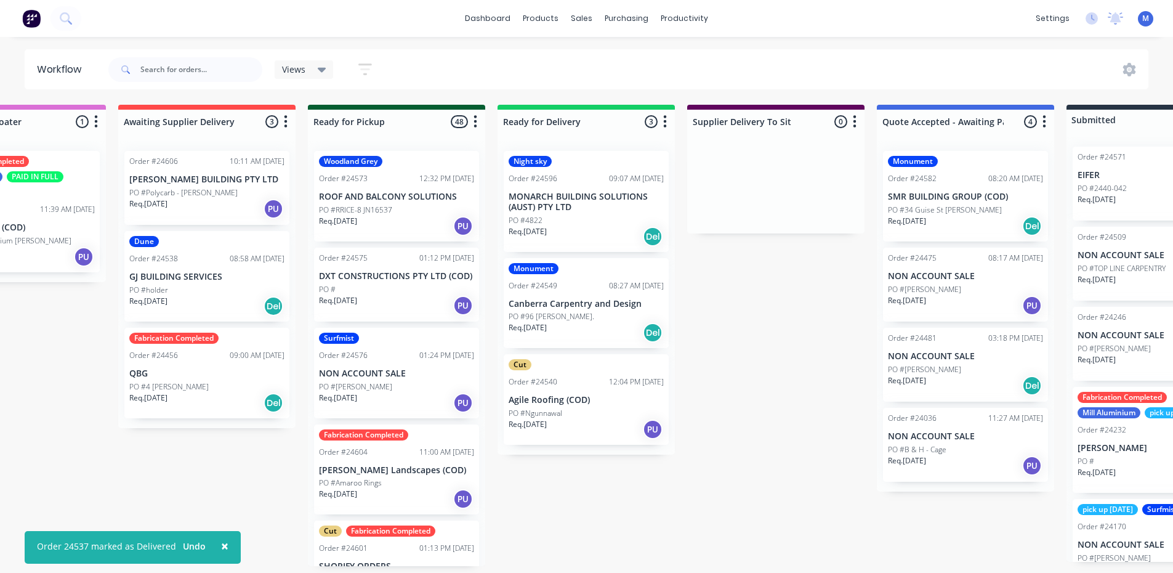
click at [599, 413] on div "PO #Ngunnawal" at bounding box center [586, 413] width 155 height 11
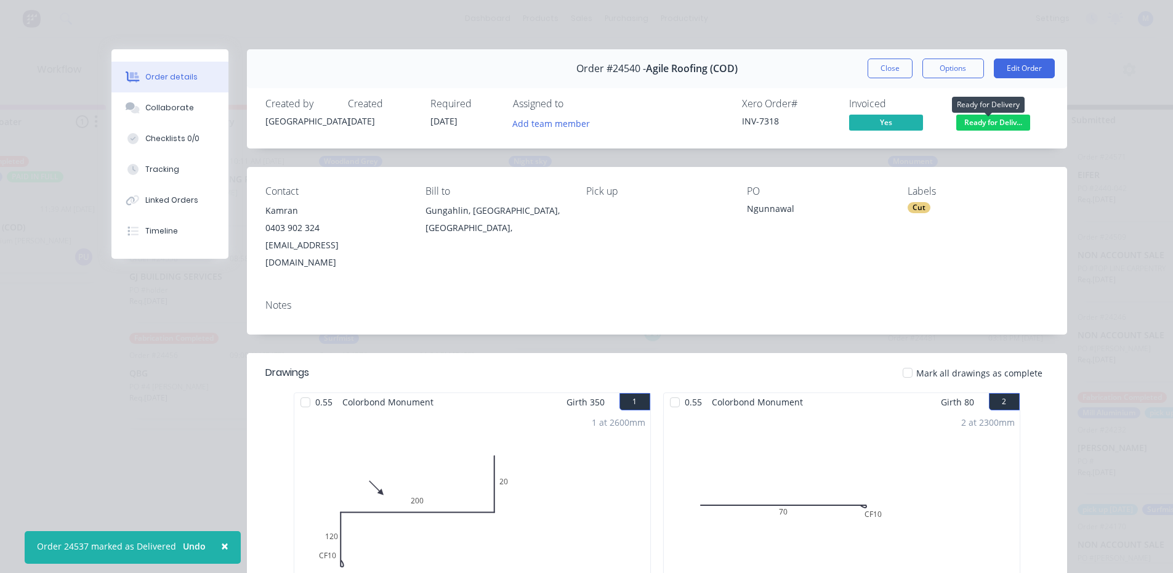
click at [1005, 119] on span "Ready for Deliv..." at bounding box center [994, 122] width 74 height 15
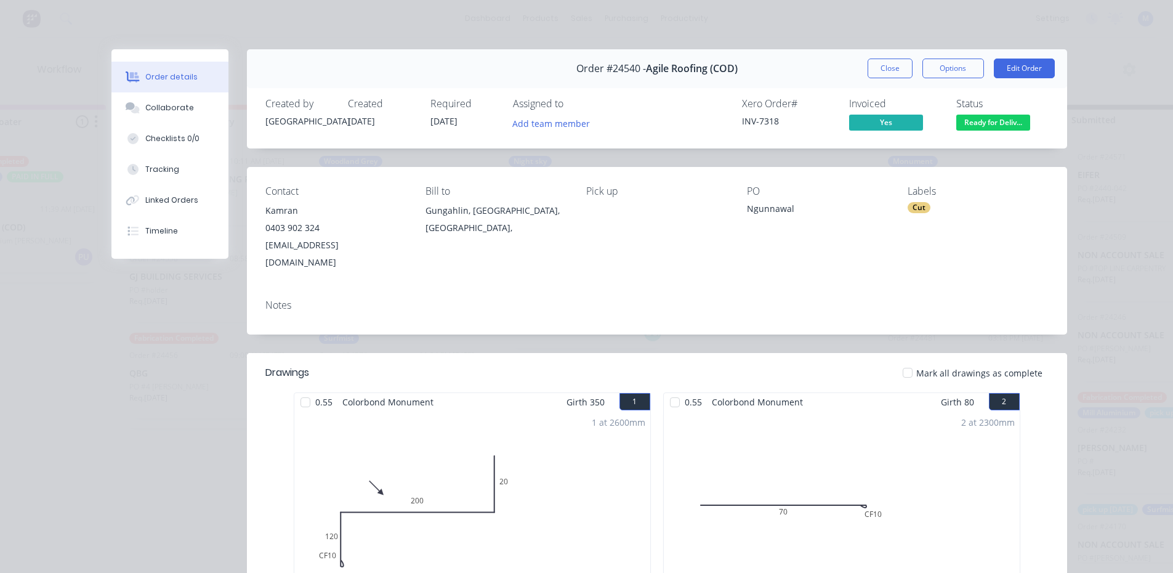
click at [975, 416] on div "2 at 2300mm" at bounding box center [989, 422] width 54 height 13
click at [999, 122] on span "Ready for Deliv..." at bounding box center [994, 122] width 74 height 15
drag, startPoint x: 829, startPoint y: 301, endPoint x: 957, endPoint y: 179, distance: 176.4
click at [745, 298] on div "Notes" at bounding box center [657, 312] width 820 height 45
drag, startPoint x: 995, startPoint y: 119, endPoint x: 671, endPoint y: 261, distance: 354.2
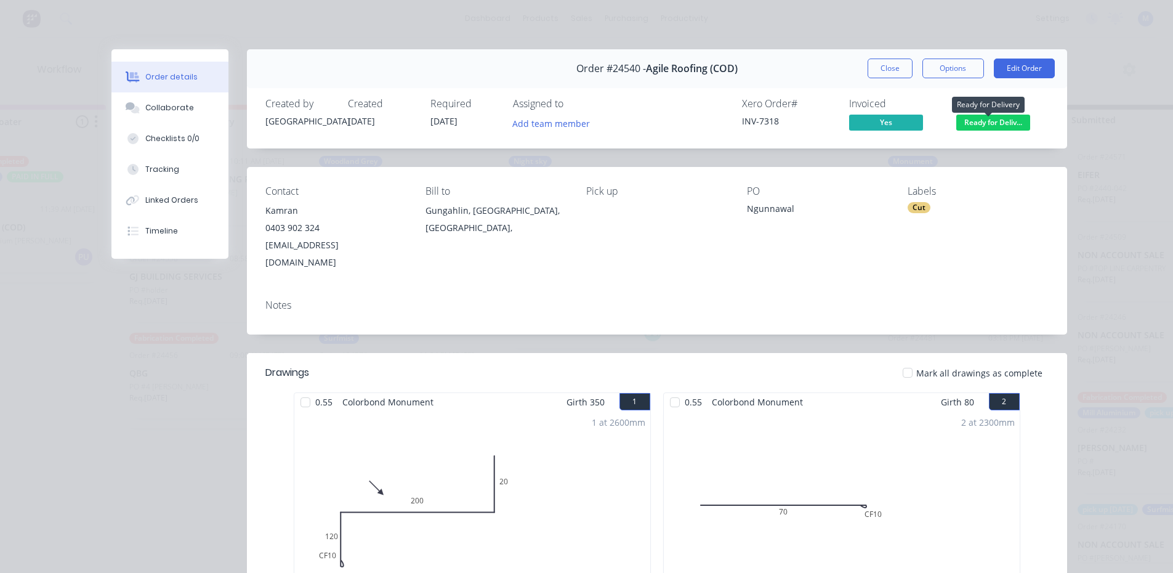
click at [658, 267] on div "Contact Kamran [PHONE_NUMBER] [EMAIL_ADDRESS][DOMAIN_NAME] Bill to Gungahlin, […" at bounding box center [657, 228] width 820 height 123
click at [882, 70] on button "Close" at bounding box center [890, 69] width 45 height 20
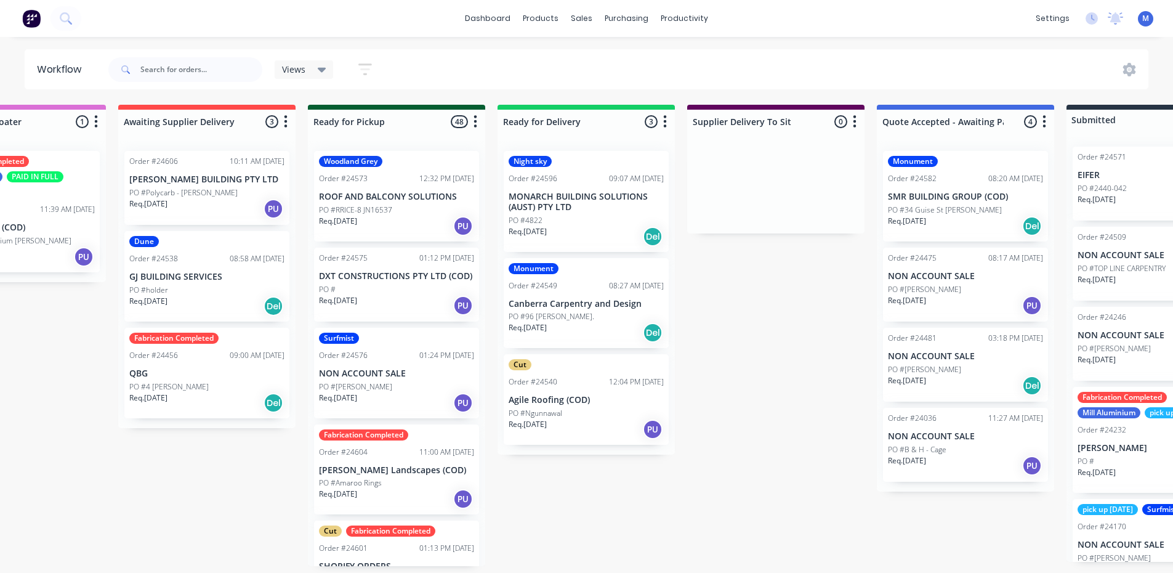
click at [579, 192] on p "MONARCH BUILDING SOLUTIONS (AUST) PTY LTD" at bounding box center [586, 202] width 155 height 21
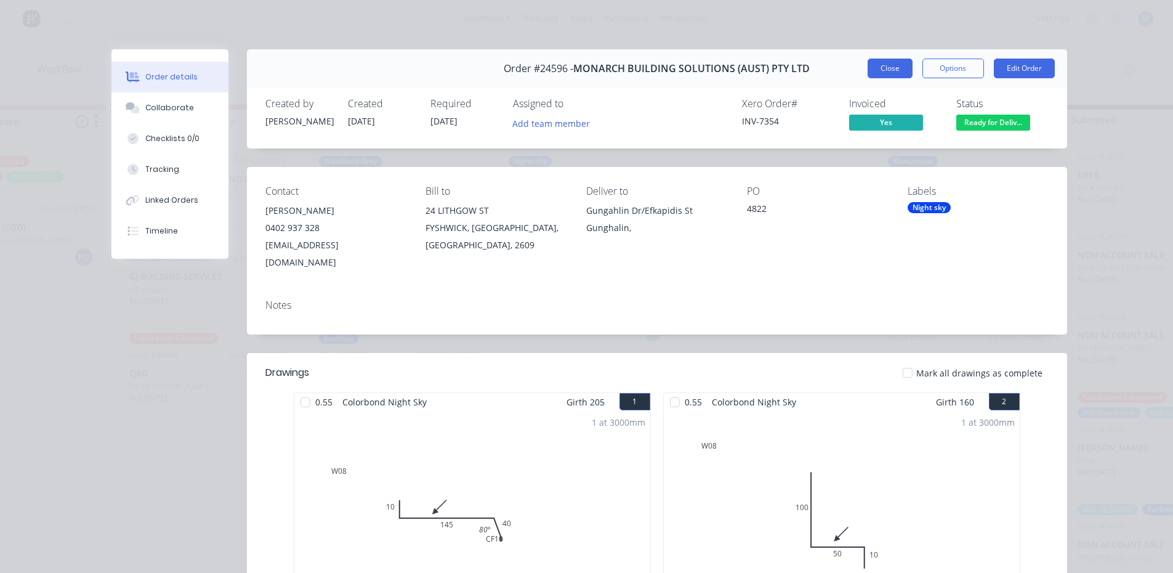
click at [893, 65] on button "Close" at bounding box center [890, 69] width 45 height 20
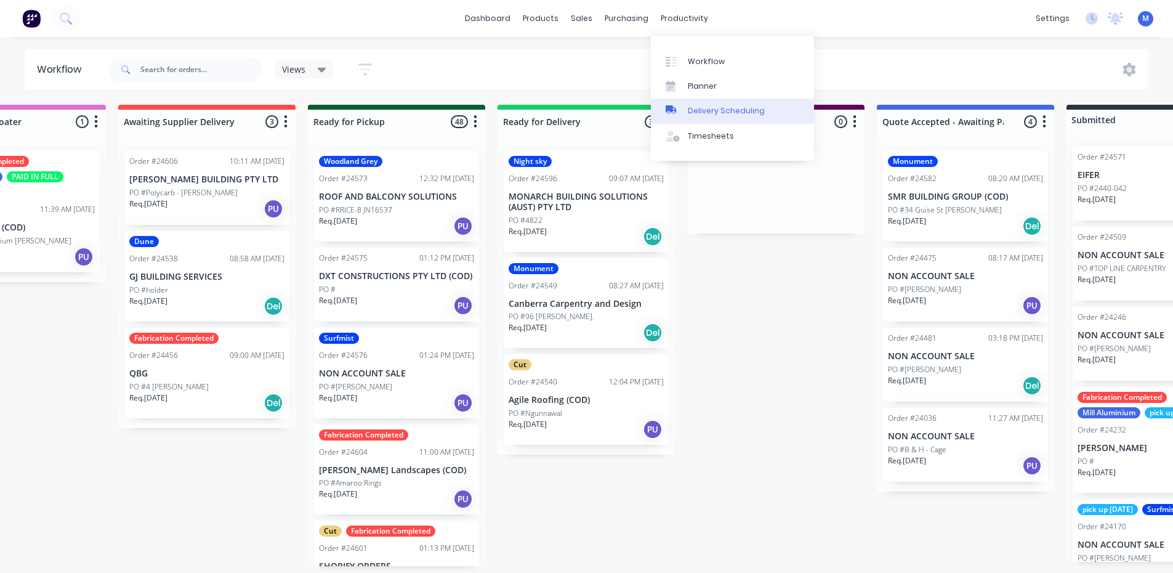
click at [718, 106] on div "Delivery Scheduling" at bounding box center [726, 110] width 77 height 11
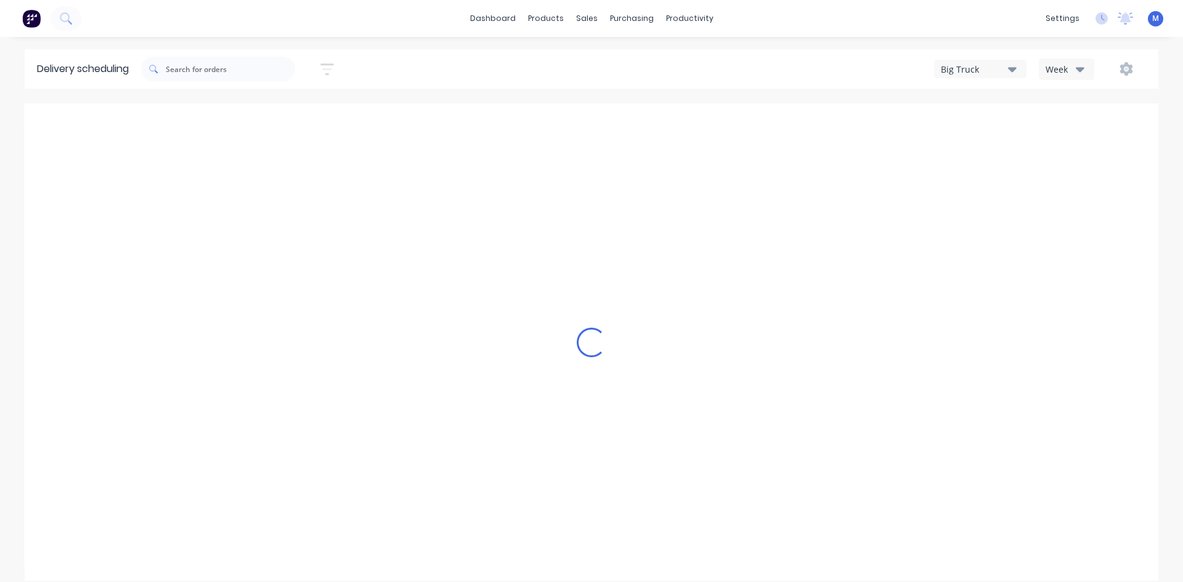
type input "[DATE] - [DATE]"
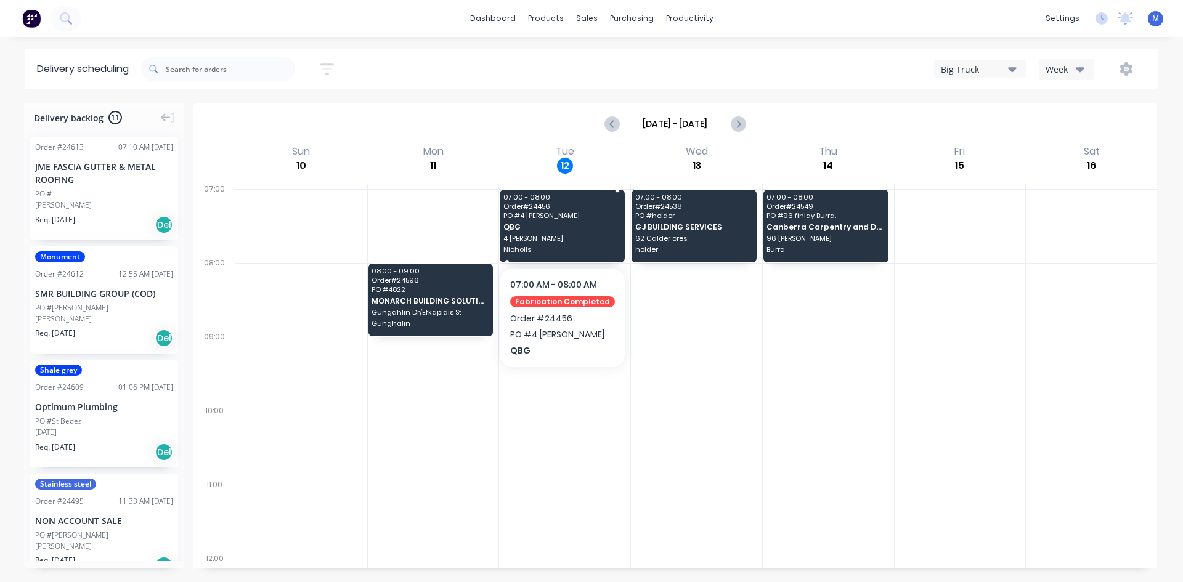
click at [587, 223] on span "QBG" at bounding box center [561, 227] width 117 height 8
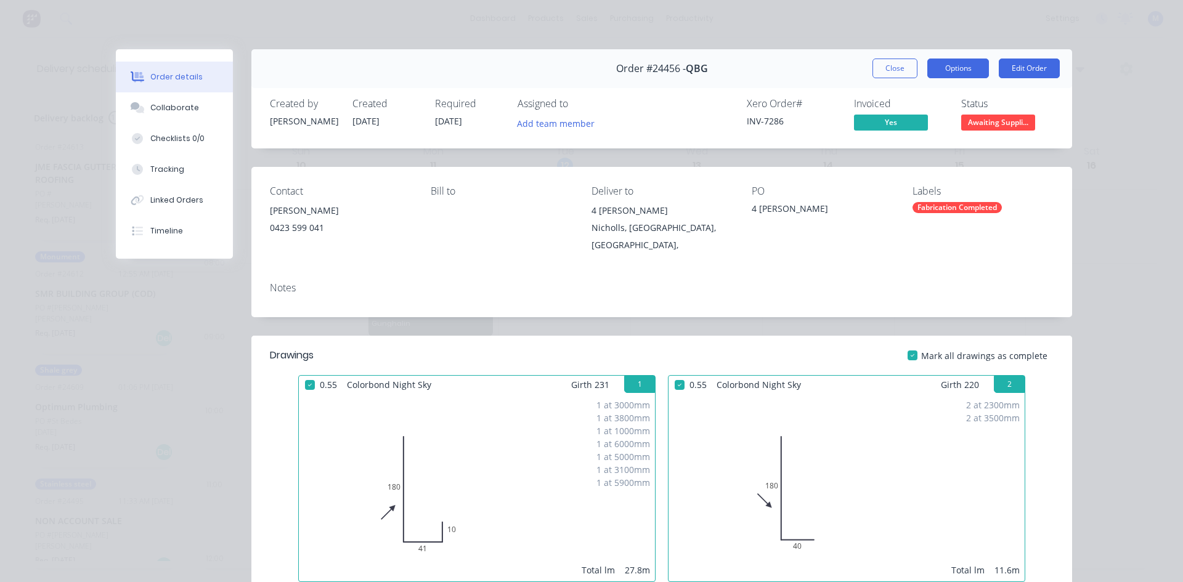
click at [950, 68] on button "Options" at bounding box center [958, 69] width 62 height 20
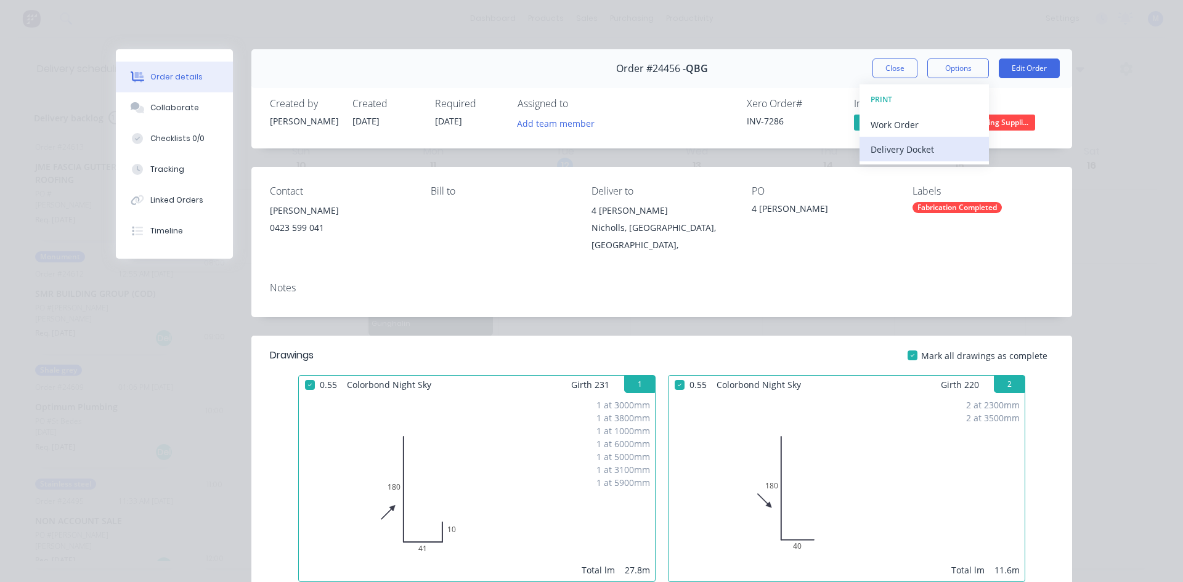
click at [902, 152] on div "Delivery Docket" at bounding box center [923, 149] width 107 height 18
click at [902, 152] on div "Standard" at bounding box center [923, 149] width 107 height 18
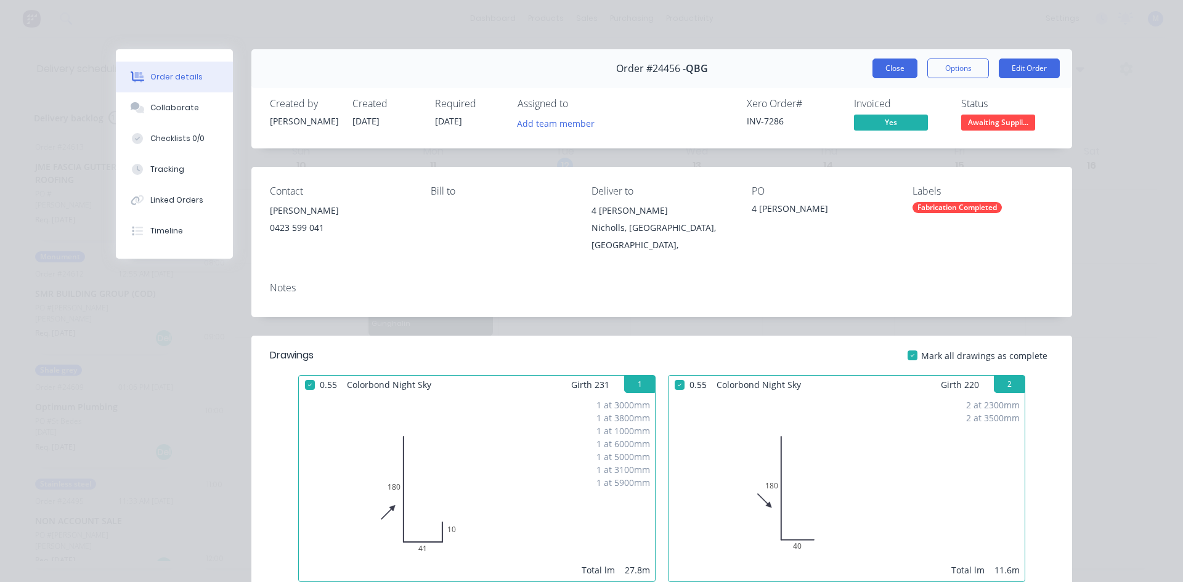
click at [892, 70] on button "Close" at bounding box center [894, 69] width 45 height 20
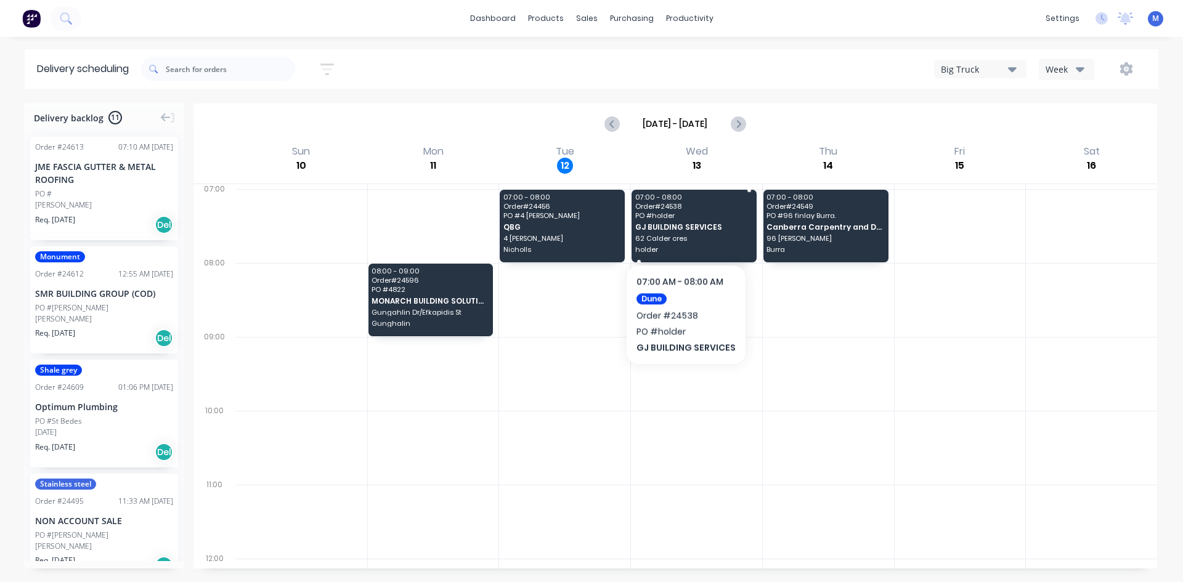
click at [683, 227] on span "GJ BUILDING SERVICES" at bounding box center [693, 227] width 117 height 8
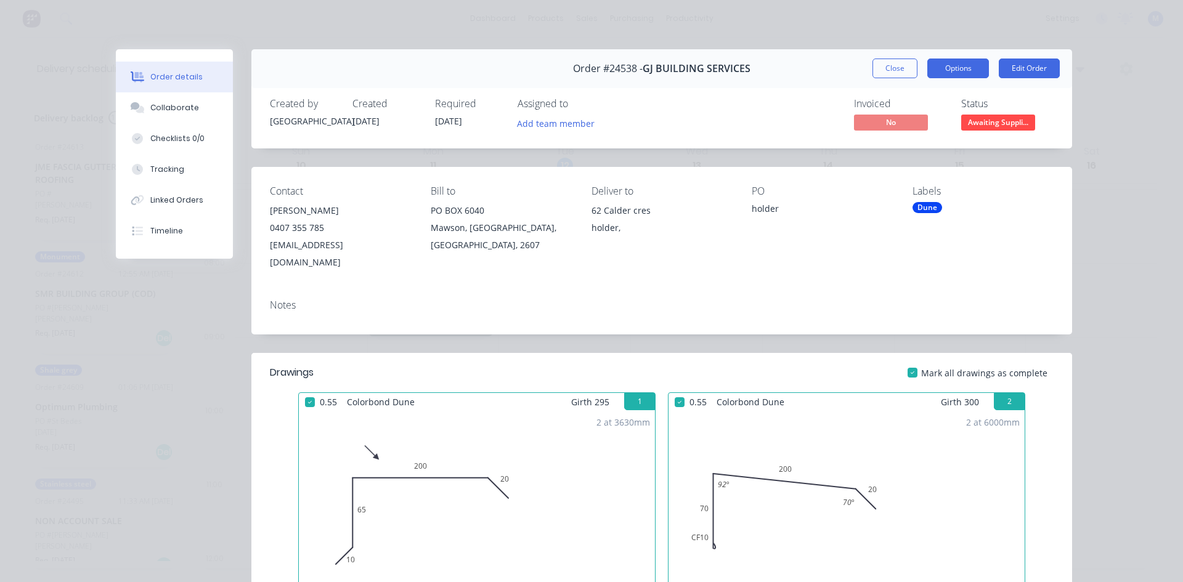
click at [947, 64] on button "Options" at bounding box center [958, 69] width 62 height 20
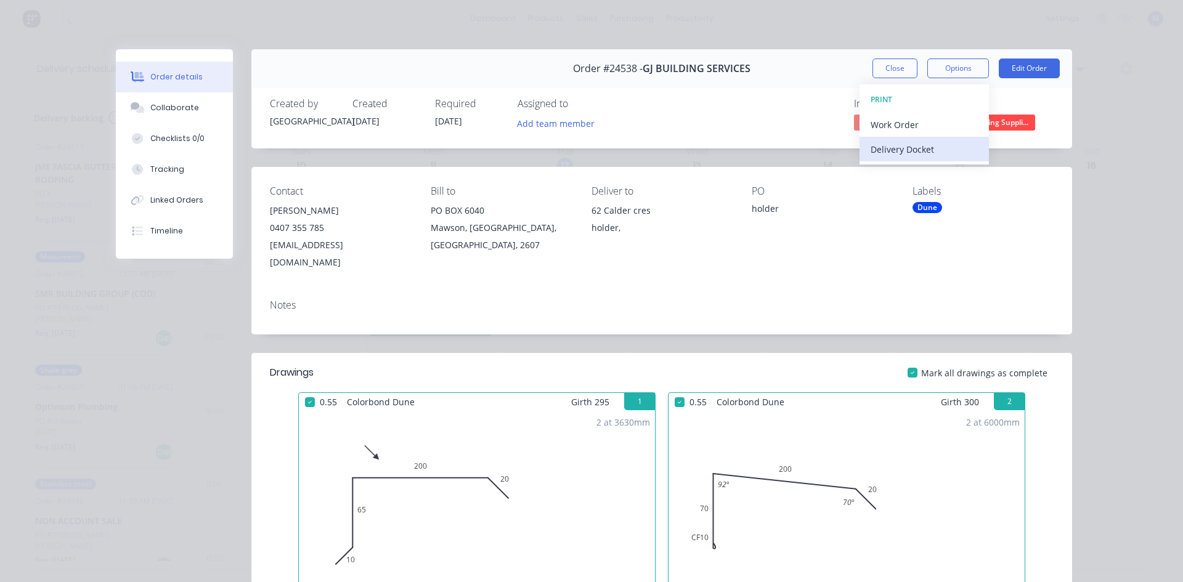
click at [917, 150] on div "Delivery Docket" at bounding box center [923, 149] width 107 height 18
click at [926, 147] on div "Standard" at bounding box center [923, 149] width 107 height 18
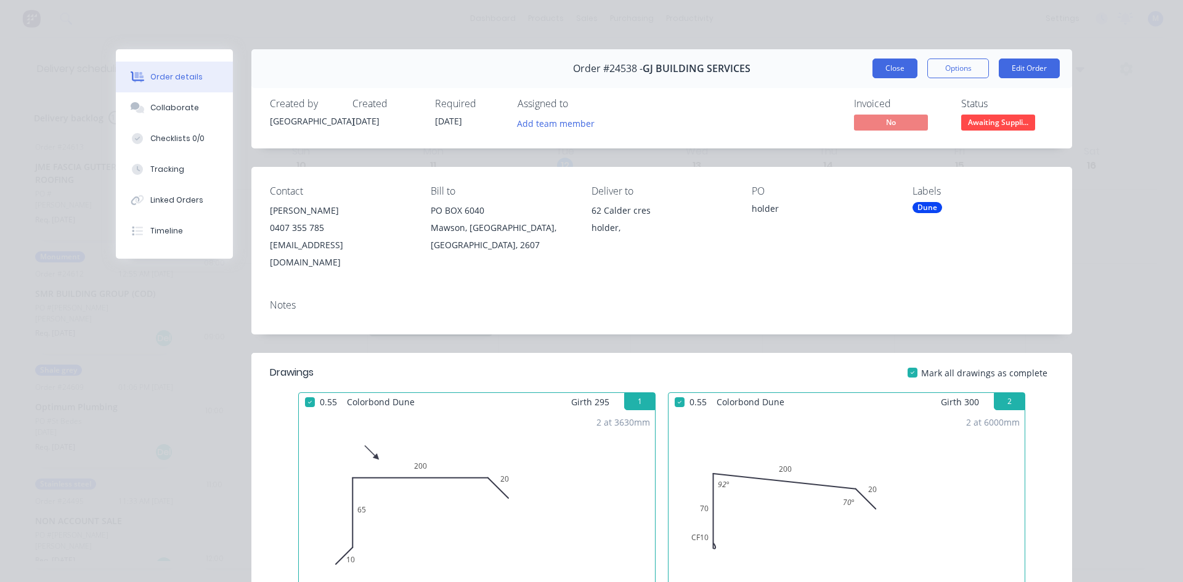
click at [897, 68] on button "Close" at bounding box center [894, 69] width 45 height 20
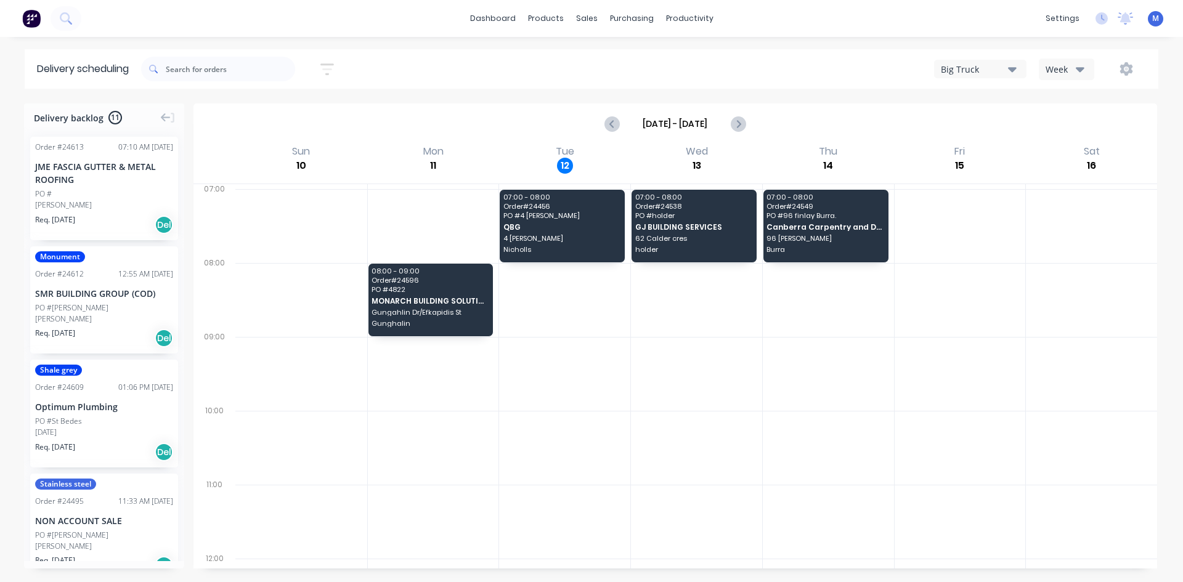
click at [105, 193] on div "PO #" at bounding box center [104, 193] width 138 height 11
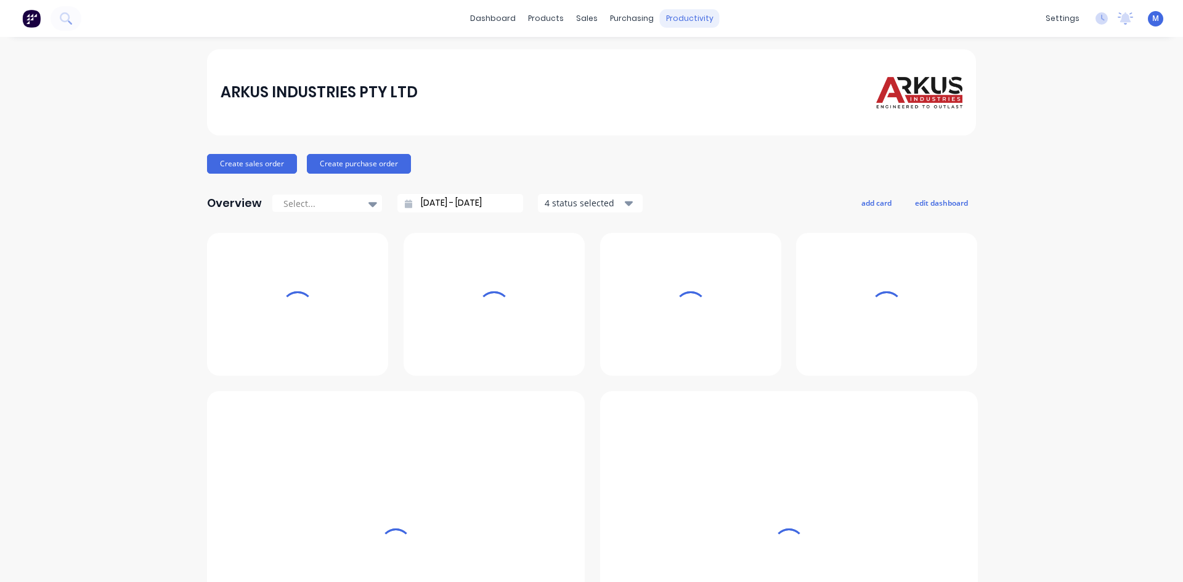
click at [679, 20] on div "productivity" at bounding box center [690, 18] width 60 height 18
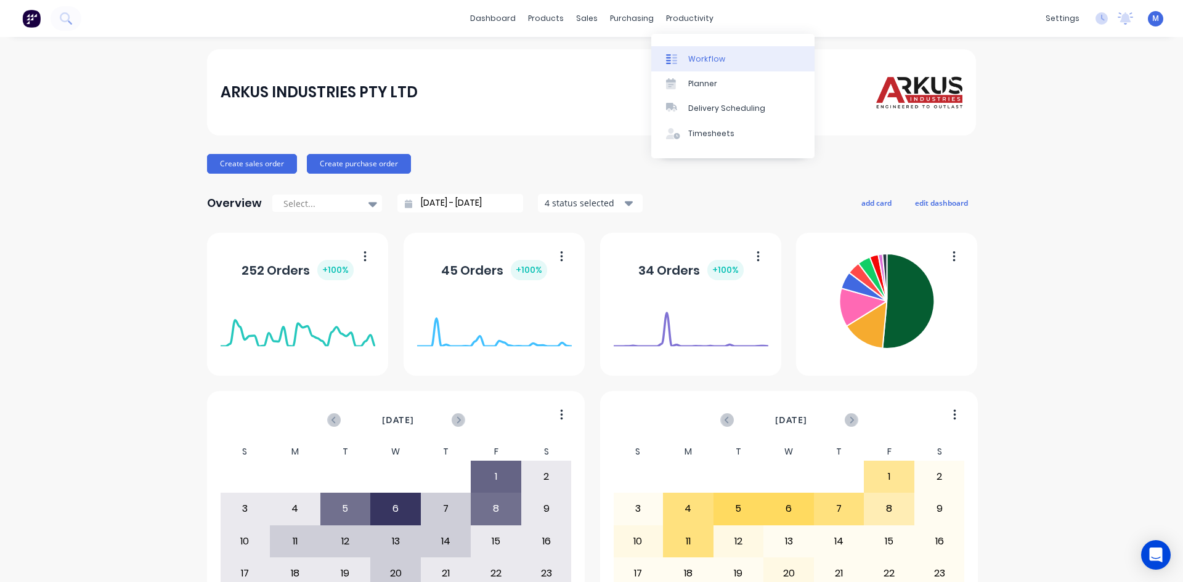
click at [715, 54] on div "Workflow" at bounding box center [706, 59] width 37 height 11
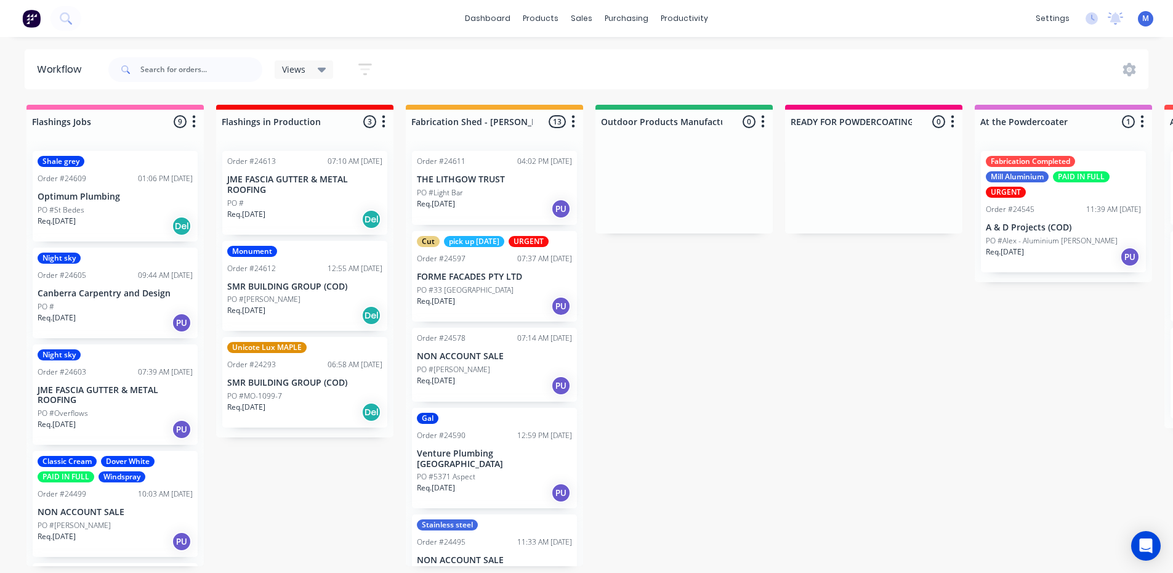
click at [312, 208] on div "PO #" at bounding box center [304, 203] width 155 height 11
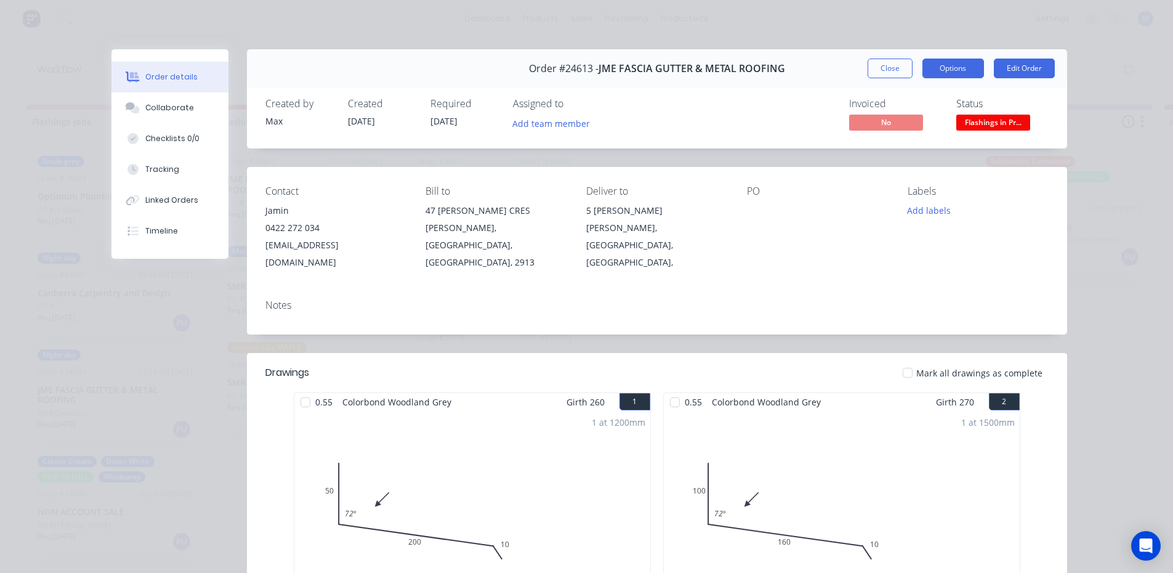
click at [945, 71] on button "Options" at bounding box center [954, 69] width 62 height 20
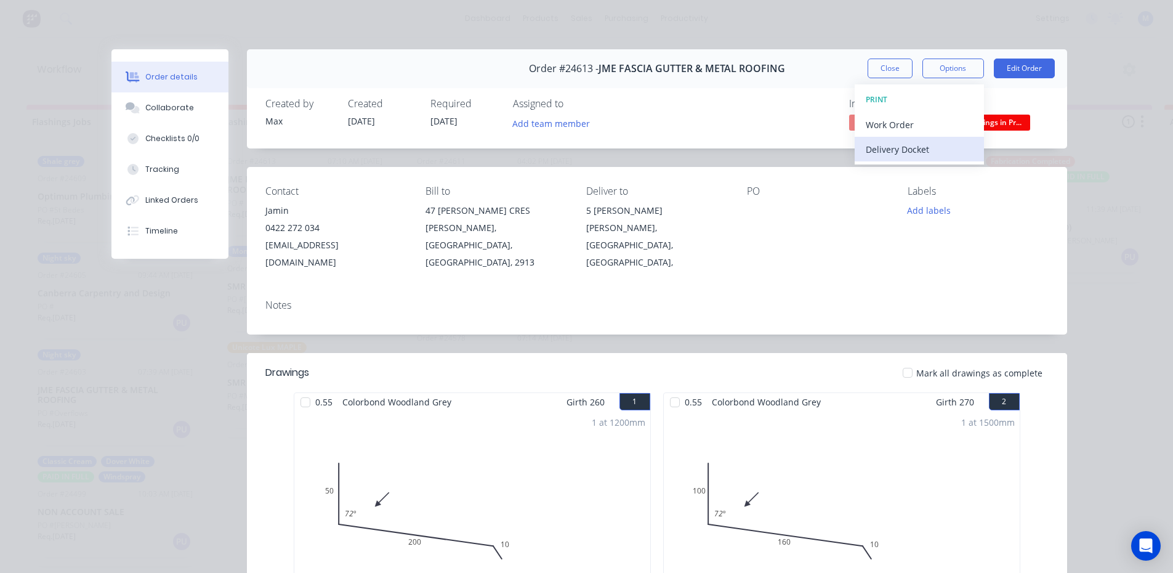
click at [907, 150] on div "Delivery Docket" at bounding box center [919, 149] width 107 height 18
click at [908, 150] on div "Standard" at bounding box center [919, 149] width 107 height 18
click at [878, 68] on button "Close" at bounding box center [890, 69] width 45 height 20
